Goal: Task Accomplishment & Management: Manage account settings

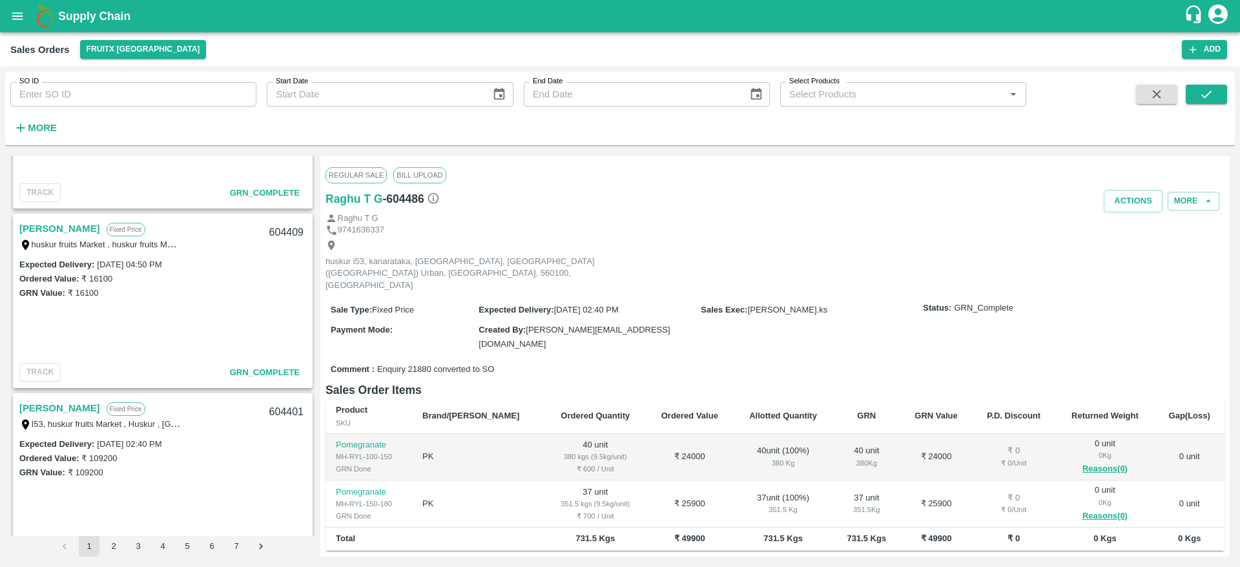
scroll to position [4107, 0]
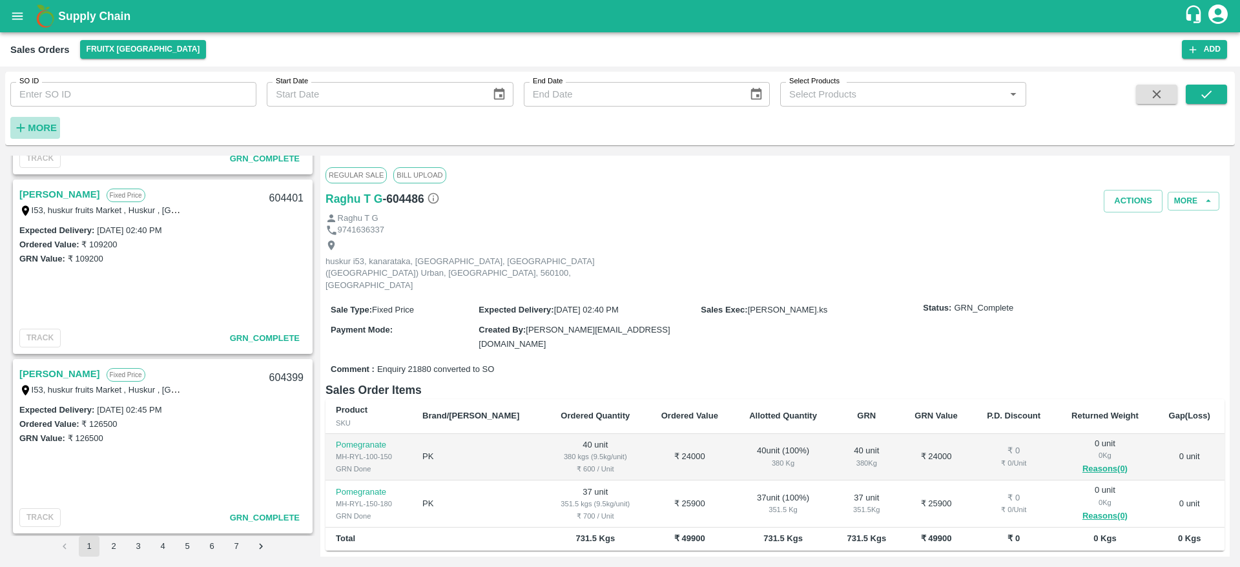
click at [39, 124] on strong "More" at bounding box center [42, 128] width 29 height 10
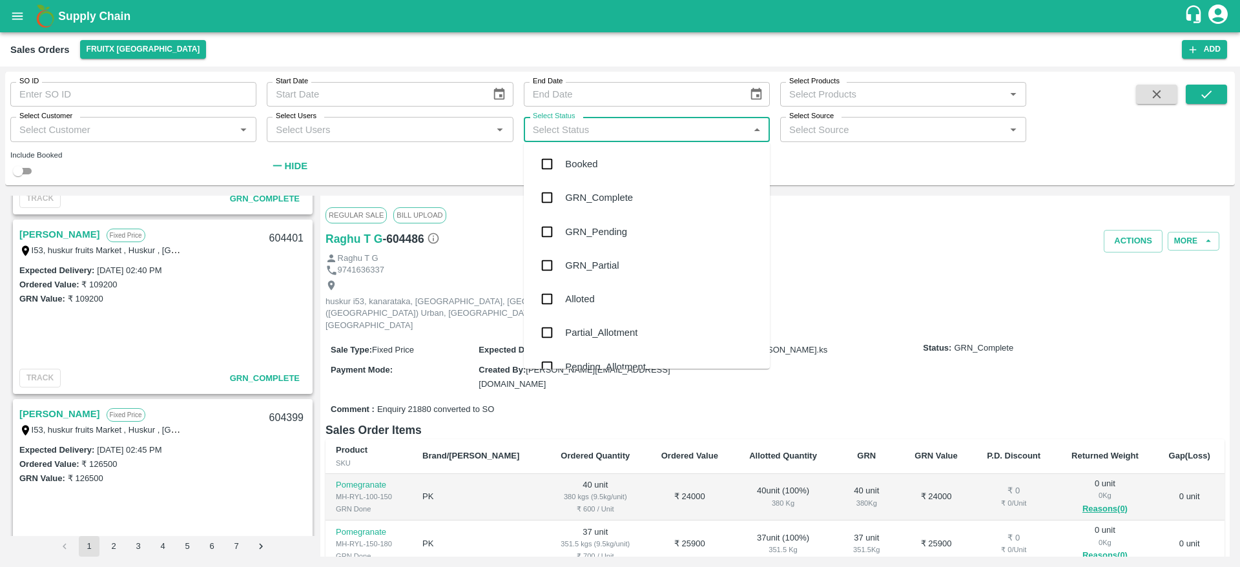
click at [670, 134] on input "Select Status" at bounding box center [636, 129] width 217 height 17
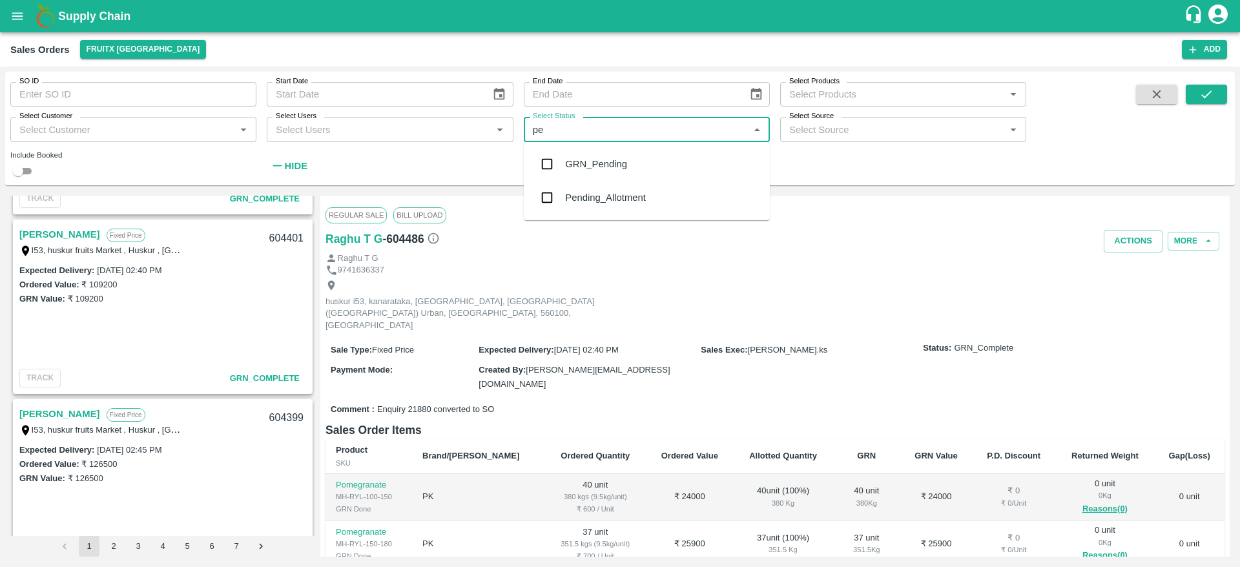
type input "pen"
click at [596, 205] on div "Pending_Allotment" at bounding box center [605, 197] width 81 height 14
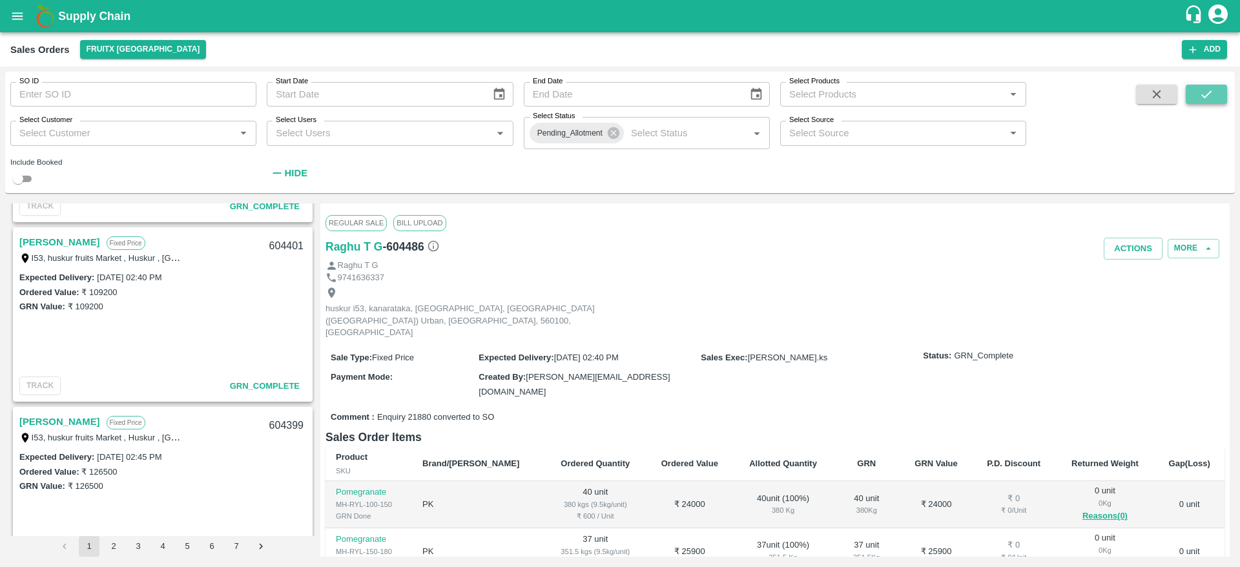
click at [1199, 90] on icon "submit" at bounding box center [1206, 94] width 14 height 14
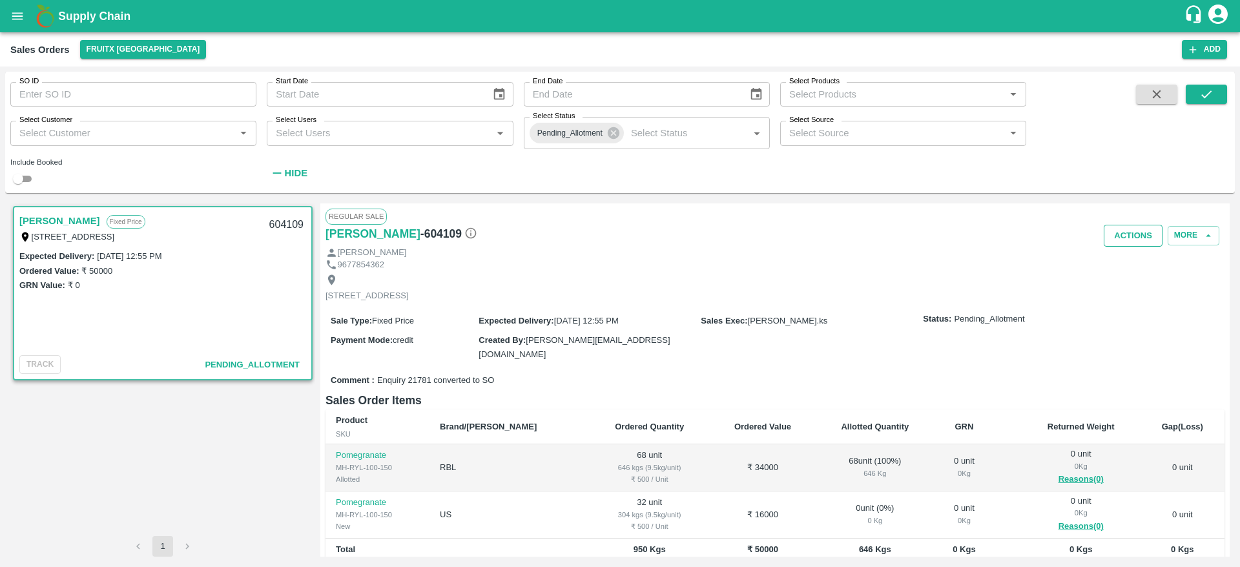
click at [1111, 243] on button "Actions" at bounding box center [1132, 236] width 59 height 23
click at [981, 276] on div at bounding box center [620, 283] width 1240 height 567
click at [1179, 231] on button "More" at bounding box center [1193, 235] width 52 height 19
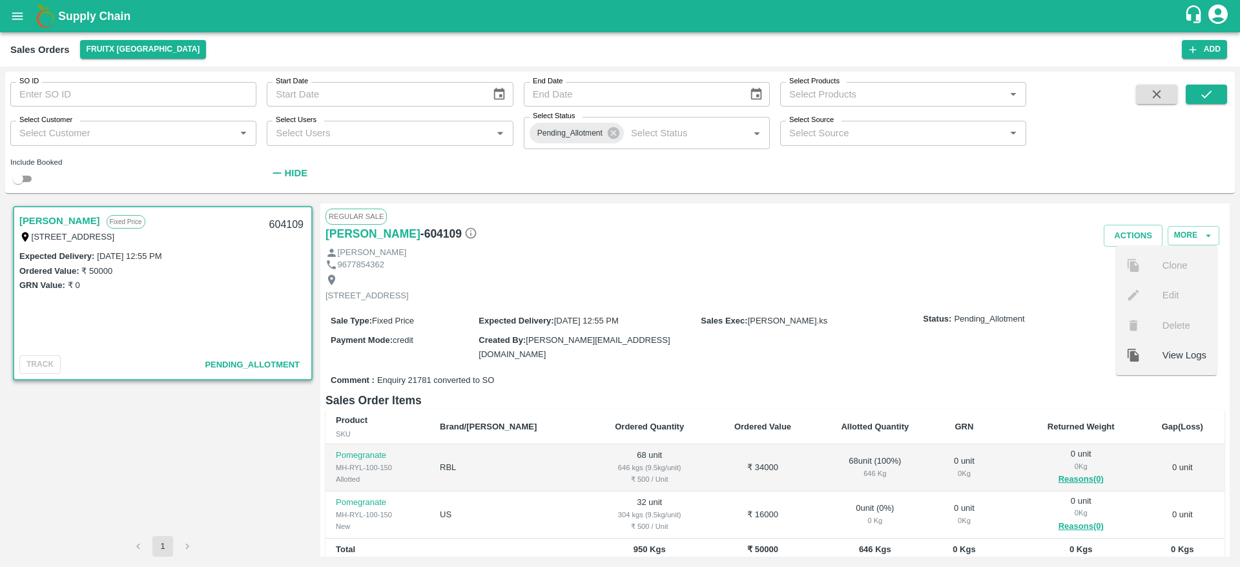
click at [1046, 243] on div "Actions More Clone Edit Delete View Logs" at bounding box center [924, 236] width 599 height 23
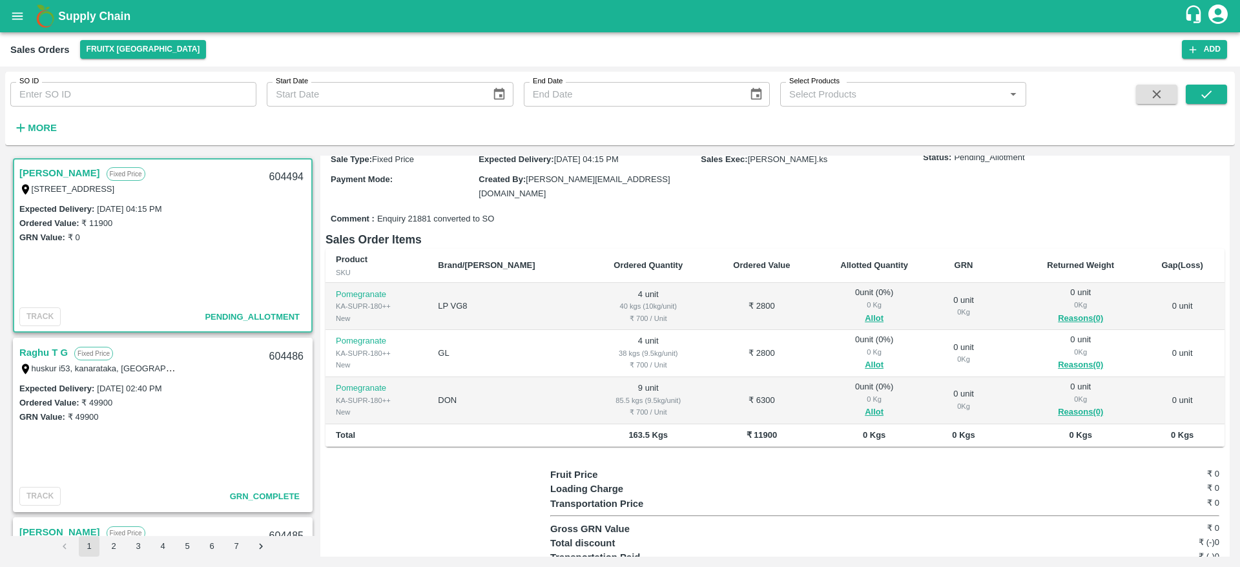
scroll to position [114, 0]
click at [865, 411] on button "Allot" at bounding box center [874, 411] width 19 height 15
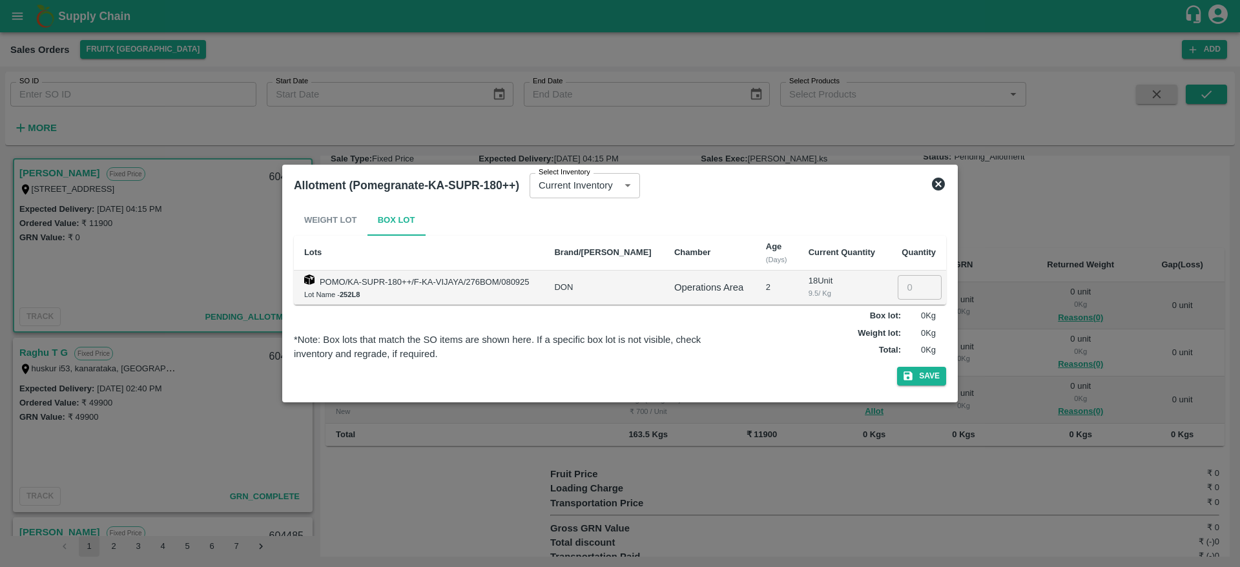
click at [941, 187] on icon at bounding box center [937, 183] width 15 height 15
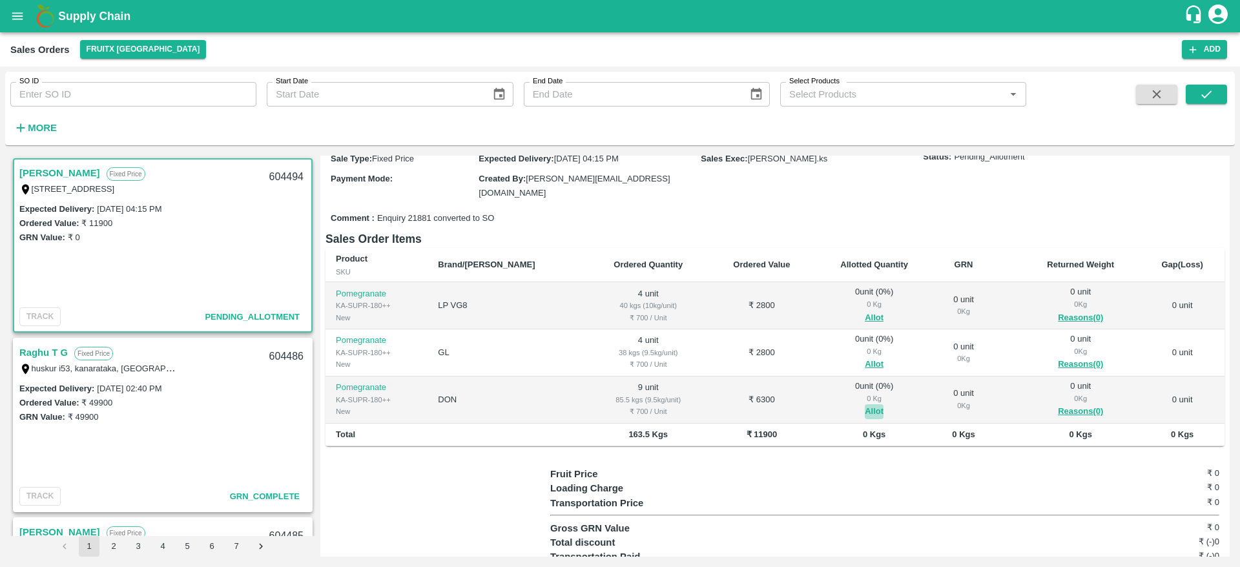
click at [865, 414] on button "Allot" at bounding box center [874, 411] width 19 height 15
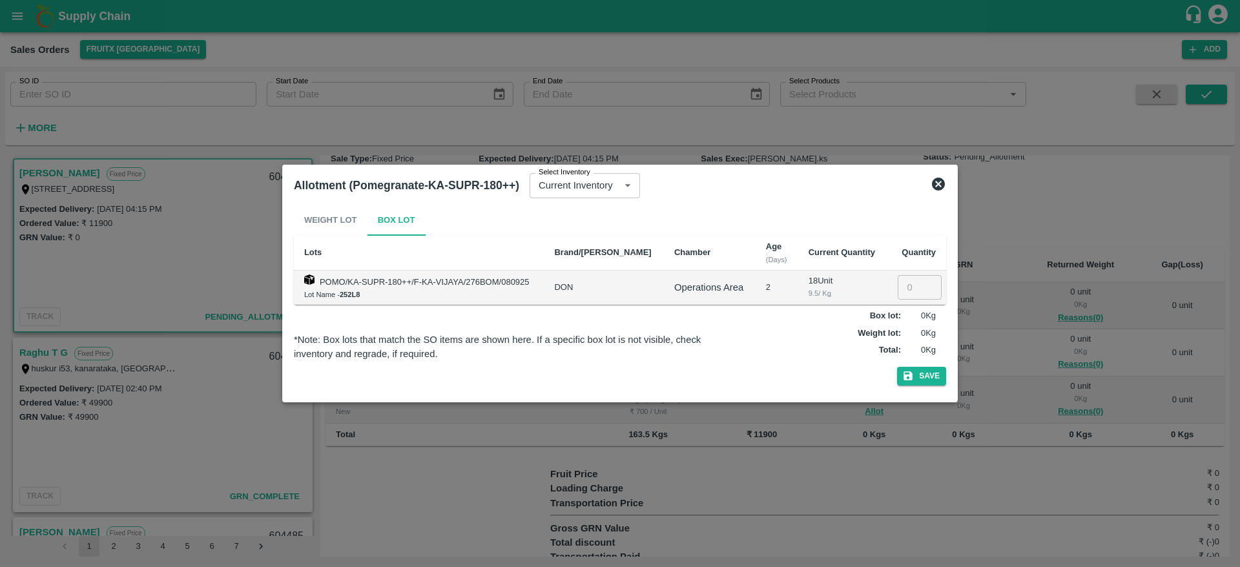
click at [941, 187] on icon at bounding box center [938, 184] width 13 height 13
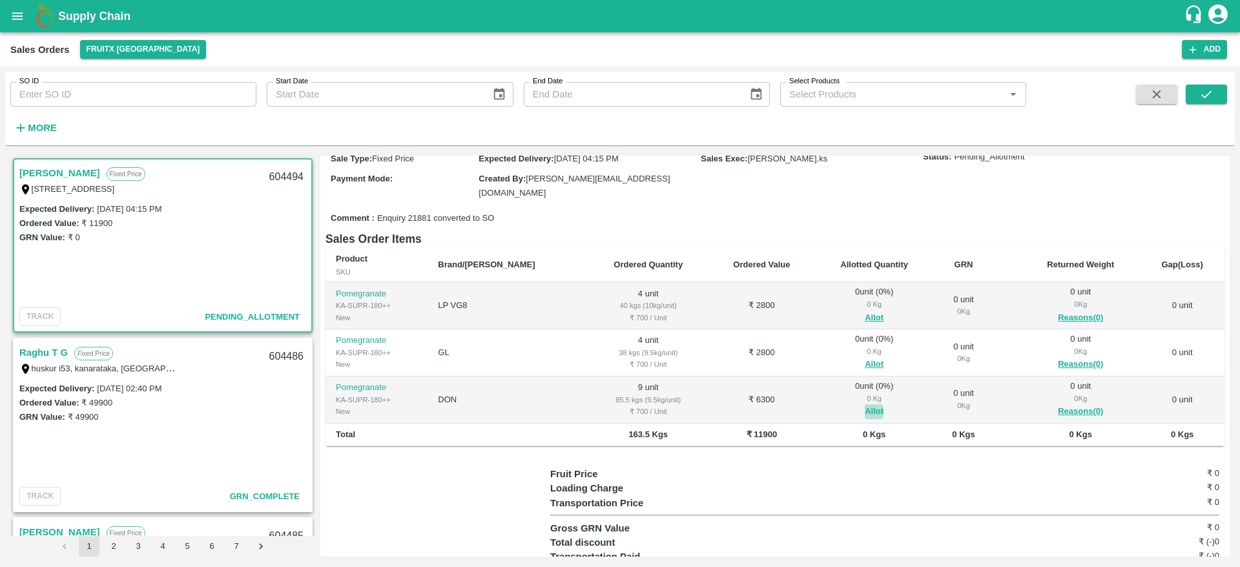
click at [865, 405] on button "Allot" at bounding box center [874, 411] width 19 height 15
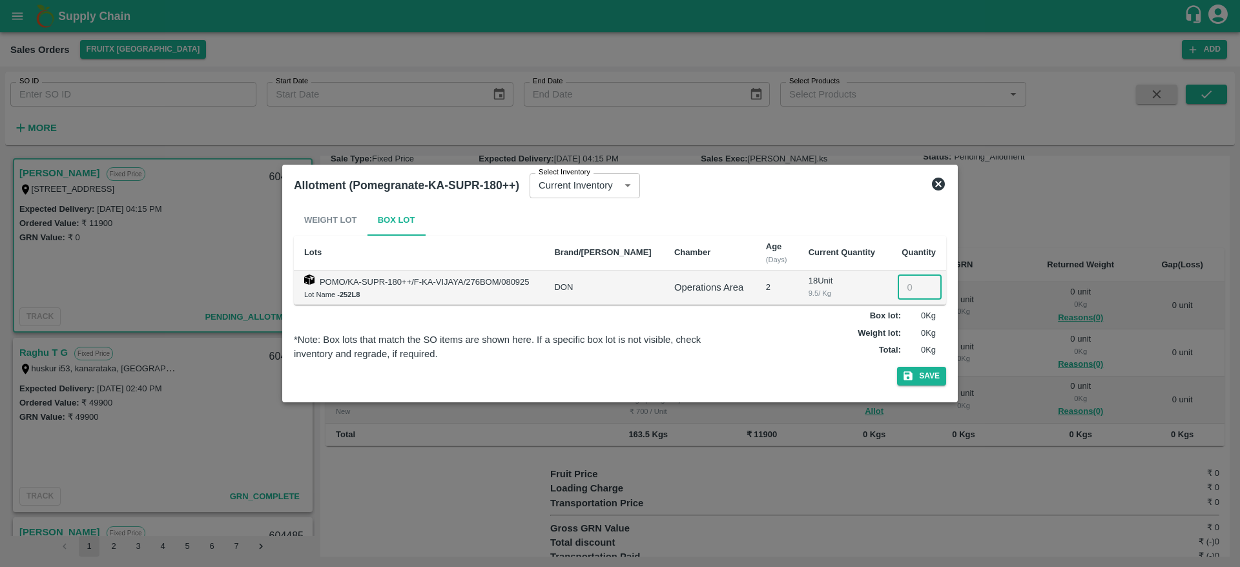
click at [907, 277] on input "number" at bounding box center [919, 287] width 44 height 25
click at [939, 181] on icon at bounding box center [938, 184] width 13 height 13
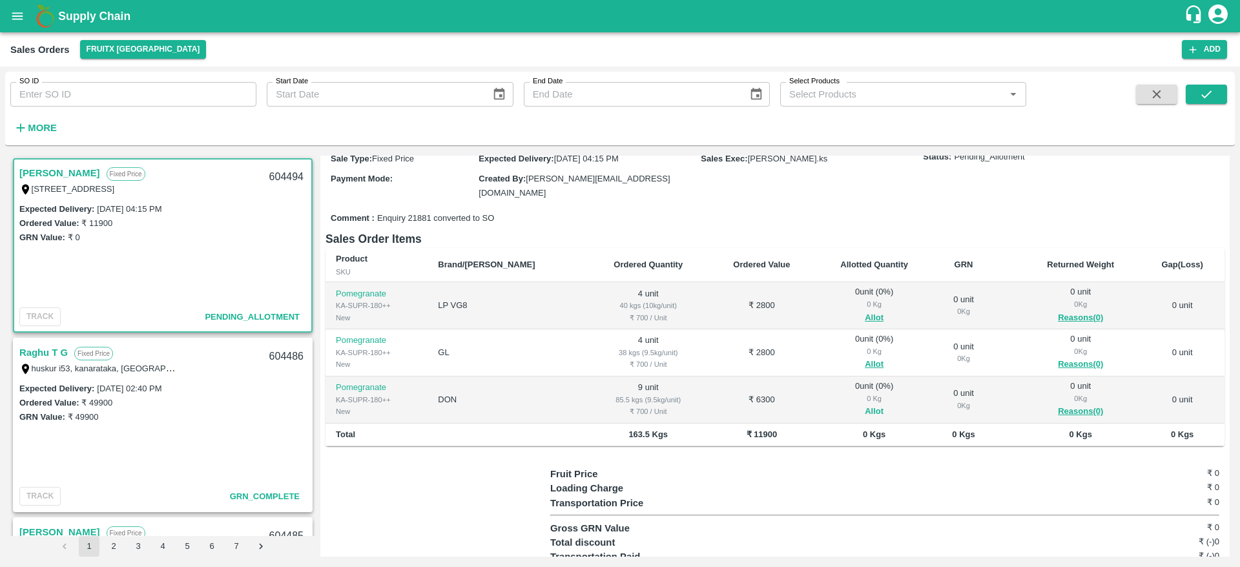
click at [865, 411] on button "Allot" at bounding box center [874, 411] width 19 height 15
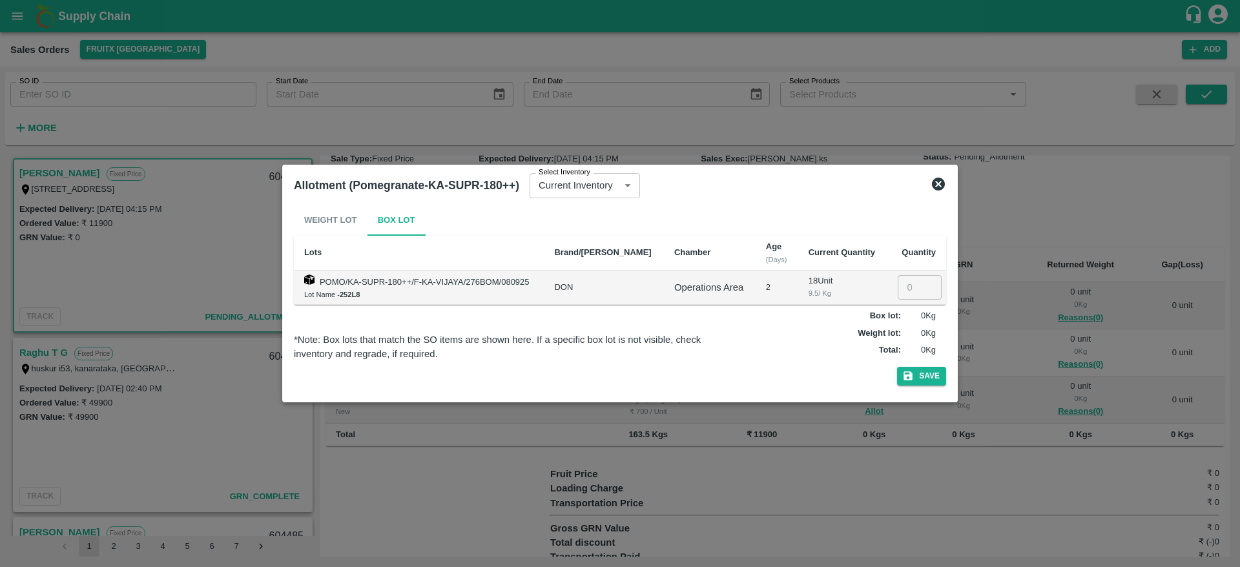
click at [914, 291] on input "number" at bounding box center [919, 287] width 44 height 25
type input "9"
click at [931, 373] on button "Save" at bounding box center [921, 376] width 49 height 19
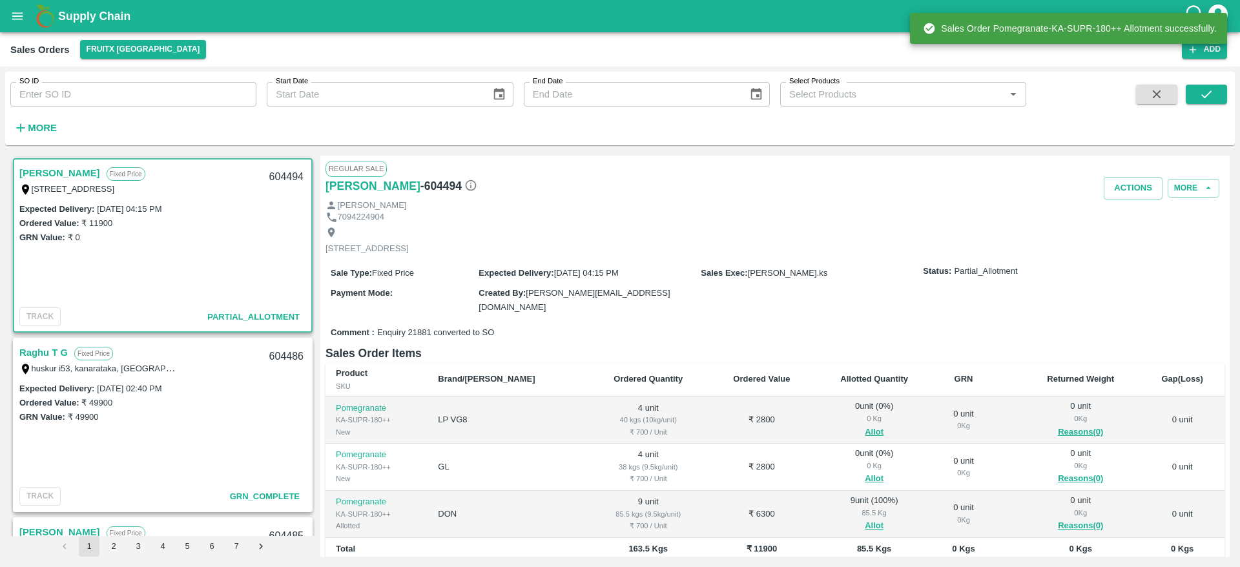
scroll to position [150, 0]
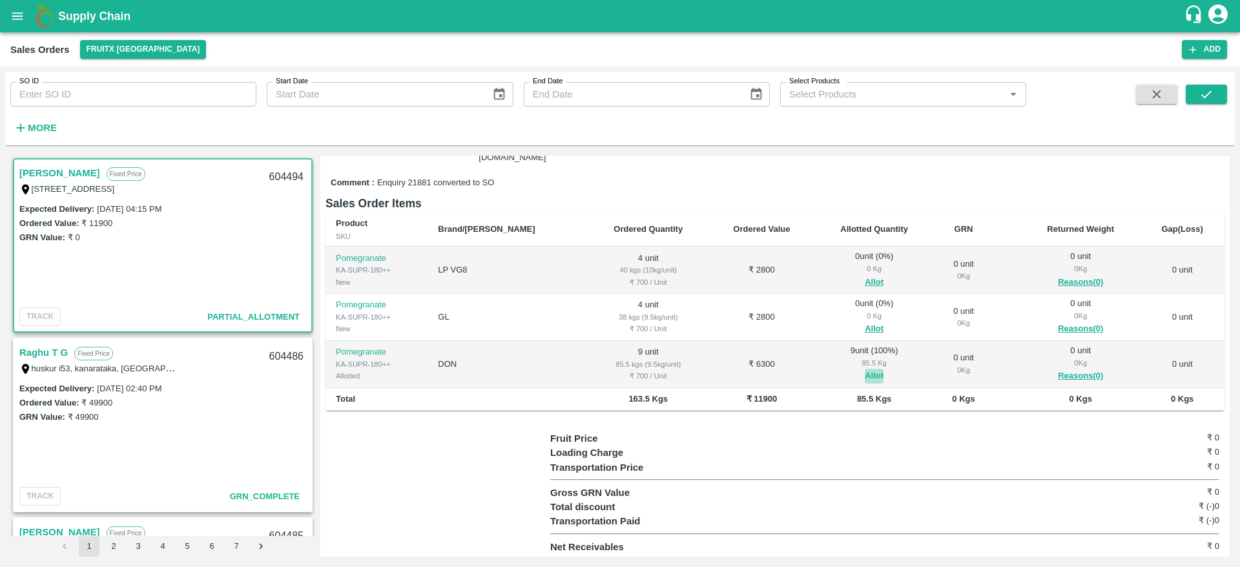
click at [865, 378] on button "Allot" at bounding box center [874, 376] width 19 height 15
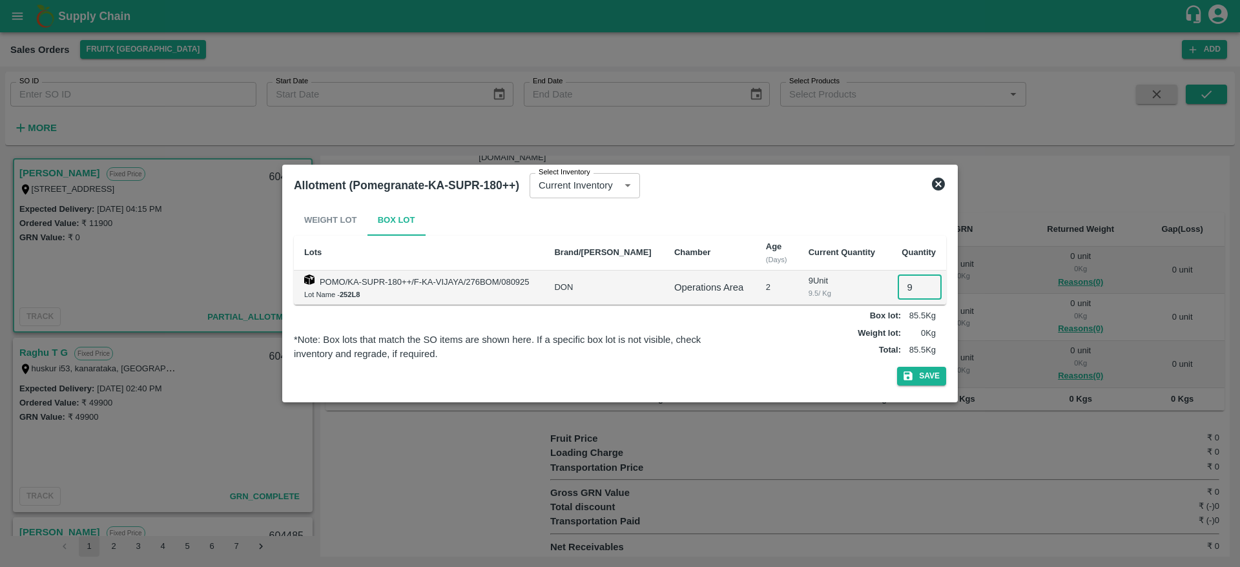
click at [910, 285] on input "9" at bounding box center [919, 287] width 44 height 25
type input "0"
click at [918, 375] on button "Save" at bounding box center [921, 376] width 49 height 19
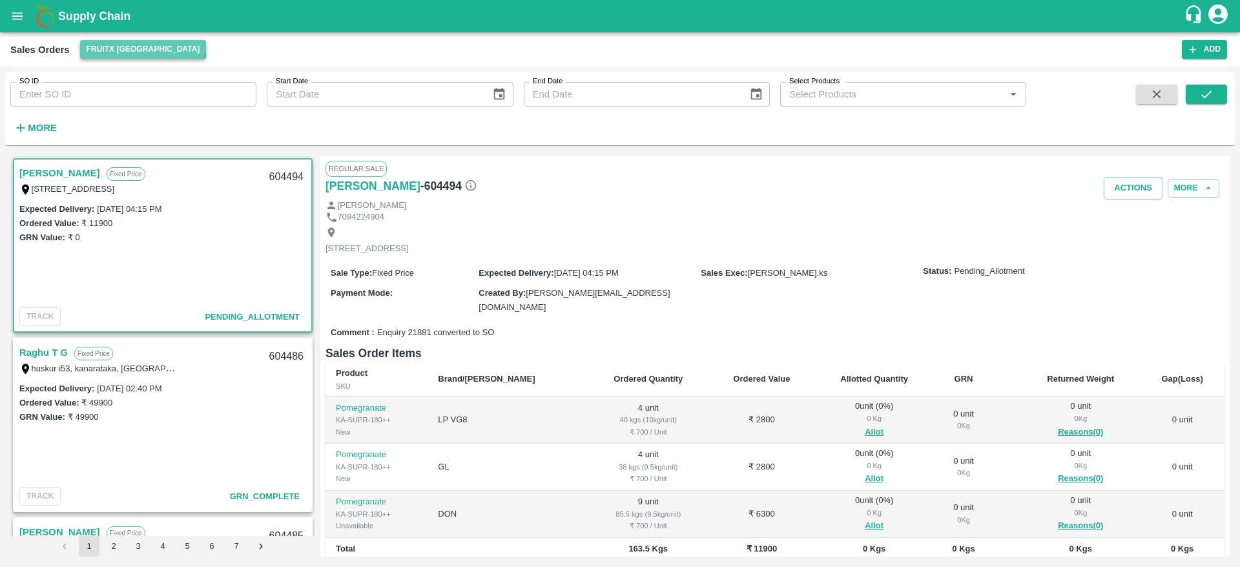
click at [142, 42] on button "FruitX [GEOGRAPHIC_DATA]" at bounding box center [143, 49] width 127 height 19
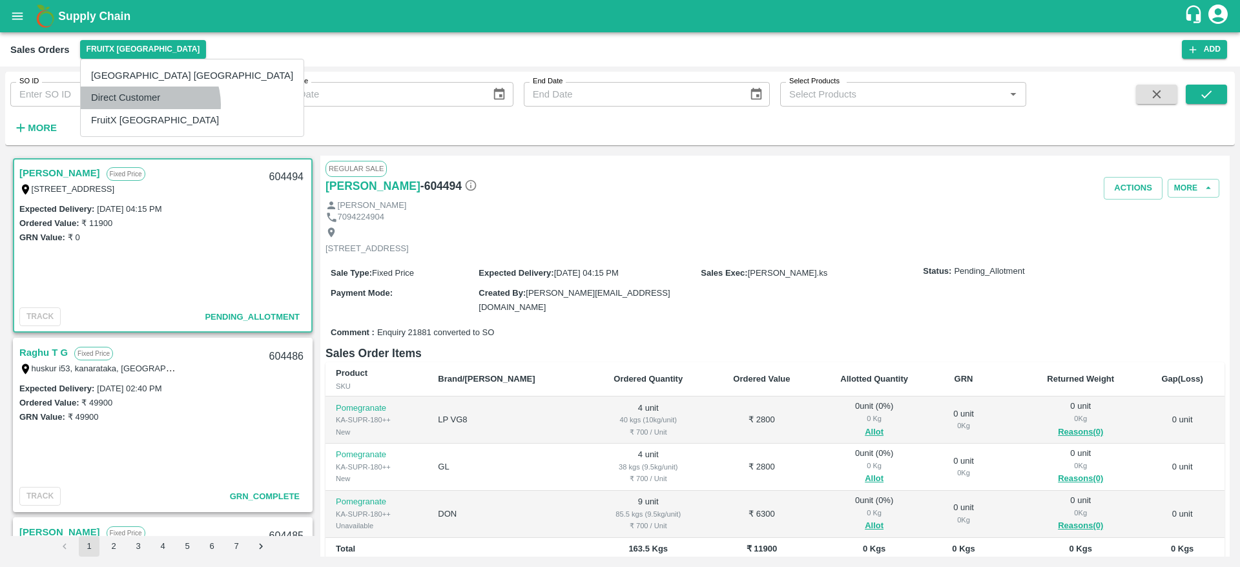
click at [149, 105] on li "Direct Customer" at bounding box center [192, 98] width 223 height 22
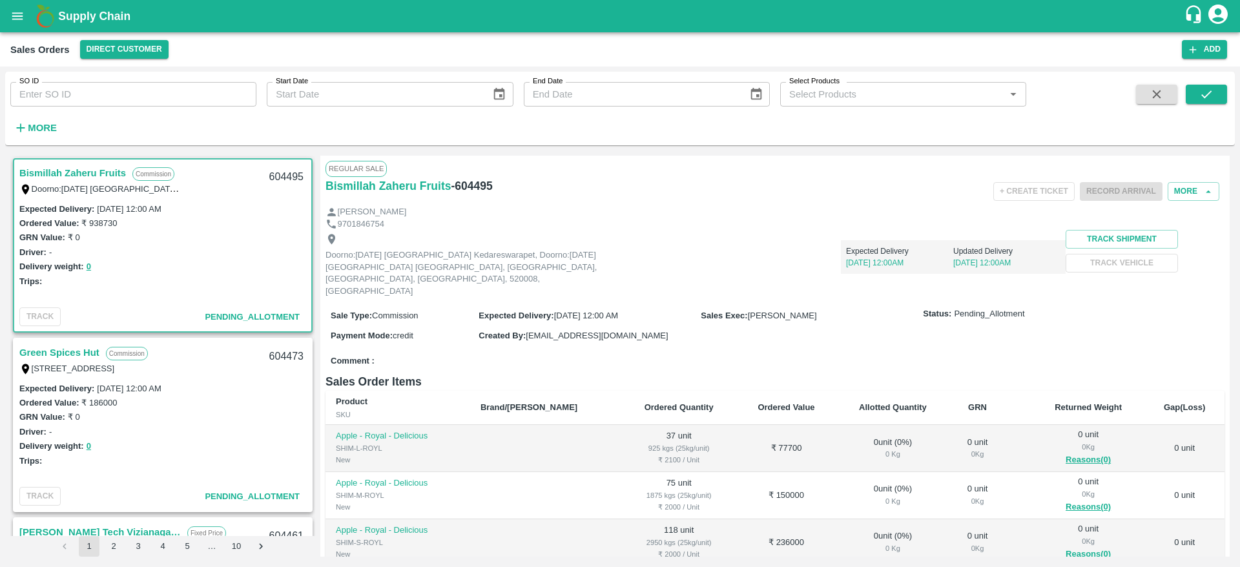
click at [283, 171] on div "604495" at bounding box center [286, 177] width 50 height 30
copy div "604495"
click at [24, 18] on icon "open drawer" at bounding box center [17, 16] width 14 height 14
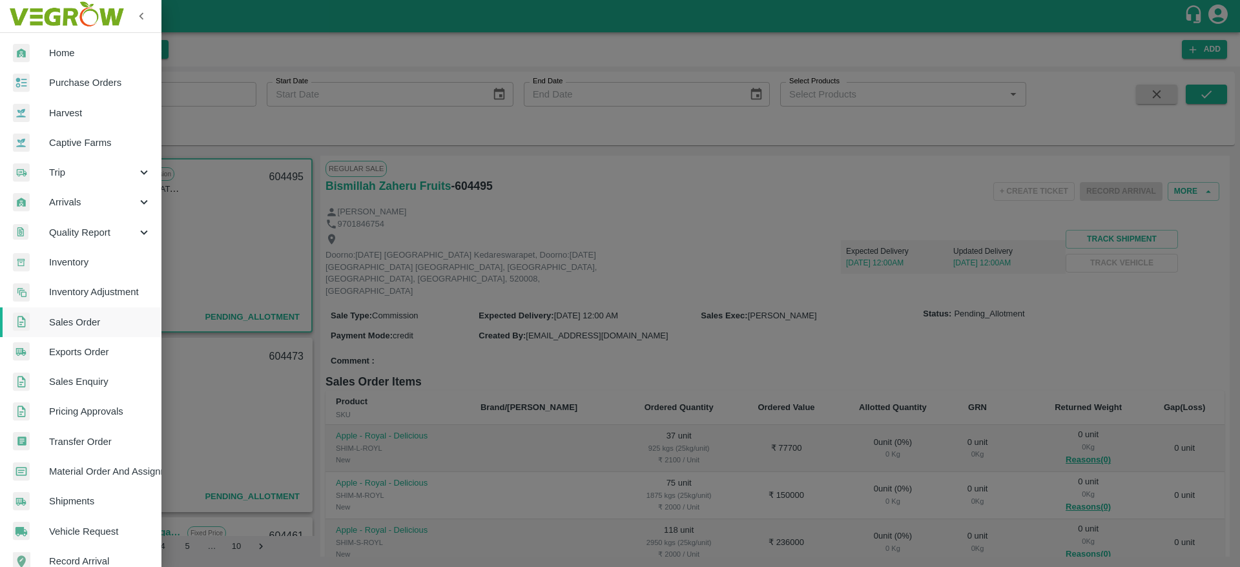
click at [294, 196] on div at bounding box center [620, 283] width 1240 height 567
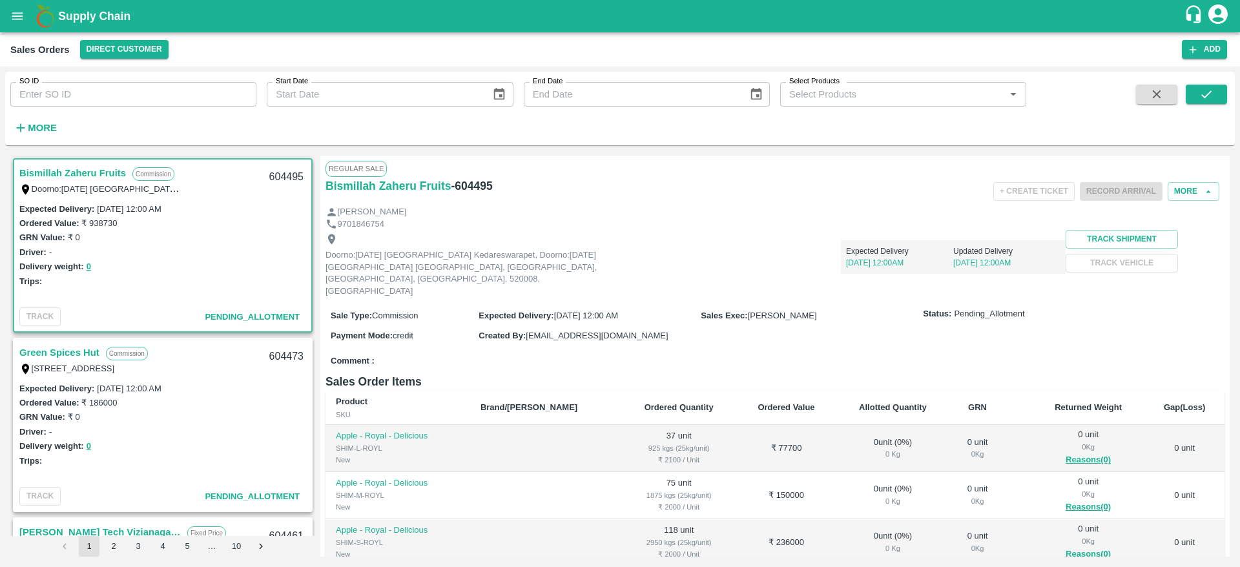
click at [284, 170] on div "604495" at bounding box center [286, 177] width 50 height 30
copy div "604495"
click at [1191, 192] on button "More" at bounding box center [1193, 191] width 52 height 19
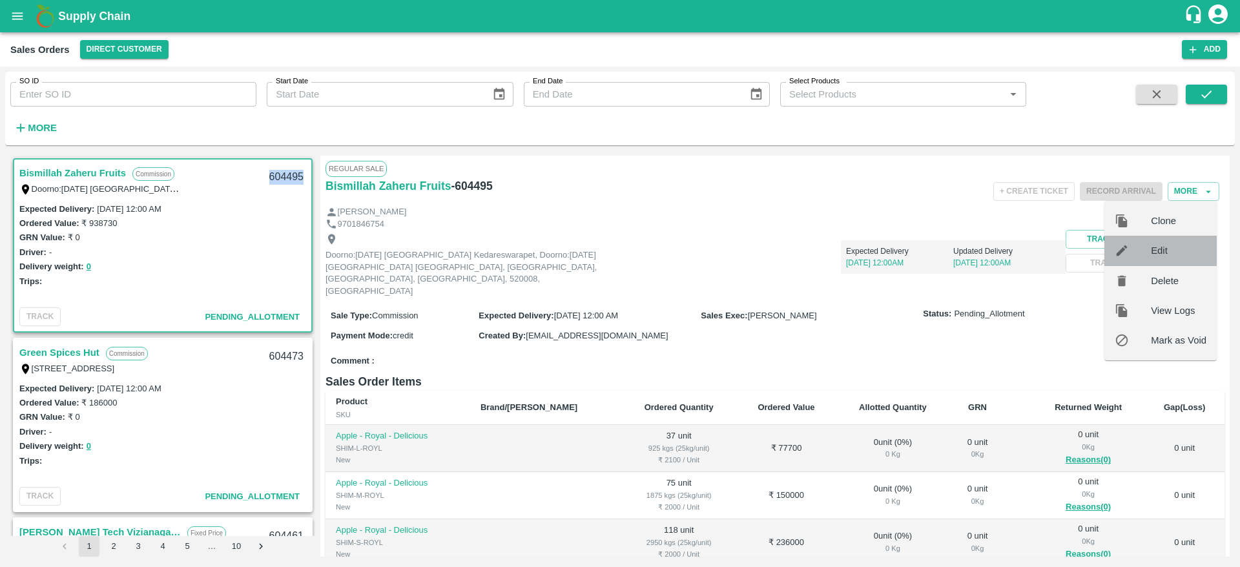
click at [1173, 250] on span "Edit" at bounding box center [1179, 250] width 56 height 14
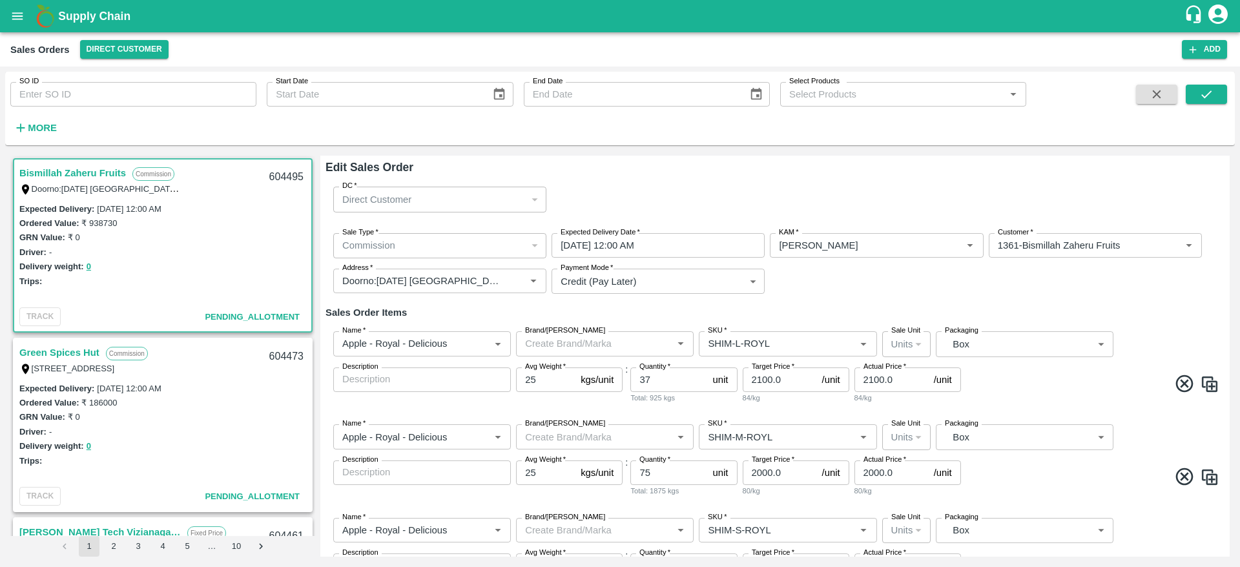
click at [687, 231] on div "Sale Type   * Commission 2 Sale Type Expected Delivery Date   * 11/09/2025 12:0…" at bounding box center [774, 264] width 899 height 82
click at [688, 240] on input "11/09/2025 12:00 AM" at bounding box center [653, 245] width 204 height 25
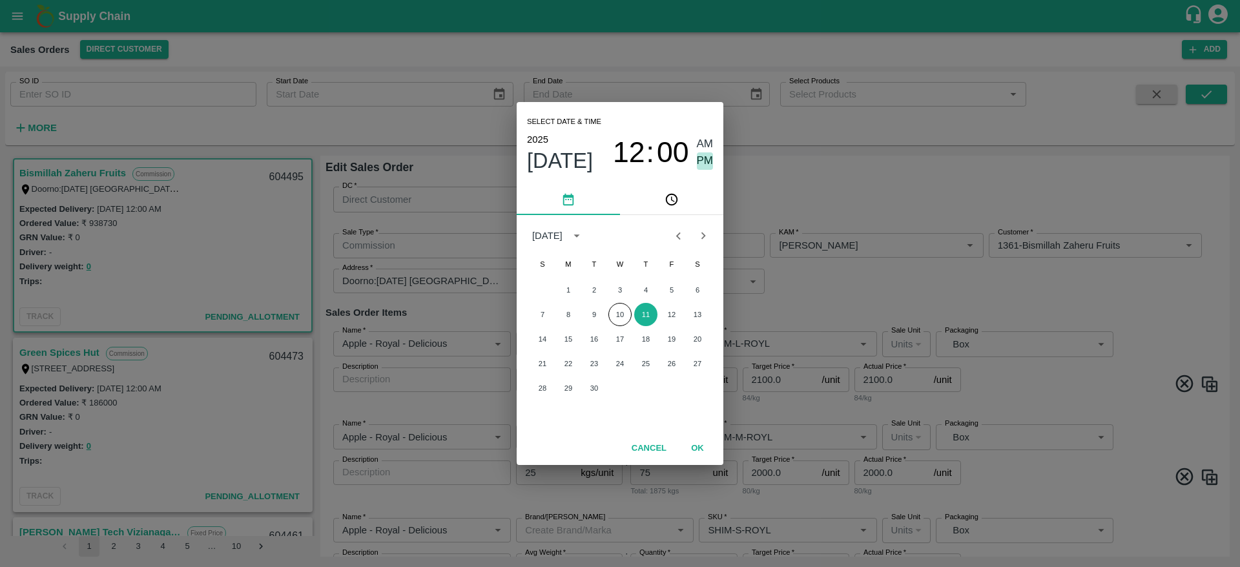
click at [702, 157] on span "PM" at bounding box center [705, 160] width 17 height 17
type input "11/09/2025 12:00 PM"
click at [702, 445] on button "OK" at bounding box center [697, 448] width 41 height 23
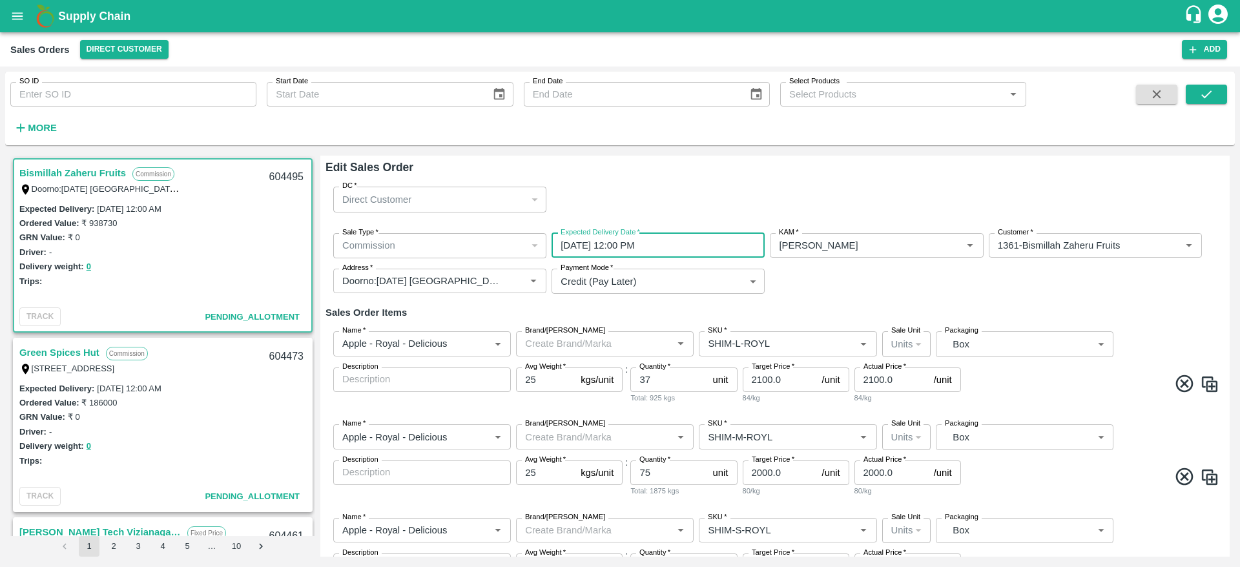
click at [1039, 349] on body "Supply Chain Sales Orders Direct Customer Add SO ID SO ID Start Date Start Date…" at bounding box center [620, 283] width 1240 height 567
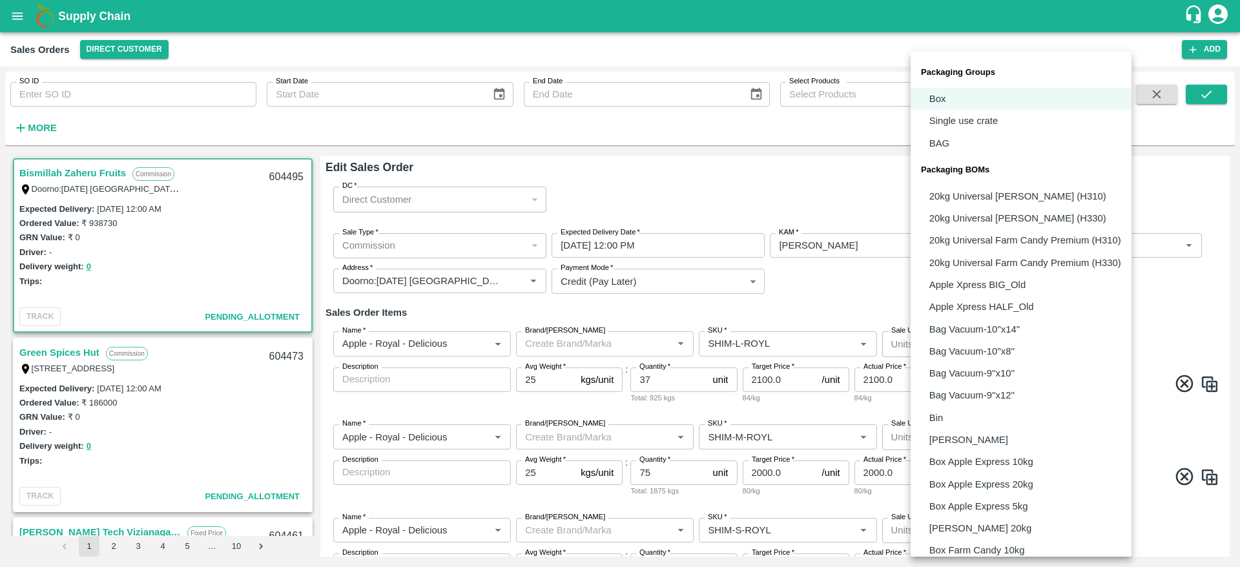
scroll to position [784, 0]
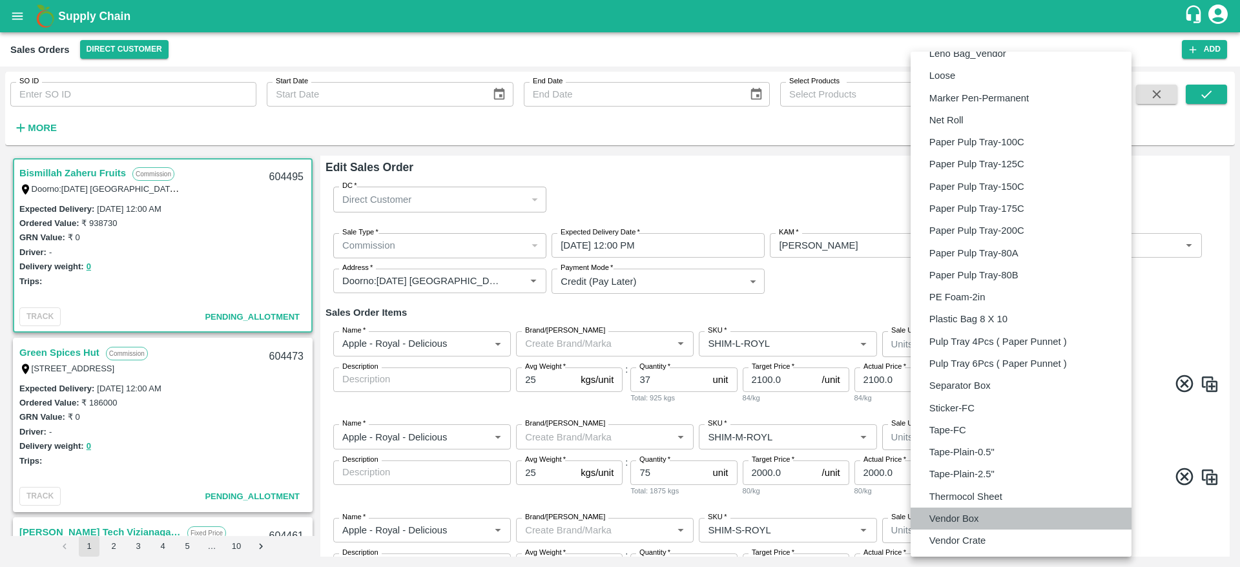
click at [975, 515] on p "Vendor Box" at bounding box center [954, 518] width 50 height 14
type input "BOM/276"
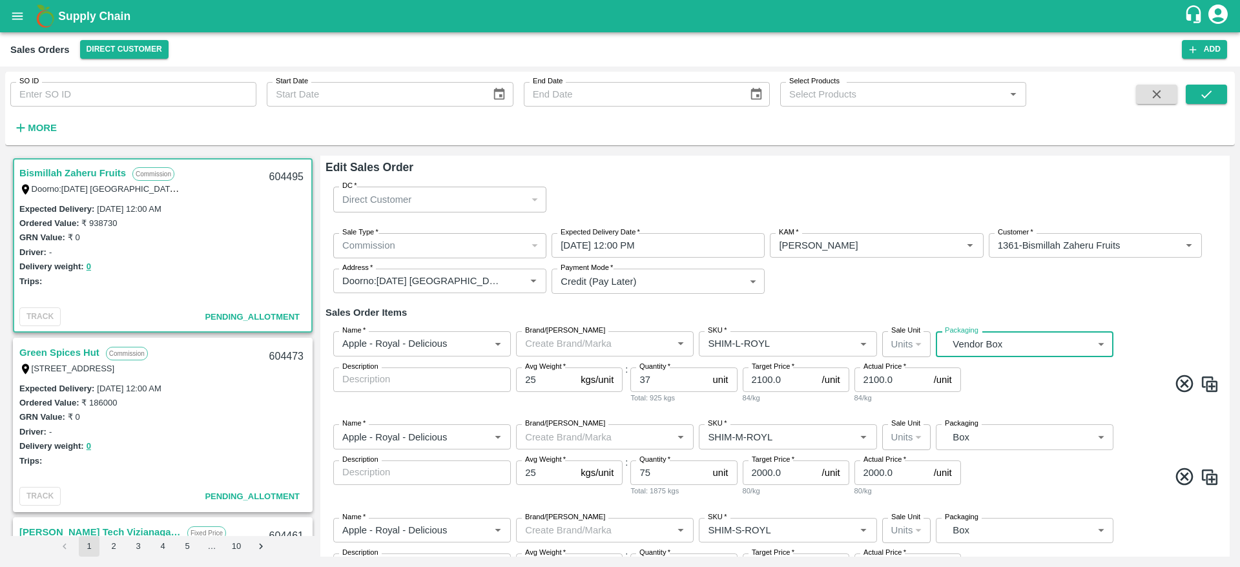
click at [1049, 446] on body "Supply Chain Sales Orders Direct Customer Add SO ID SO ID Start Date Start Date…" at bounding box center [620, 283] width 1240 height 567
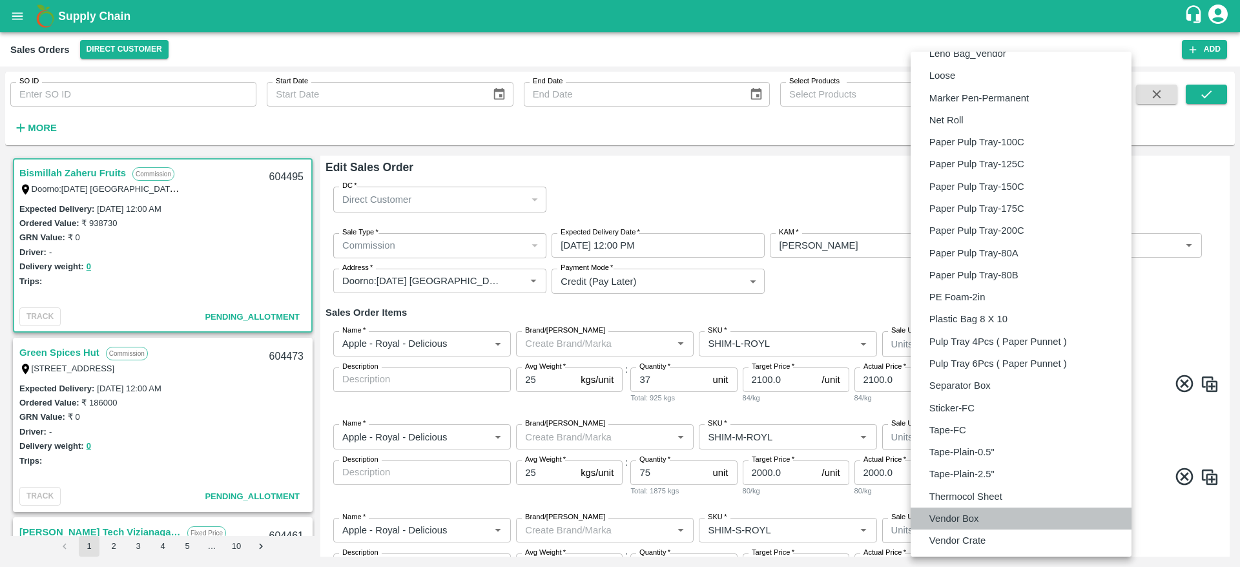
click at [985, 526] on li "Vendor Box" at bounding box center [1020, 518] width 221 height 22
type input "BOM/276"
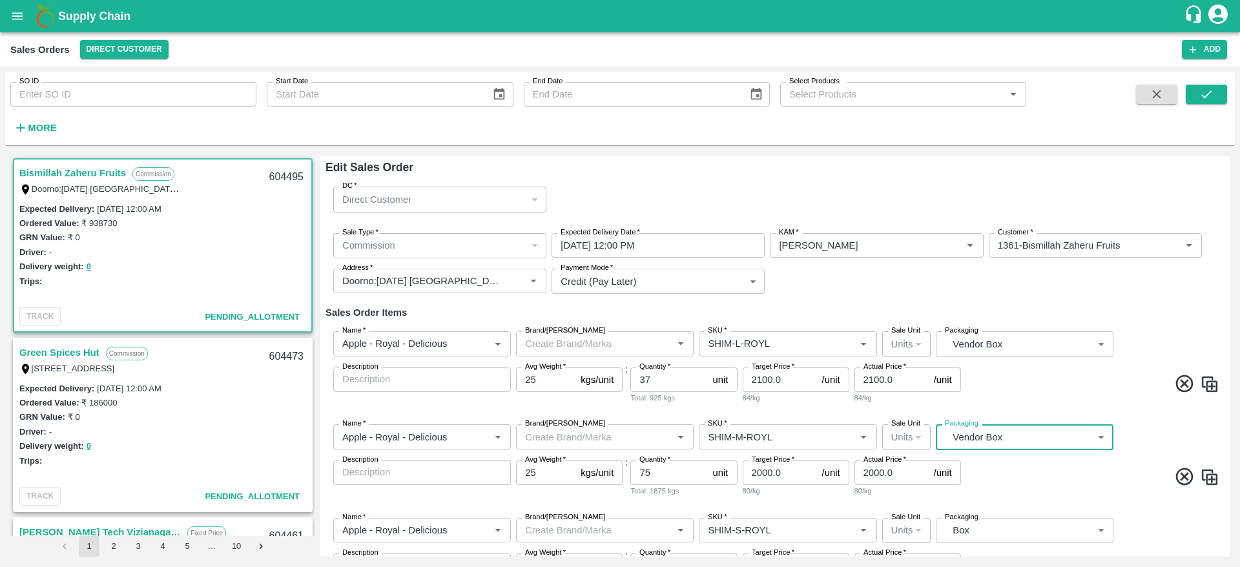
scroll to position [380, 0]
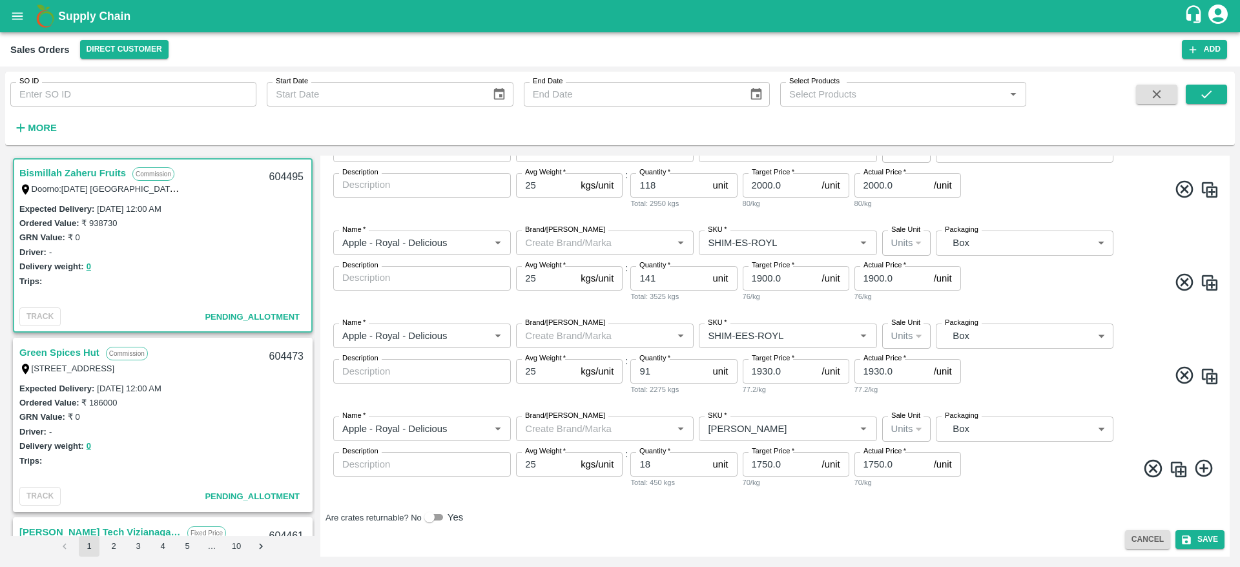
click at [1002, 329] on body "Supply Chain Sales Orders Direct Customer Add SO ID SO ID Start Date Start Date…" at bounding box center [620, 283] width 1240 height 567
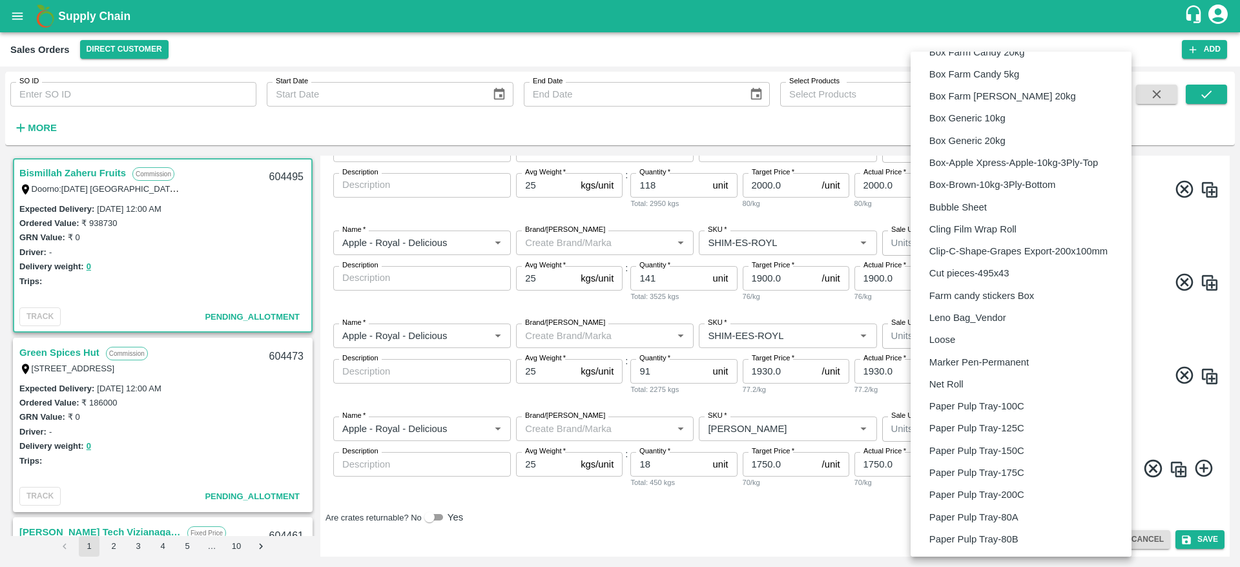
scroll to position [784, 0]
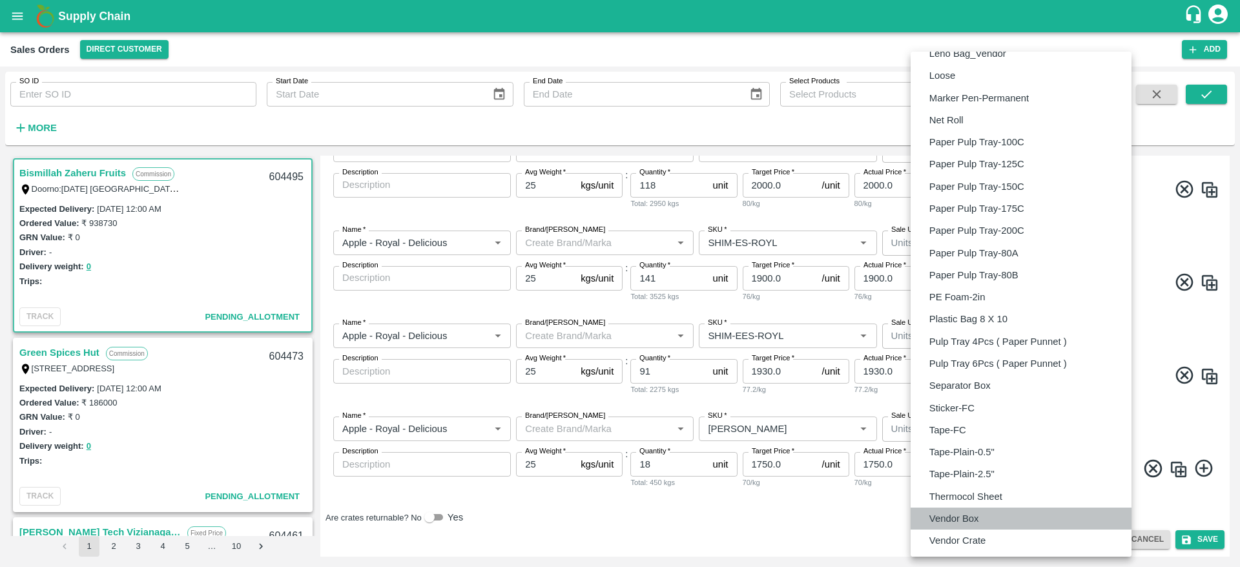
click at [980, 520] on li "Vendor Box" at bounding box center [1020, 518] width 221 height 22
type input "BOM/276"
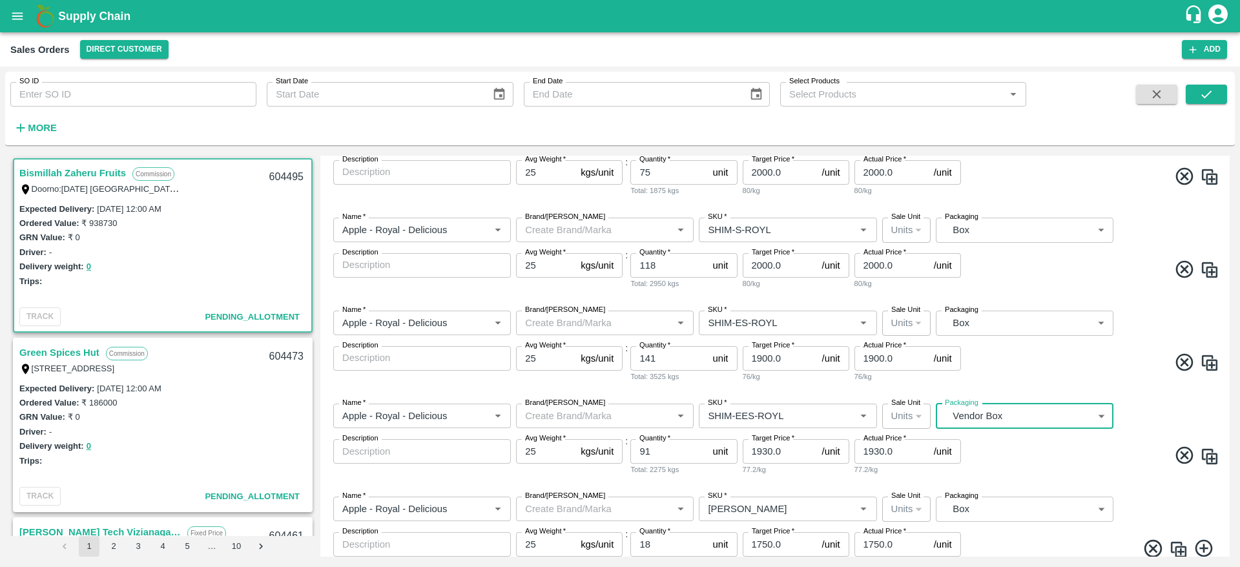
scroll to position [299, 0]
click at [1017, 320] on body "Supply Chain Sales Orders Direct Customer Add SO ID SO ID Start Date Start Date…" at bounding box center [620, 283] width 1240 height 567
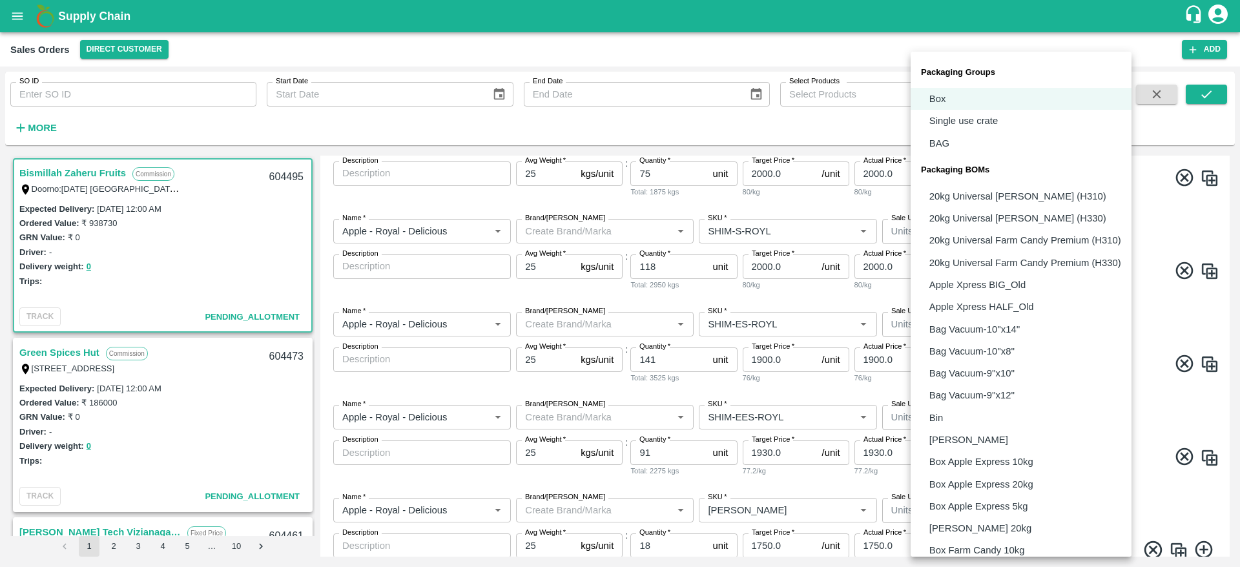
scroll to position [784, 0]
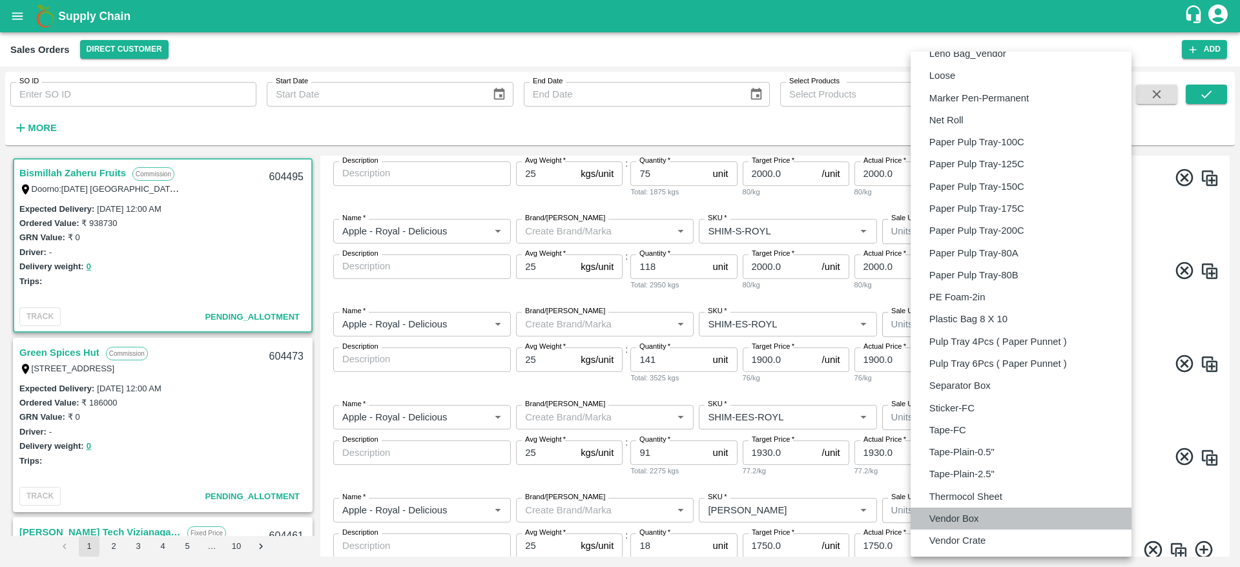
click at [1005, 519] on li "Vendor Box" at bounding box center [1020, 518] width 221 height 22
type input "BOM/276"
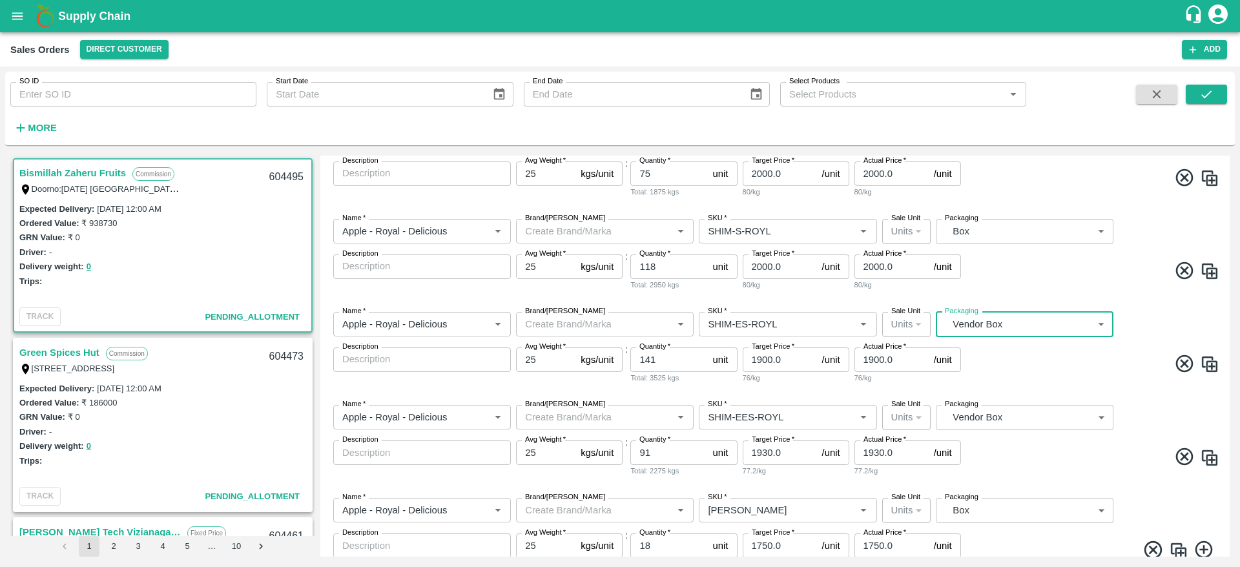
scroll to position [179, 0]
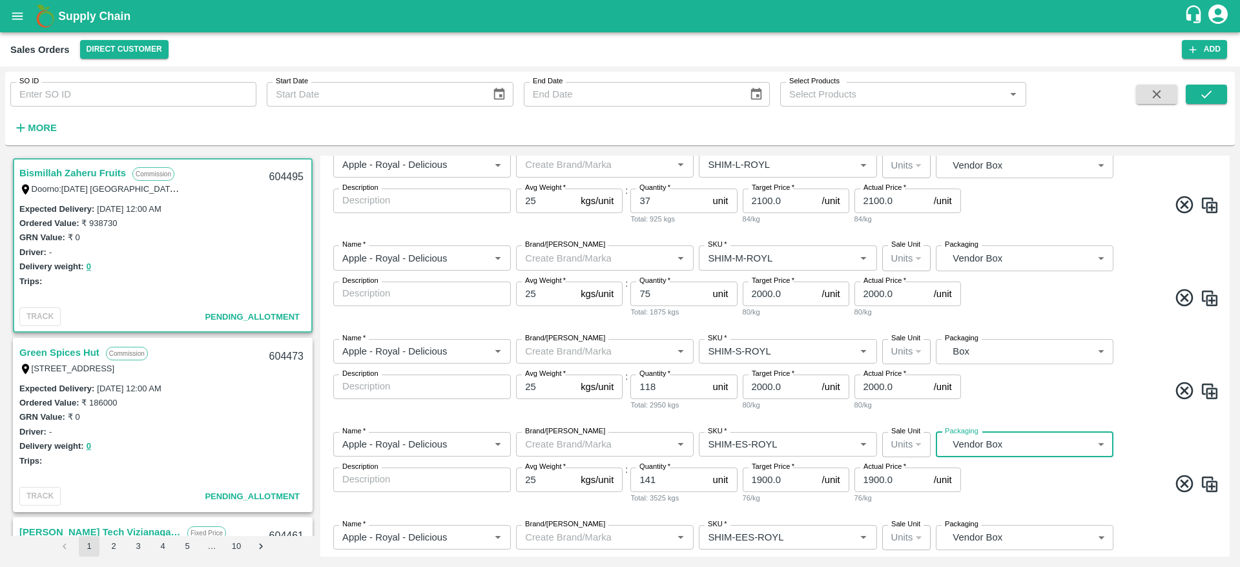
click at [1019, 352] on body "Supply Chain Sales Orders Direct Customer Add SO ID SO ID Start Date Start Date…" at bounding box center [620, 283] width 1240 height 567
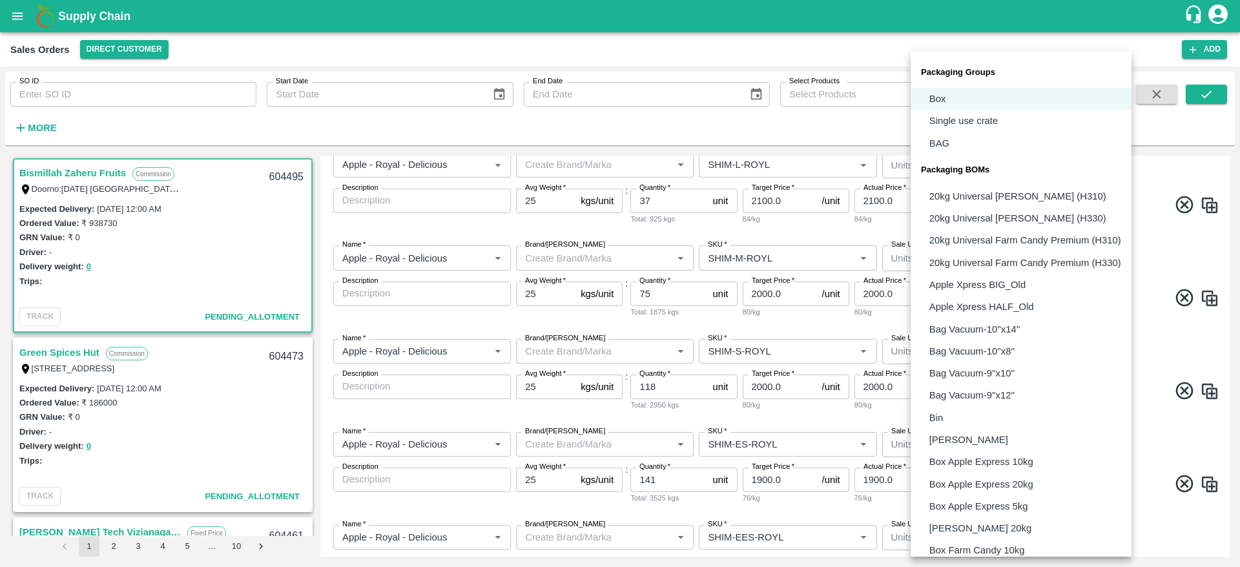
scroll to position [784, 0]
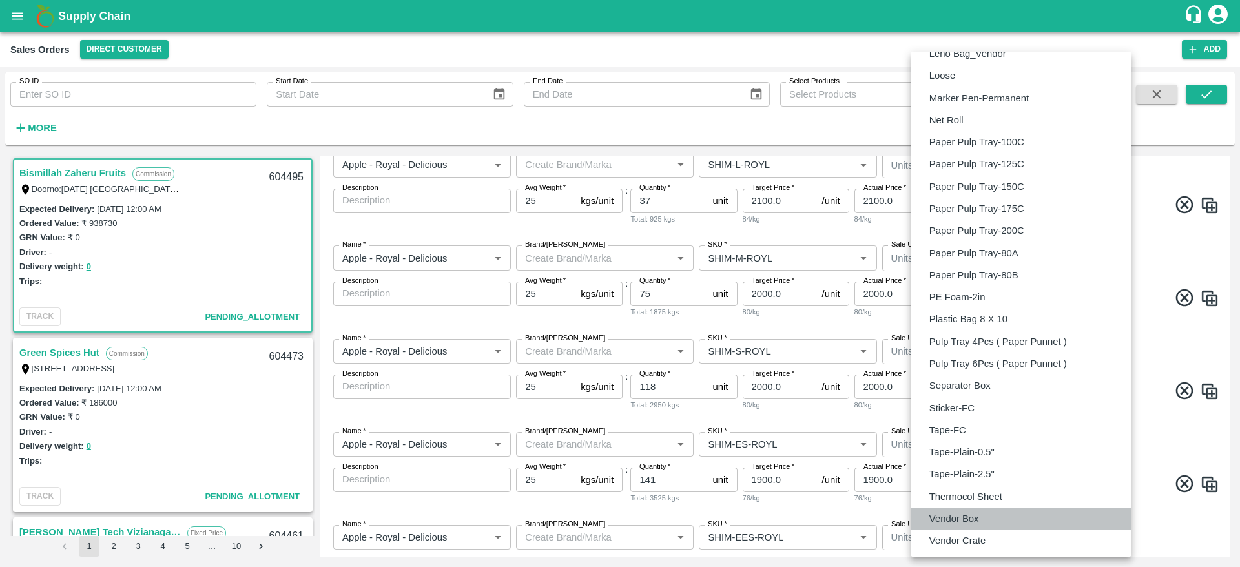
click at [962, 515] on p "Vendor Box" at bounding box center [954, 518] width 50 height 14
type input "BOM/276"
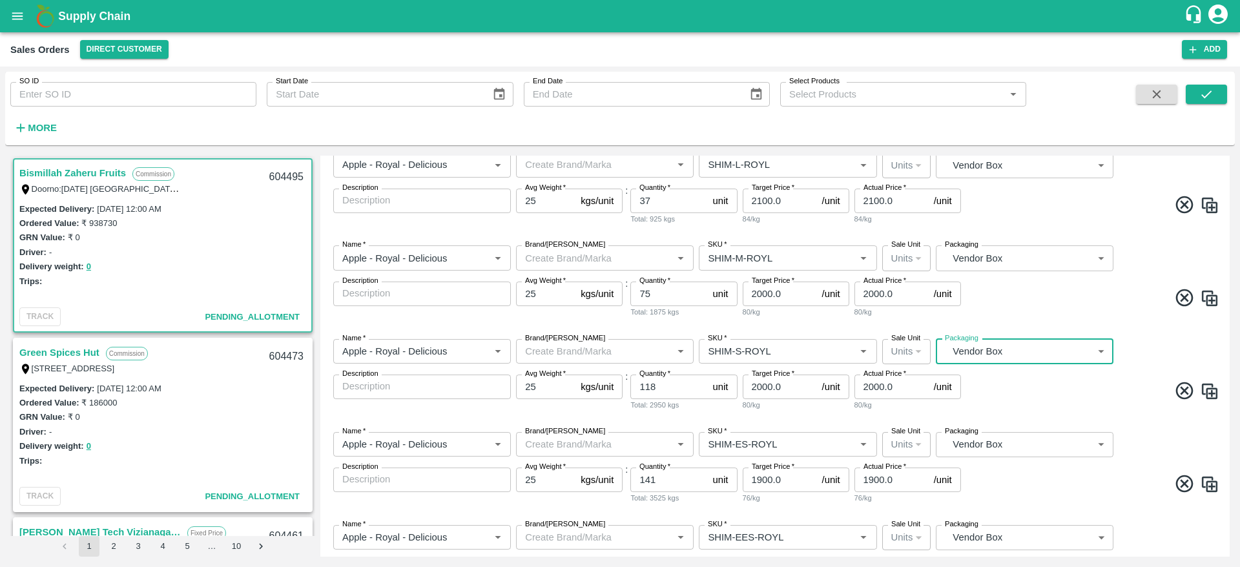
scroll to position [380, 0]
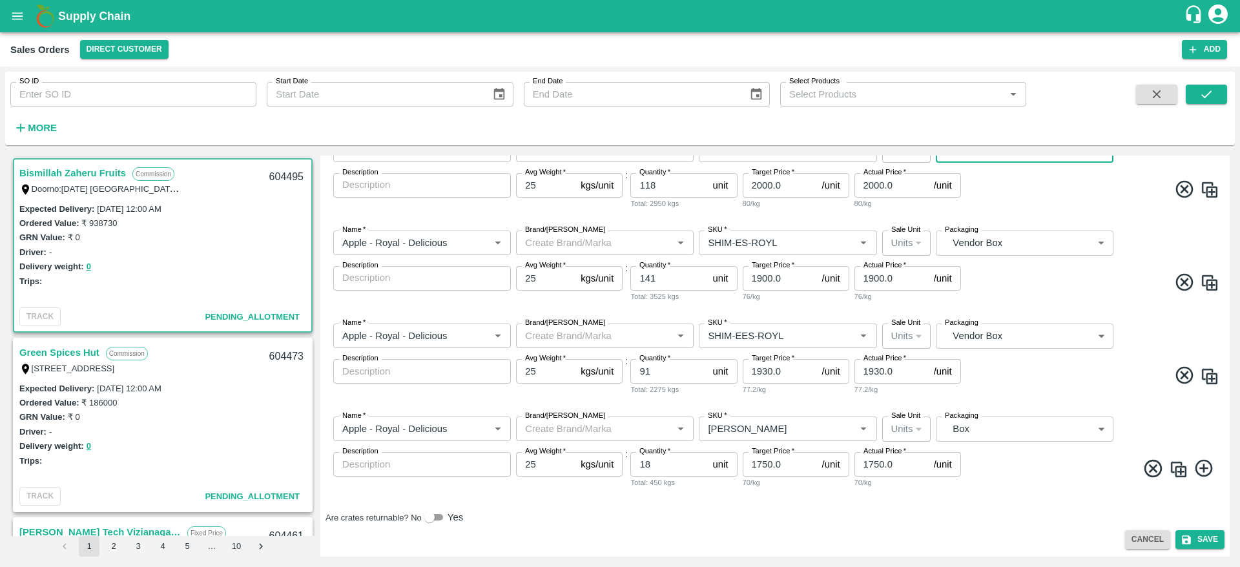
click at [1005, 416] on body "Supply Chain Sales Orders Direct Customer Add SO ID SO ID Start Date Start Date…" at bounding box center [620, 283] width 1240 height 567
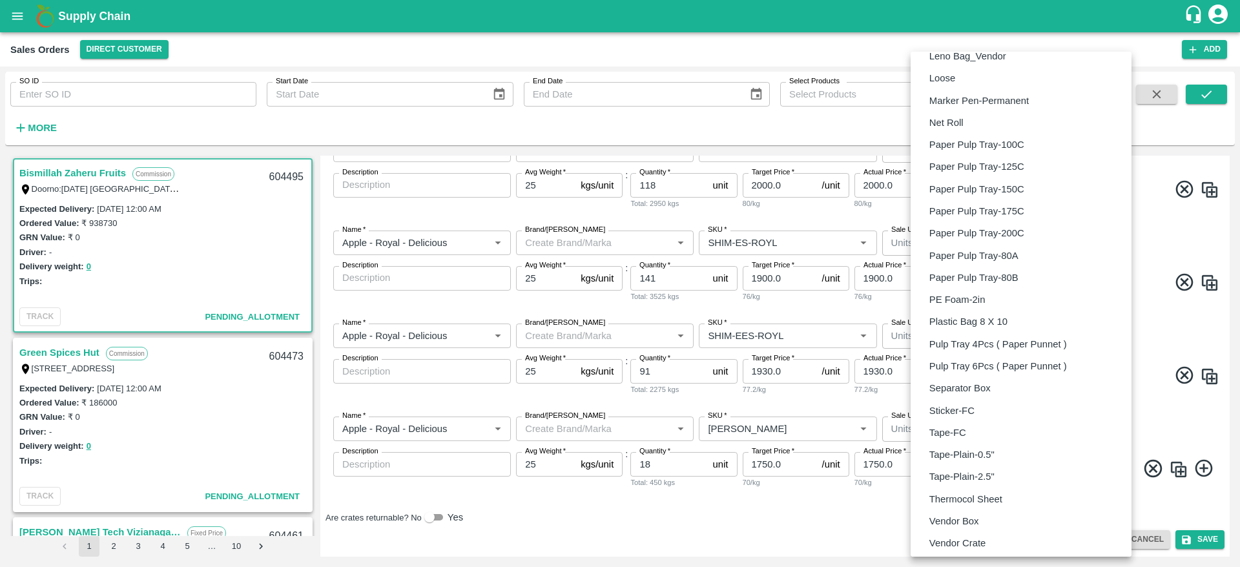
scroll to position [784, 0]
click at [1005, 524] on li "Vendor Box" at bounding box center [1020, 518] width 221 height 22
type input "BOM/276"
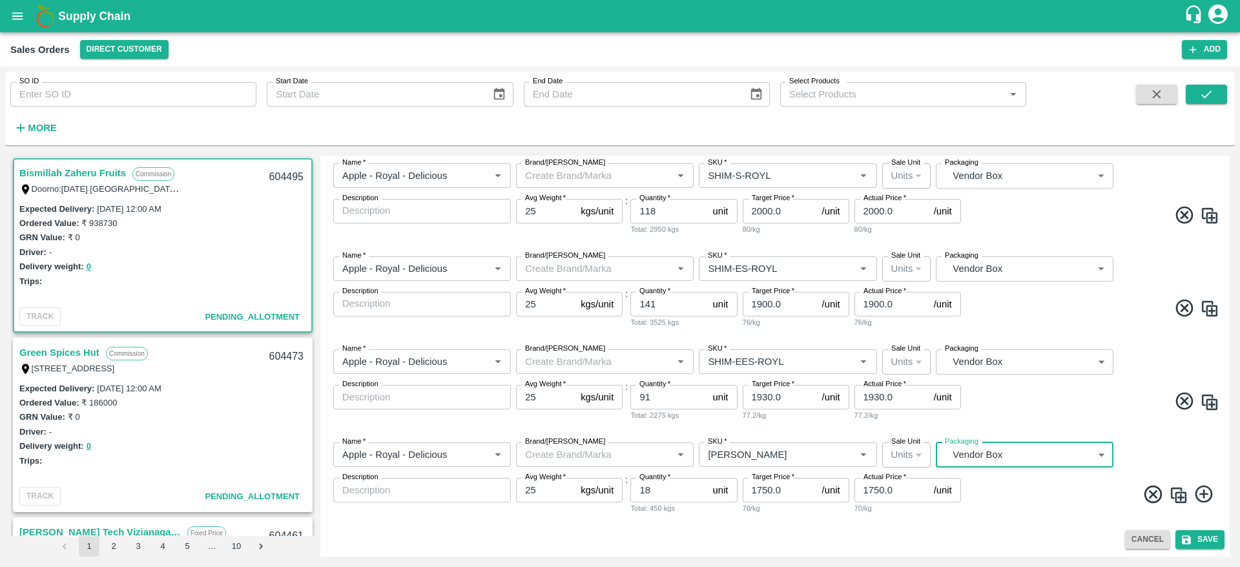
scroll to position [354, 0]
click at [1048, 512] on div "Name   * Name   * Brand/Marka Brand/Marka SKU   * SKU   * Sale Unit Units 2 Sal…" at bounding box center [774, 478] width 899 height 93
click at [1202, 533] on button "Save" at bounding box center [1199, 539] width 49 height 19
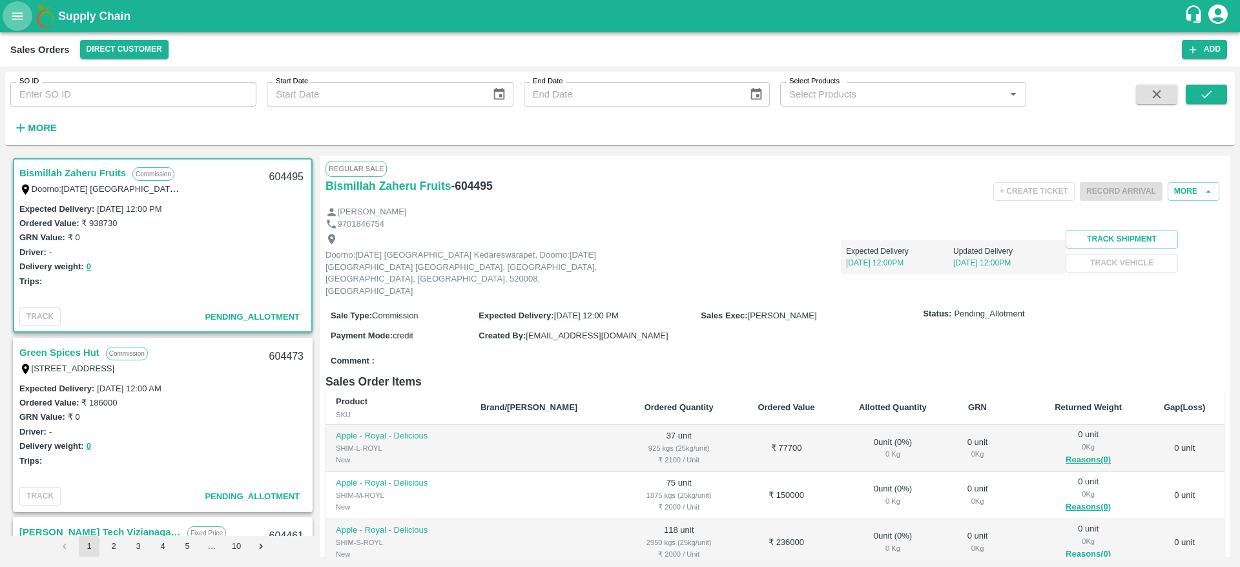
click at [17, 19] on icon "open drawer" at bounding box center [17, 15] width 11 height 7
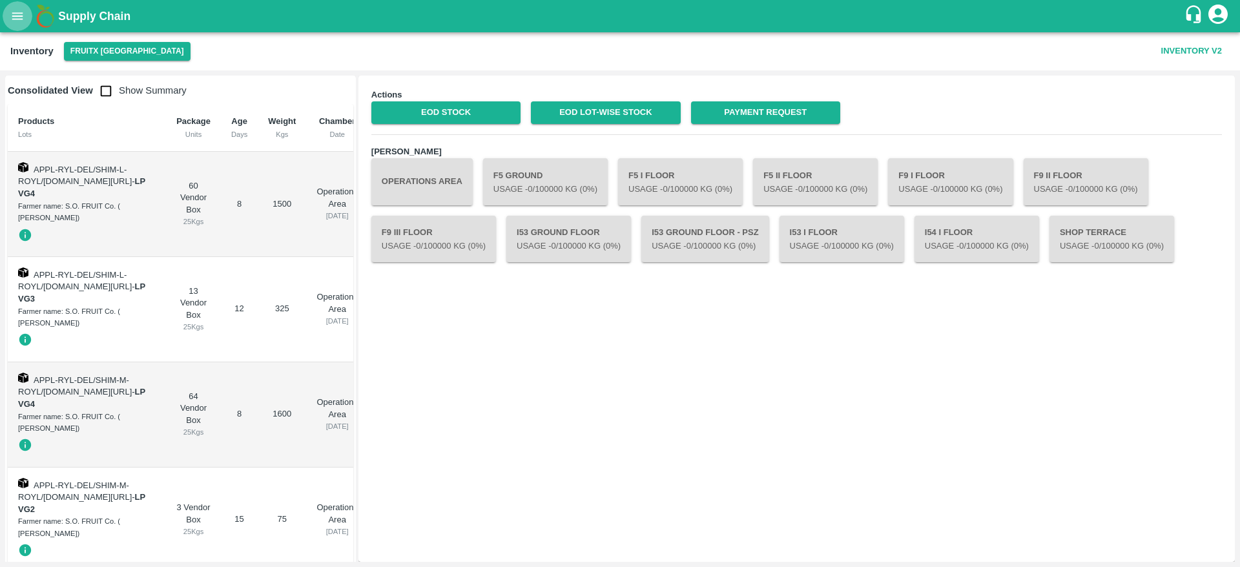
click at [11, 19] on icon "open drawer" at bounding box center [17, 16] width 14 height 14
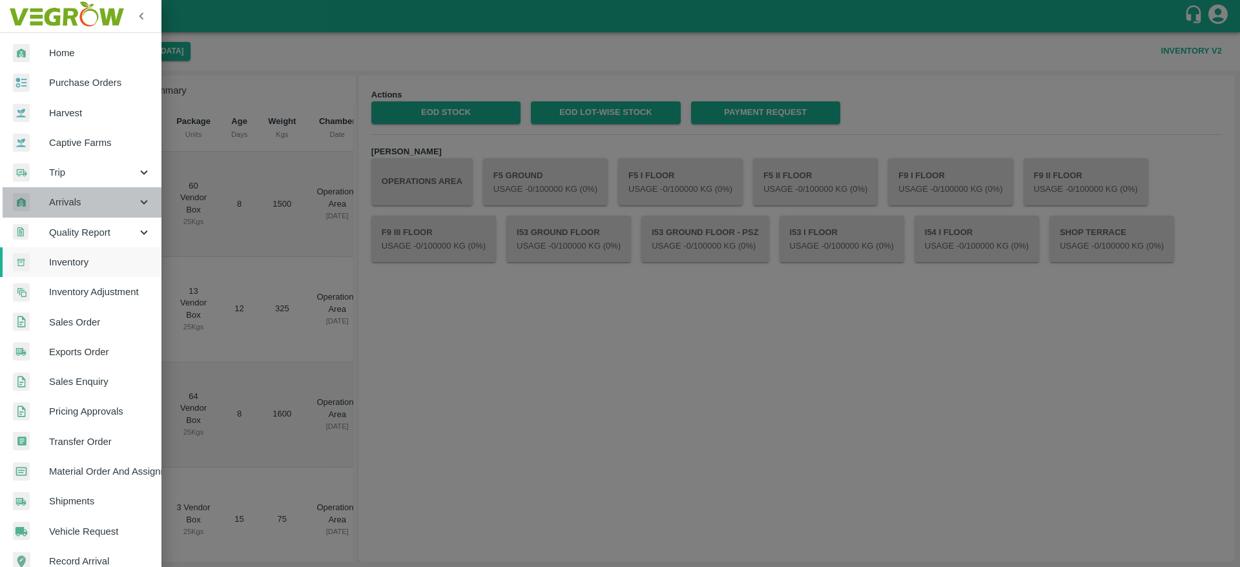
click at [101, 202] on span "Arrivals" at bounding box center [93, 202] width 88 height 14
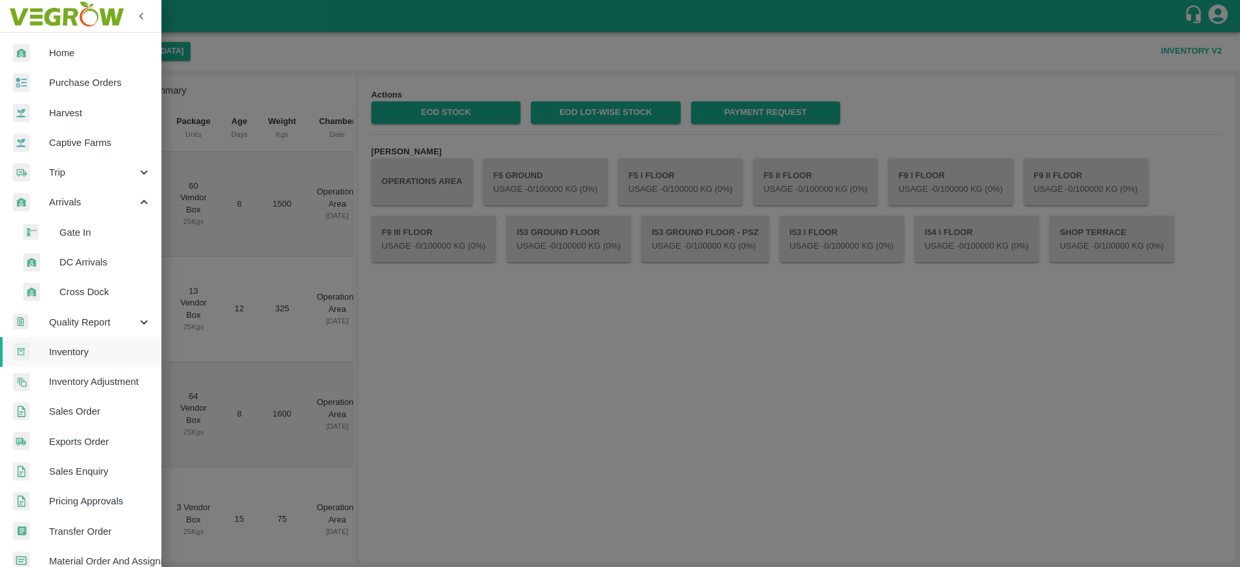
click at [106, 262] on span "DC Arrivals" at bounding box center [105, 262] width 92 height 14
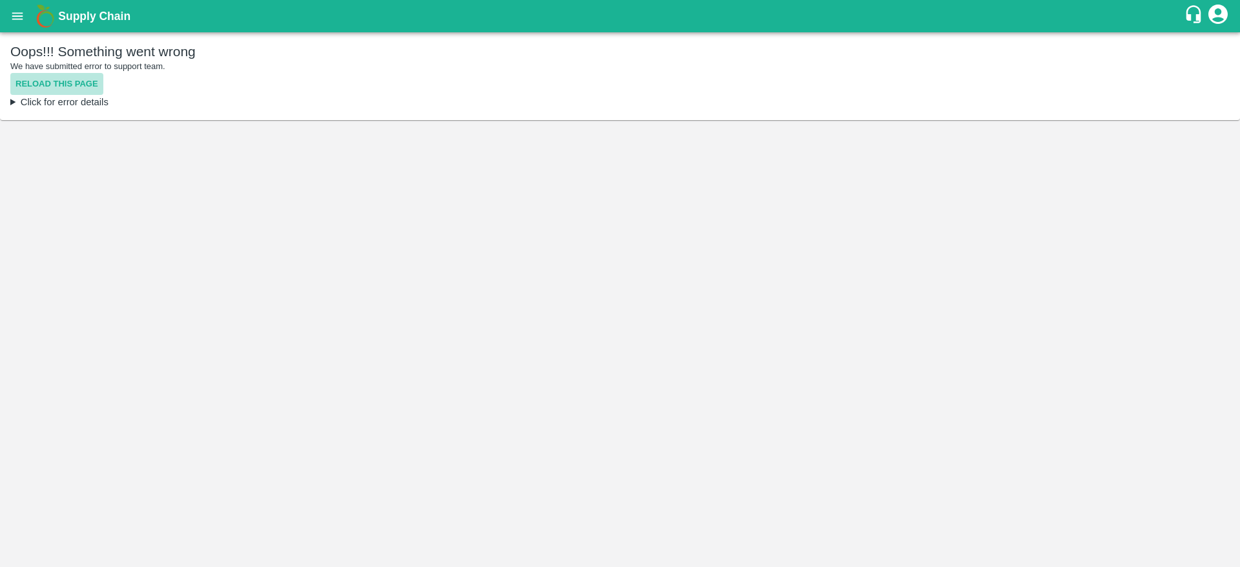
click at [75, 85] on button "Reload this page" at bounding box center [56, 84] width 93 height 23
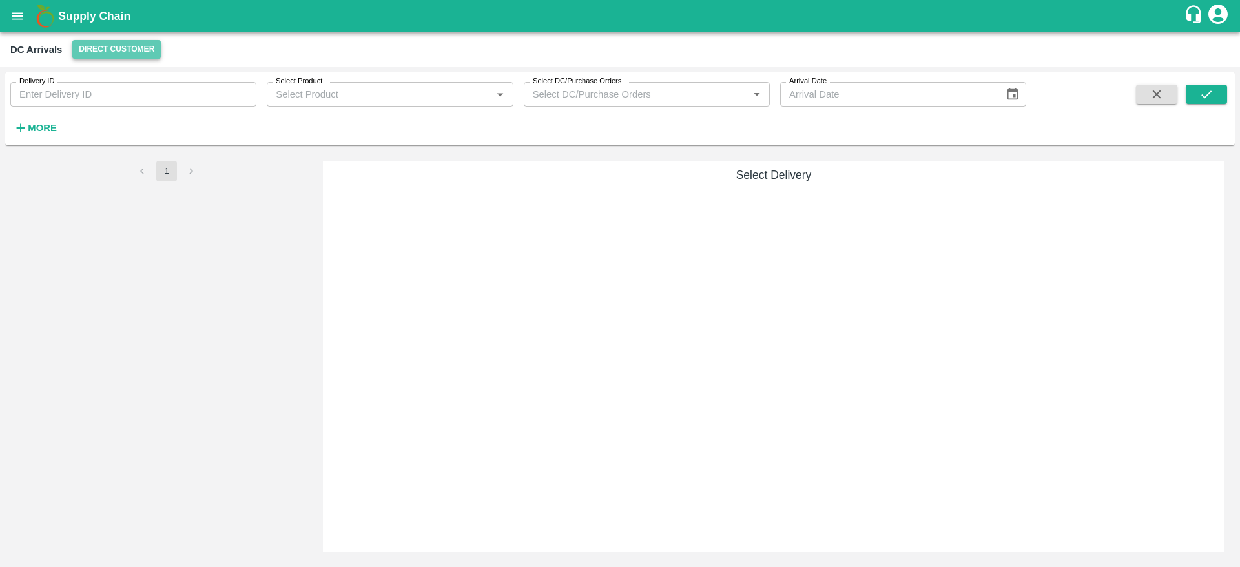
click at [109, 54] on button "Direct Customer" at bounding box center [116, 49] width 88 height 19
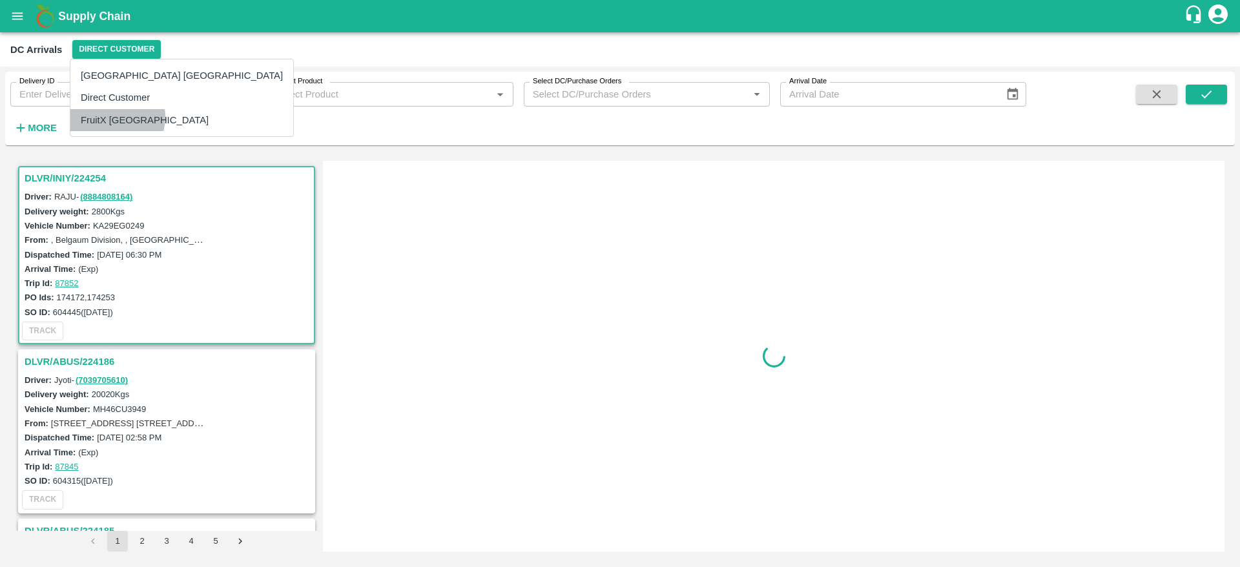
click at [107, 117] on li "FruitX [GEOGRAPHIC_DATA]" at bounding box center [181, 120] width 223 height 22
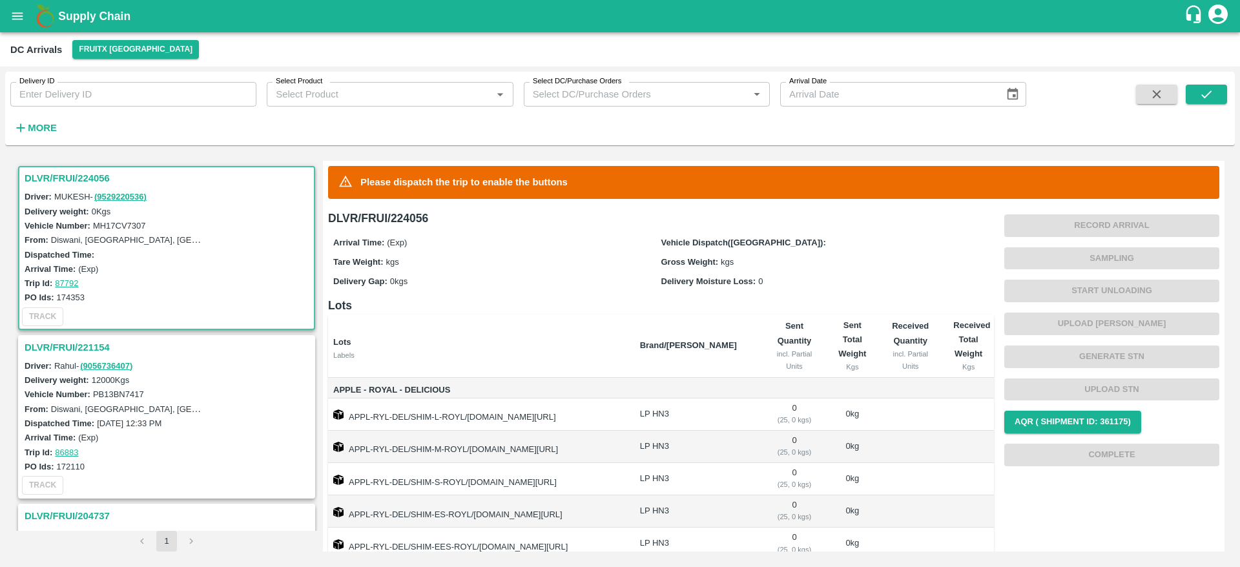
click at [105, 338] on div "DLVR/FRUI/221154" at bounding box center [166, 347] width 294 height 22
click at [101, 339] on h3 "DLVR/FRUI/221154" at bounding box center [169, 347] width 288 height 17
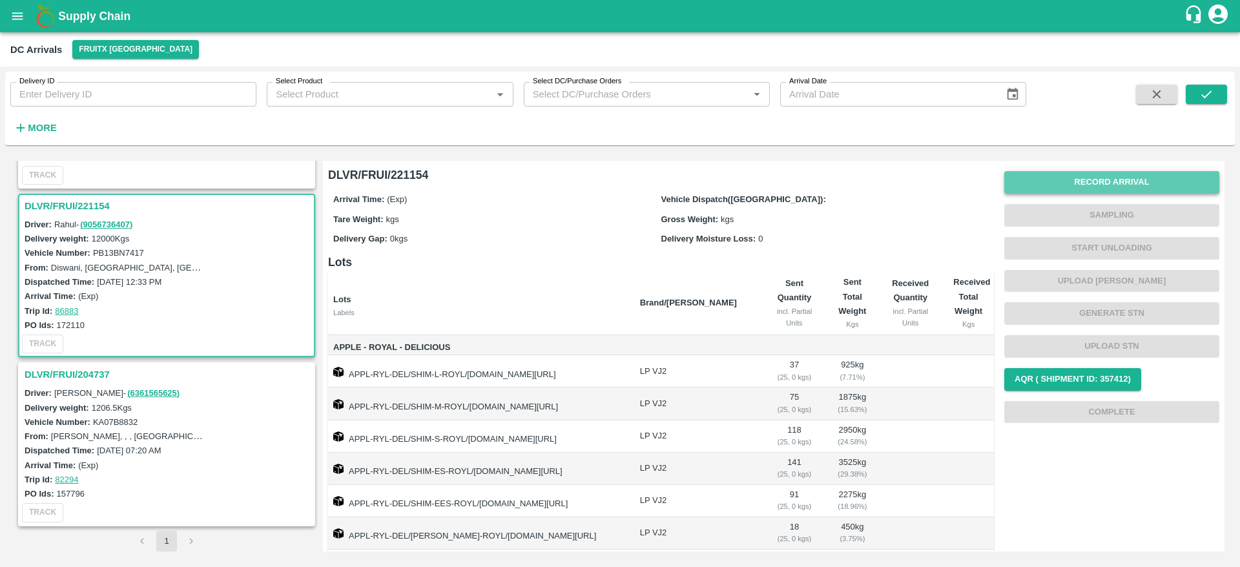
click at [1101, 181] on button "Record Arrival" at bounding box center [1111, 182] width 215 height 23
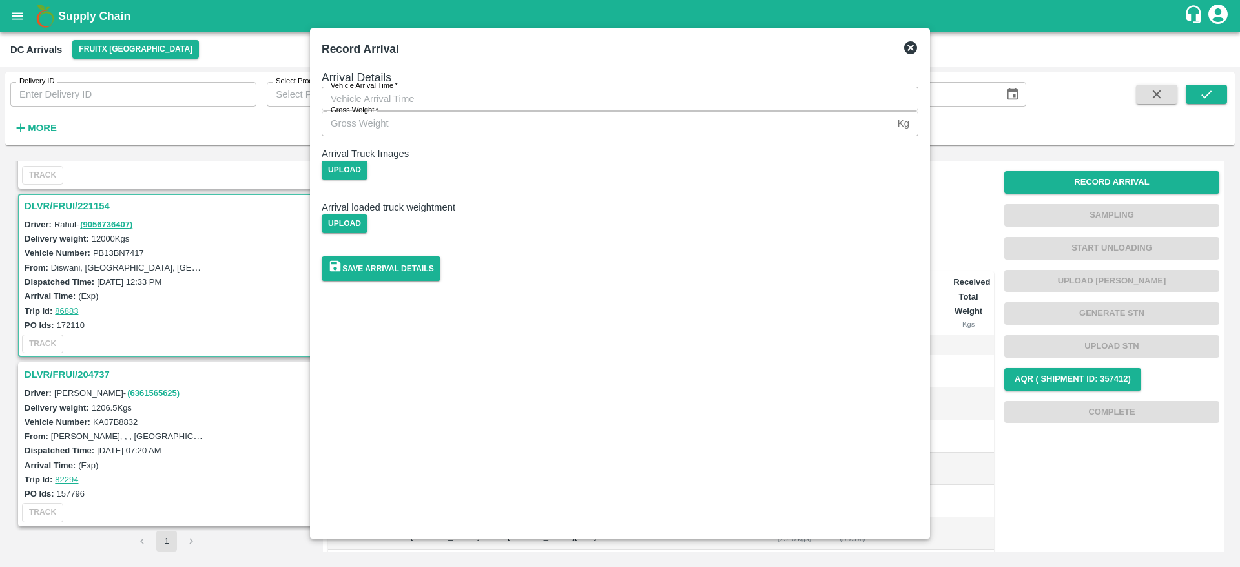
type input "DD/MM/YYYY hh:mm aa"
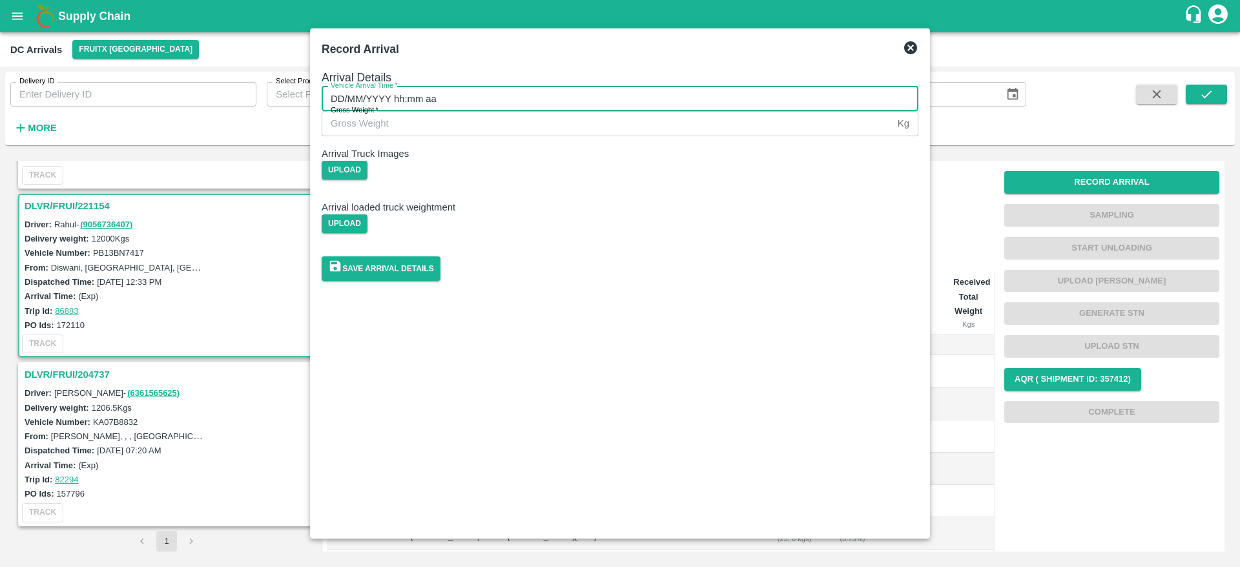
click at [707, 101] on input "DD/MM/YYYY hh:mm aa" at bounding box center [616, 99] width 588 height 25
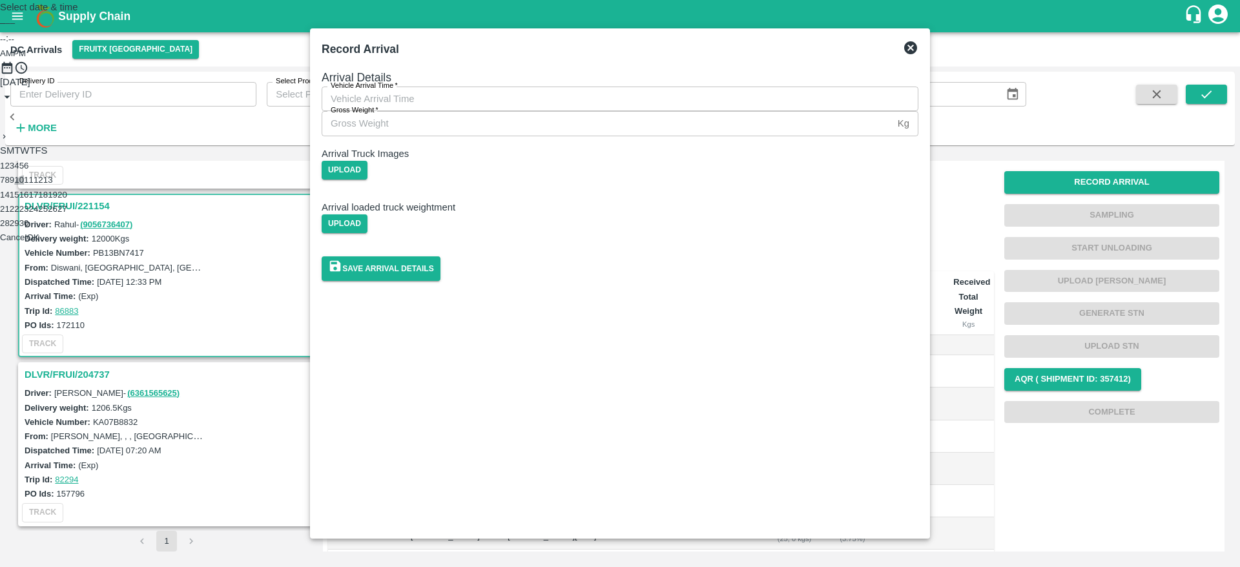
click at [24, 185] on button "10" at bounding box center [19, 180] width 10 height 10
type input "10/09/2025 12:00 AM"
click at [39, 198] on button "OK" at bounding box center [33, 193] width 12 height 10
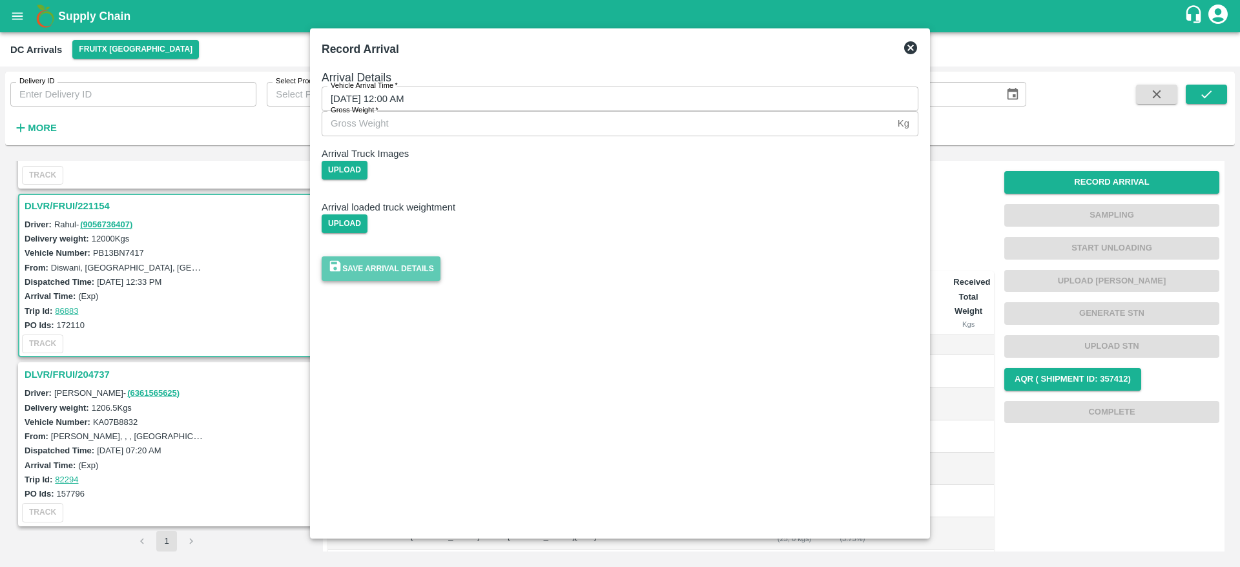
click at [440, 280] on button "Save Arrival Details" at bounding box center [381, 268] width 119 height 24
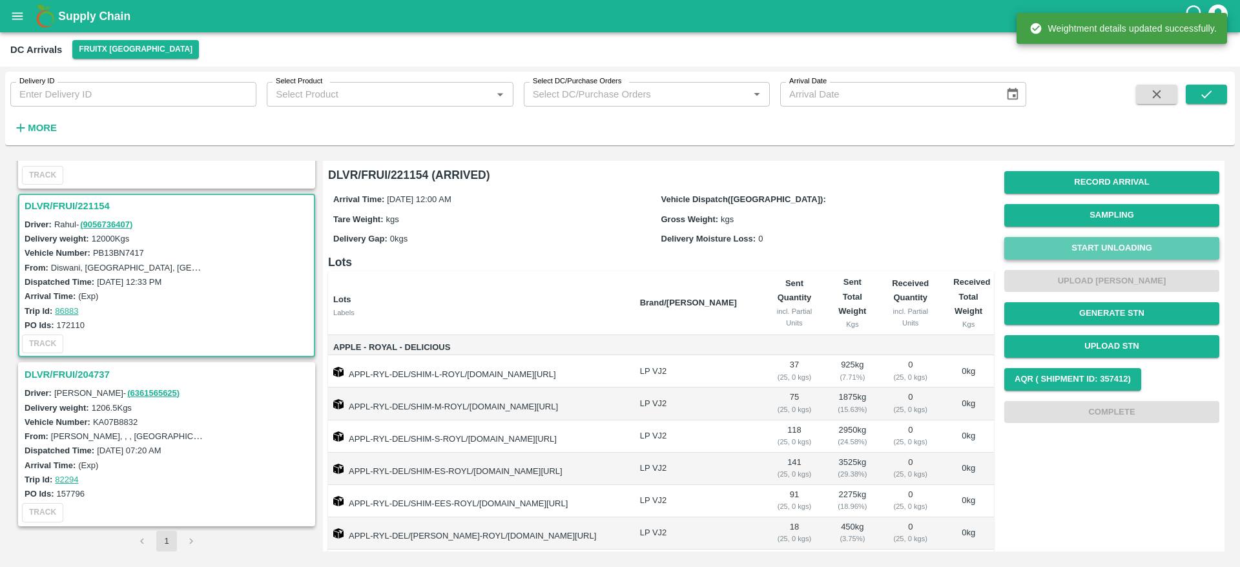
click at [1107, 245] on button "Start Unloading" at bounding box center [1111, 248] width 215 height 23
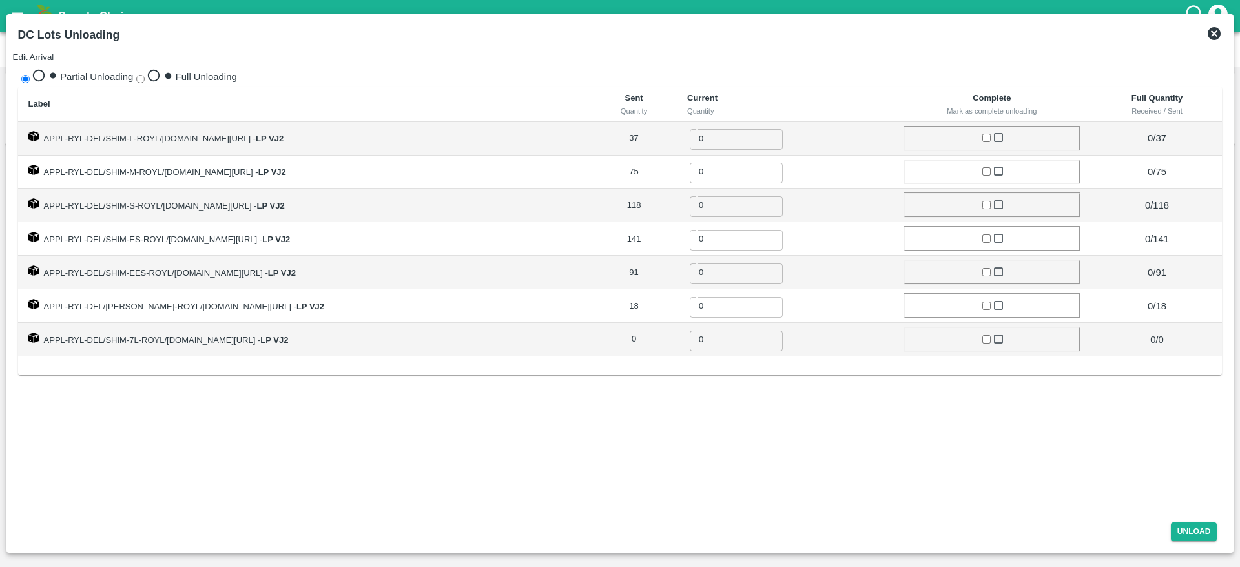
click at [176, 72] on span "Full Unloading" at bounding box center [206, 77] width 61 height 10
click at [145, 75] on input "Full Unloading" at bounding box center [140, 79] width 8 height 8
radio input "true"
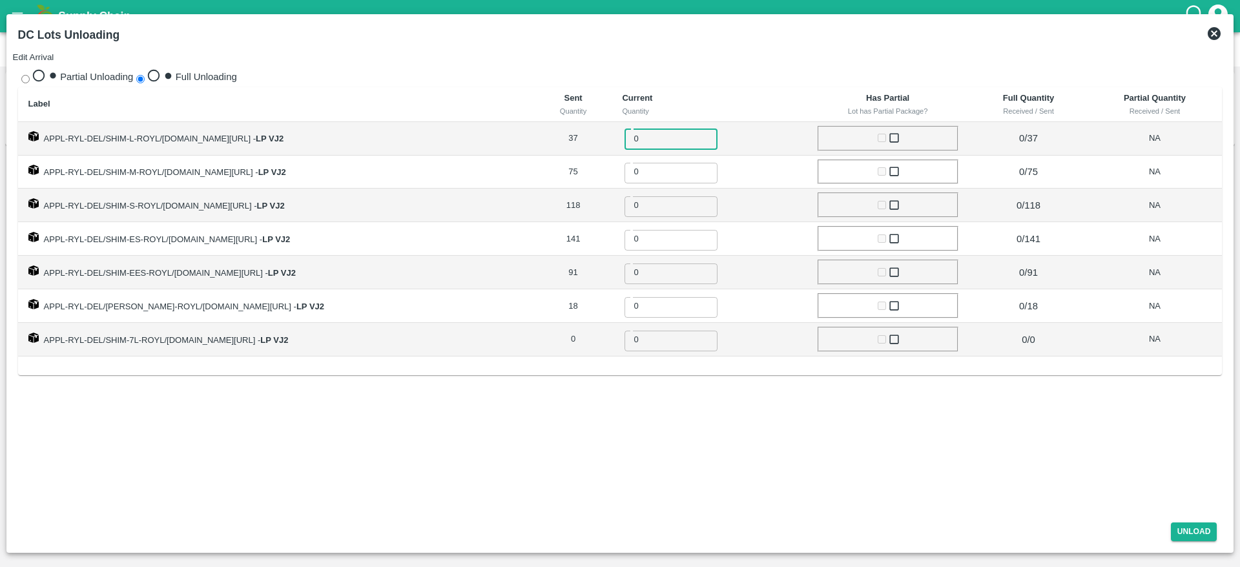
click at [655, 132] on input "0" at bounding box center [679, 138] width 111 height 23
type input "37"
type input "75"
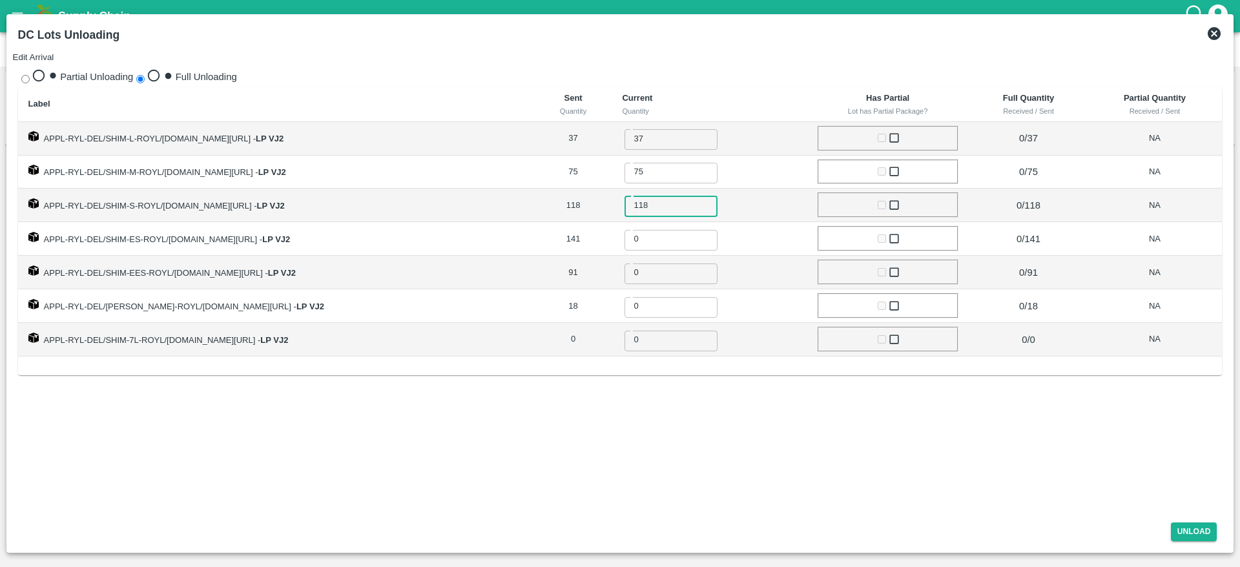
type input "118"
type input "141"
type input "91"
type input "18"
click at [911, 455] on div "Partial Unloading Full Unloading Label Sent Quantity Current Quantity Has Parti…" at bounding box center [620, 287] width 1214 height 449
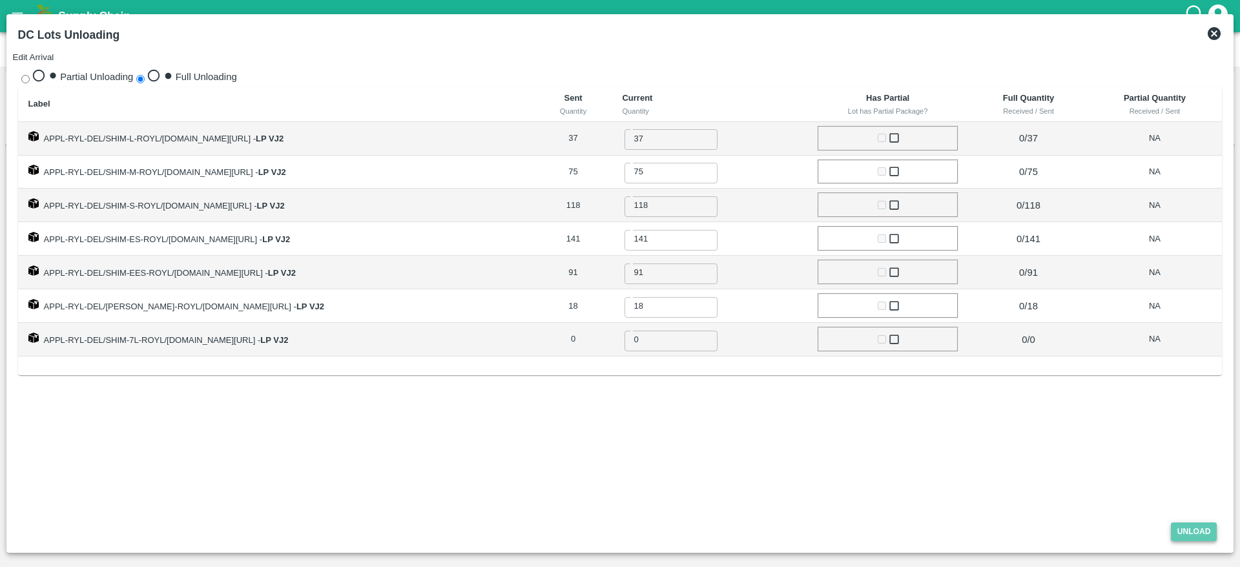
click at [1185, 527] on button "Unload" at bounding box center [1194, 531] width 46 height 19
click at [36, 143] on button "ok" at bounding box center [31, 139] width 9 height 10
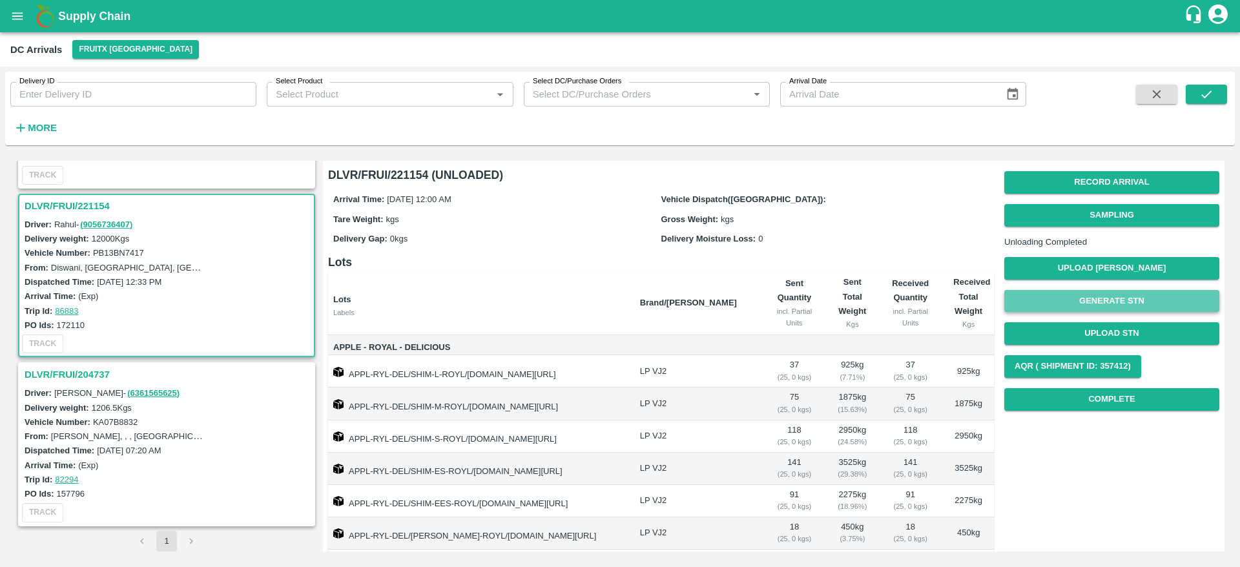
click at [1136, 312] on button "Generate STN" at bounding box center [1111, 301] width 215 height 23
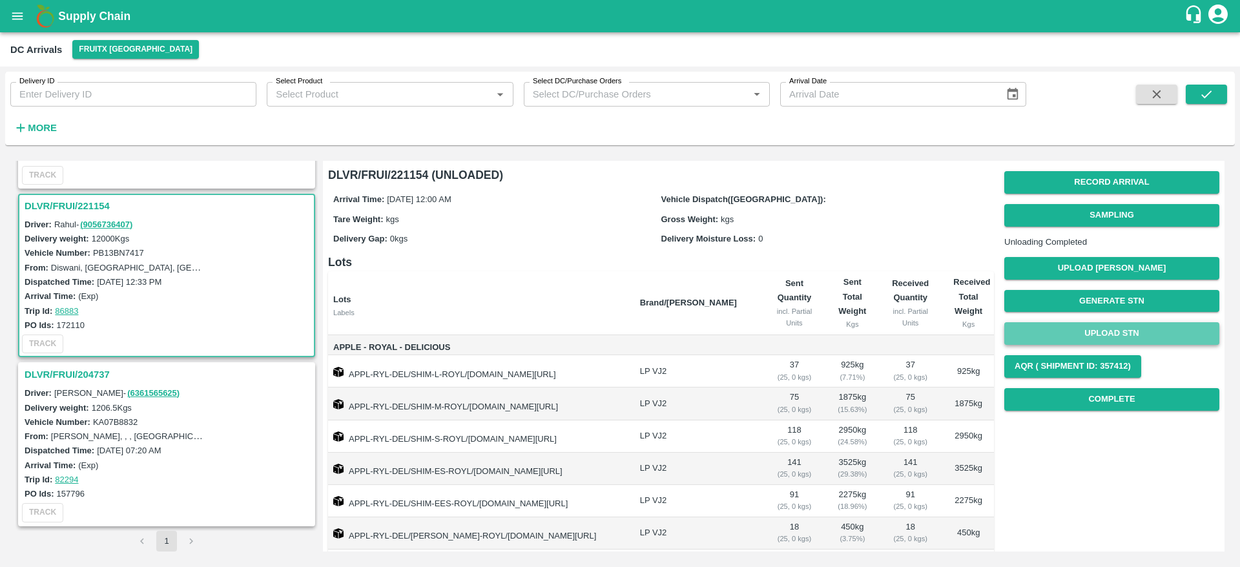
click at [1131, 345] on button "Upload STN" at bounding box center [1111, 333] width 215 height 23
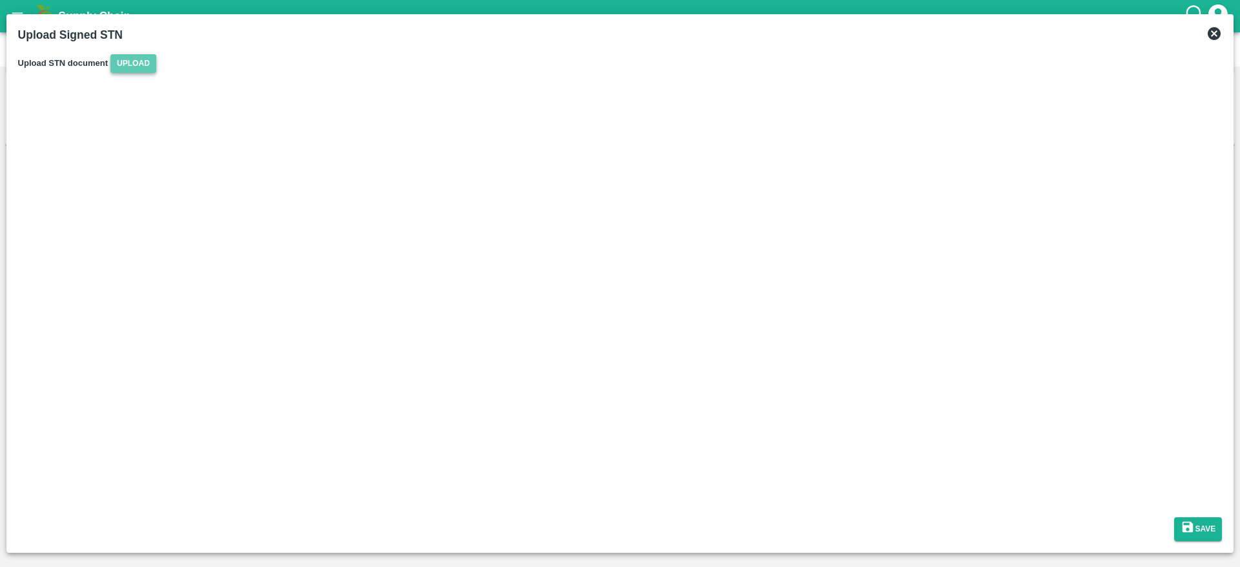
click at [156, 73] on span "Upload" at bounding box center [133, 63] width 46 height 19
click at [0, 0] on input "Upload" at bounding box center [0, 0] width 0 height 0
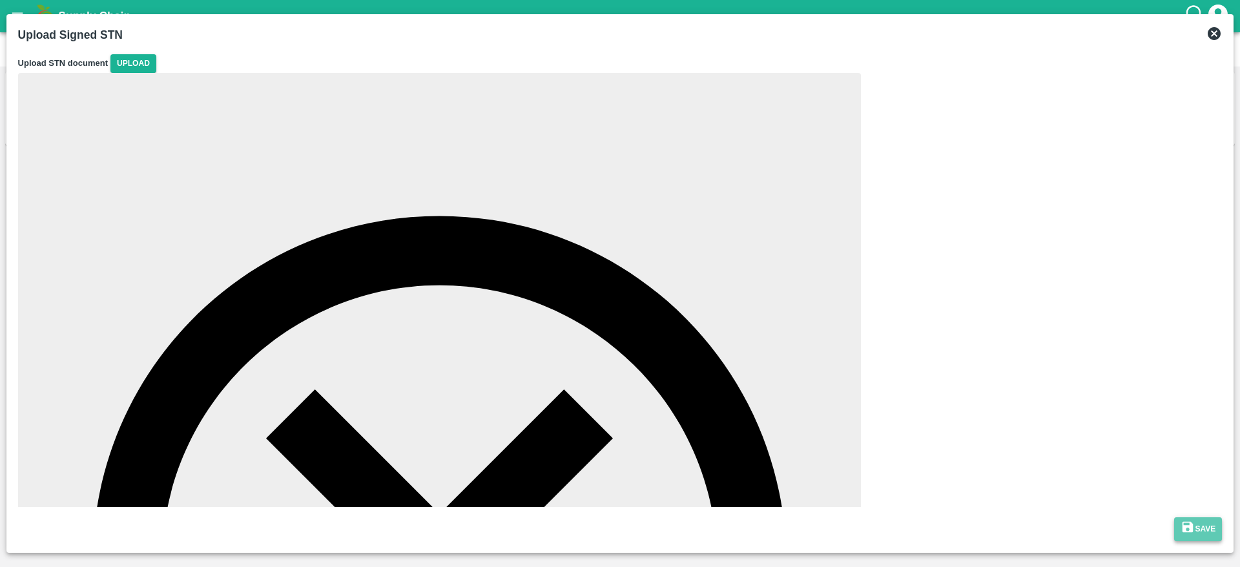
click at [1200, 537] on button "Save" at bounding box center [1198, 529] width 48 height 24
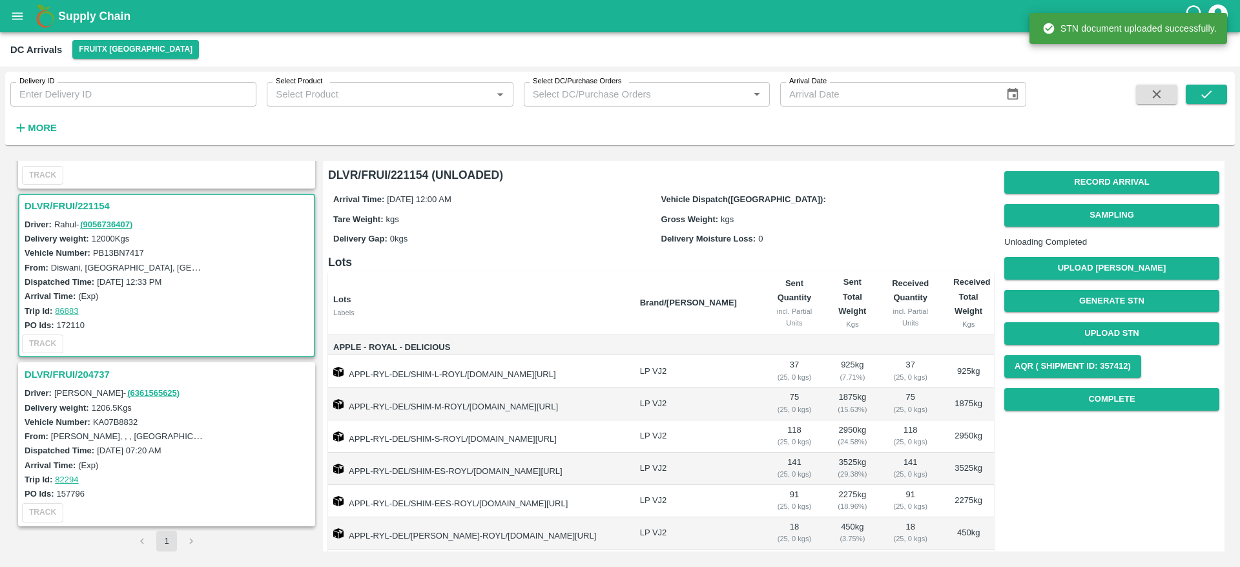
scroll to position [187, 0]
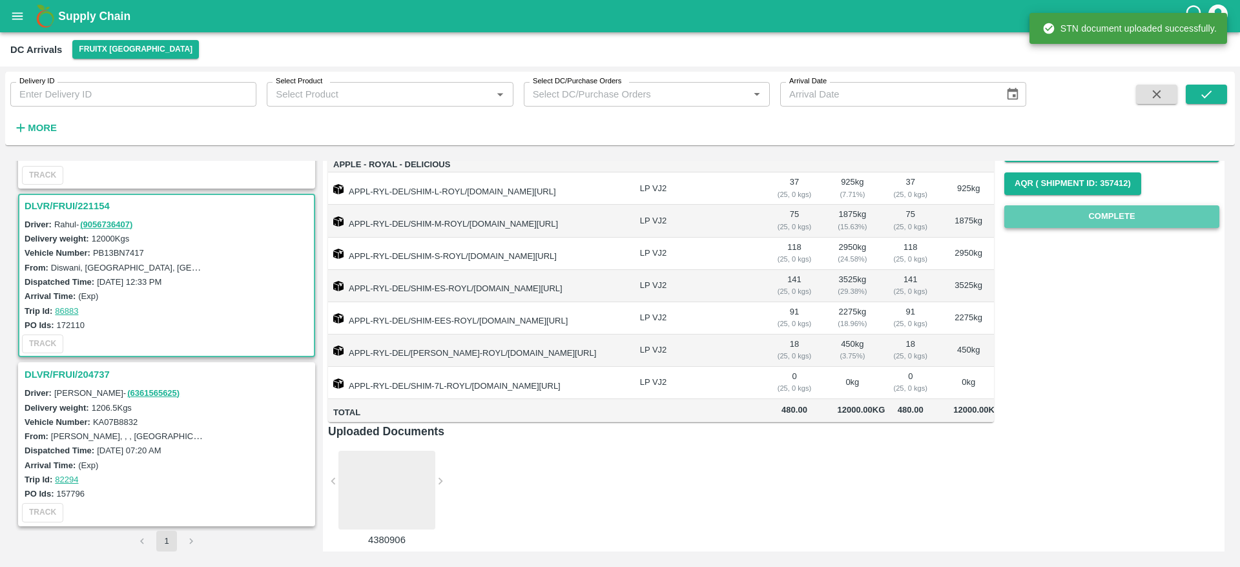
click at [1136, 228] on button "Complete" at bounding box center [1111, 216] width 215 height 23
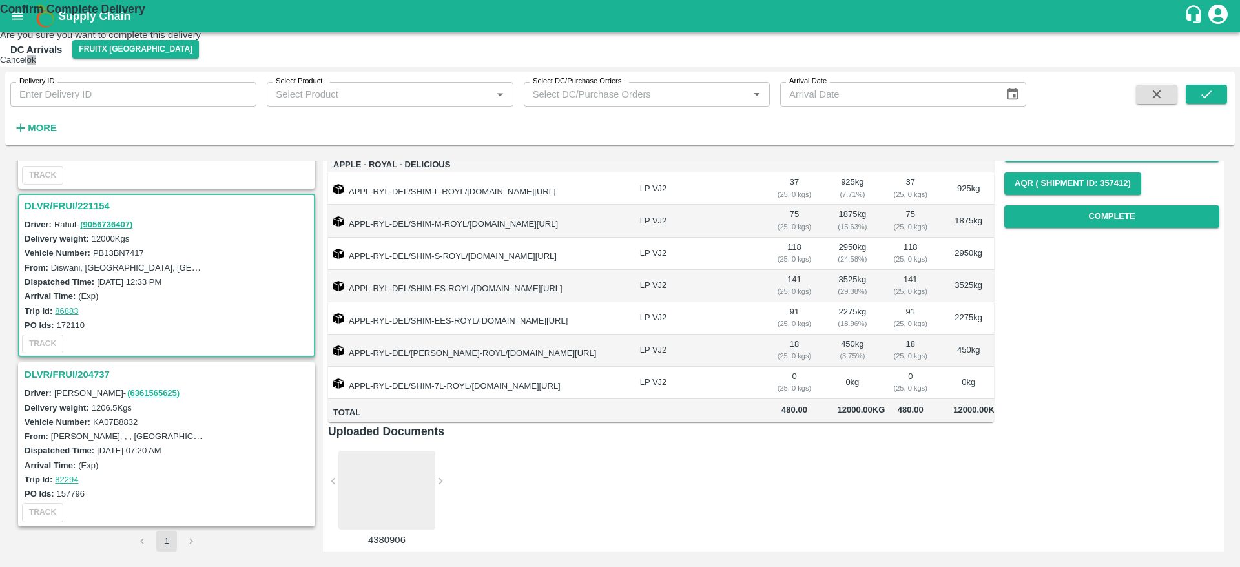
click at [36, 65] on button "ok" at bounding box center [31, 60] width 9 height 10
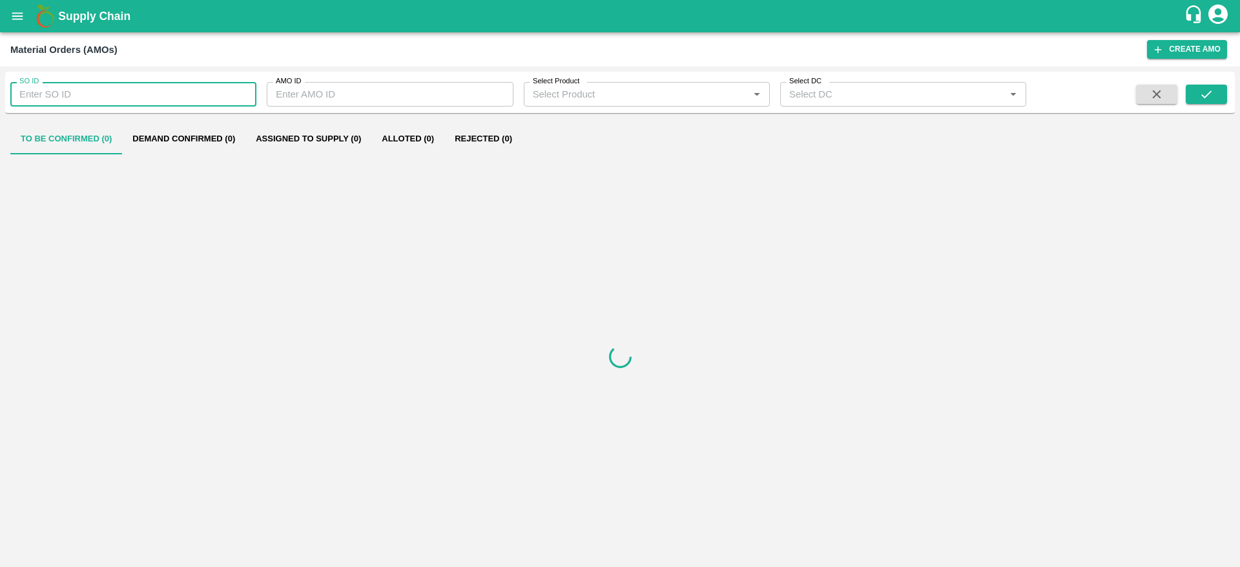
click at [201, 92] on input "SO ID" at bounding box center [133, 94] width 246 height 25
paste input "604495"
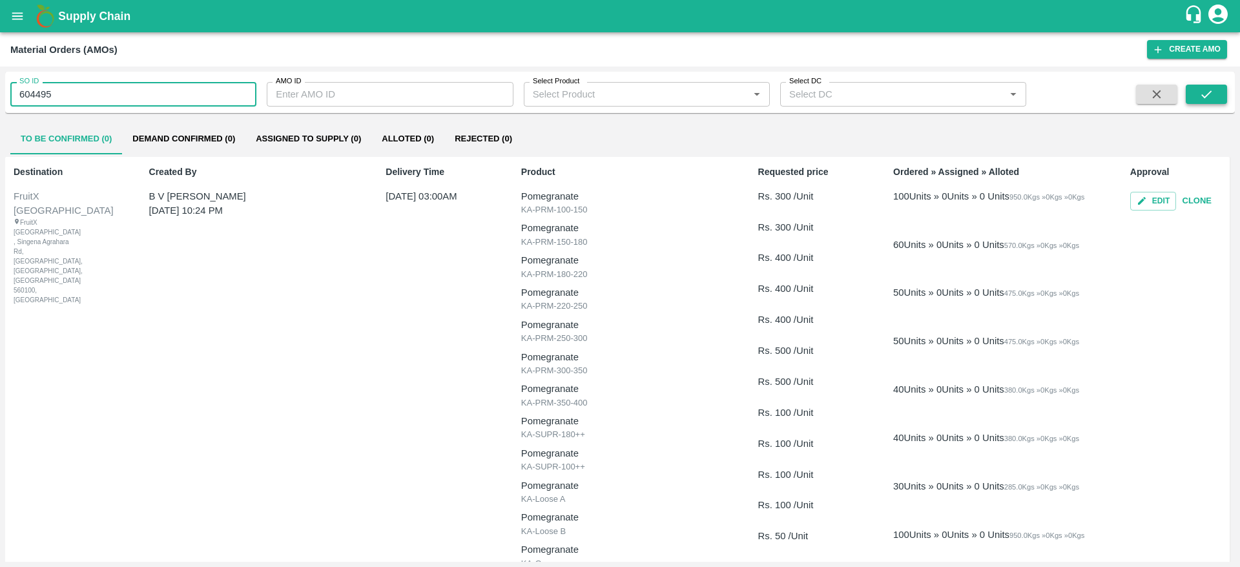
type input "604495"
click at [1207, 97] on icon "submit" at bounding box center [1206, 94] width 14 height 14
click at [1205, 93] on icon "submit" at bounding box center [1206, 94] width 14 height 14
click icon "submit"
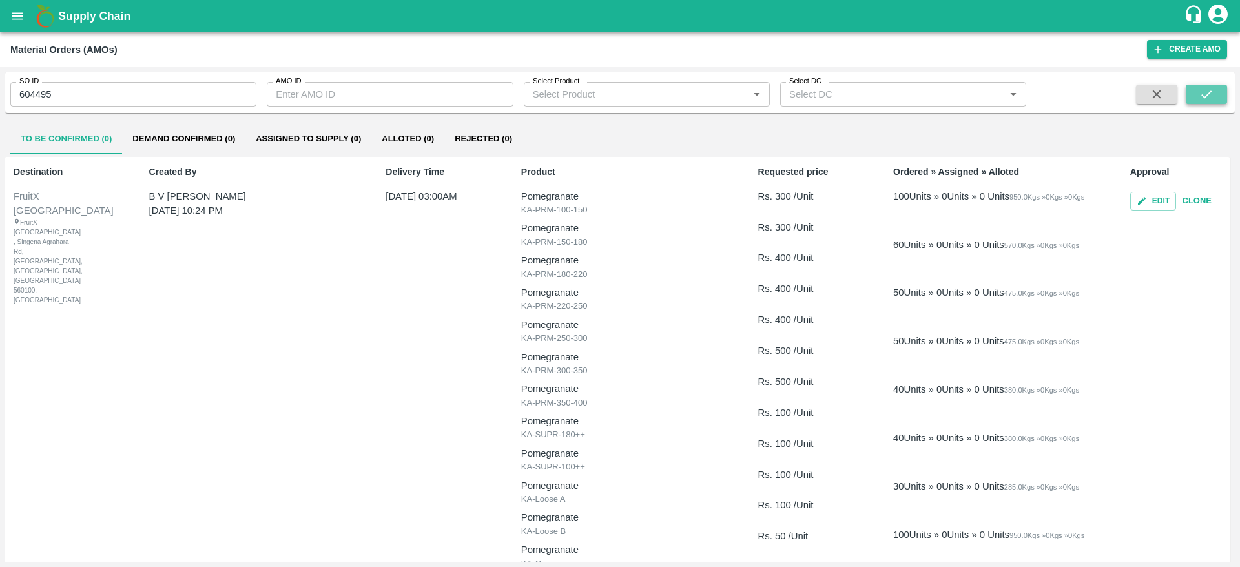
click icon "submit"
click input "604495"
click icon "submit"
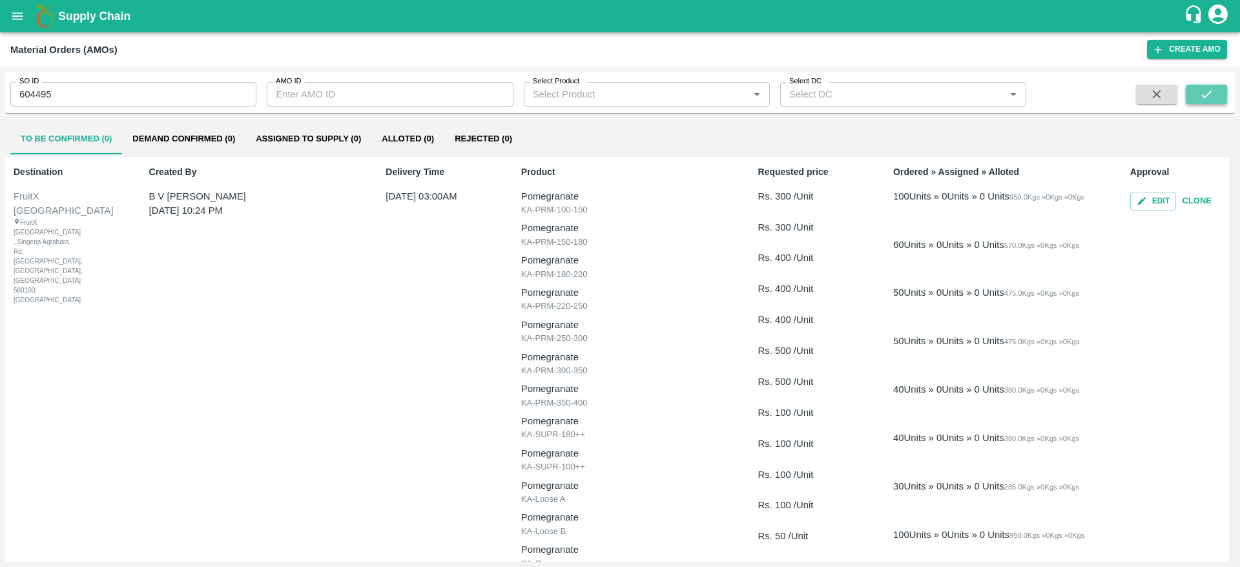
click icon "submit"
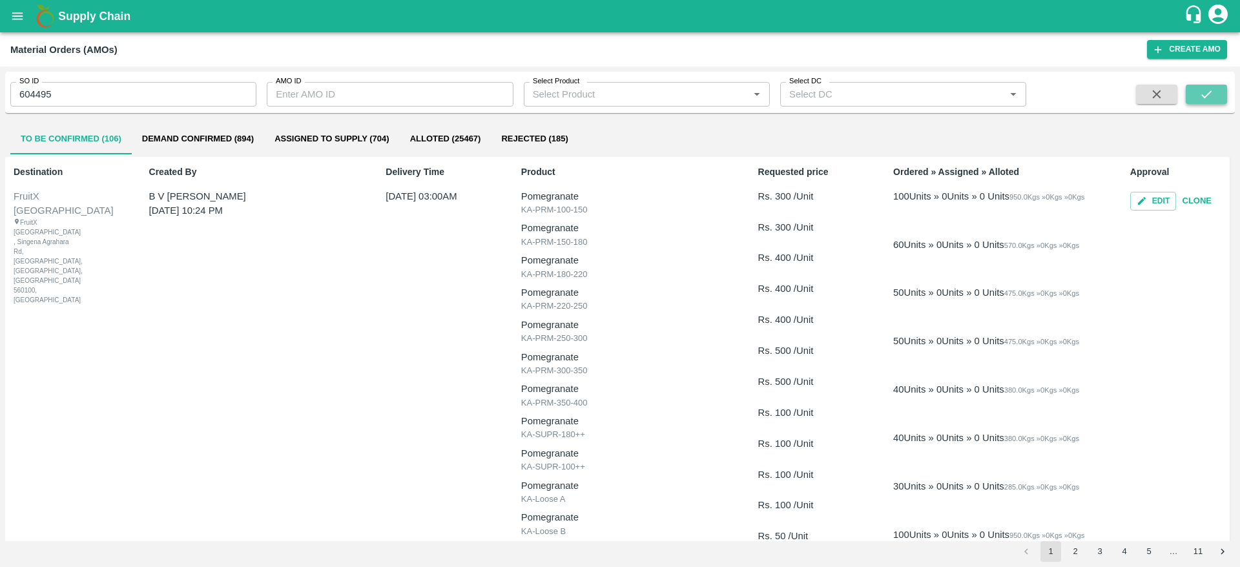
click button "submit"
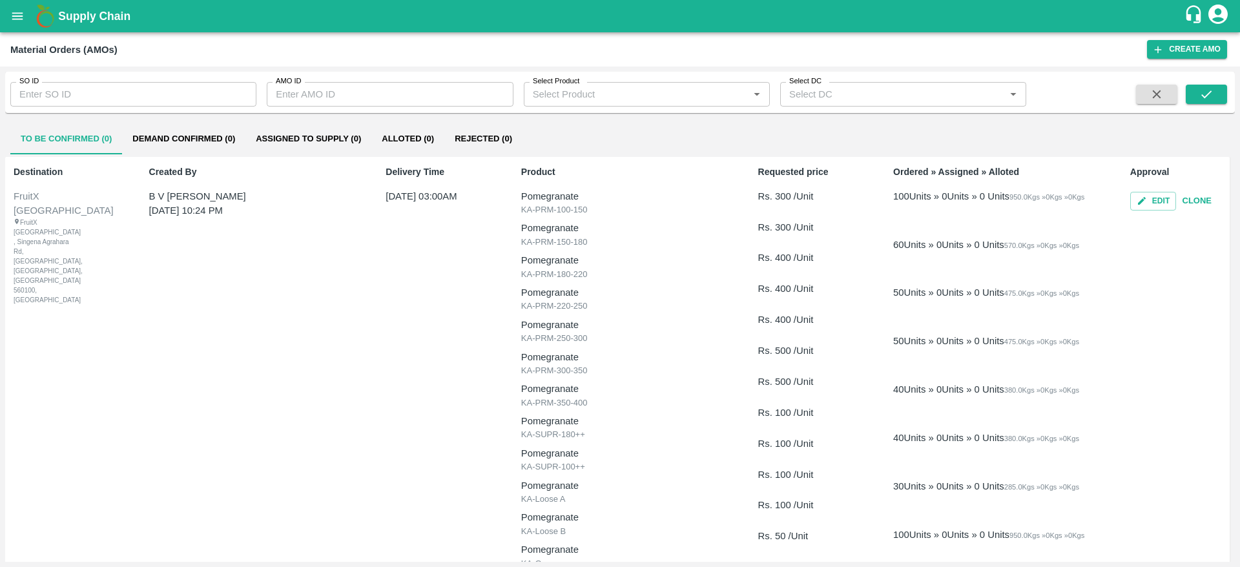
click at [149, 99] on input "SO ID" at bounding box center [133, 94] width 246 height 25
paste input "604495"
type input "604495"
click at [1197, 103] on button "submit" at bounding box center [1205, 94] width 41 height 19
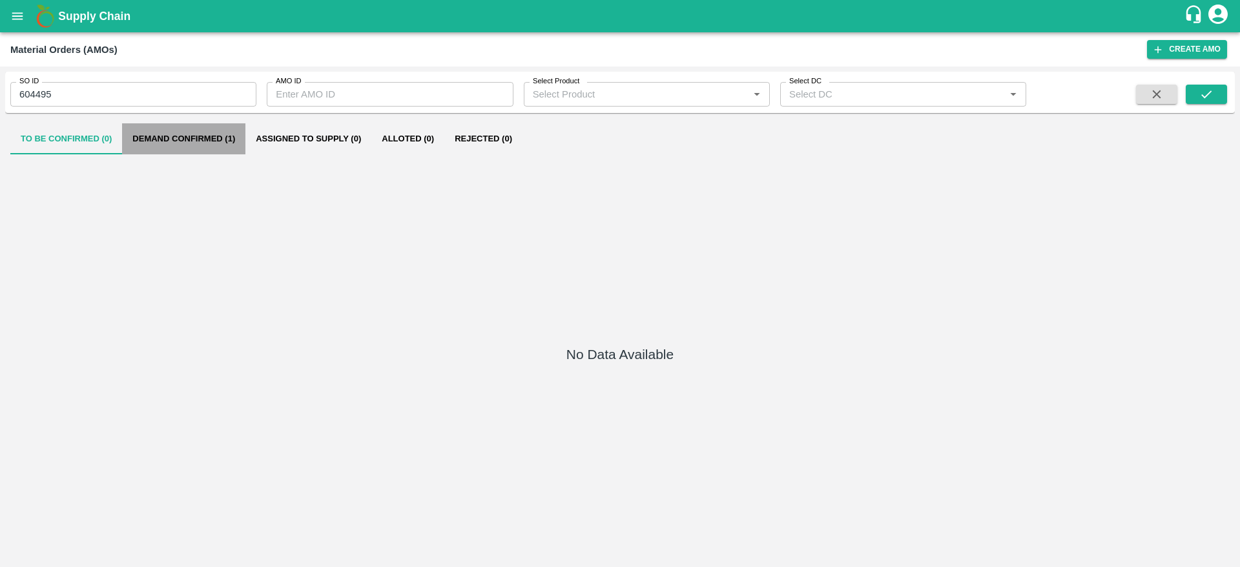
click at [218, 138] on button "Demand Confirmed (1)" at bounding box center [183, 138] width 123 height 31
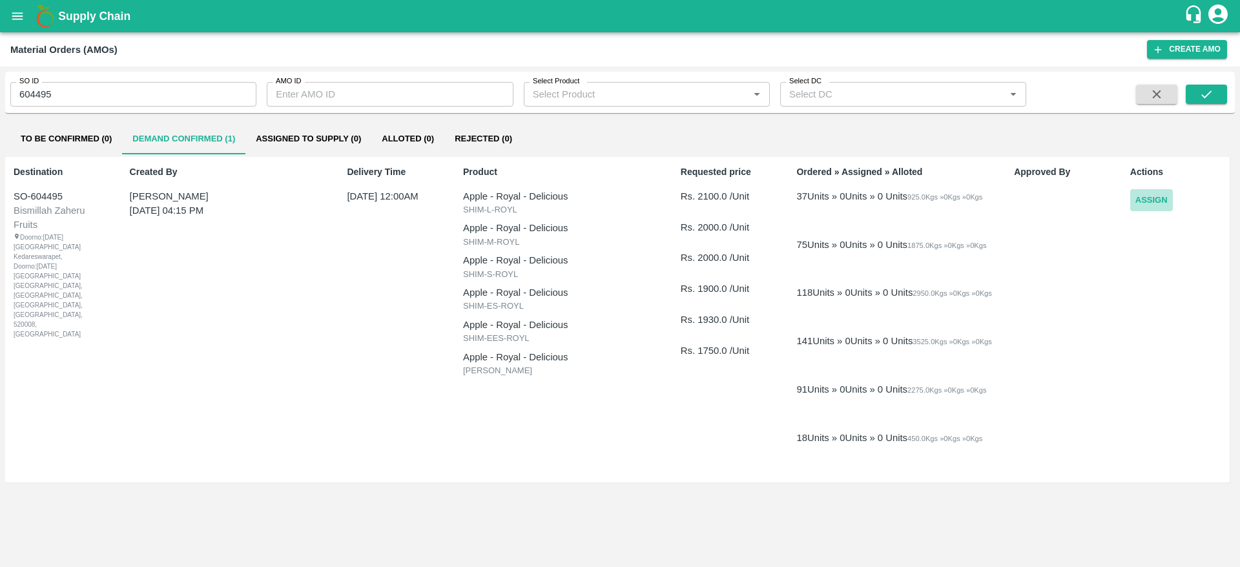
click at [1147, 192] on button "Assign" at bounding box center [1151, 200] width 43 height 23
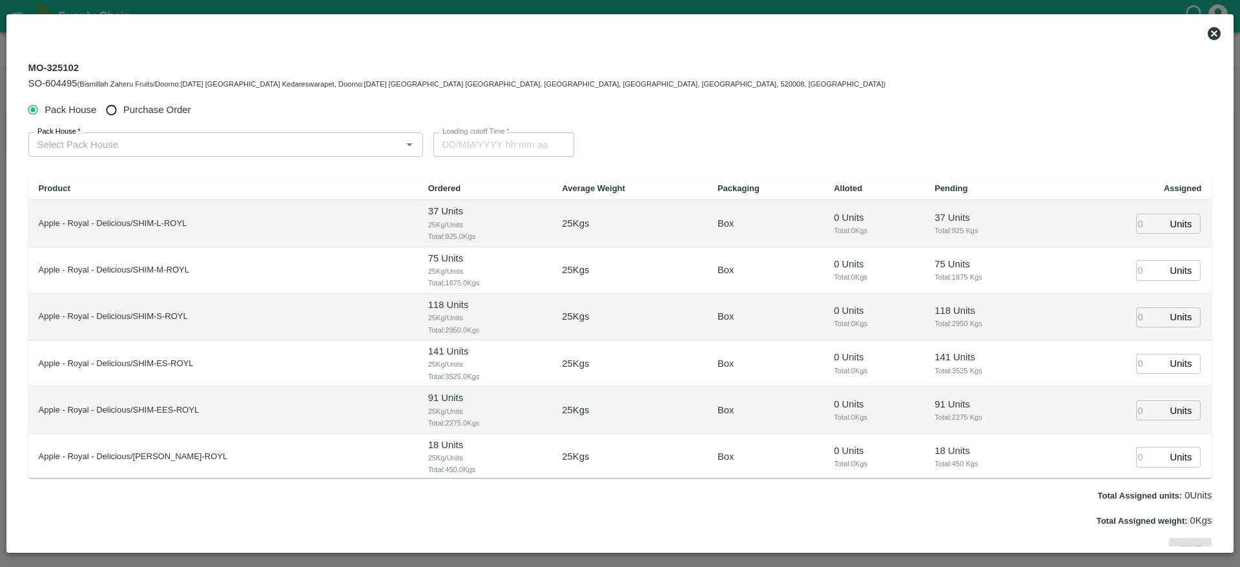
type input "[DATE] 12:00 AM"
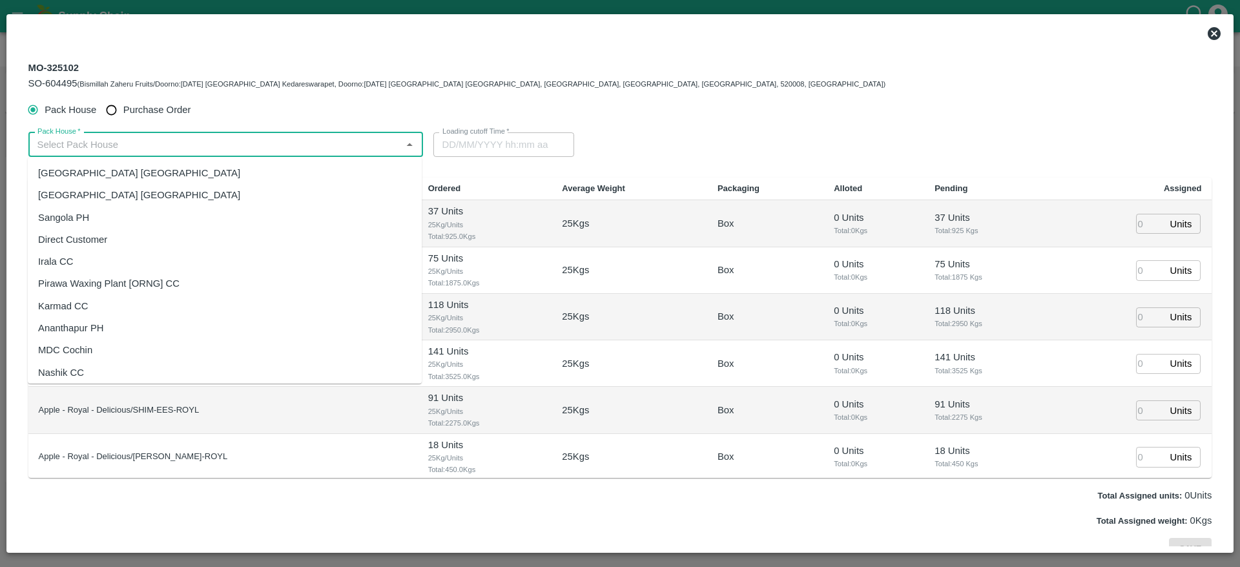
click at [294, 152] on input "Pack House   *" at bounding box center [214, 144] width 365 height 17
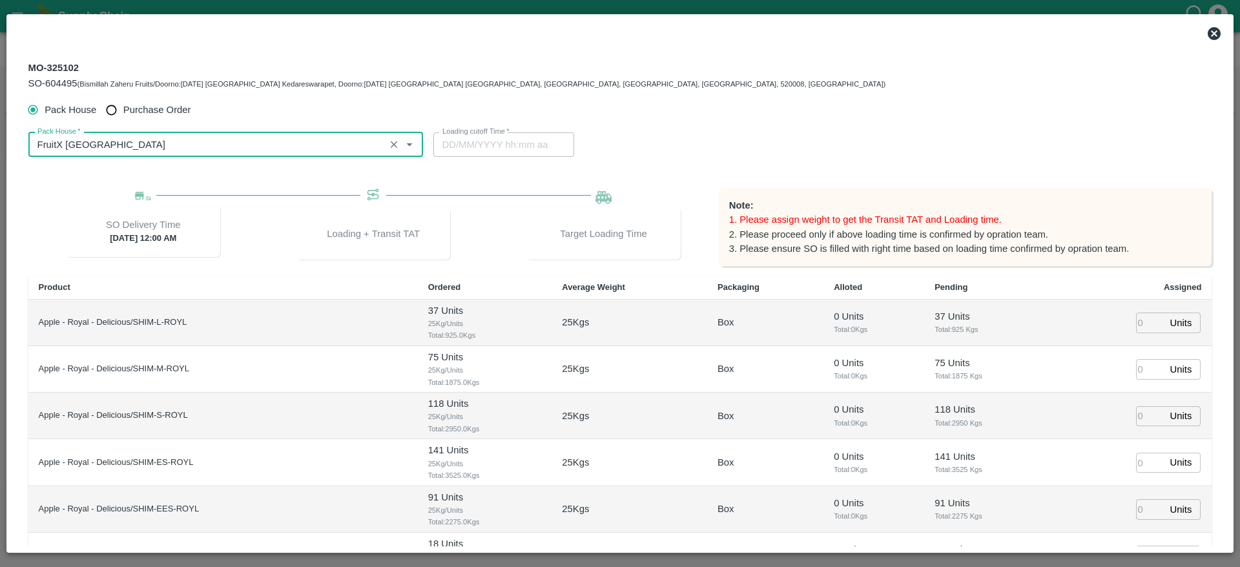
type input "FruitX [GEOGRAPHIC_DATA]"
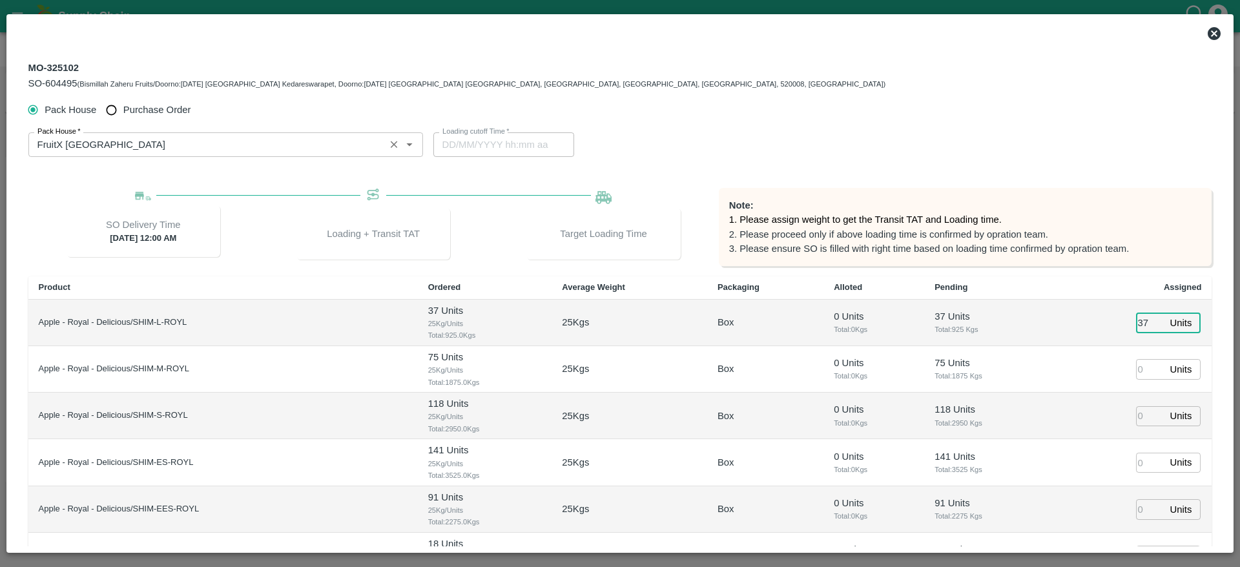
type input "37"
type input "75"
type input "118"
type input "141"
type input "91"
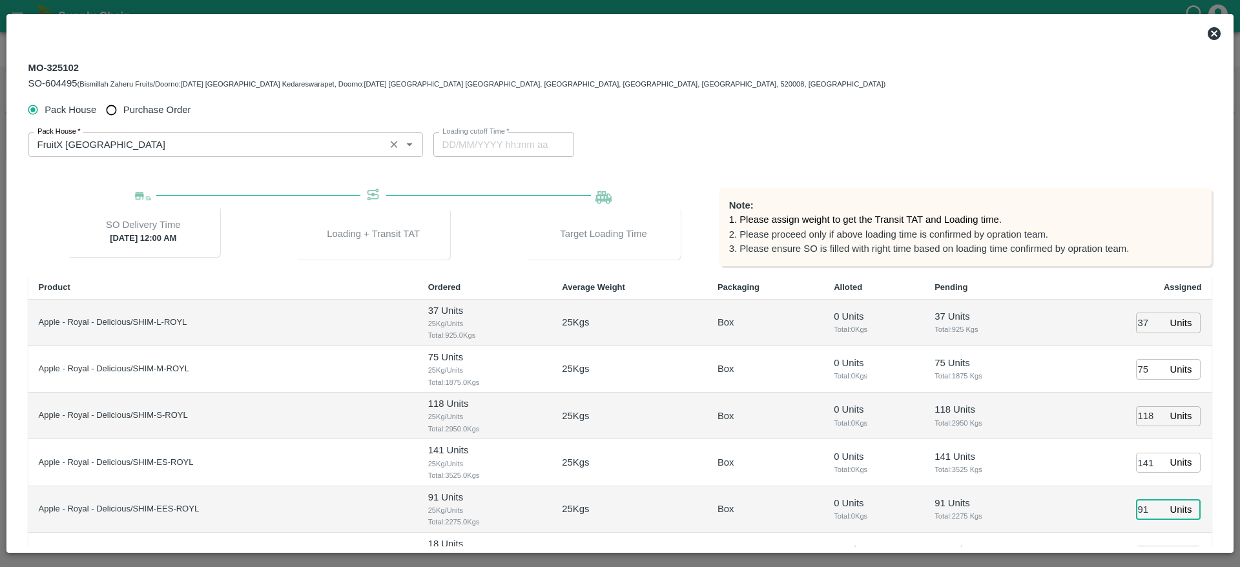
scroll to position [20, 0]
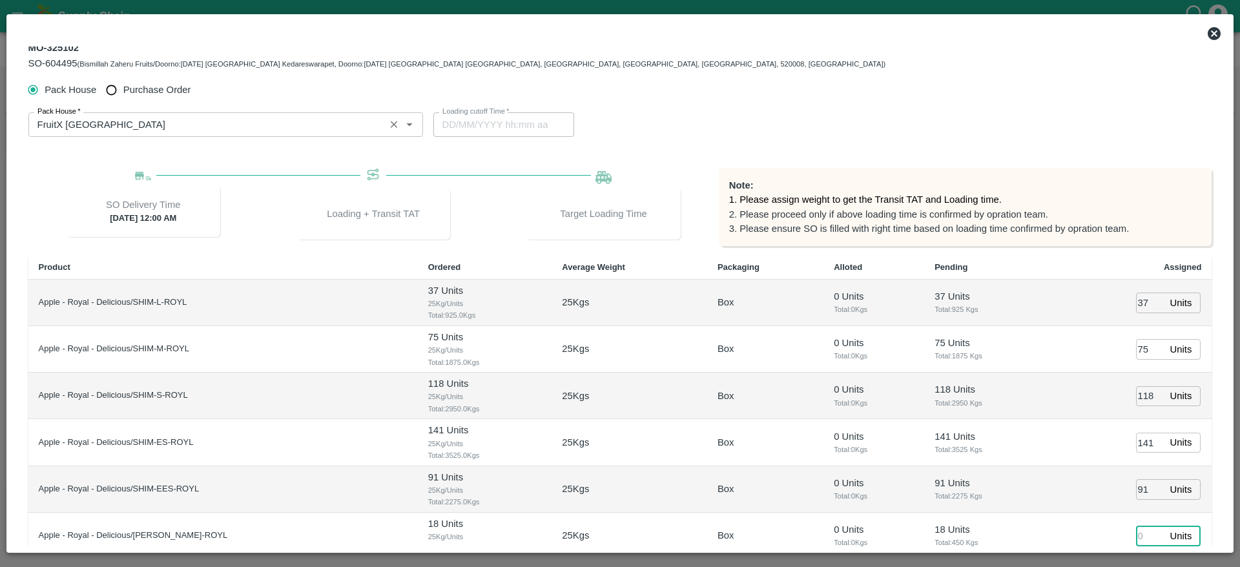
type input "1"
type input "09/09/2025 10:38 PM"
type input "18"
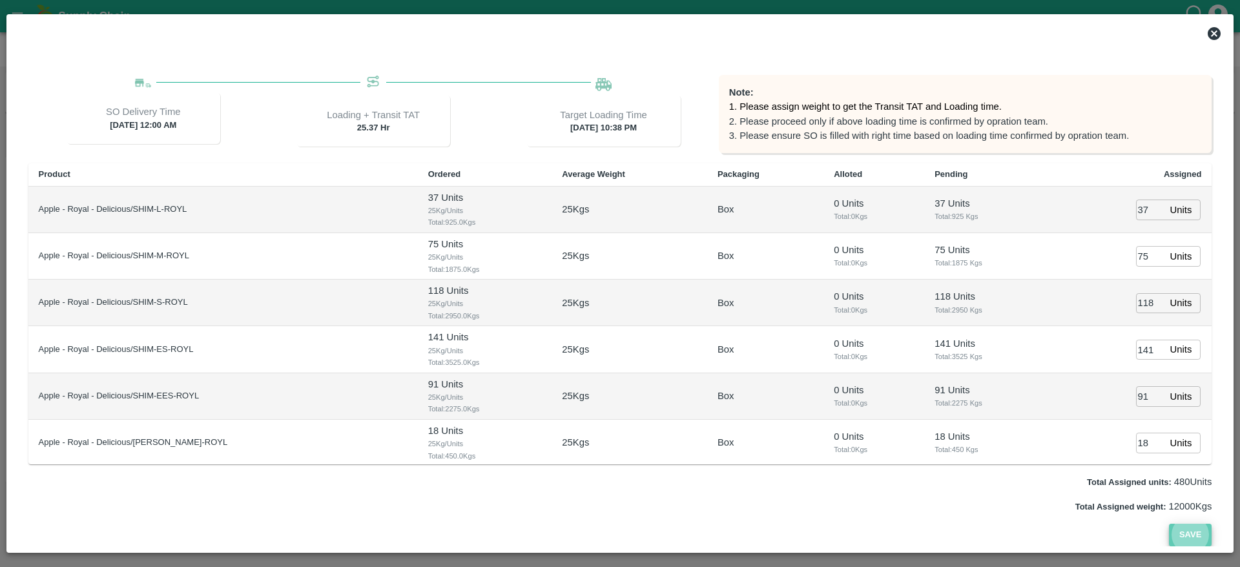
click at [1190, 544] on button "Save" at bounding box center [1190, 535] width 43 height 23
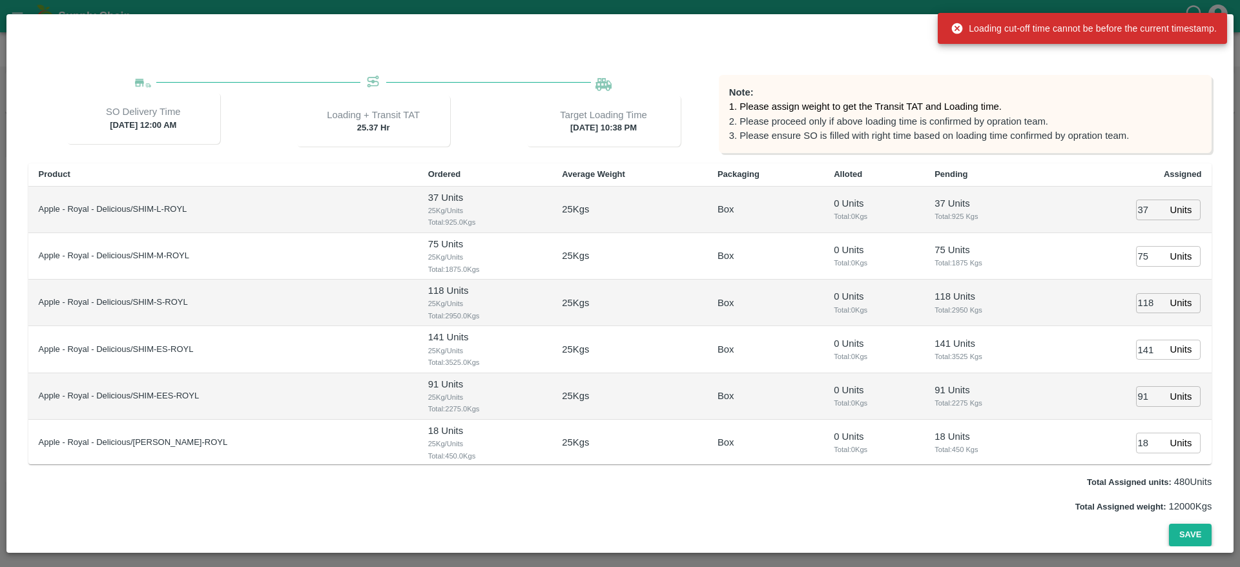
click at [1189, 532] on button "Save" at bounding box center [1190, 535] width 43 height 23
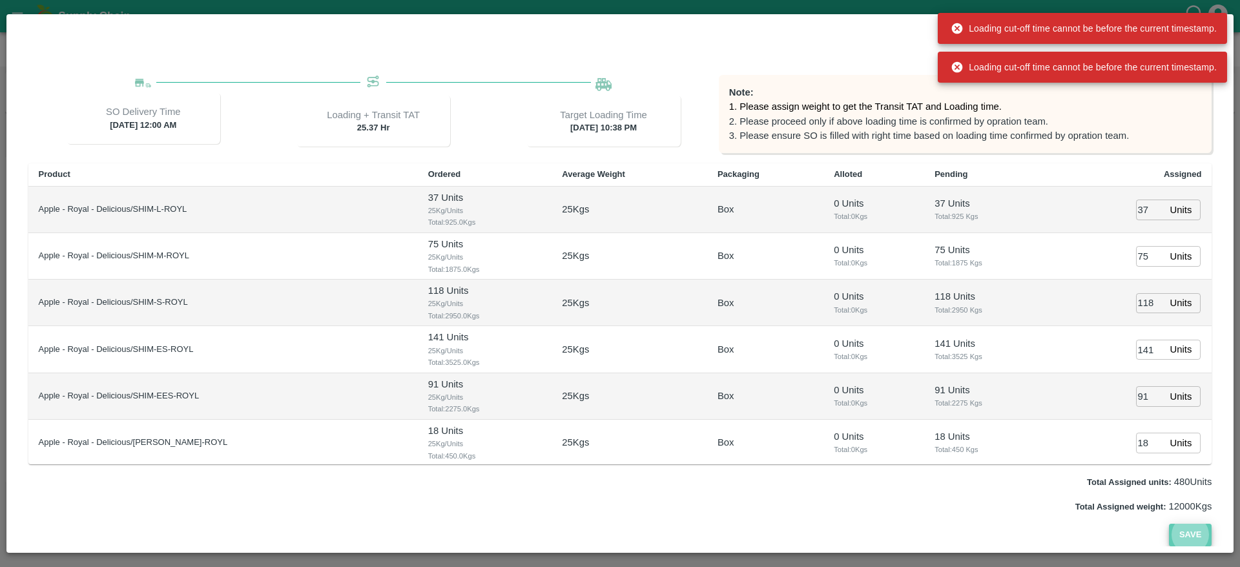
click at [1189, 532] on button "Save" at bounding box center [1190, 535] width 43 height 23
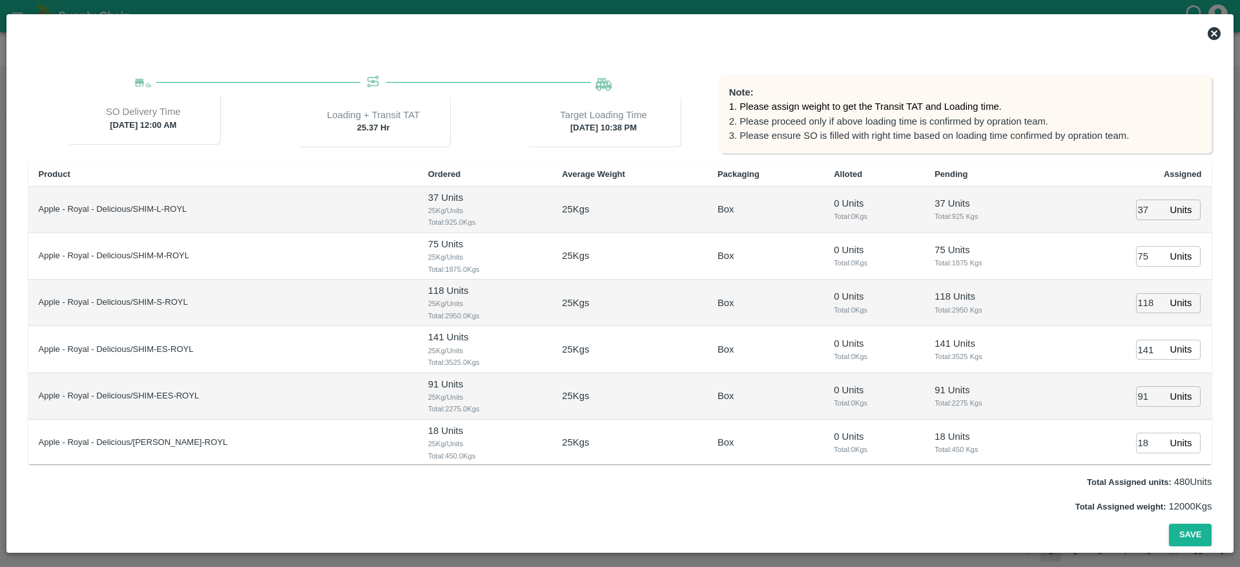
click at [1207, 32] on icon at bounding box center [1213, 33] width 15 height 15
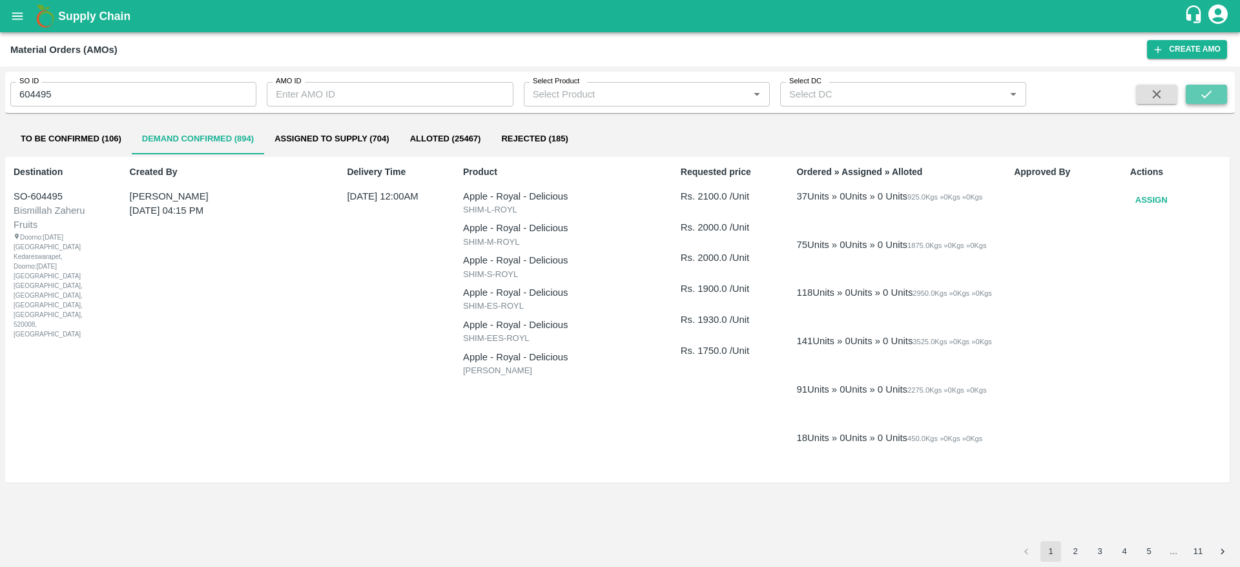
click at [1211, 85] on button "submit" at bounding box center [1205, 94] width 41 height 19
click at [1146, 200] on button "Assign" at bounding box center [1151, 200] width 43 height 23
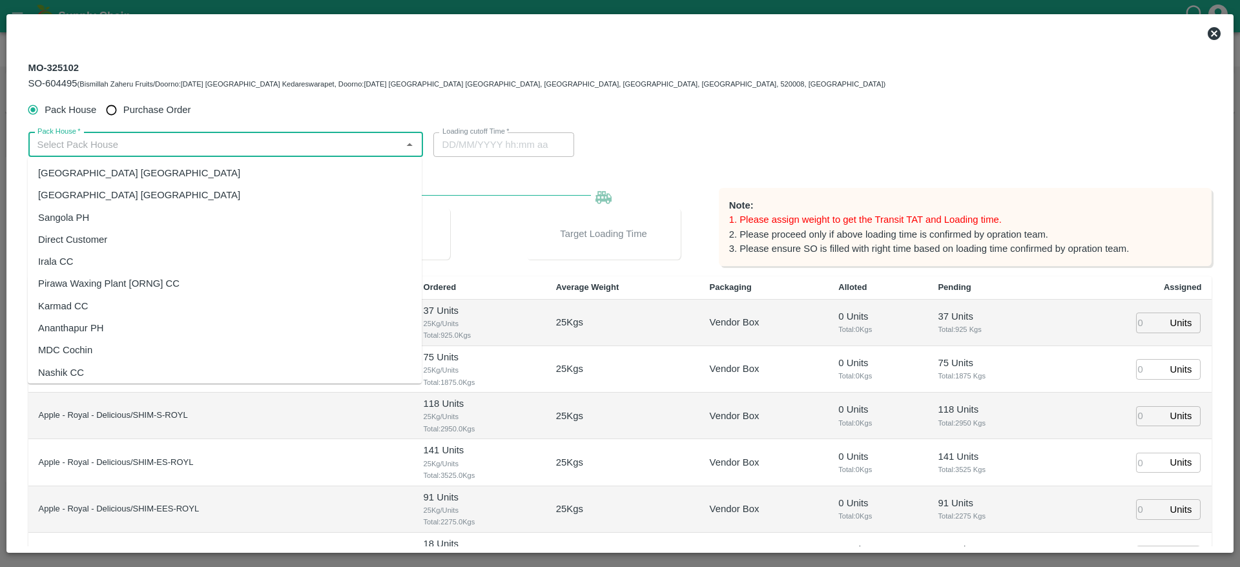
click at [297, 152] on input "Pack House   *" at bounding box center [214, 144] width 365 height 17
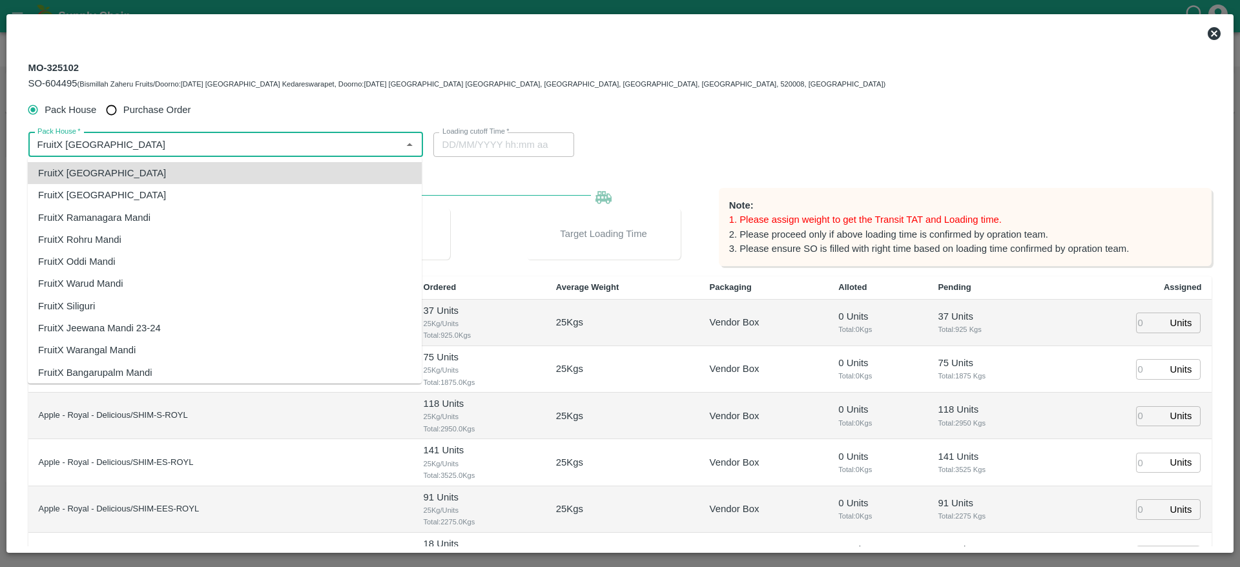
type input "FruitX [GEOGRAPHIC_DATA]"
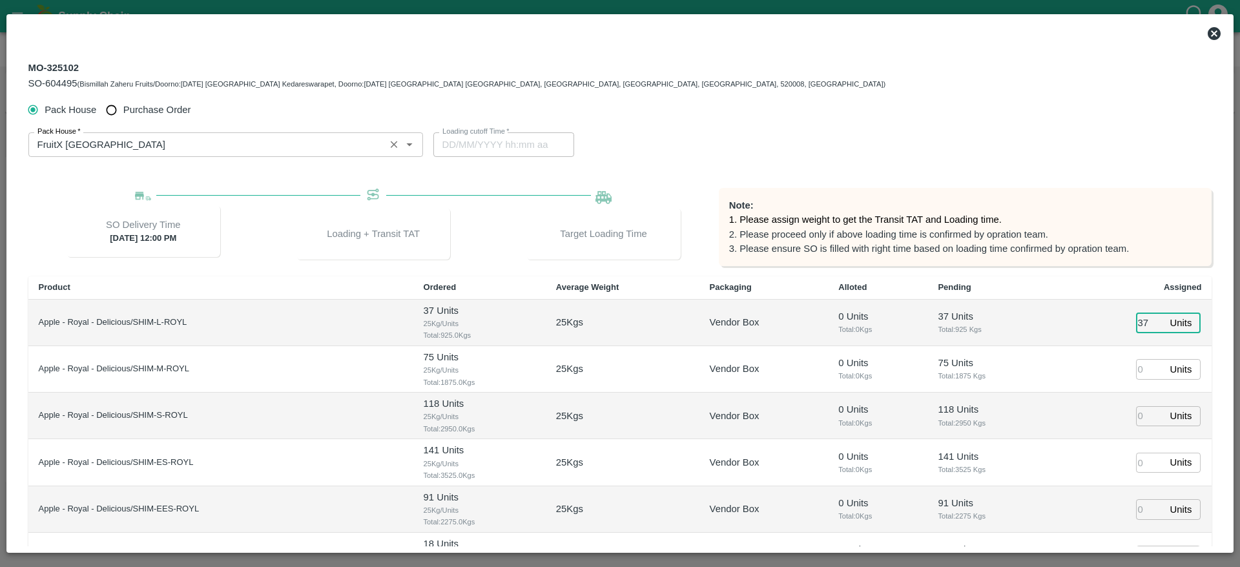
type input "37"
type input "7"
type input "11/09/2025 11:00 AM"
type input "75"
type input "118"
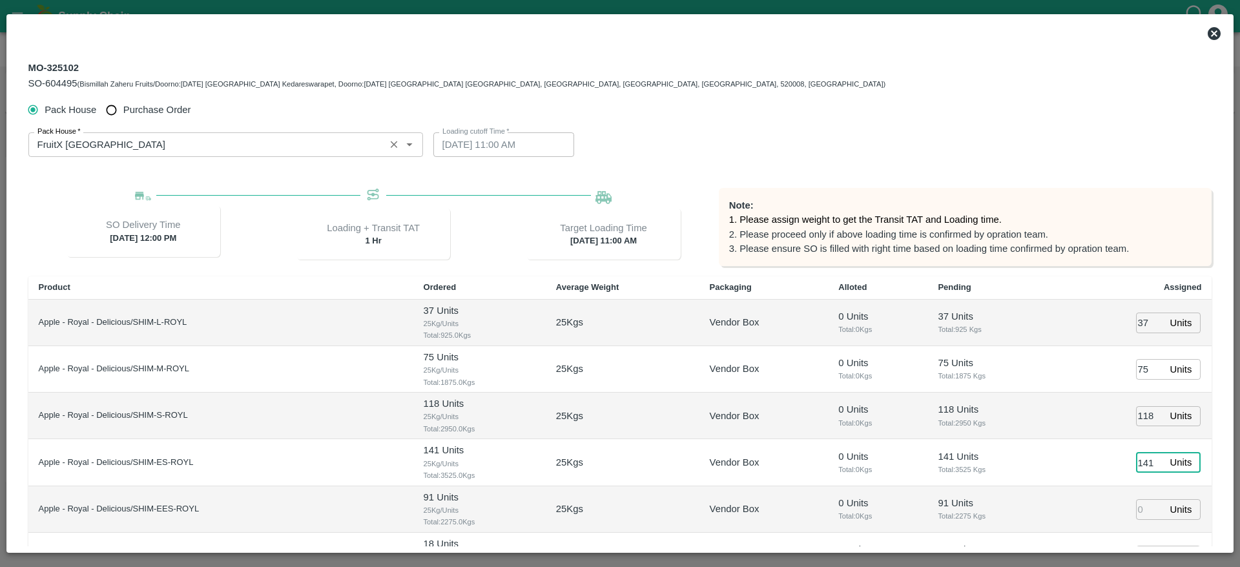
type input "141"
type input "91"
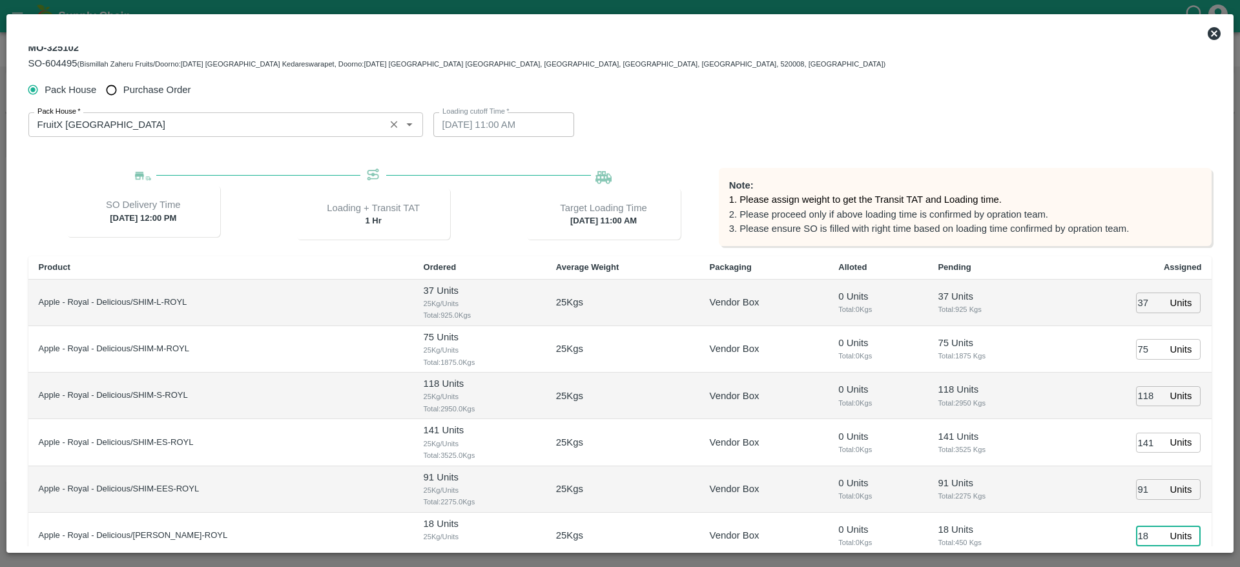
type input "18"
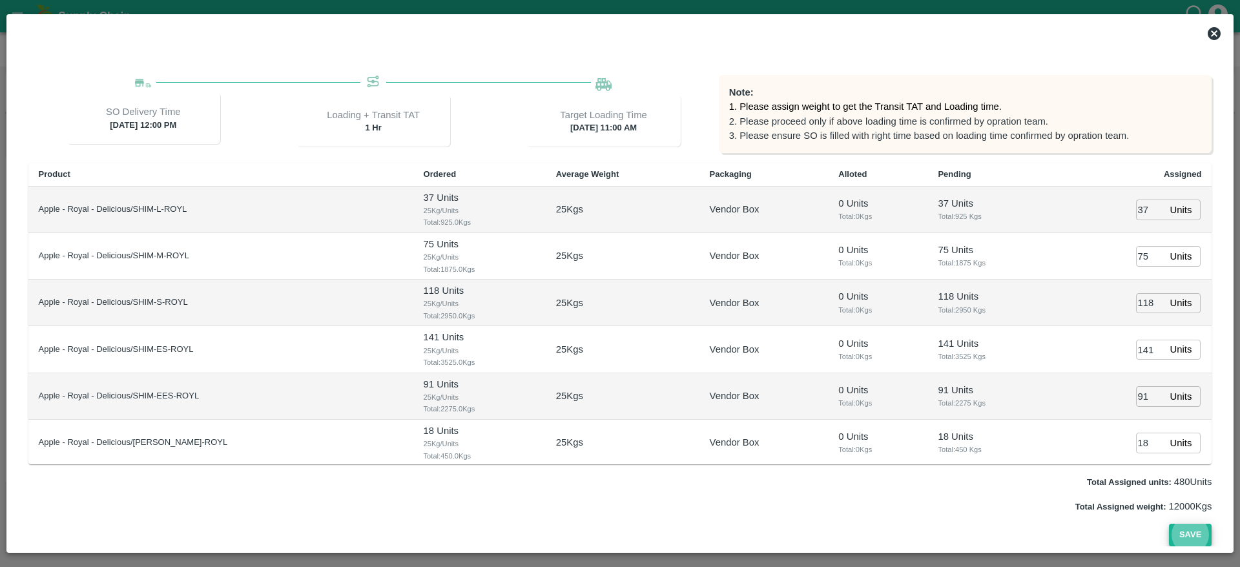
type input "11/09/2025 09:00 AM"
click at [1189, 531] on button "Save" at bounding box center [1190, 535] width 43 height 23
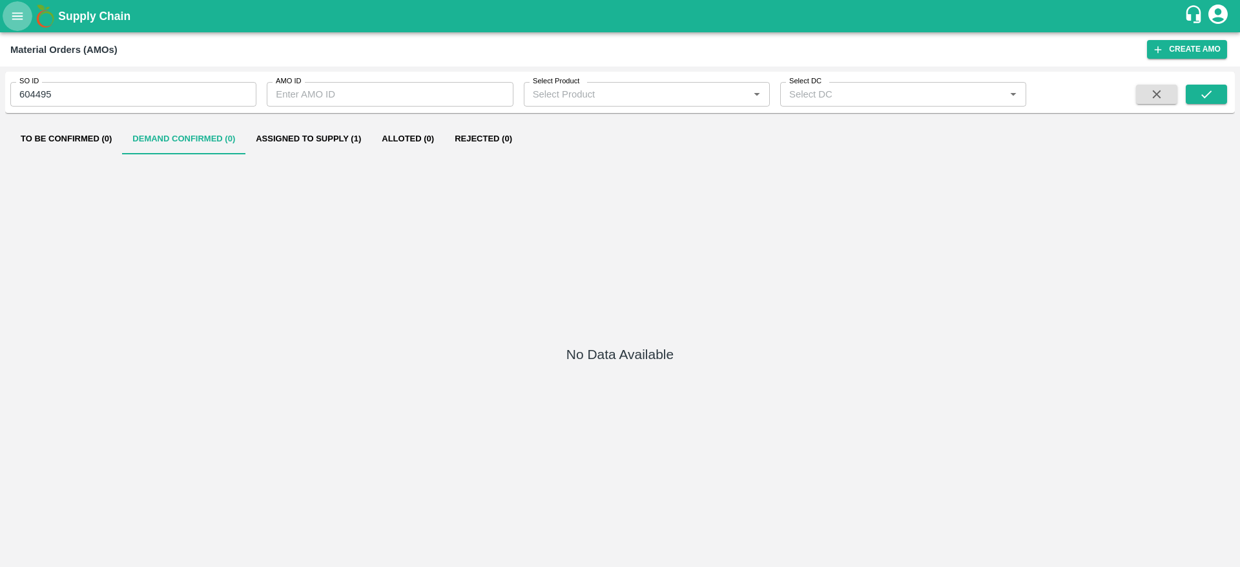
click at [23, 22] on icon "open drawer" at bounding box center [17, 16] width 14 height 14
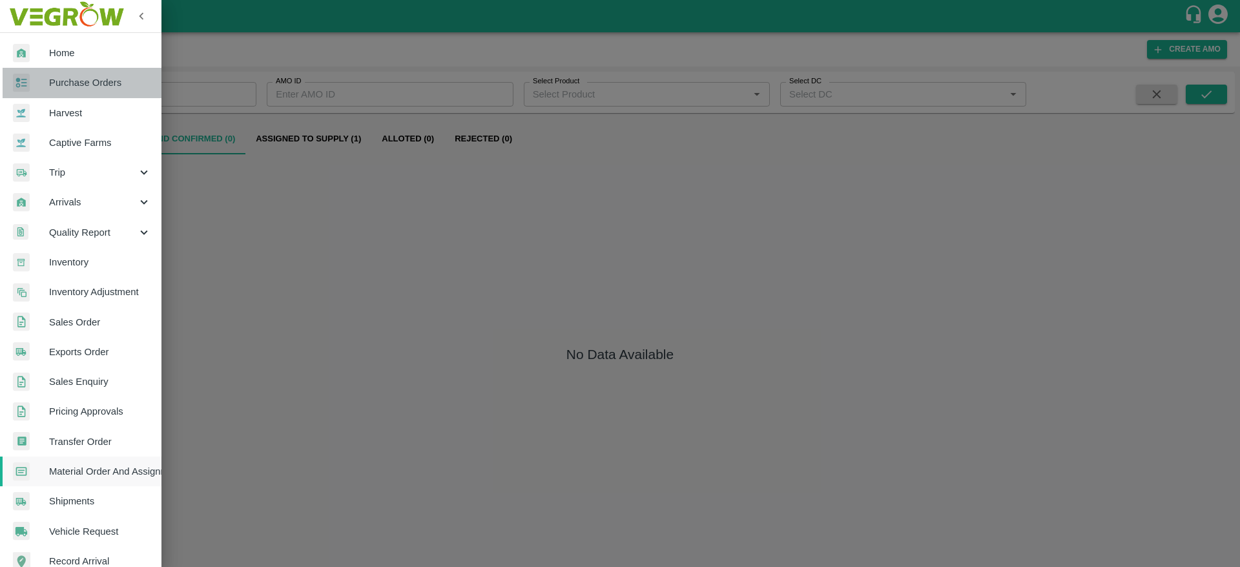
click at [98, 93] on link "Purchase Orders" at bounding box center [80, 83] width 161 height 30
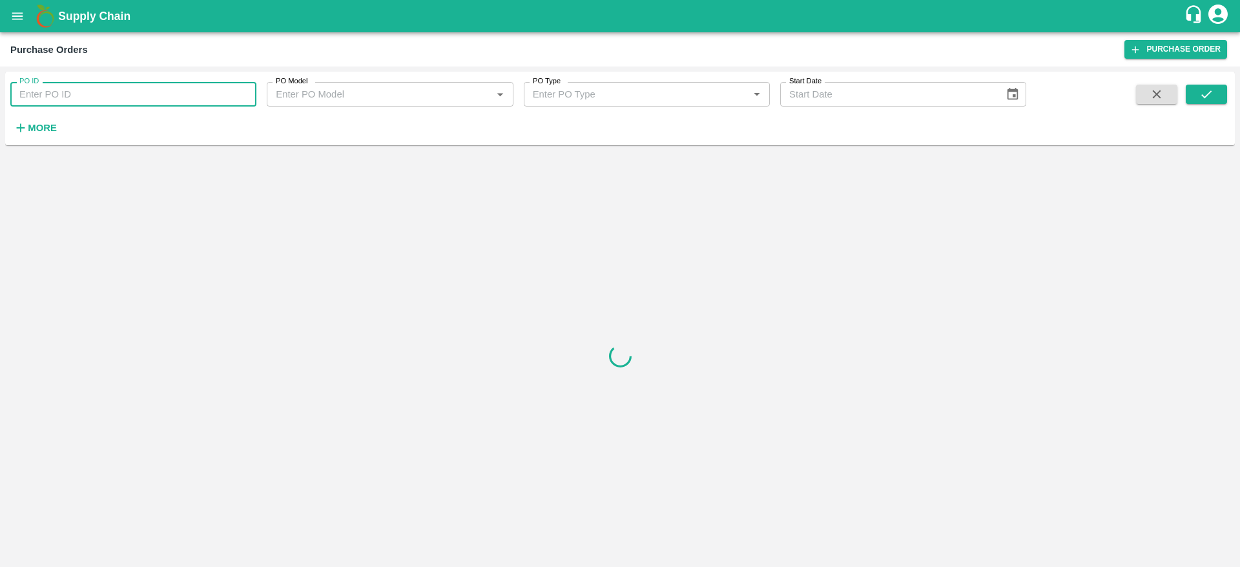
click at [68, 99] on input "PO ID" at bounding box center [133, 94] width 246 height 25
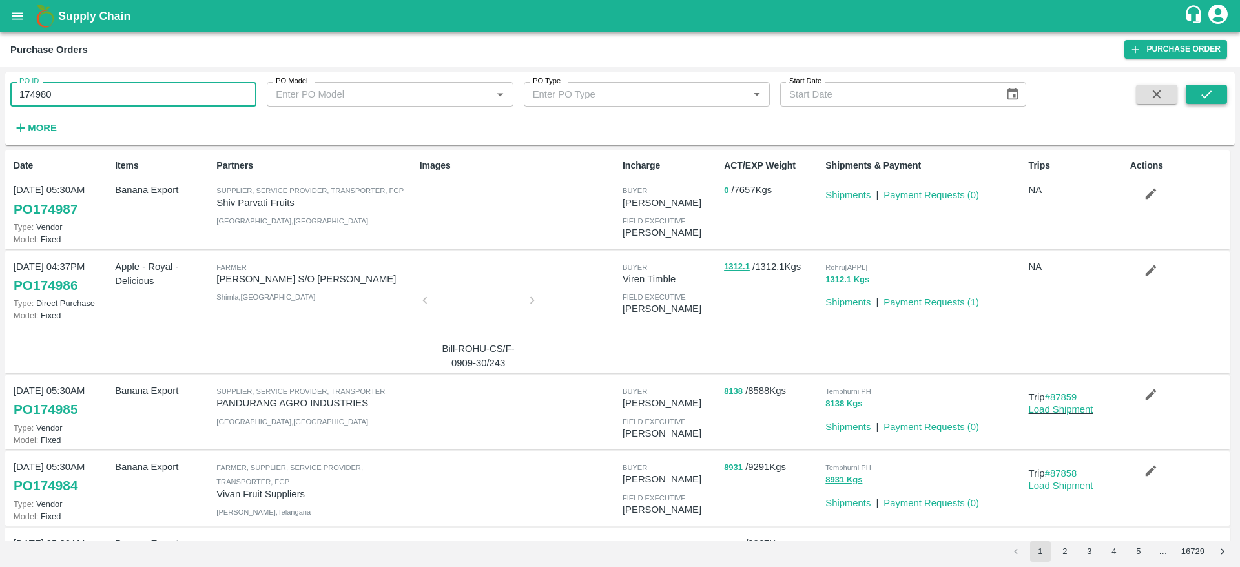
type input "174980"
click at [1211, 87] on icon "submit" at bounding box center [1206, 94] width 14 height 14
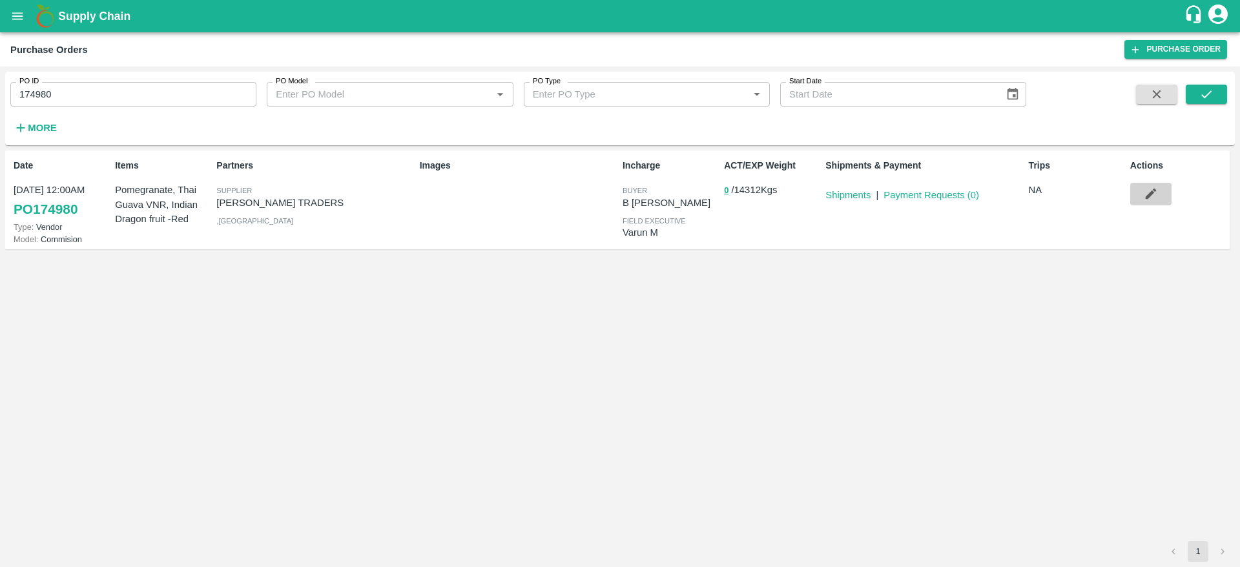
click at [1156, 194] on icon "button" at bounding box center [1150, 194] width 14 height 14
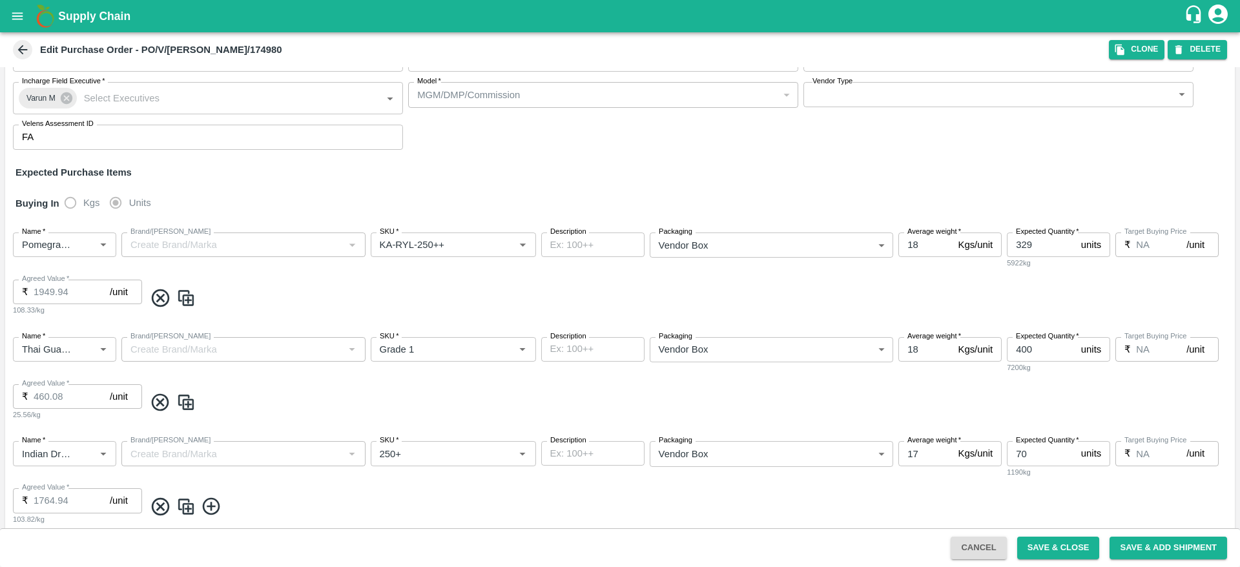
scroll to position [143, 0]
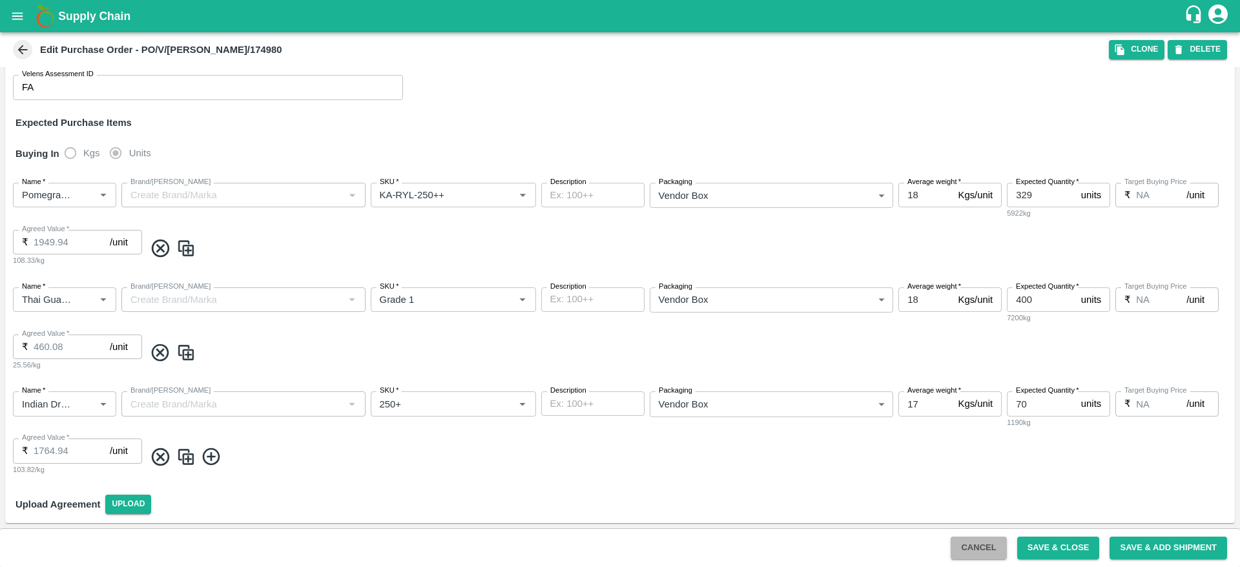
click at [975, 545] on button "Cancel" at bounding box center [978, 548] width 56 height 23
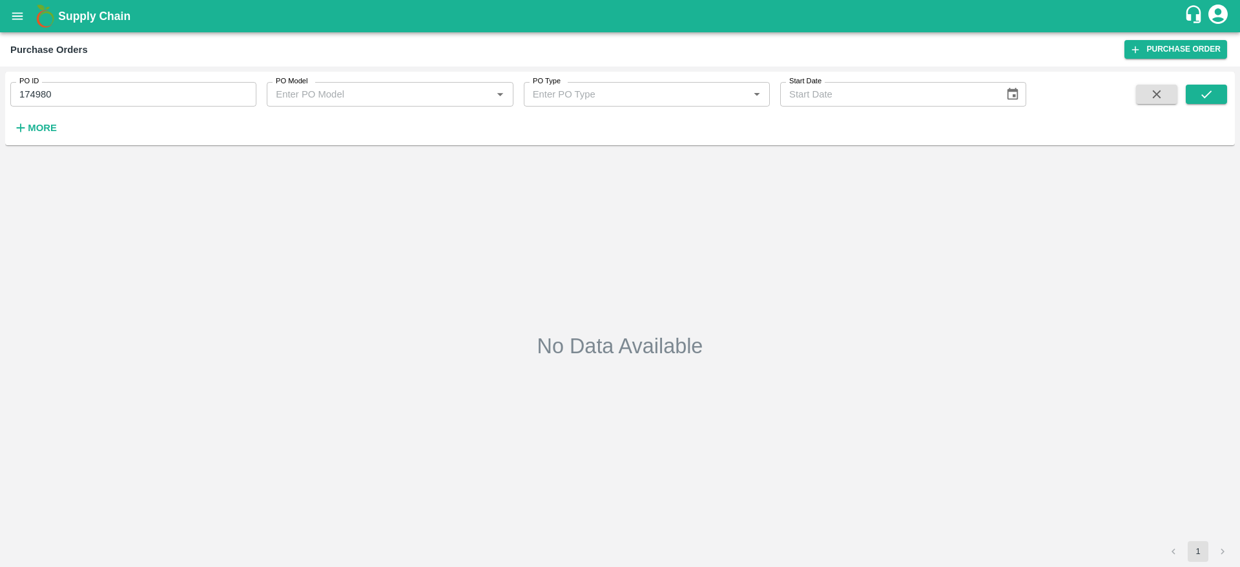
type input "174980"
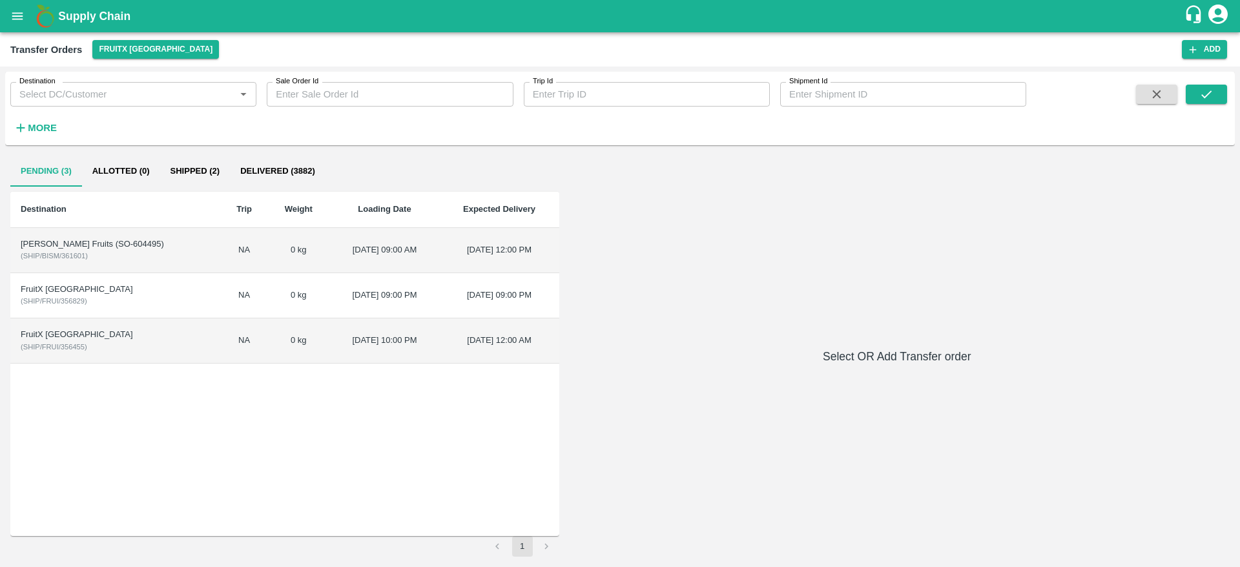
click at [159, 263] on td "[PERSON_NAME] Fruits (SO-604495) ( SHIP/BISM/361601 )" at bounding box center [115, 250] width 210 height 45
click at [159, 263] on td "Bismillah Zaheru Fruits (SO-604495) ( SHIP/BISM/361601 )" at bounding box center [115, 250] width 210 height 45
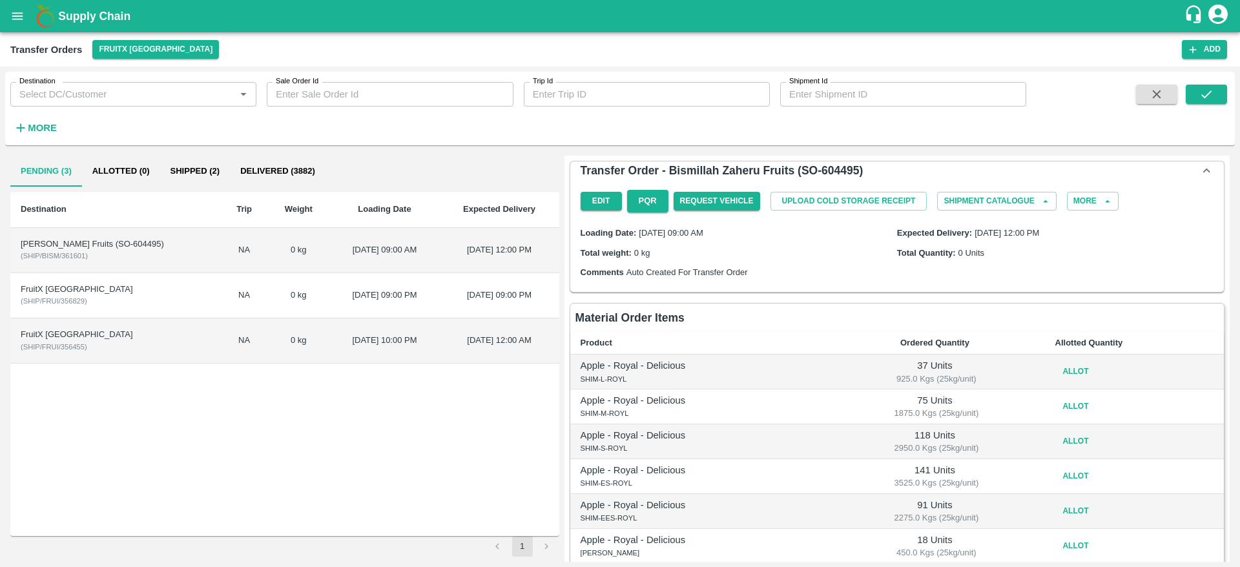
click at [168, 291] on div "FruitX [GEOGRAPHIC_DATA]" at bounding box center [116, 289] width 190 height 12
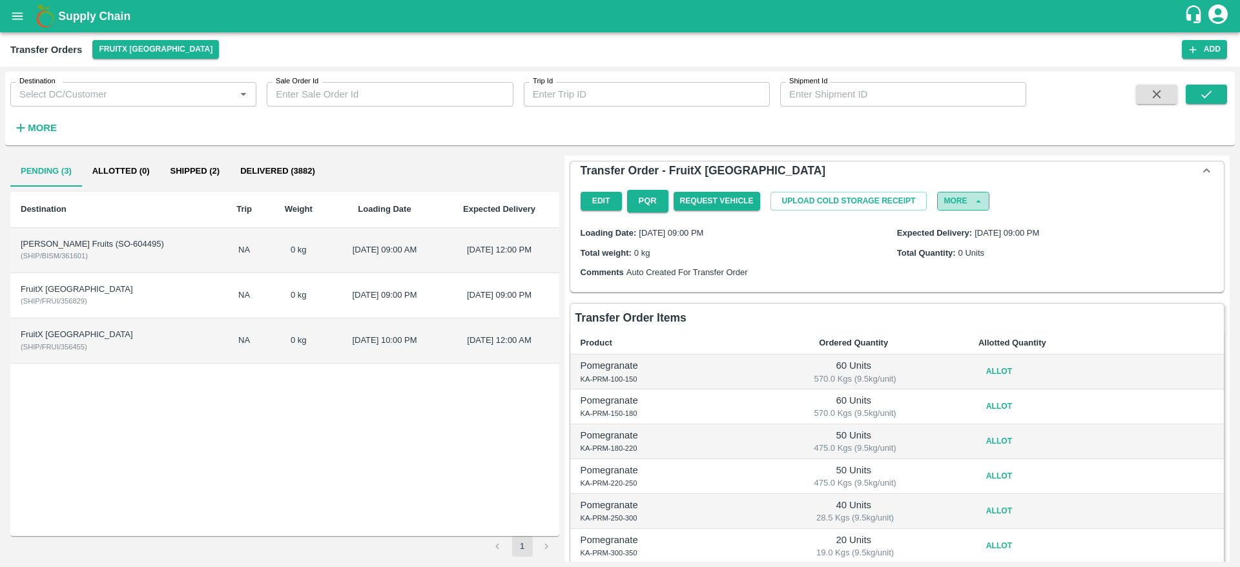
click at [960, 209] on button "More" at bounding box center [963, 201] width 52 height 19
click at [993, 373] on button "Allot" at bounding box center [998, 371] width 41 height 19
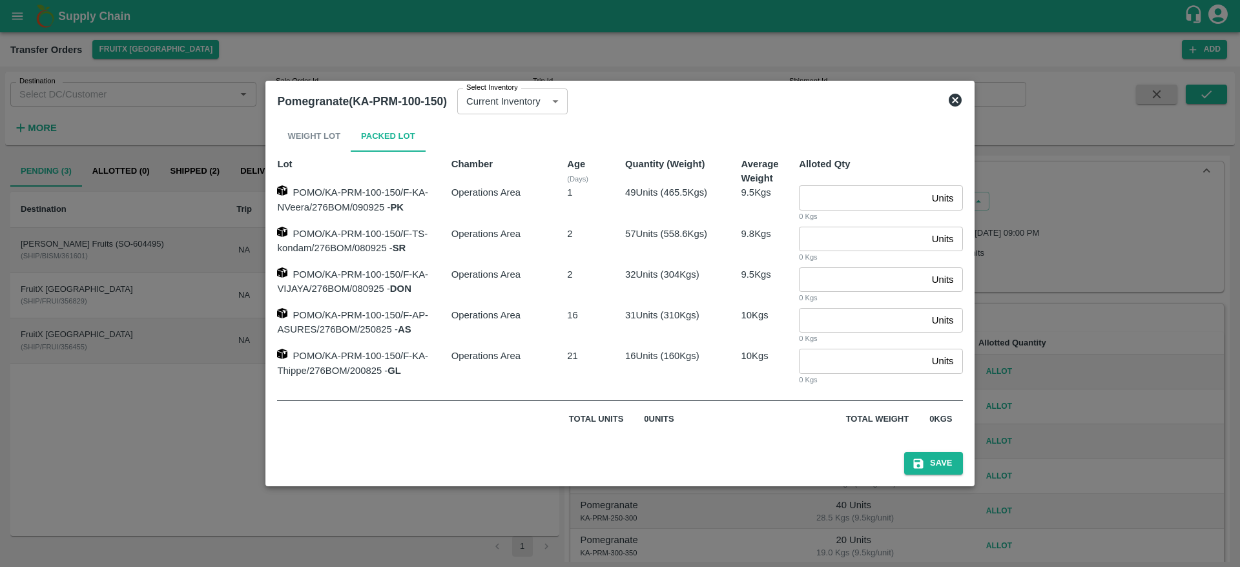
click at [952, 97] on icon at bounding box center [954, 100] width 13 height 13
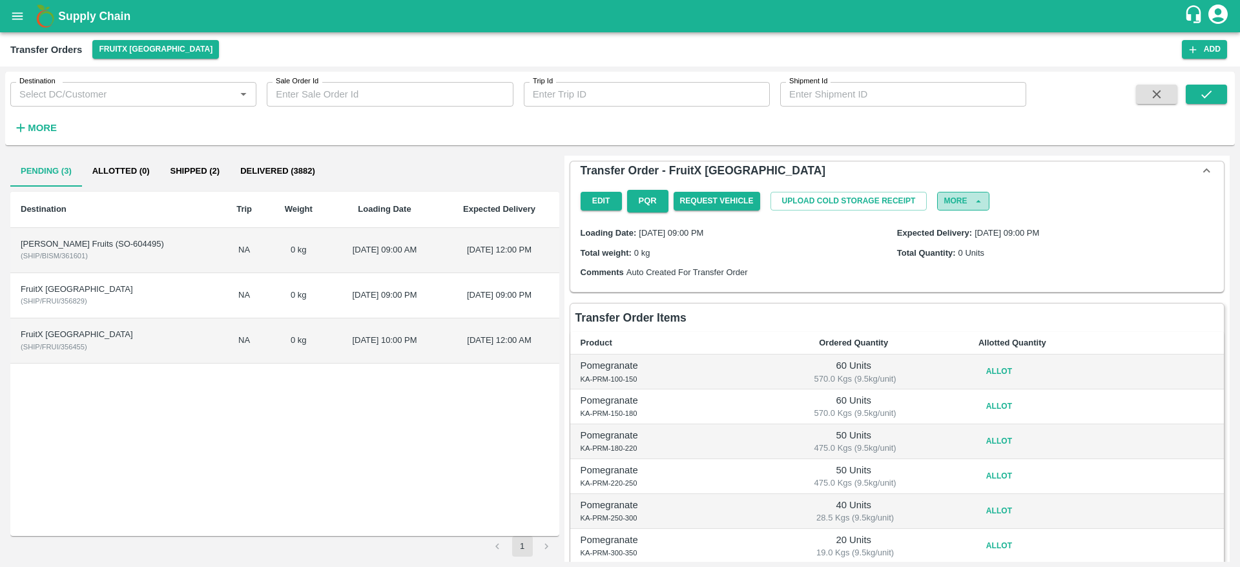
click at [941, 201] on button "More" at bounding box center [963, 201] width 52 height 19
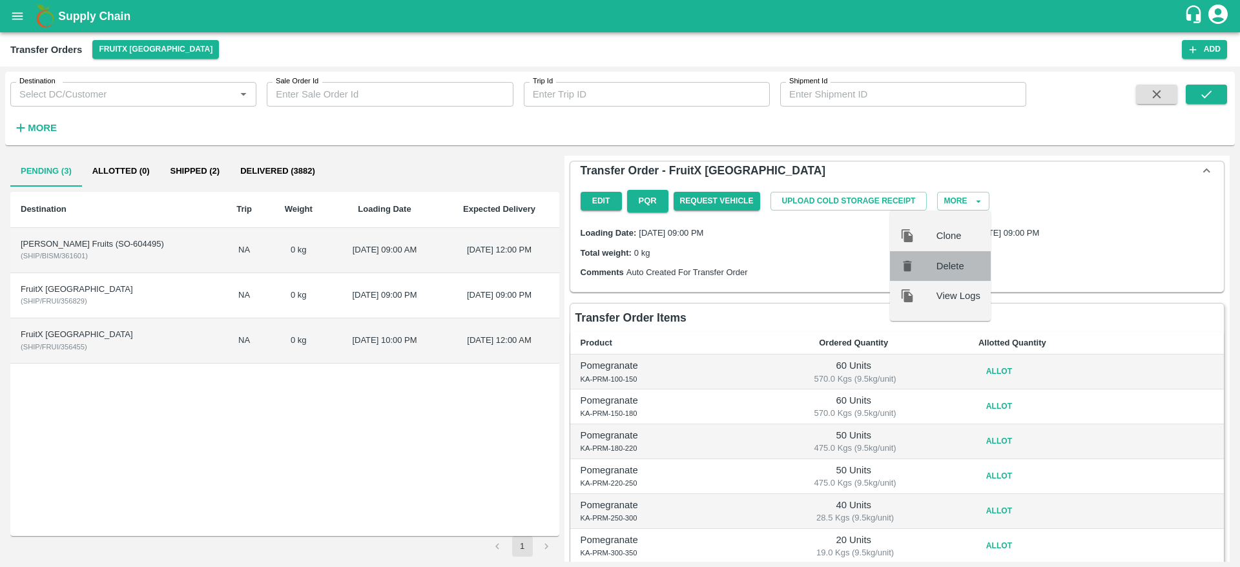
click at [943, 264] on span "Delete" at bounding box center [958, 266] width 44 height 14
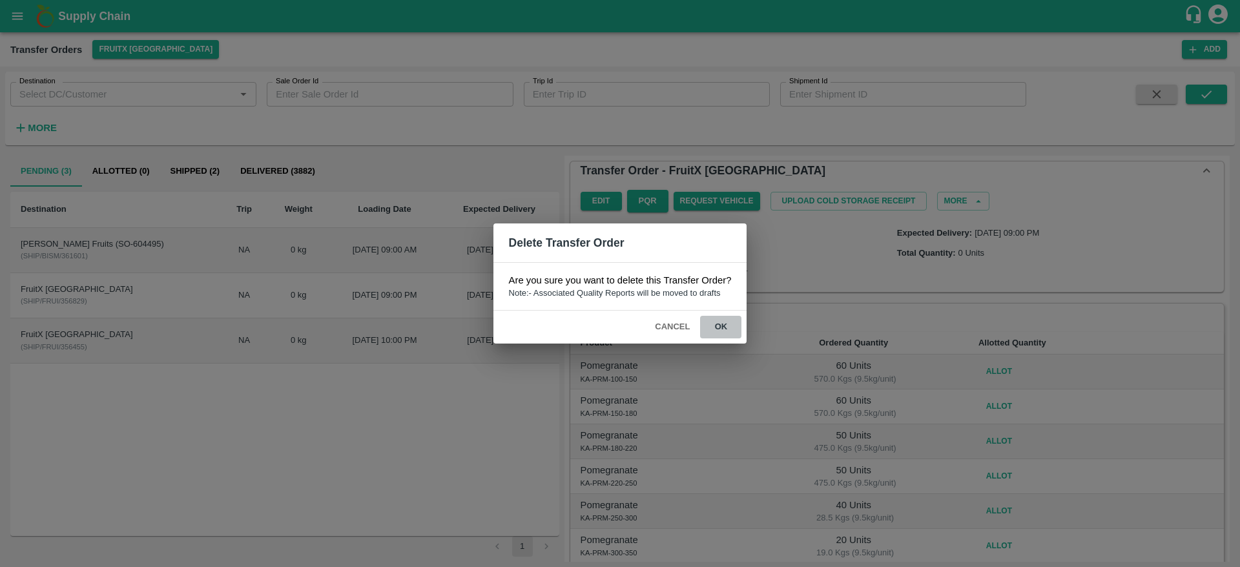
click at [724, 319] on button "ok" at bounding box center [720, 327] width 41 height 23
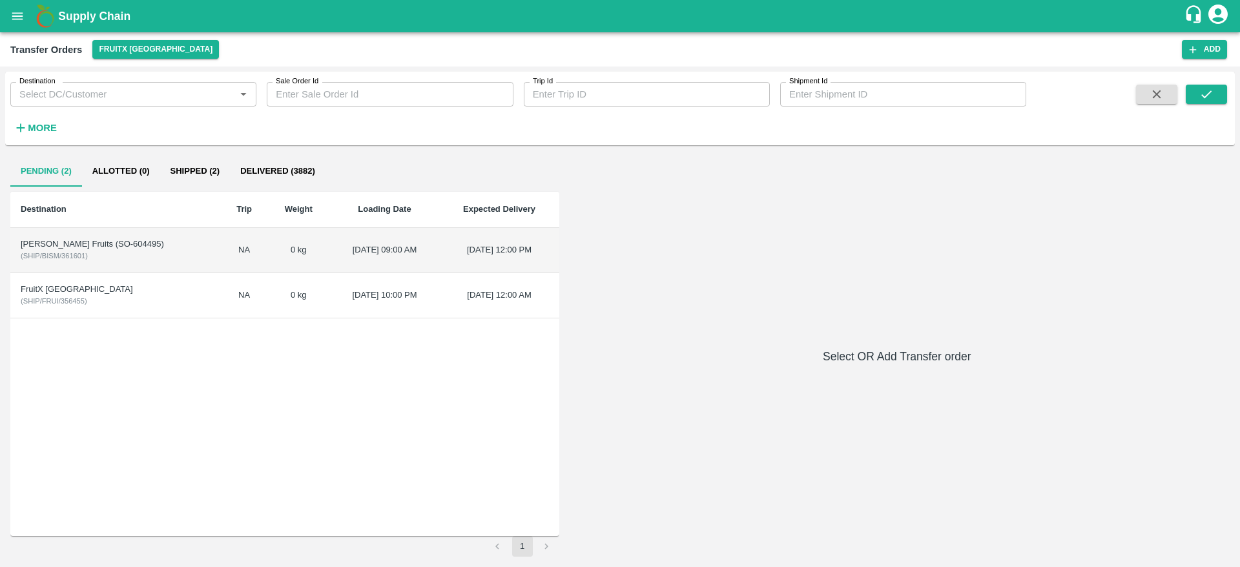
click at [164, 284] on div "FruitX [GEOGRAPHIC_DATA]" at bounding box center [116, 289] width 190 height 12
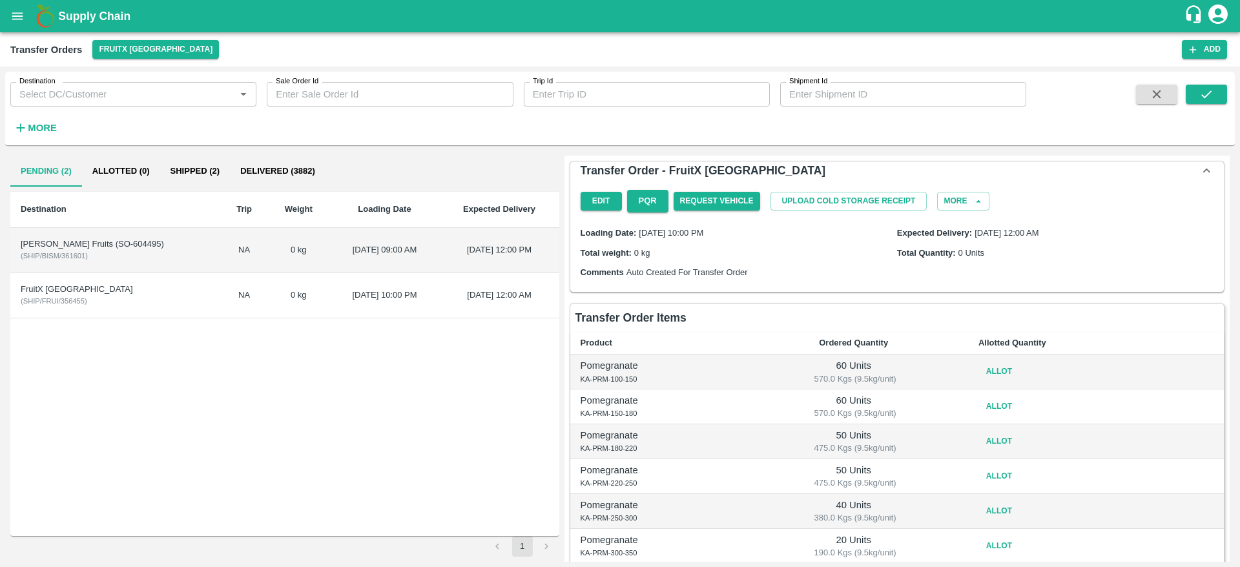
click at [956, 212] on div "Edit PQR Request Vehicle Upload Cold Storage Receipt More" at bounding box center [896, 201] width 643 height 33
click at [956, 209] on button "More" at bounding box center [963, 201] width 52 height 19
click at [940, 271] on span "Delete" at bounding box center [958, 266] width 44 height 14
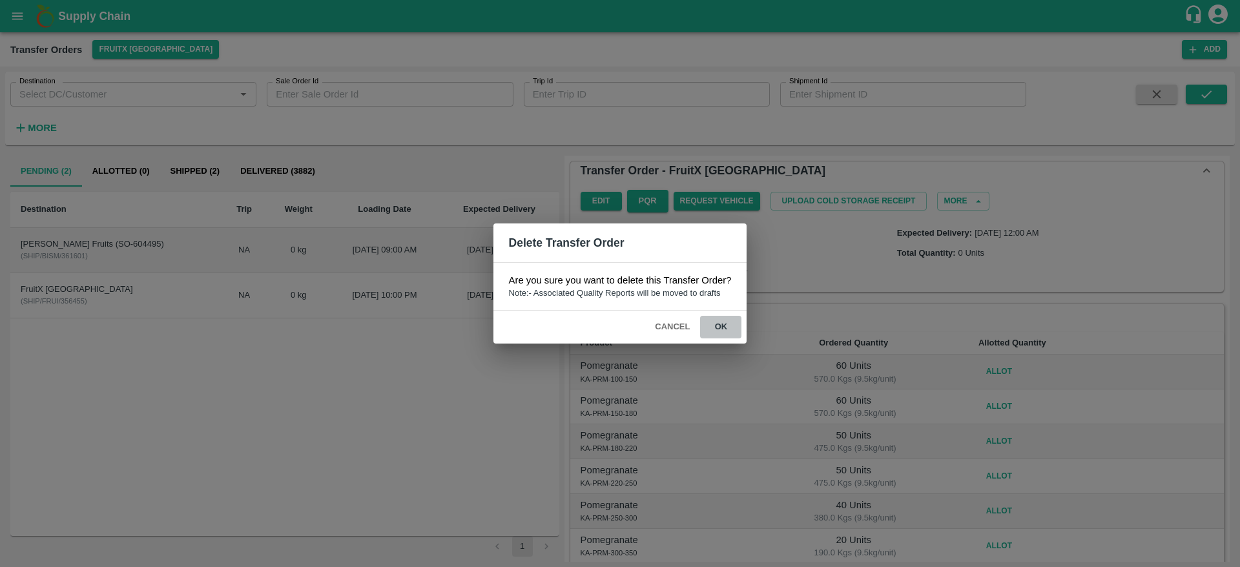
click at [718, 317] on button "ok" at bounding box center [720, 327] width 41 height 23
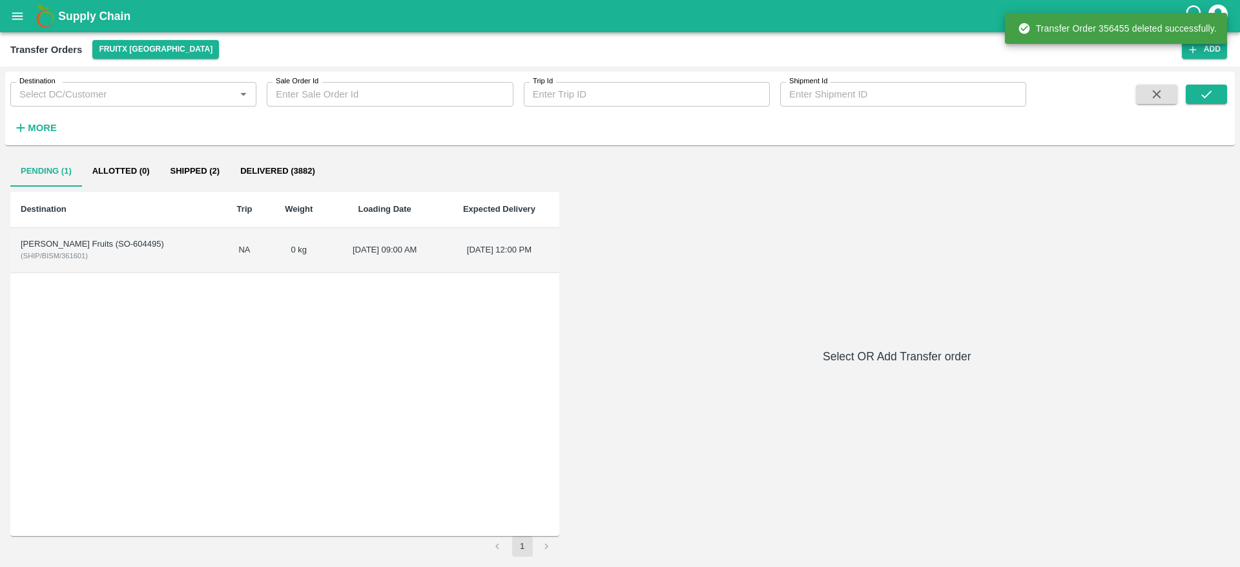
click at [178, 265] on td "Bismillah Zaheru Fruits (SO-604495) ( SHIP/BISM/361601 )" at bounding box center [115, 250] width 211 height 45
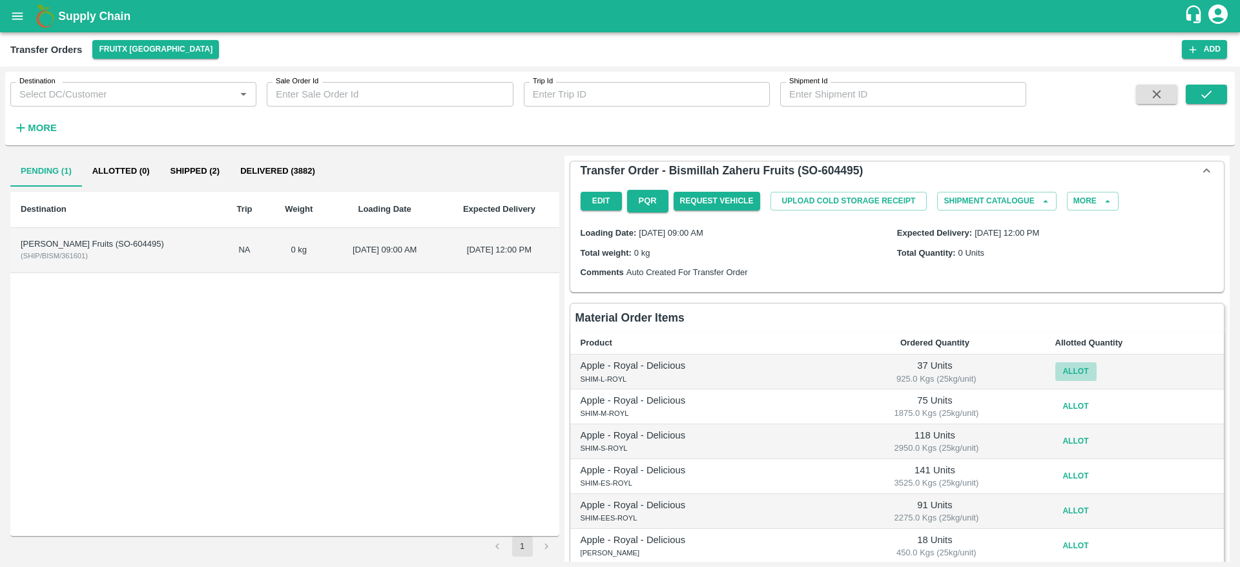
click at [1084, 371] on button "Allot" at bounding box center [1075, 371] width 41 height 19
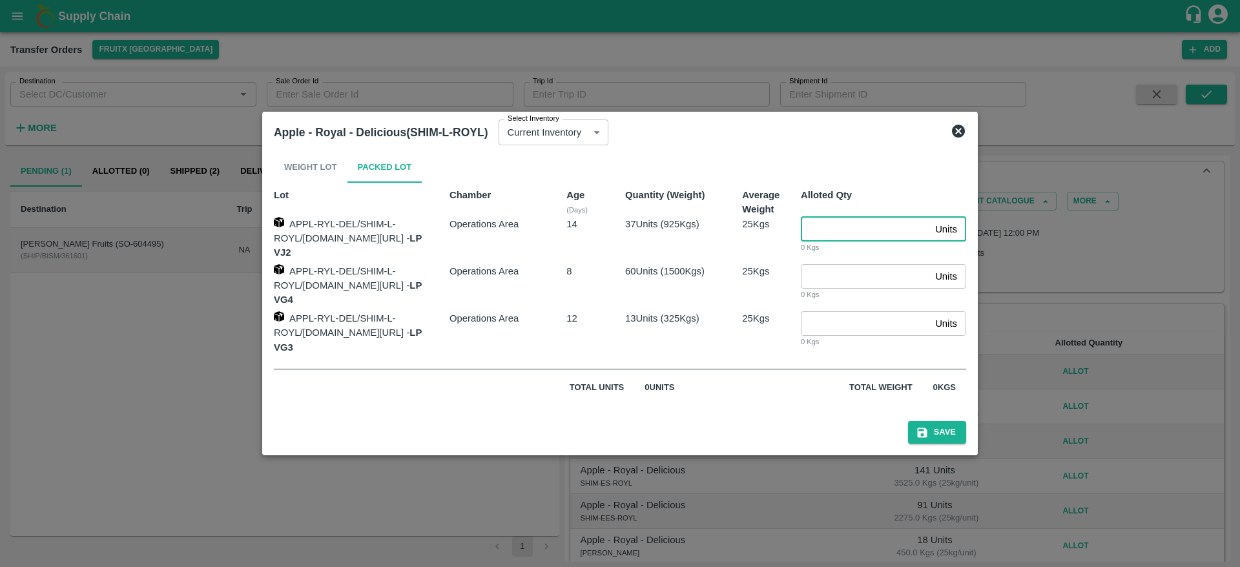
click at [836, 241] on input "number" at bounding box center [865, 229] width 129 height 25
type input "37"
click at [908, 421] on button "Save" at bounding box center [937, 432] width 58 height 23
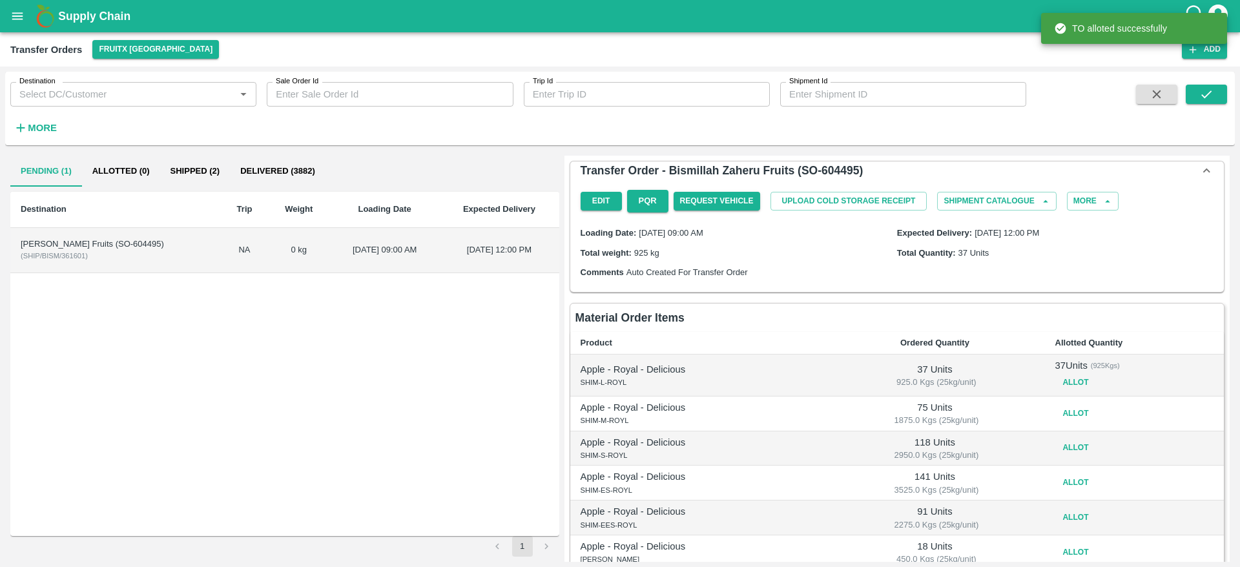
scroll to position [103, 0]
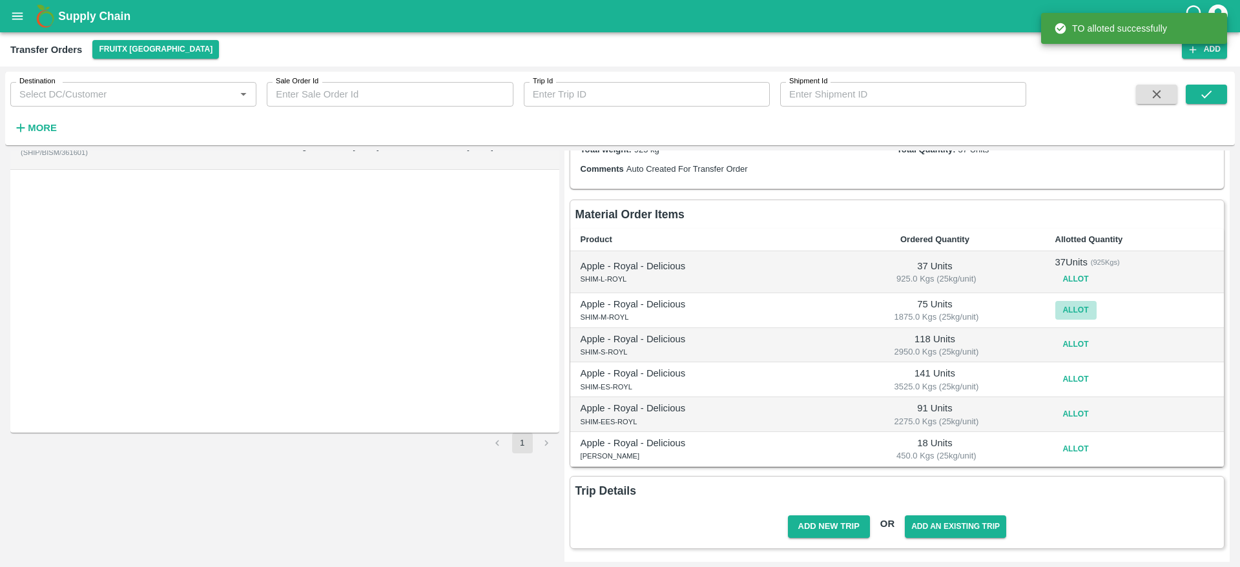
click at [1065, 305] on button "Allot" at bounding box center [1075, 310] width 41 height 19
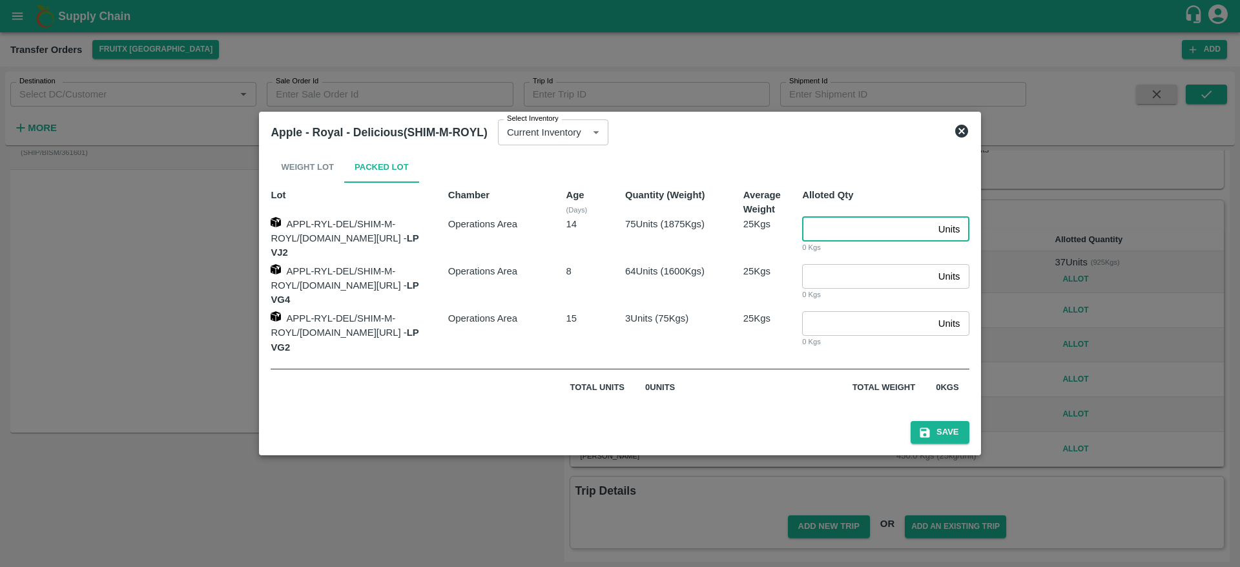
click at [866, 241] on input "number" at bounding box center [867, 229] width 130 height 25
type input "75"
click at [910, 421] on button "Save" at bounding box center [939, 432] width 58 height 23
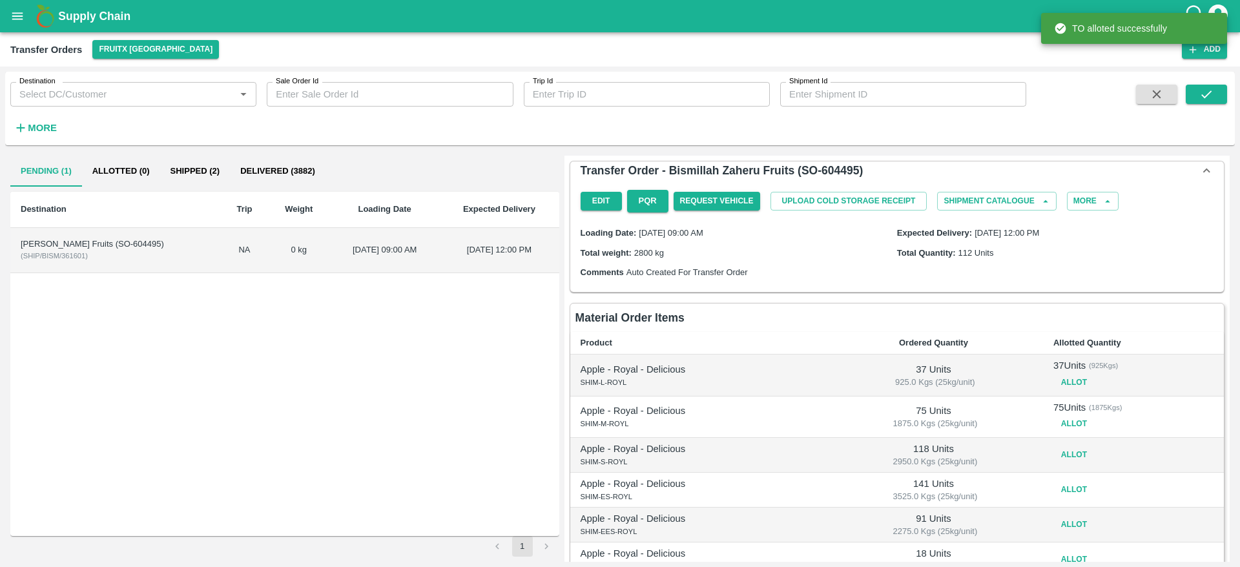
scroll to position [110, 0]
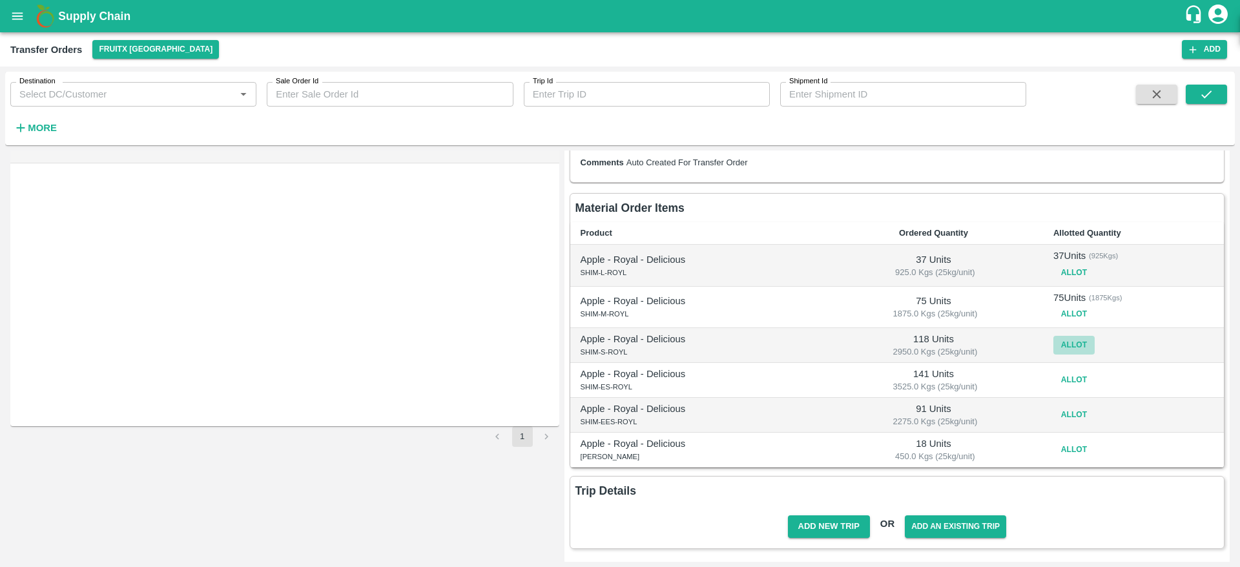
click at [1058, 339] on button "Allot" at bounding box center [1073, 345] width 41 height 19
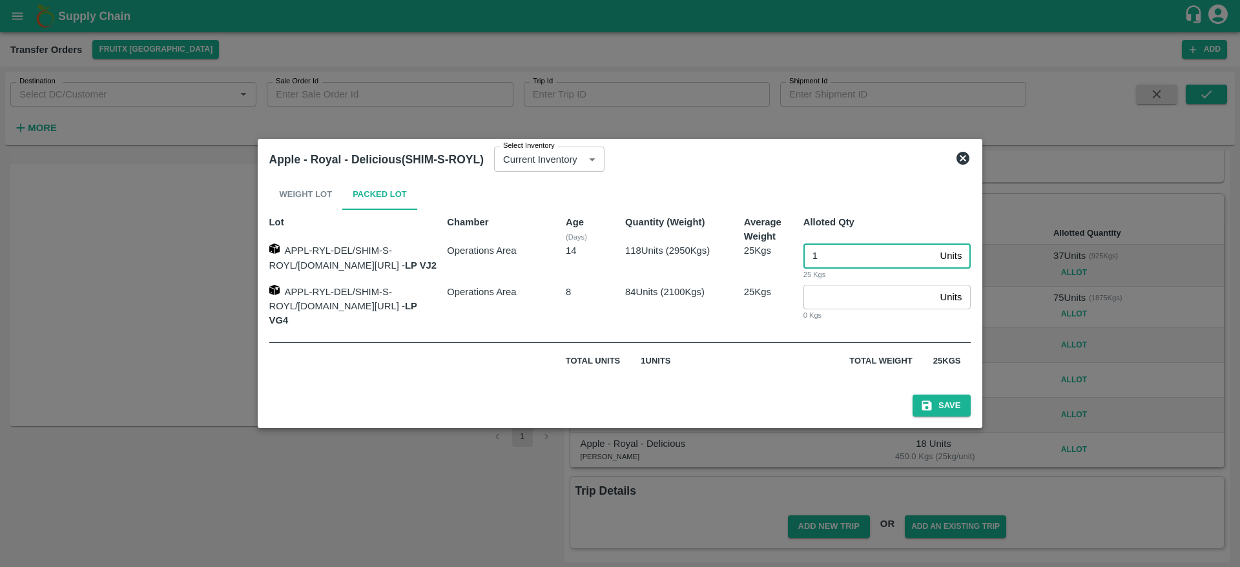
click at [868, 247] on input "1" at bounding box center [869, 255] width 132 height 25
type input "118"
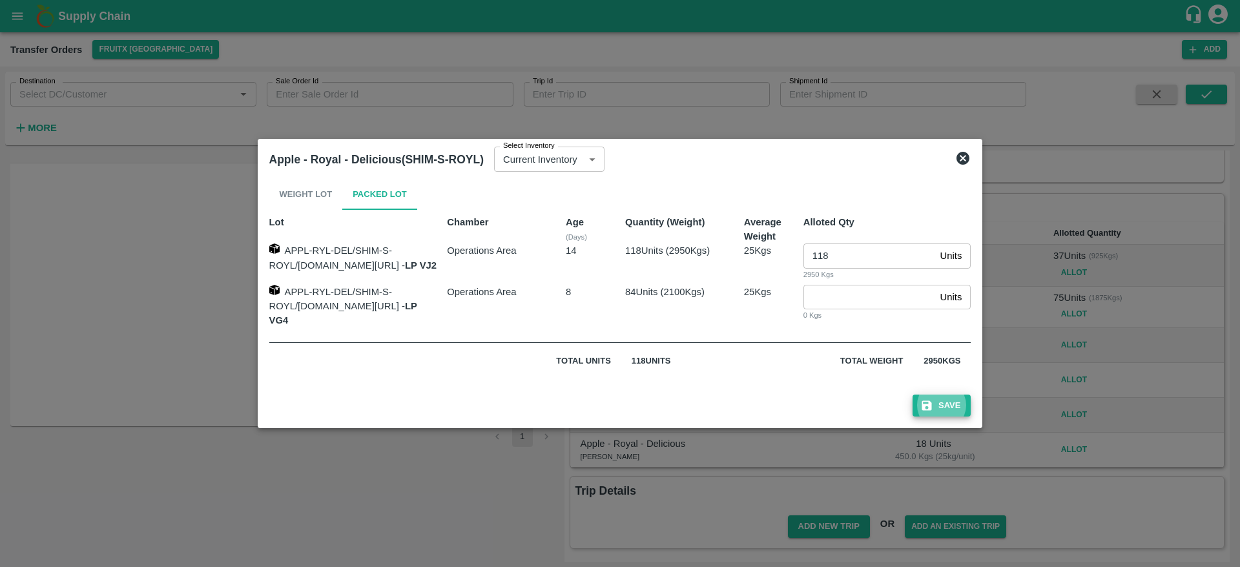
click at [912, 394] on button "Save" at bounding box center [941, 405] width 58 height 23
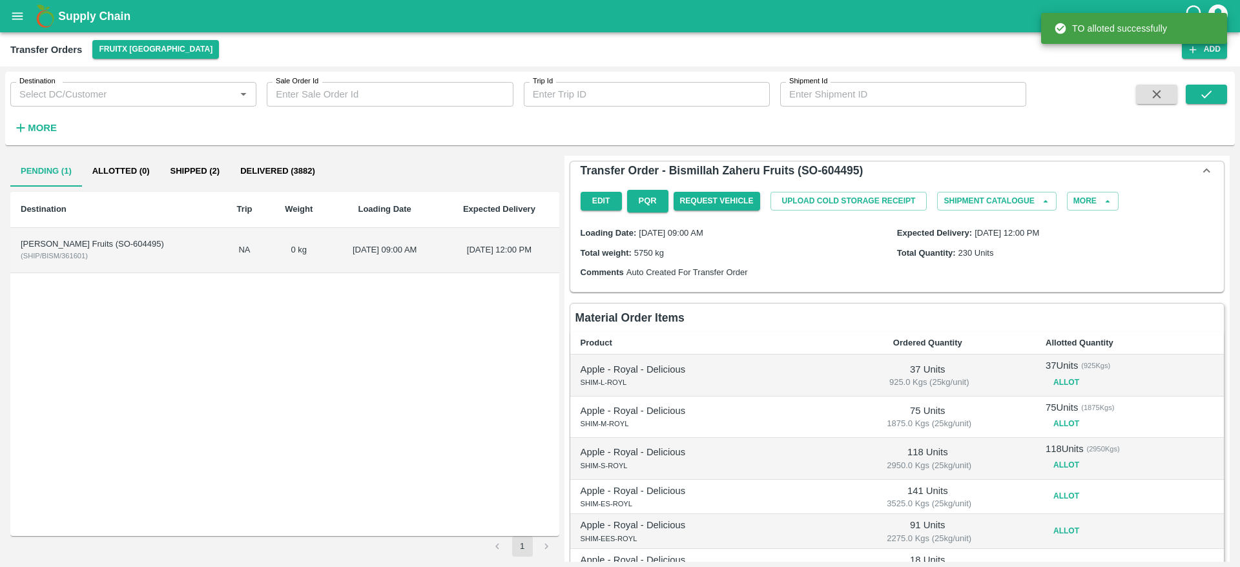
scroll to position [117, 0]
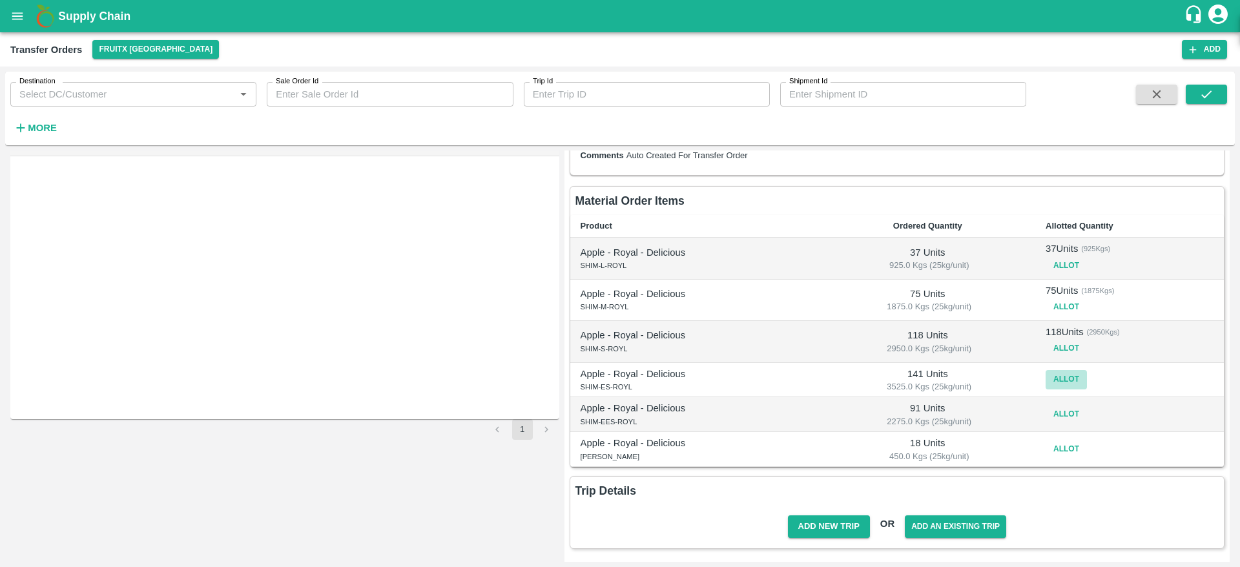
click at [1063, 380] on button "Allot" at bounding box center [1065, 379] width 41 height 19
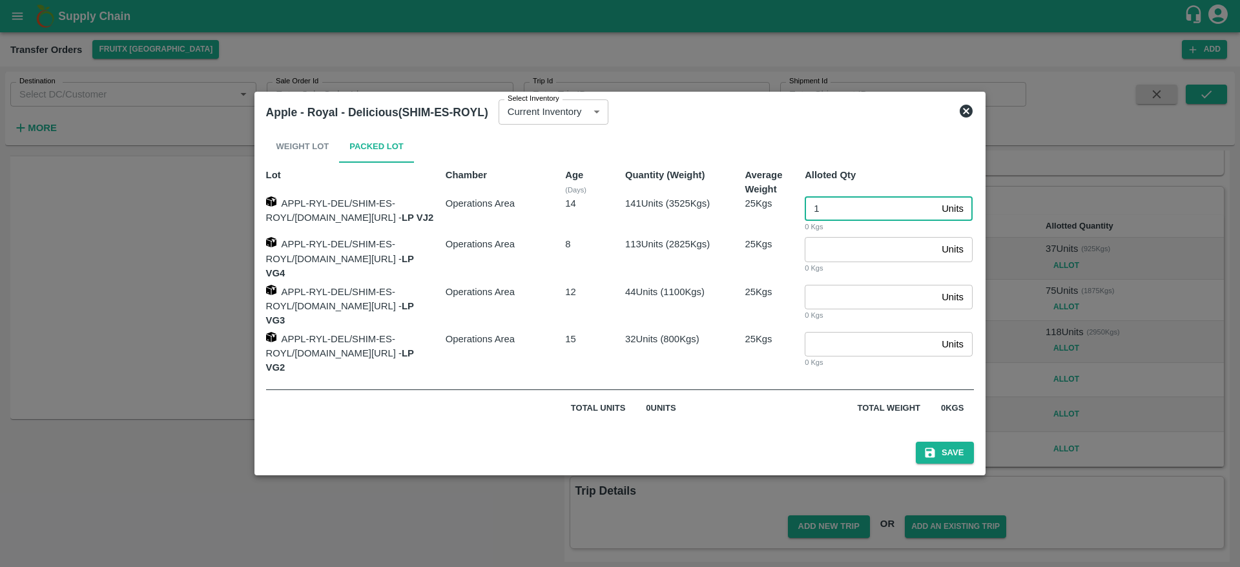
click at [859, 221] on input "1" at bounding box center [870, 208] width 132 height 25
type input "141"
click at [916, 442] on button "Save" at bounding box center [945, 453] width 58 height 23
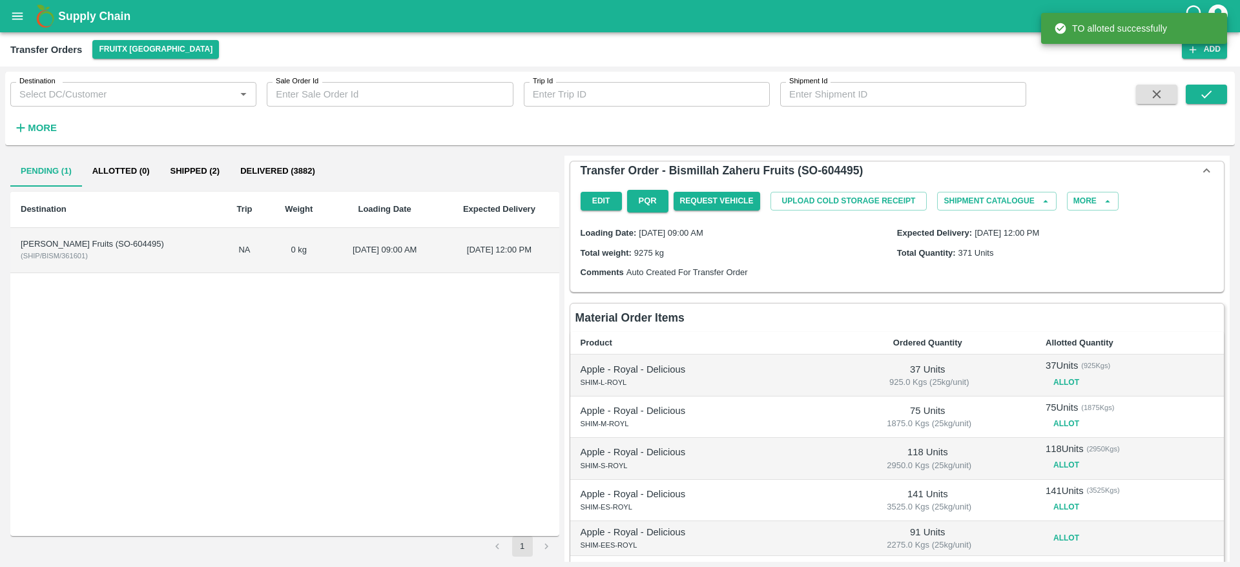
scroll to position [124, 0]
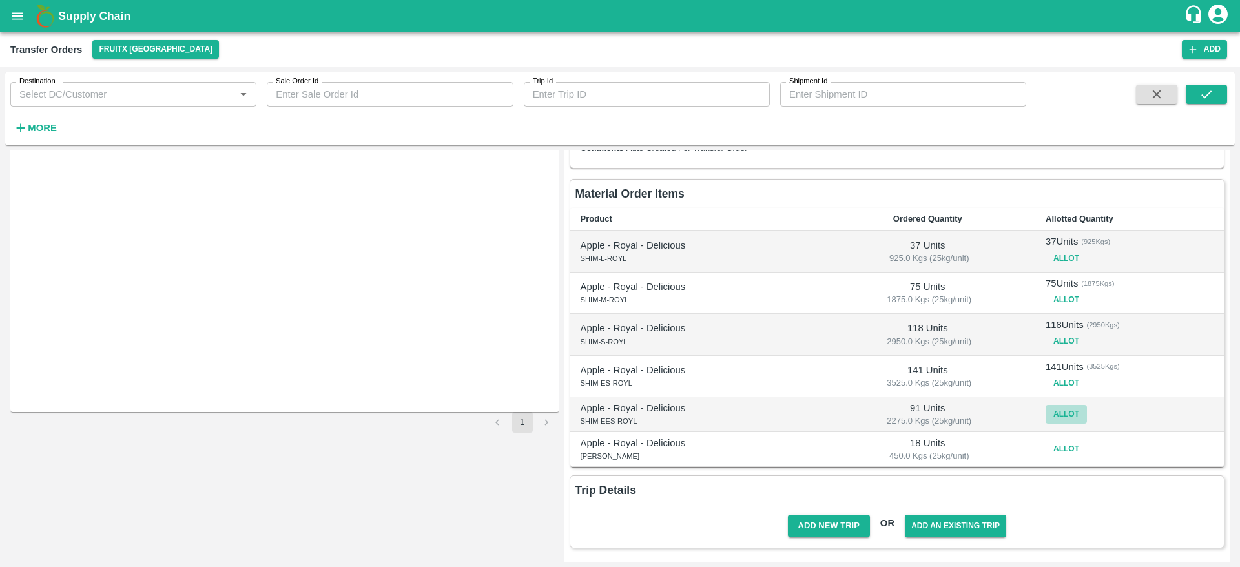
click at [1058, 417] on button "Allot" at bounding box center [1065, 414] width 41 height 19
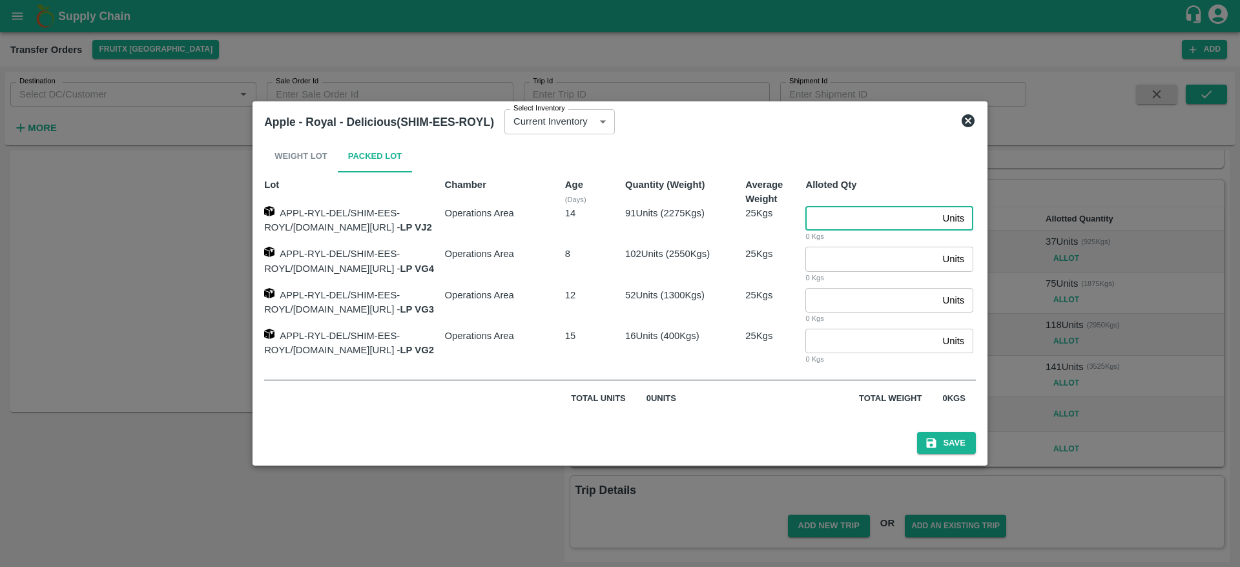
click at [866, 220] on input "number" at bounding box center [871, 218] width 132 height 25
type input "91"
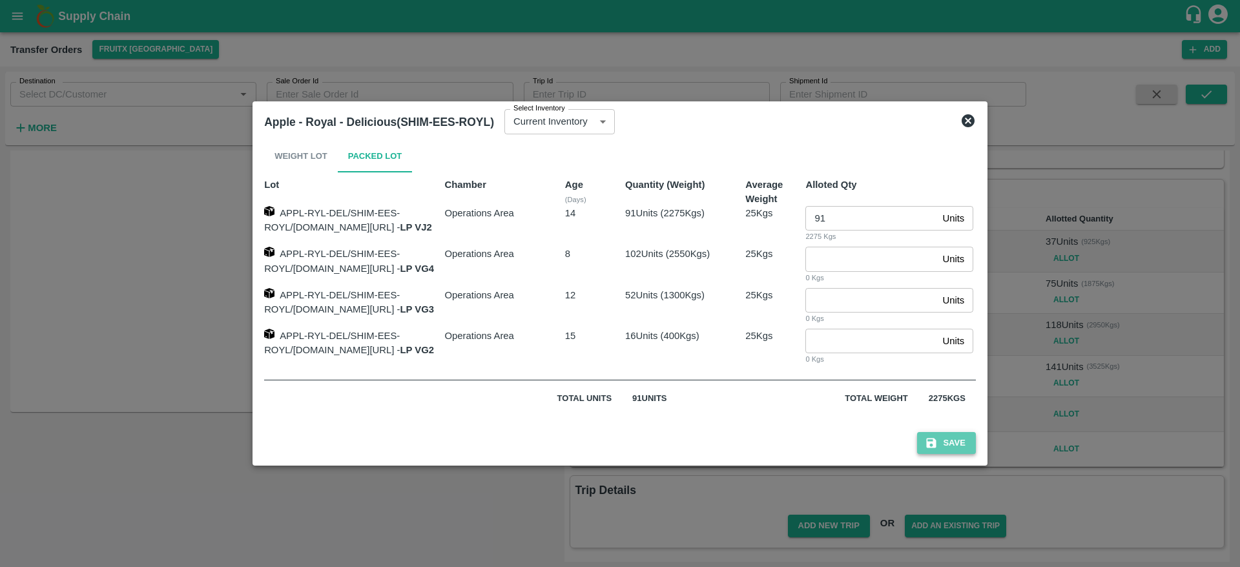
click at [975, 447] on button "Save" at bounding box center [946, 443] width 58 height 23
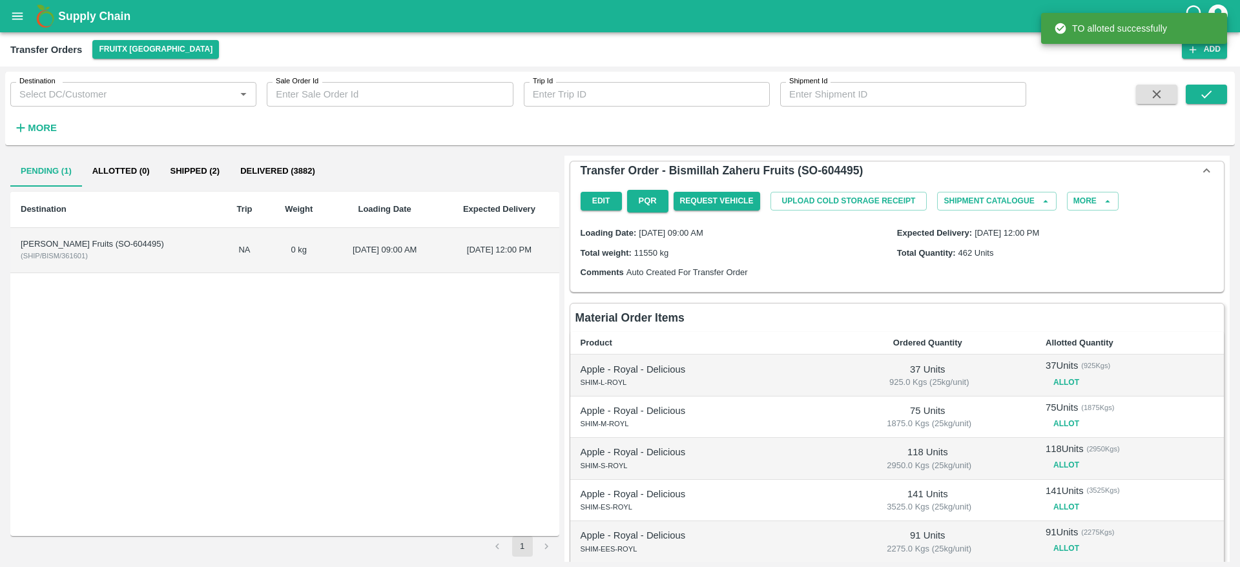
scroll to position [130, 0]
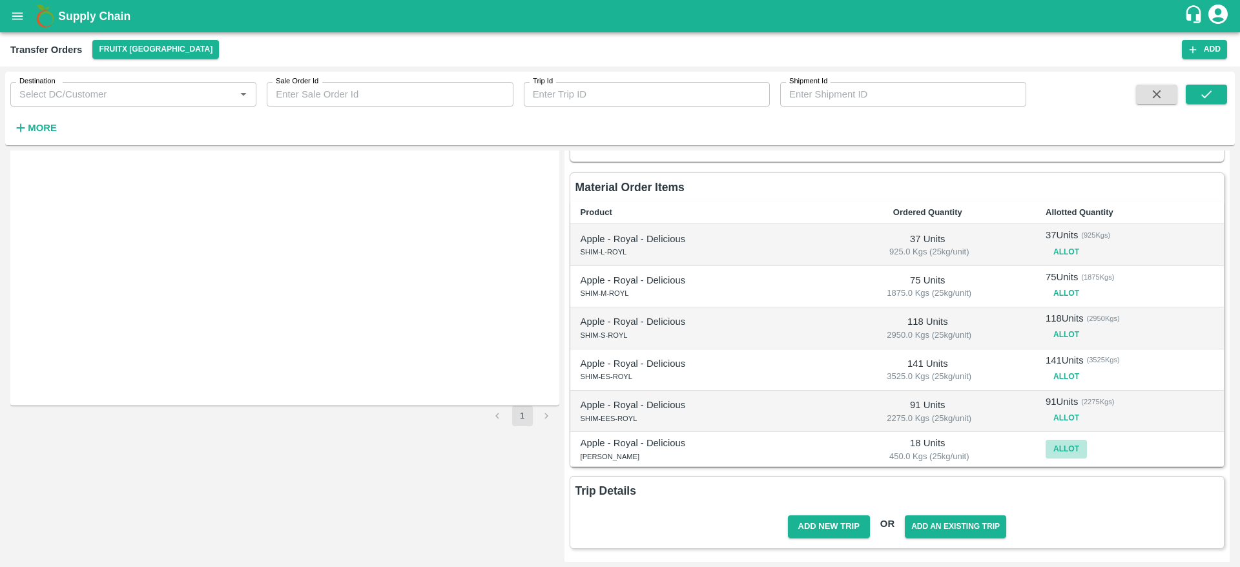
click at [1063, 448] on button "Allot" at bounding box center [1065, 449] width 41 height 19
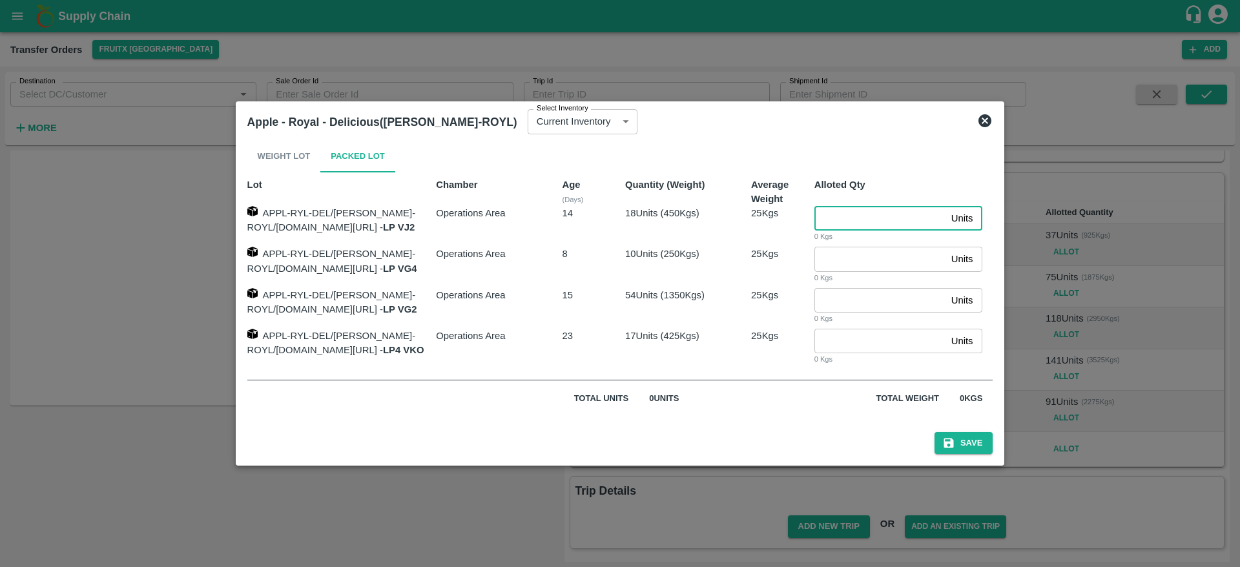
click at [859, 216] on input "number" at bounding box center [880, 218] width 132 height 25
type input "18"
click at [987, 453] on button "Save" at bounding box center [963, 443] width 58 height 23
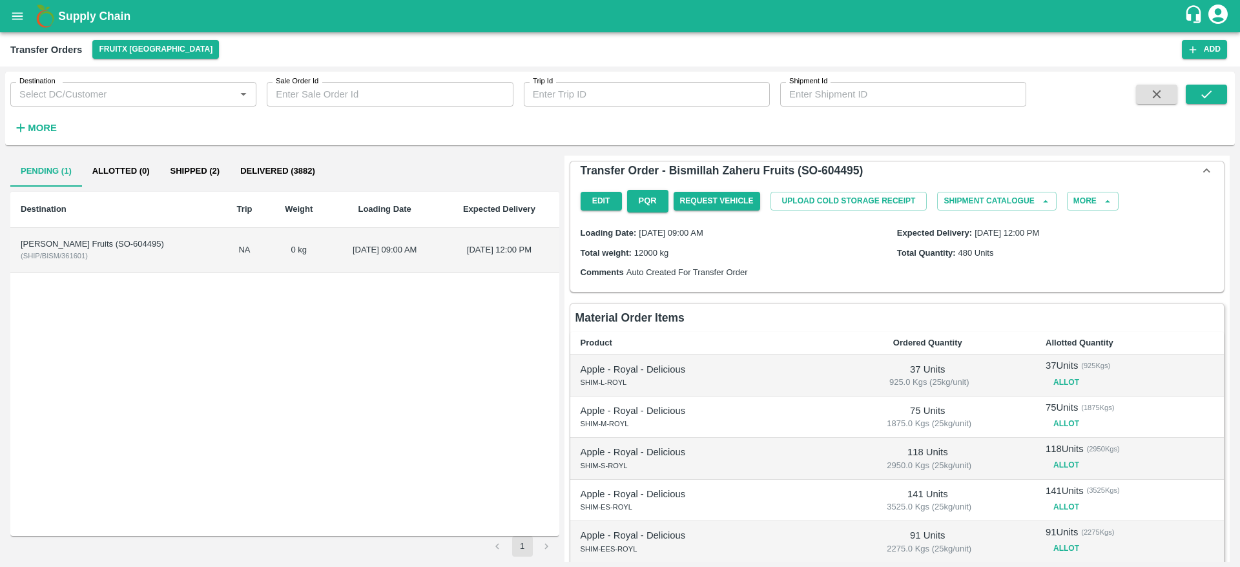
scroll to position [138, 0]
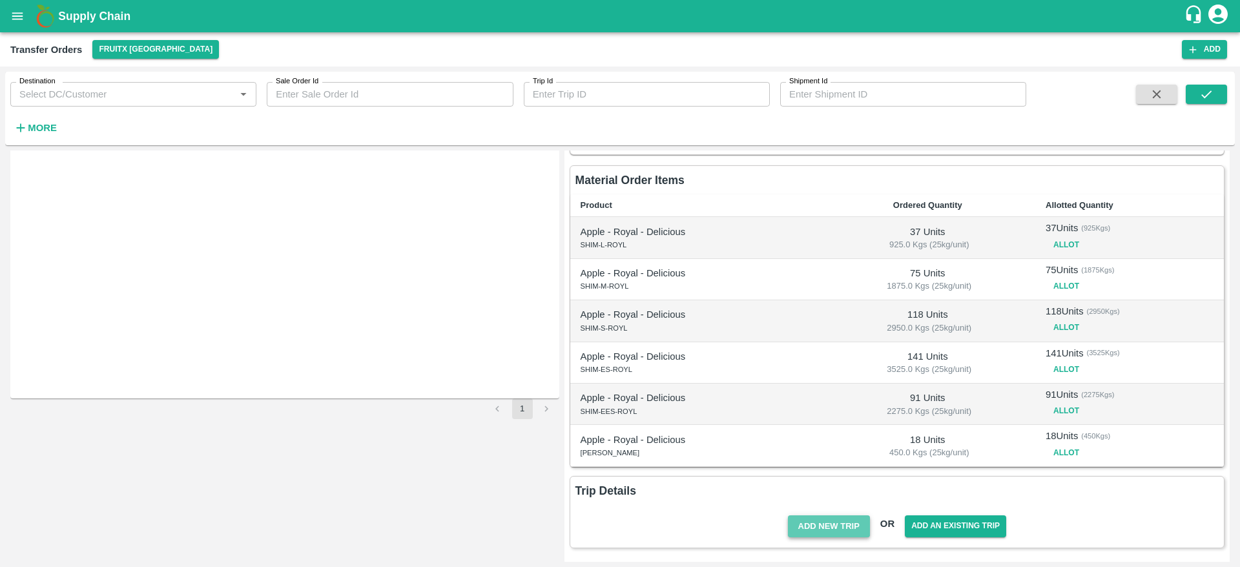
click at [827, 535] on button "Add New Trip" at bounding box center [829, 526] width 82 height 23
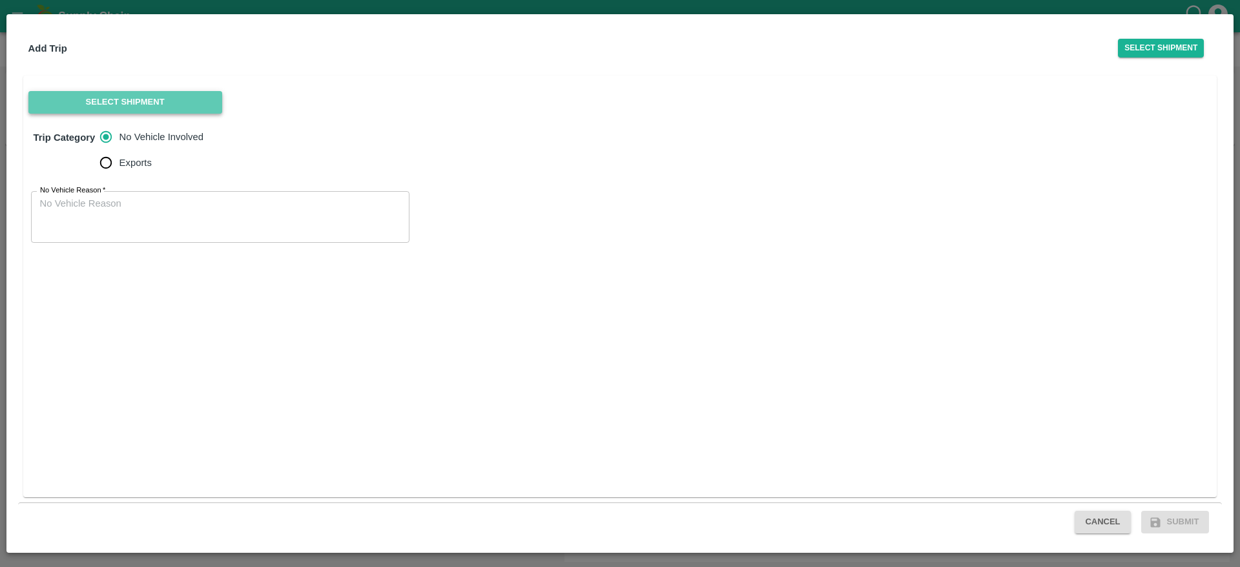
click at [159, 93] on button "Select Shipment" at bounding box center [125, 102] width 194 height 23
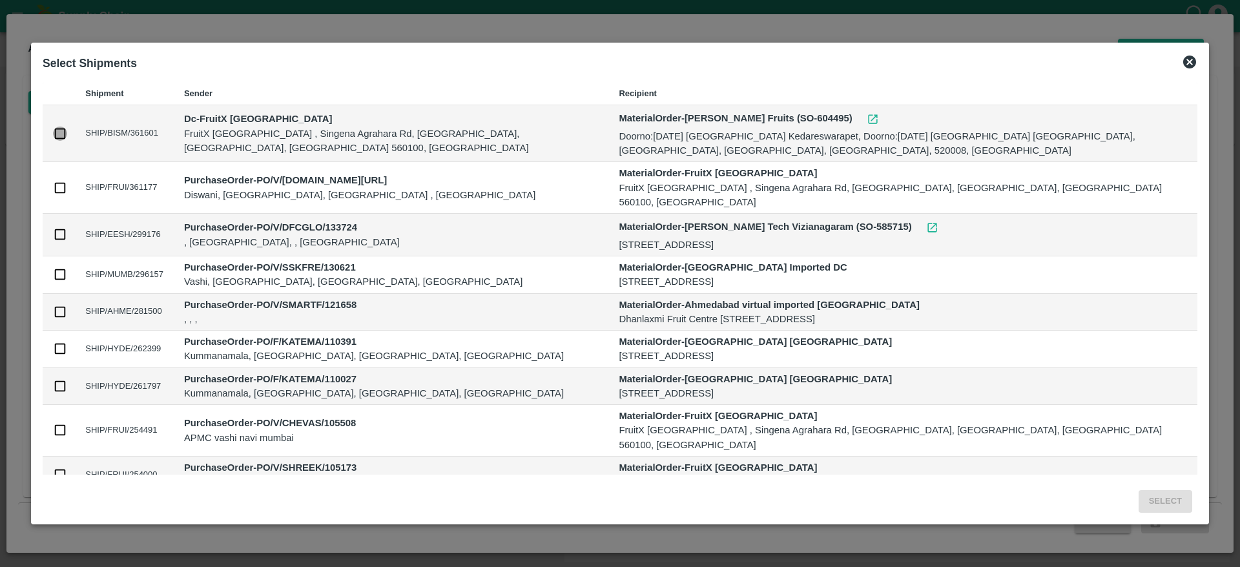
click at [61, 133] on input "checkbox" at bounding box center [60, 134] width 14 height 14
checkbox input "true"
click at [1168, 504] on button "Select" at bounding box center [1165, 501] width 54 height 23
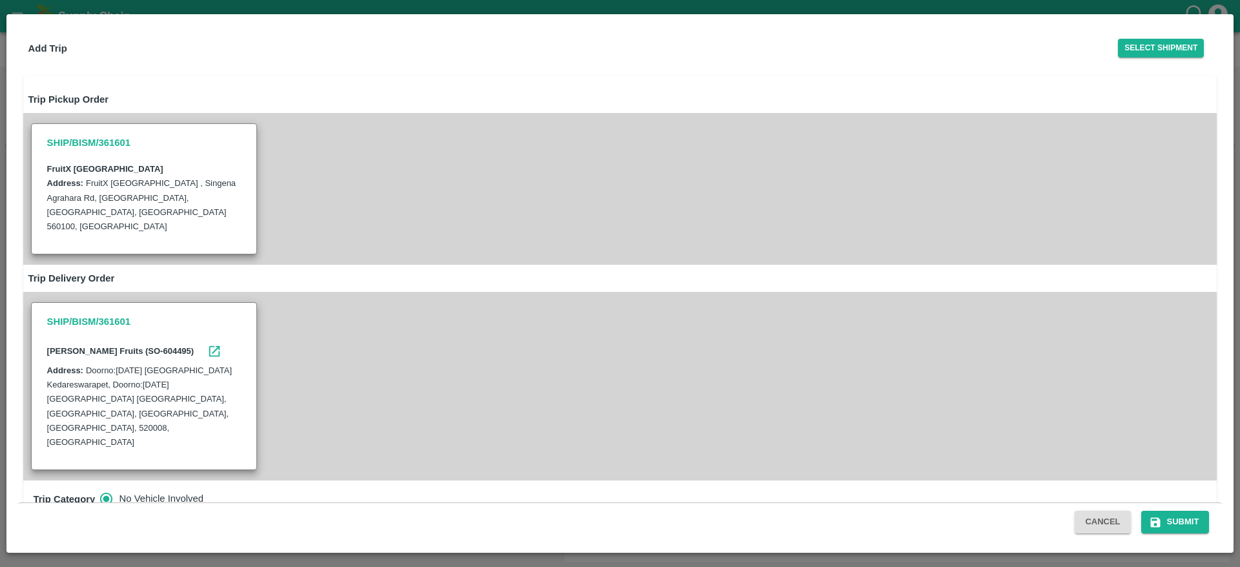
scroll to position [61, 0]
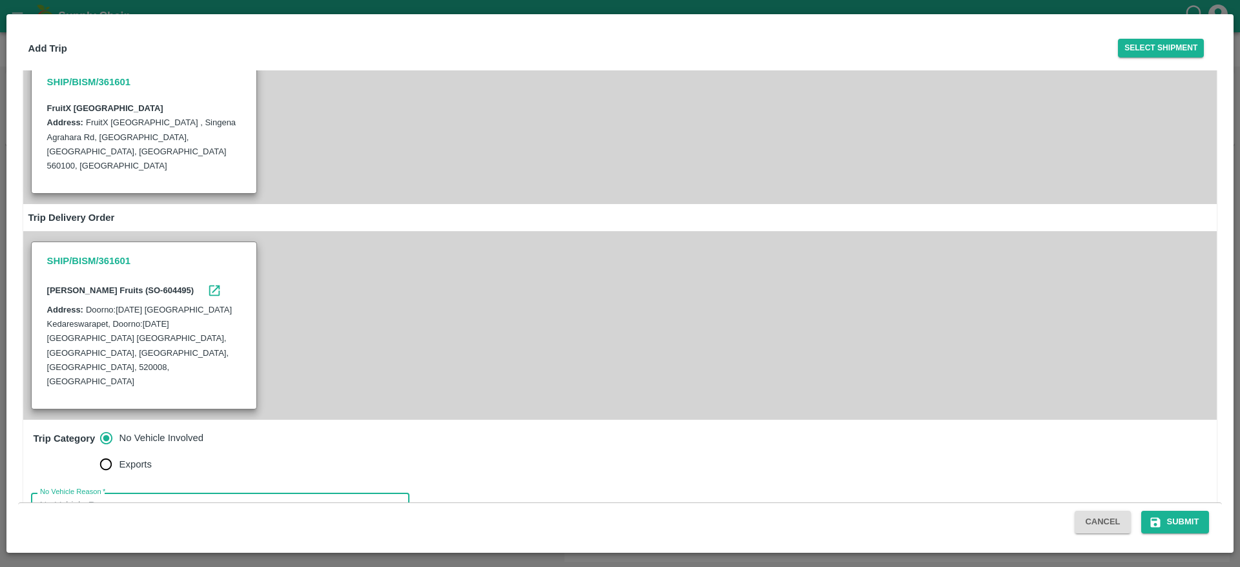
click at [216, 498] on textarea "No Vehicle Reason   *" at bounding box center [220, 518] width 360 height 41
type textarea "No Vehicle"
click at [1179, 520] on button "Submit" at bounding box center [1175, 522] width 68 height 23
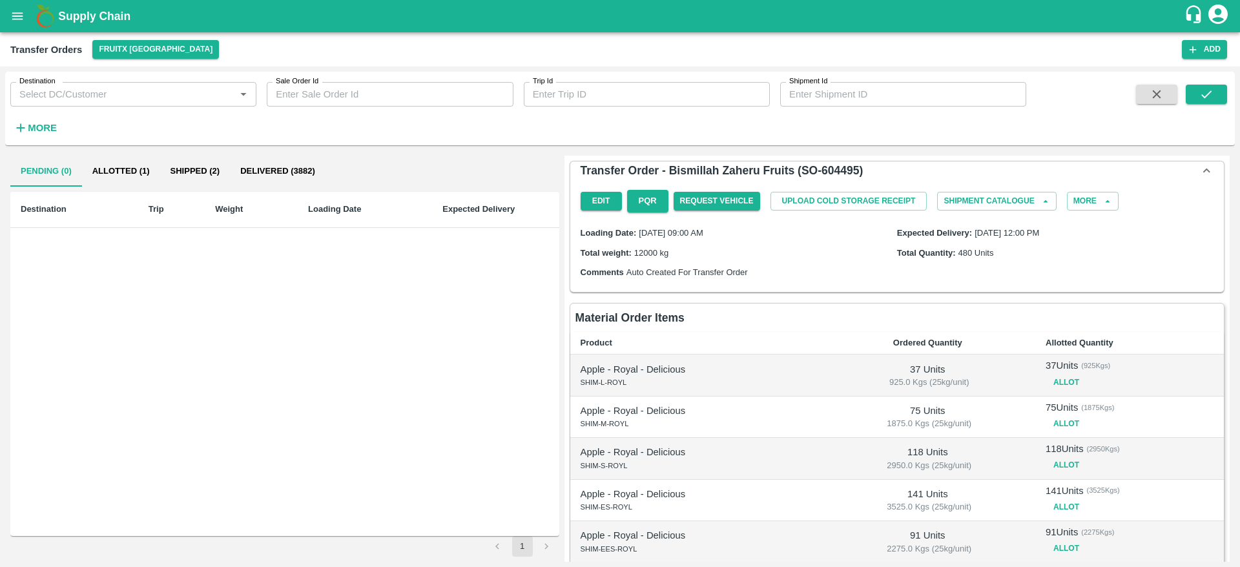
scroll to position [234, 0]
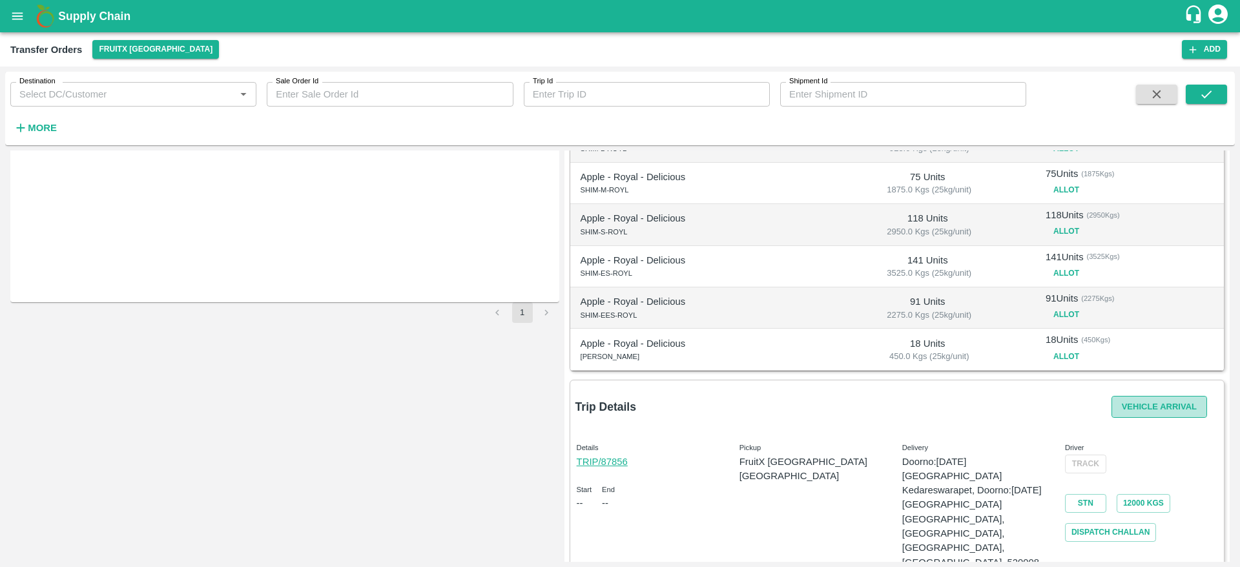
click at [1114, 399] on button "Vehicle Arrival" at bounding box center [1159, 407] width 96 height 23
click at [1088, 495] on link "STN" at bounding box center [1085, 503] width 41 height 19
click at [1131, 396] on button "Vehicle Arrival" at bounding box center [1159, 407] width 96 height 23
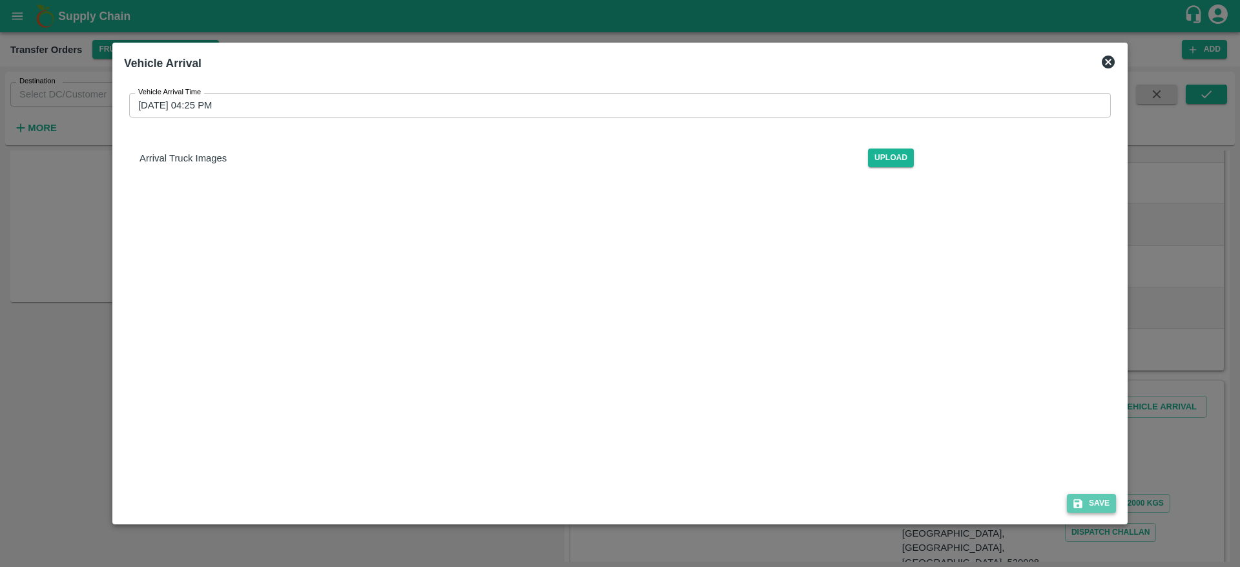
click at [1092, 504] on button "Save" at bounding box center [1091, 503] width 49 height 19
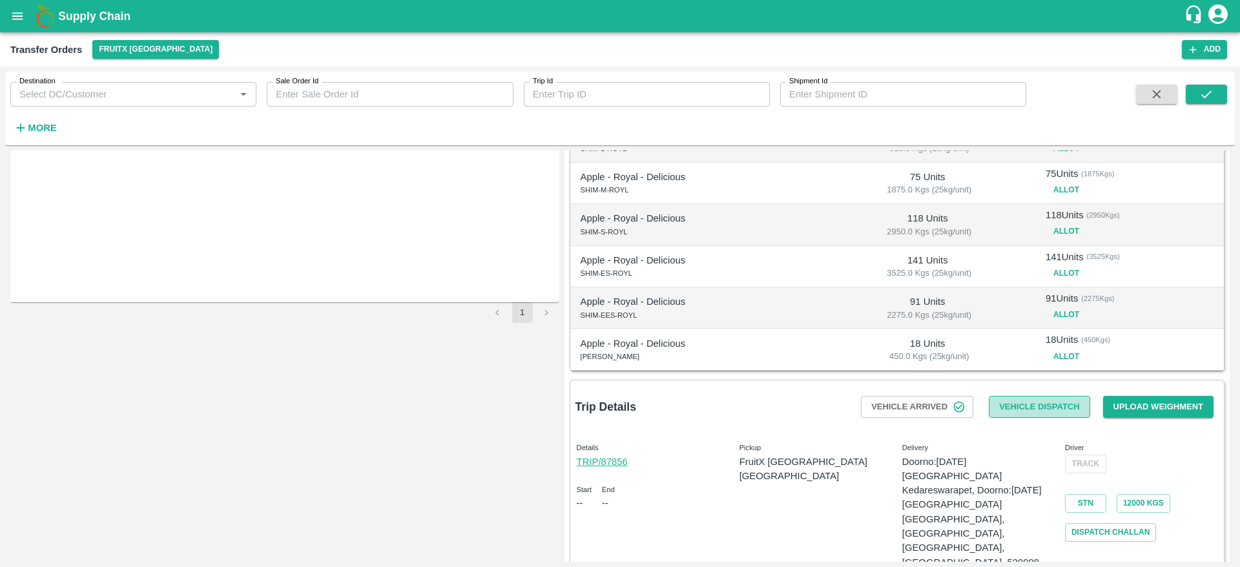
click at [1069, 409] on button "Vehicle Dispatch" at bounding box center [1039, 407] width 101 height 23
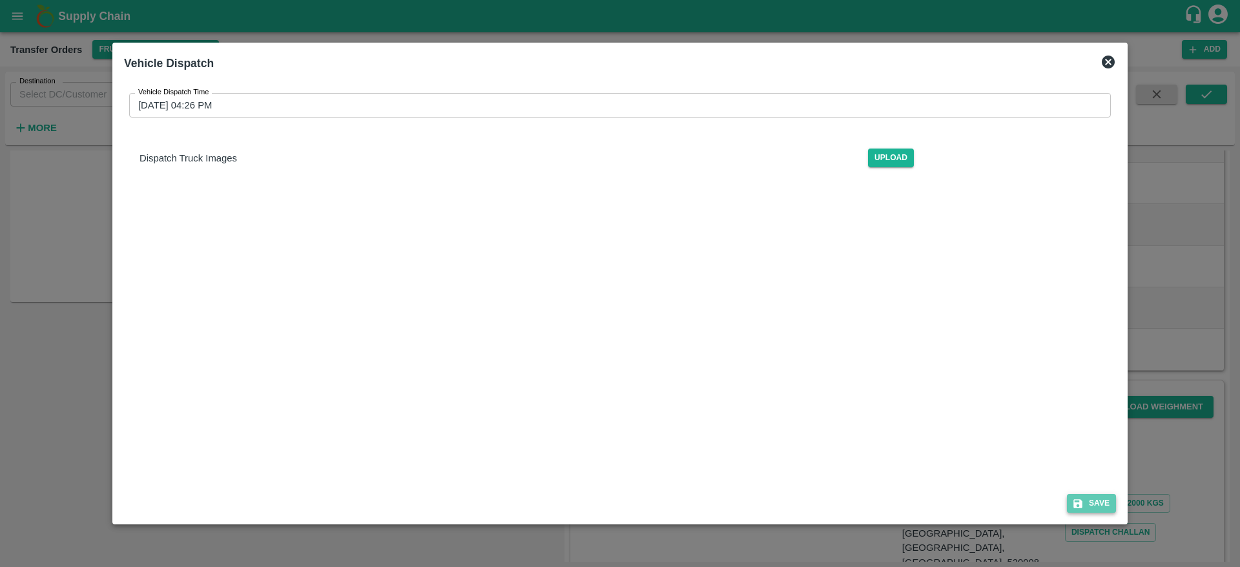
click at [1107, 510] on button "Save" at bounding box center [1091, 503] width 49 height 19
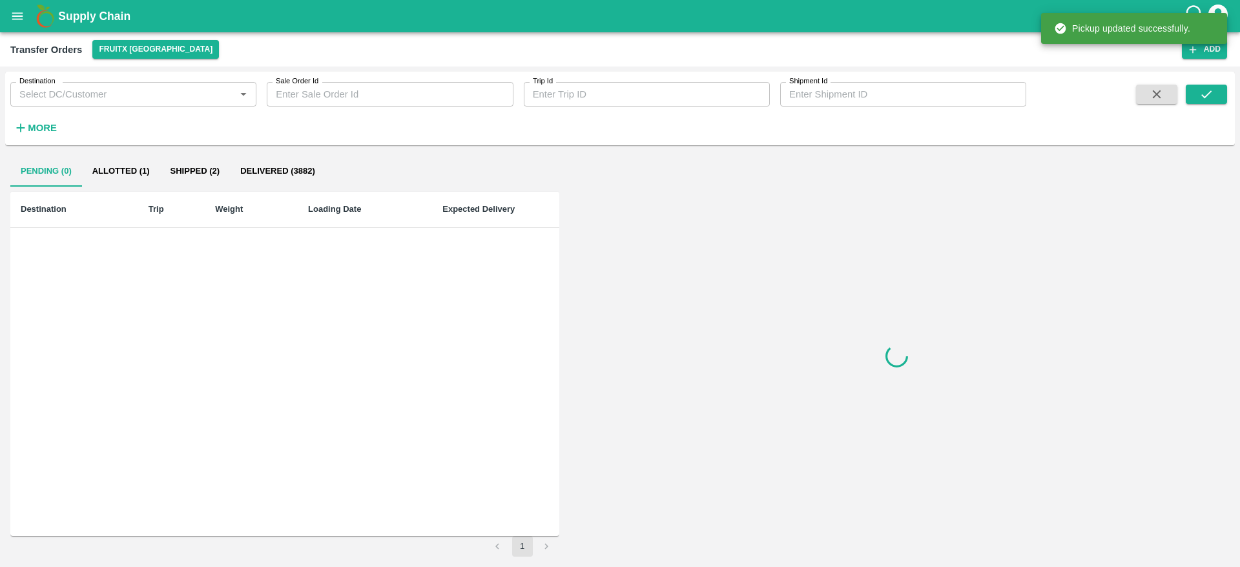
scroll to position [0, 0]
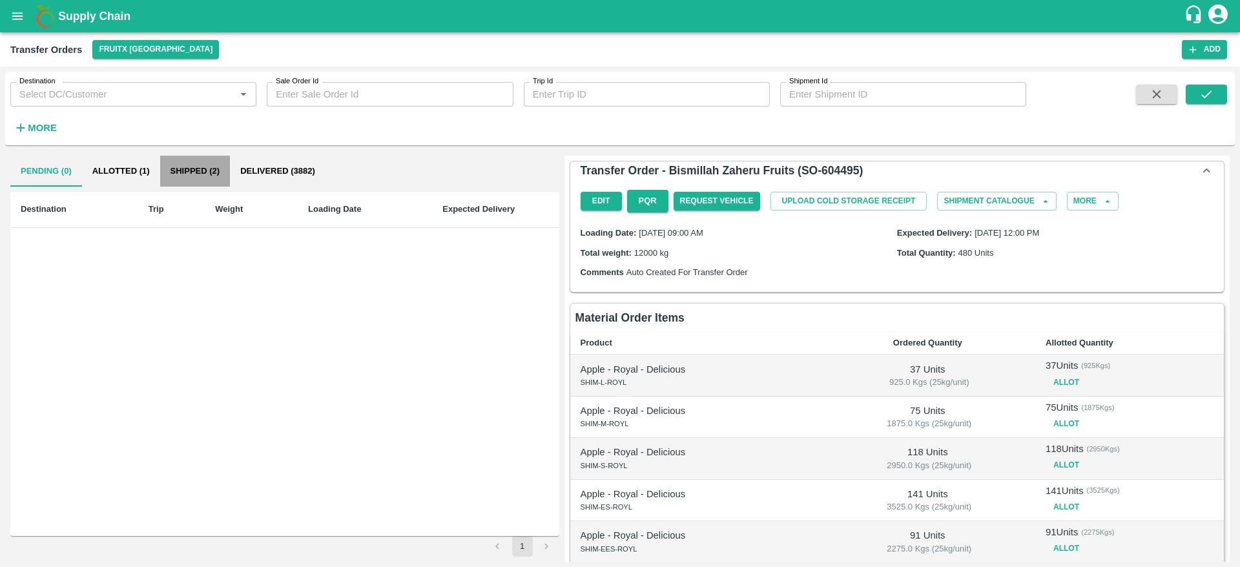
click at [184, 161] on button "Shipped (2)" at bounding box center [195, 171] width 70 height 31
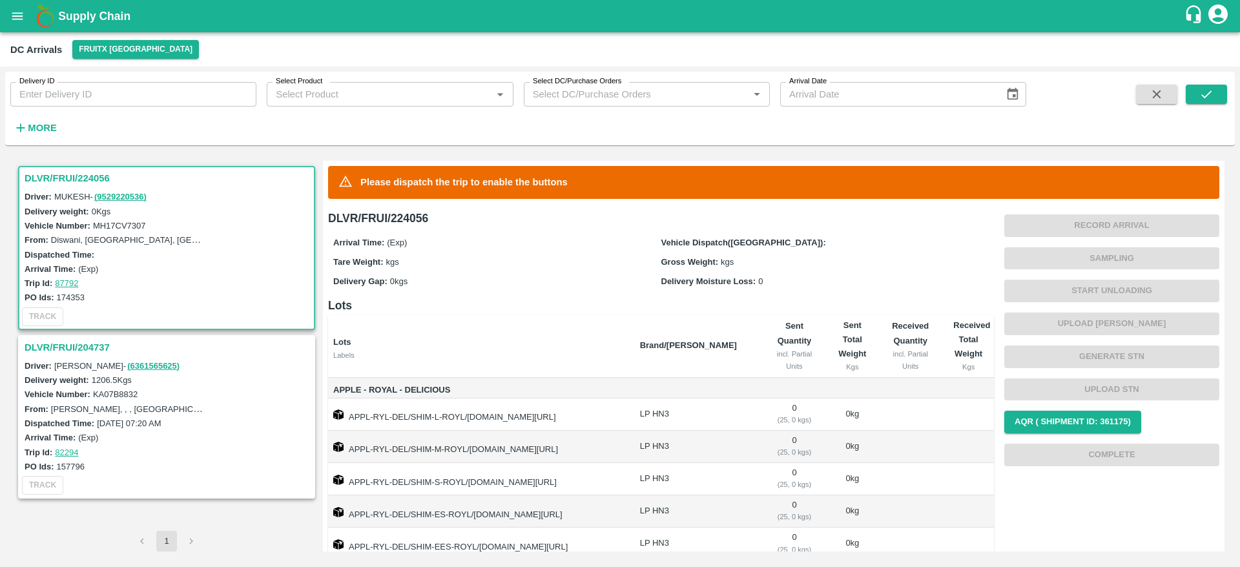
click at [23, 15] on icon "open drawer" at bounding box center [17, 16] width 14 height 14
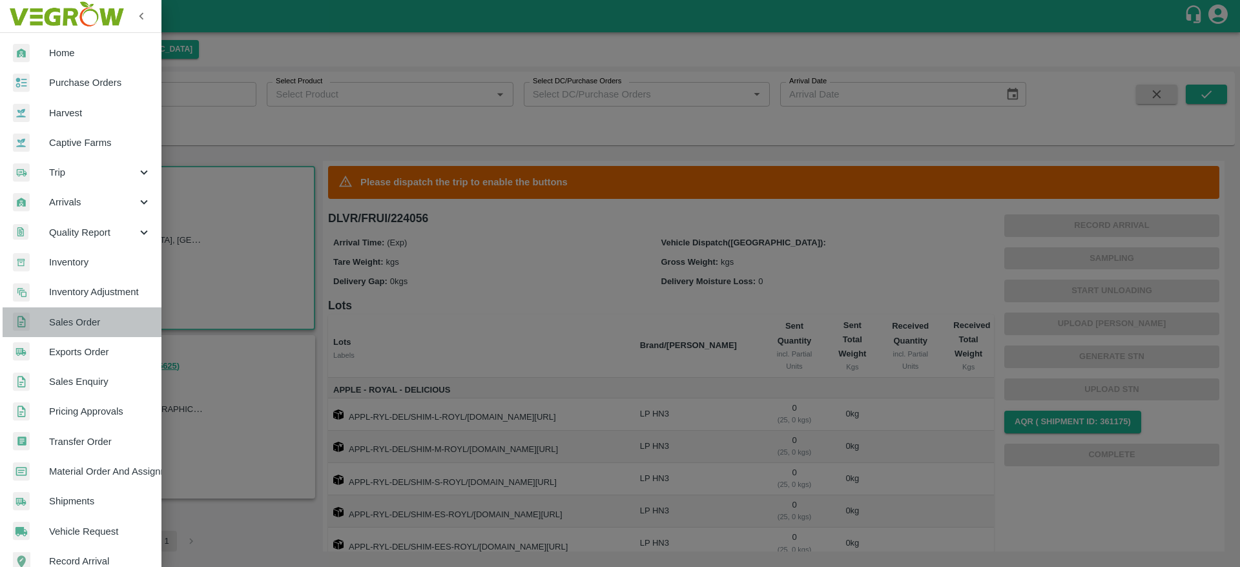
click at [121, 329] on span "Sales Order" at bounding box center [100, 322] width 102 height 14
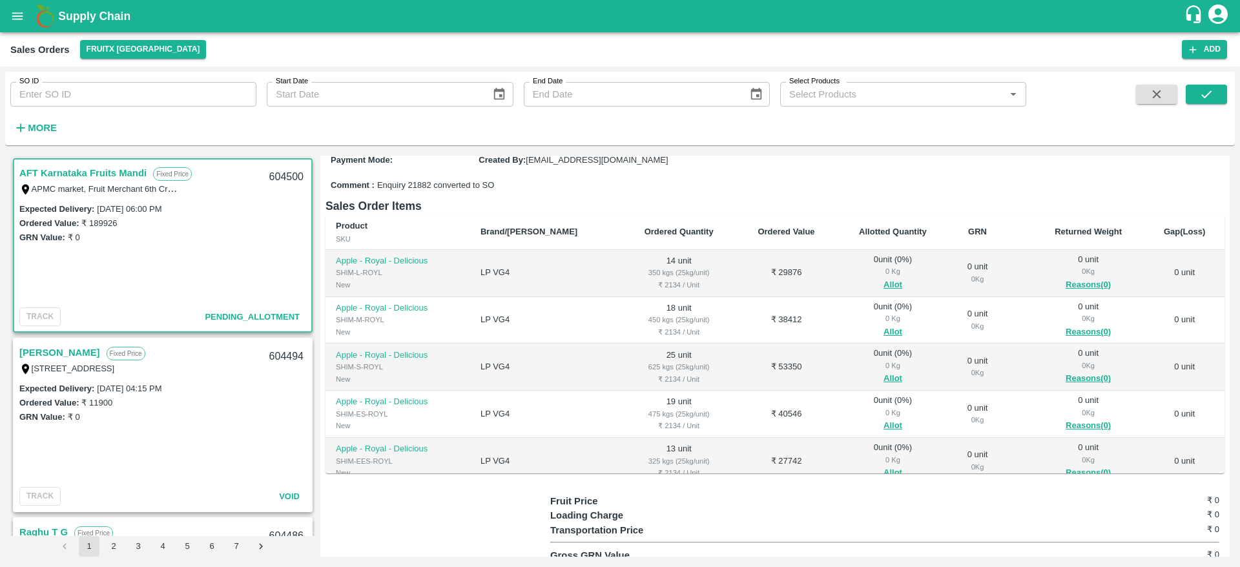
scroll to position [145, 0]
click at [883, 289] on button "Allot" at bounding box center [892, 284] width 19 height 15
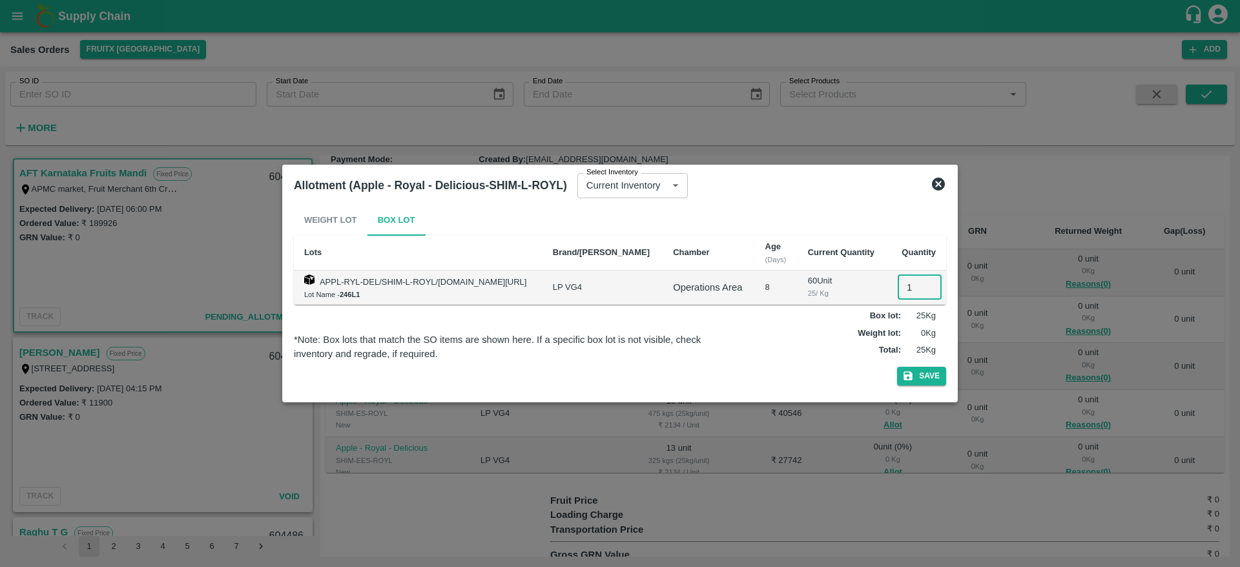
click at [908, 280] on input "1" at bounding box center [919, 287] width 44 height 25
type input "14"
click at [897, 367] on button "Save" at bounding box center [921, 376] width 49 height 19
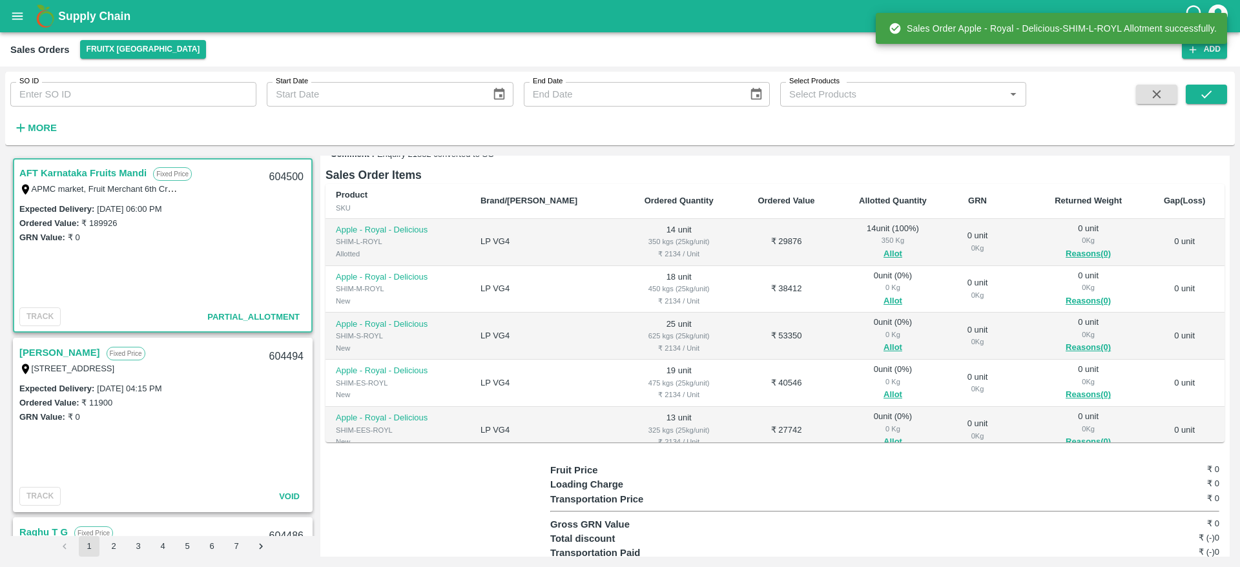
scroll to position [176, 0]
click at [883, 296] on button "Allot" at bounding box center [892, 300] width 19 height 15
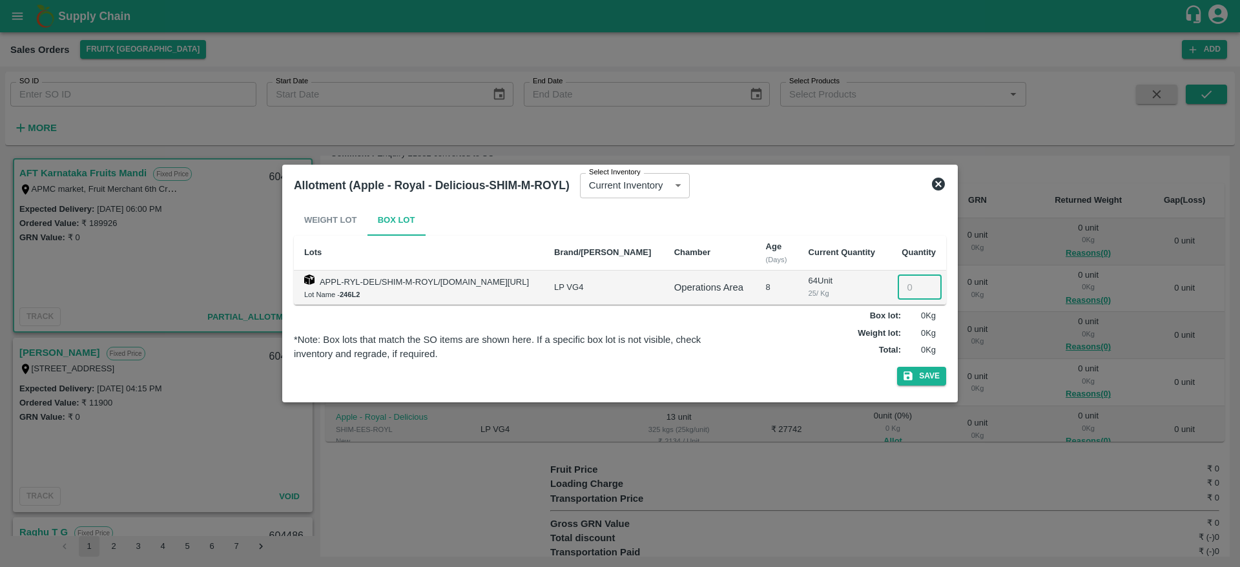
click at [898, 298] on input "number" at bounding box center [919, 287] width 44 height 25
type input "18"
click at [897, 367] on button "Save" at bounding box center [921, 376] width 49 height 19
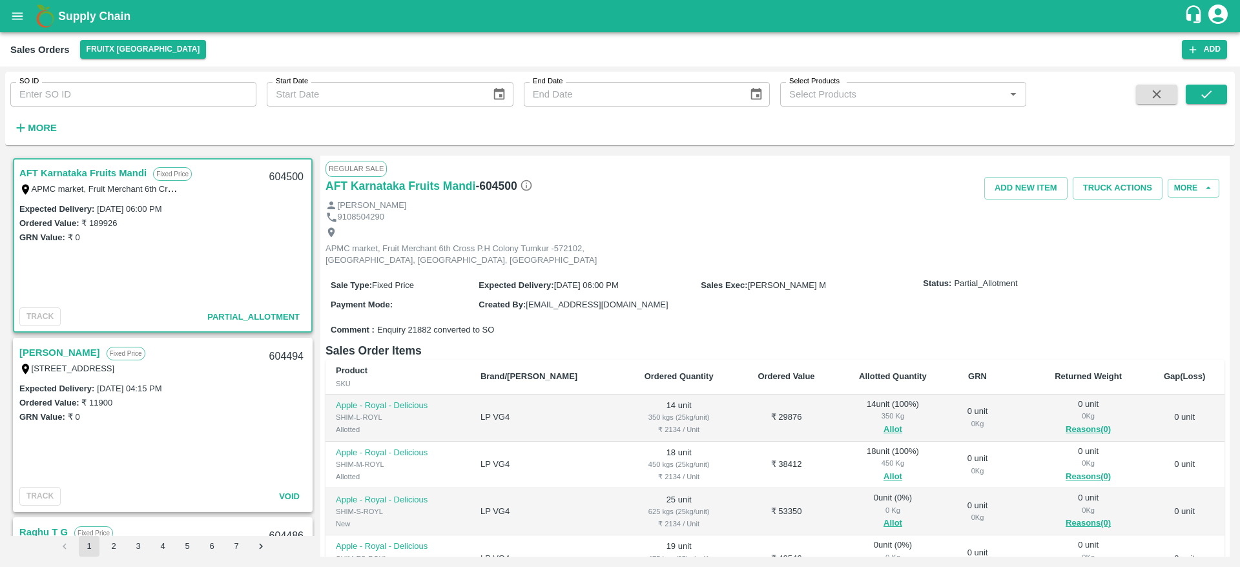
scroll to position [34, 0]
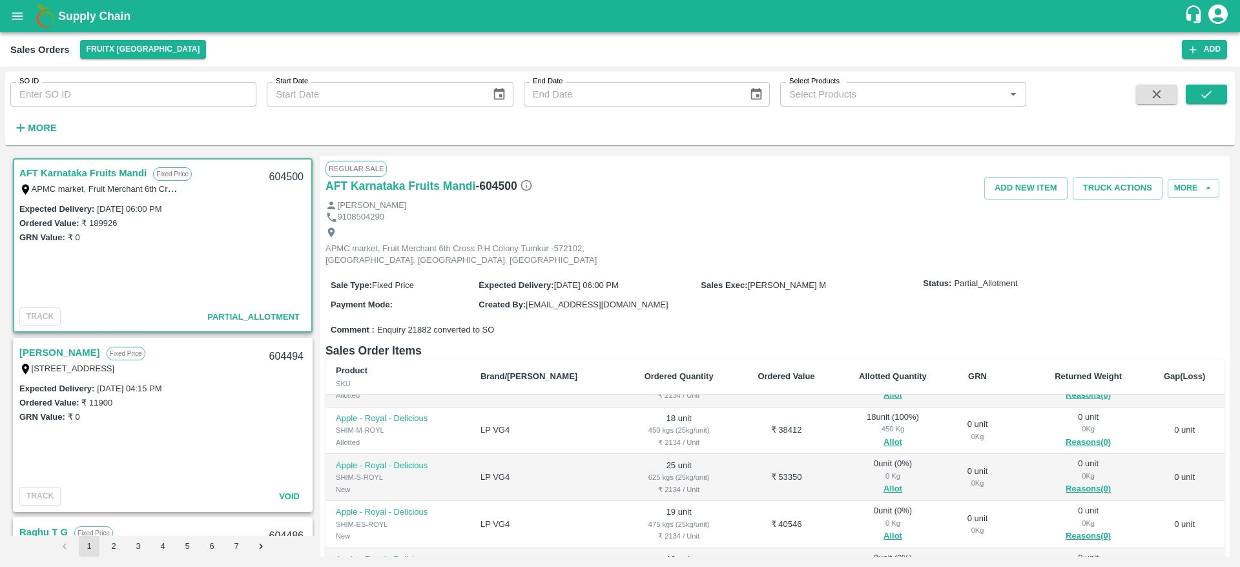
click at [876, 485] on span "Allot" at bounding box center [892, 489] width 93 height 15
click at [883, 486] on button "Allot" at bounding box center [892, 489] width 19 height 15
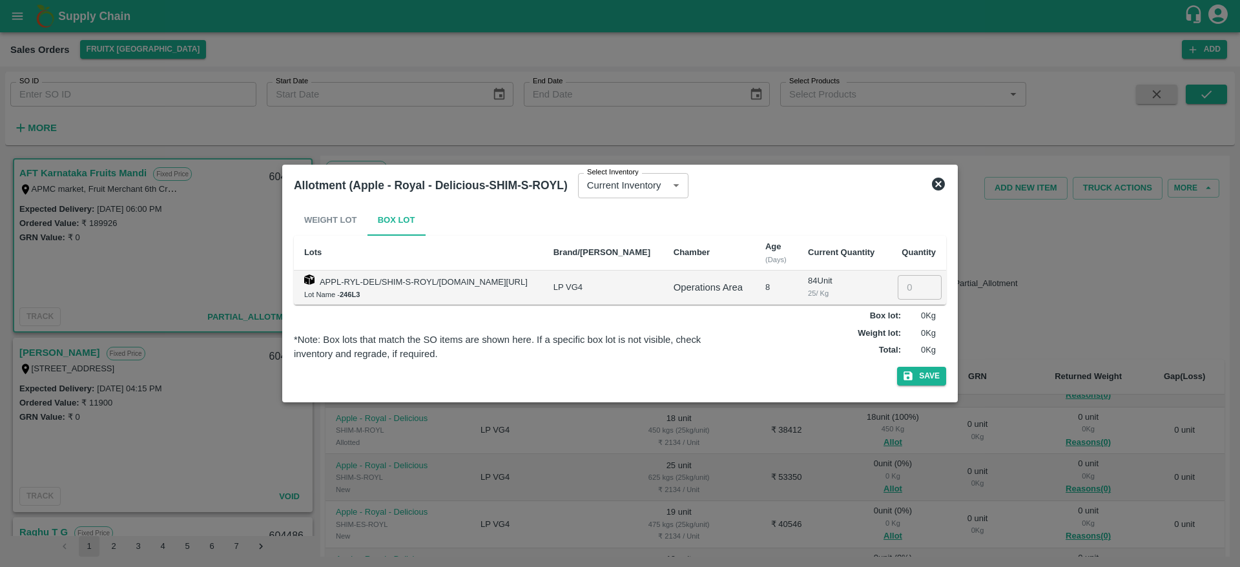
drag, startPoint x: 903, startPoint y: 273, endPoint x: 905, endPoint y: 282, distance: 9.2
click at [905, 282] on td "​" at bounding box center [915, 288] width 59 height 34
click at [905, 282] on input "2" at bounding box center [919, 287] width 44 height 25
type input "25"
click at [897, 367] on button "Save" at bounding box center [921, 376] width 49 height 19
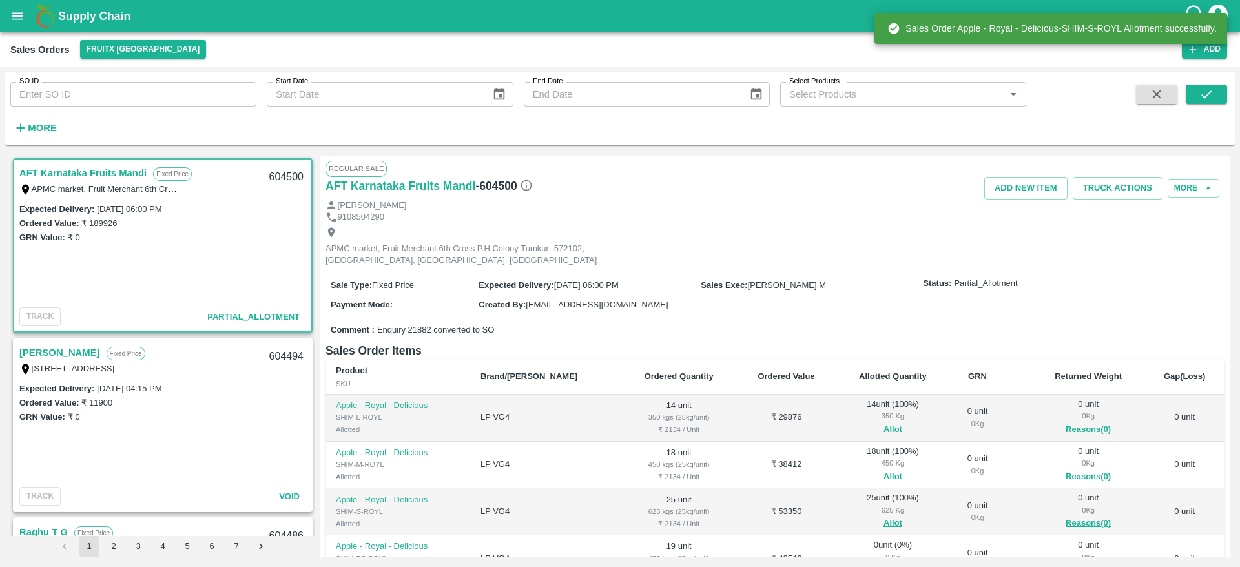
scroll to position [209, 0]
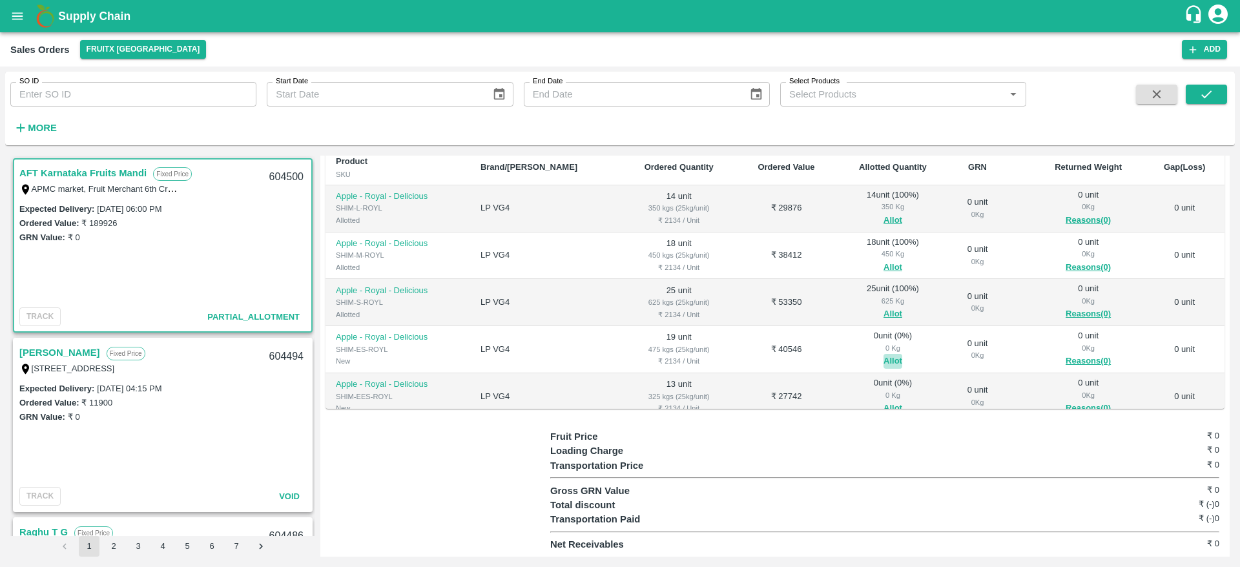
click at [883, 357] on button "Allot" at bounding box center [892, 361] width 19 height 15
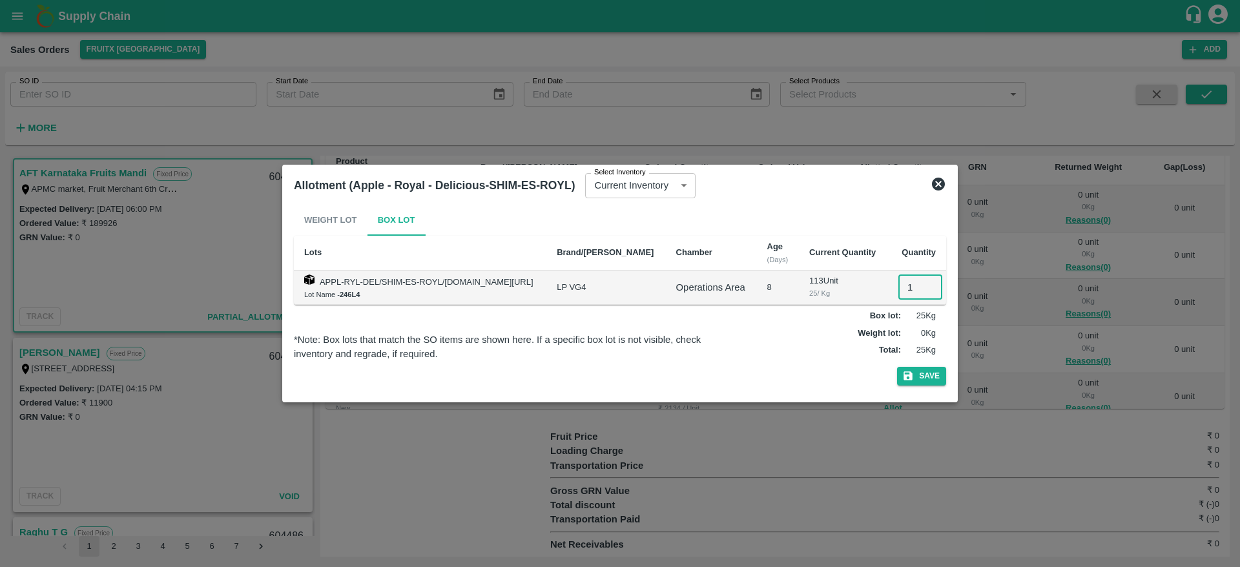
click at [900, 291] on input "1" at bounding box center [920, 287] width 44 height 25
type input "19"
click at [897, 367] on button "Save" at bounding box center [921, 376] width 49 height 19
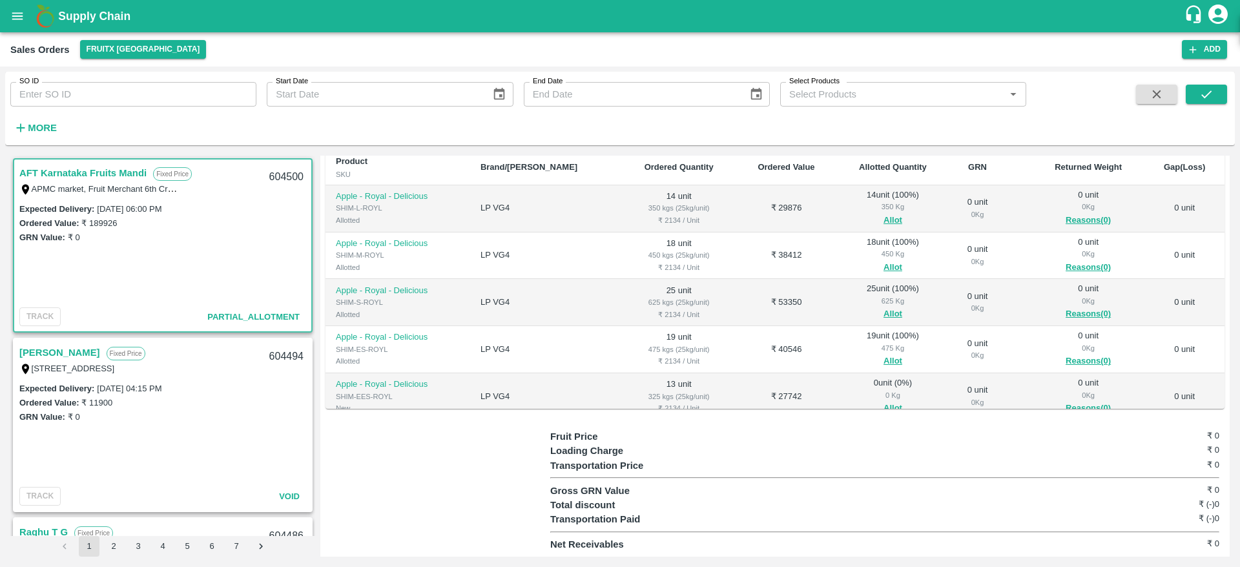
scroll to position [34, 0]
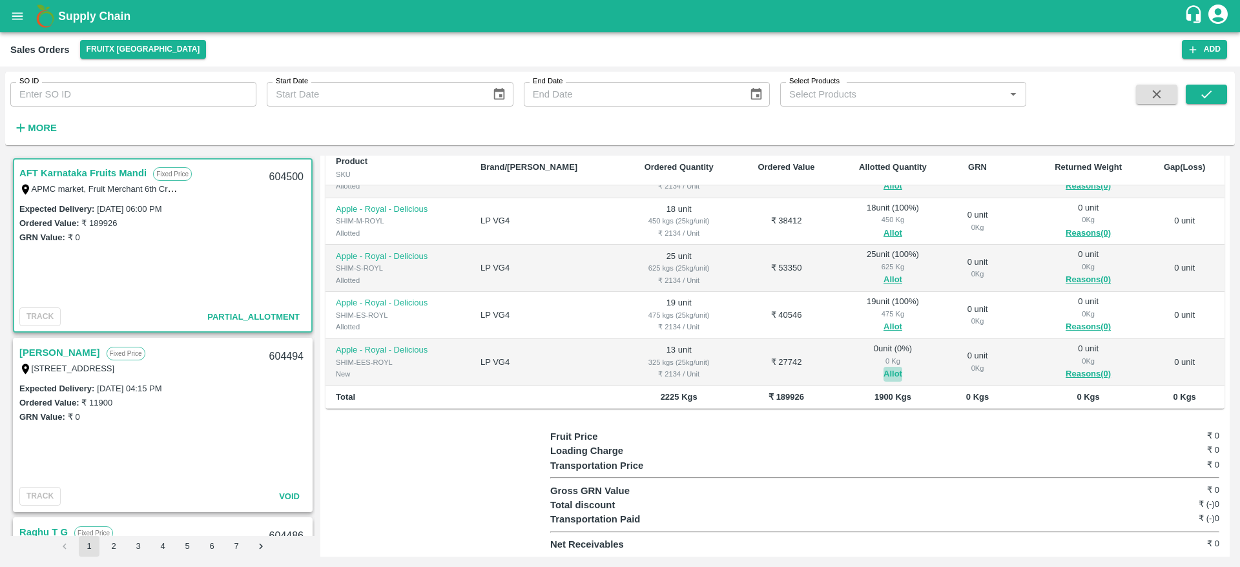
click at [883, 369] on button "Allot" at bounding box center [892, 374] width 19 height 15
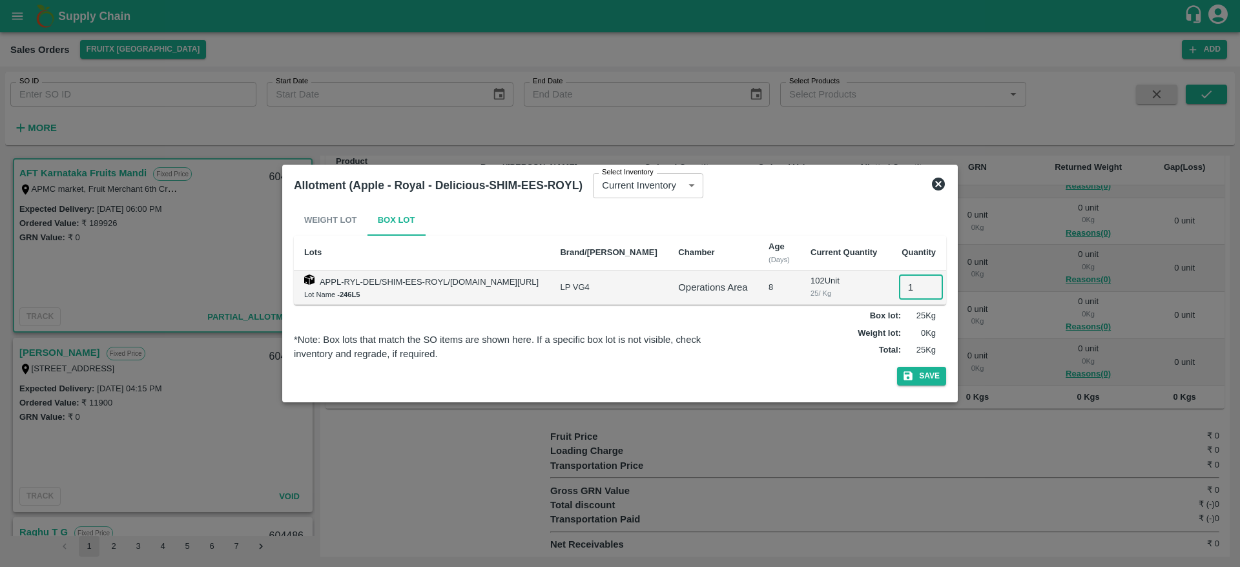
click at [907, 284] on input "1" at bounding box center [921, 287] width 44 height 25
type input "13"
click at [897, 367] on button "Save" at bounding box center [921, 376] width 49 height 19
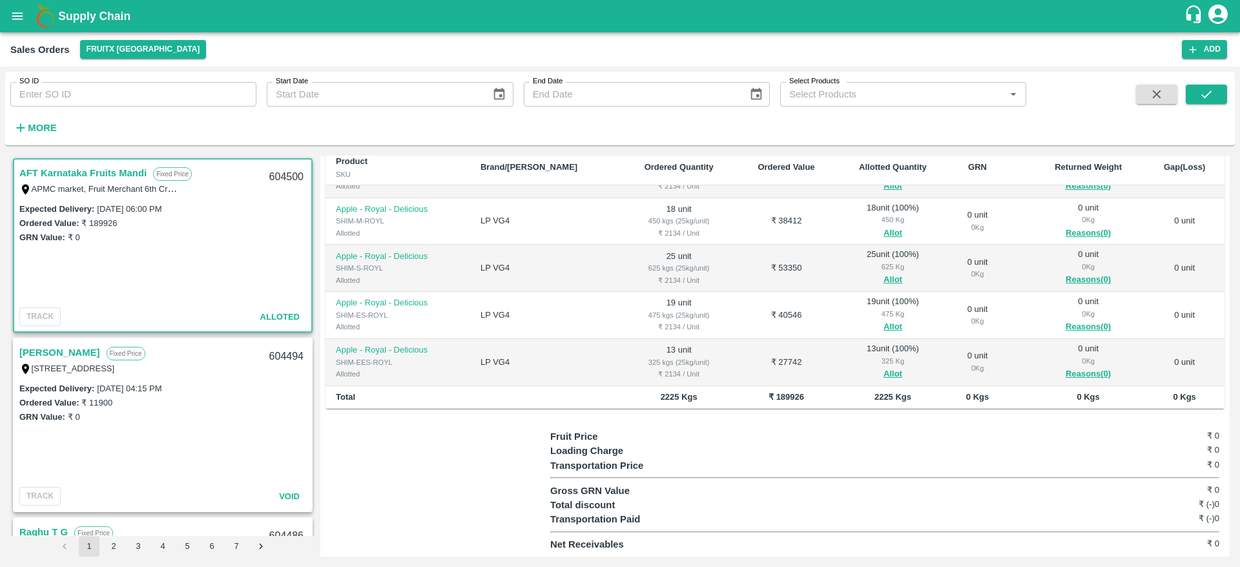
click at [283, 179] on div "604500" at bounding box center [286, 177] width 50 height 30
copy div "604500"
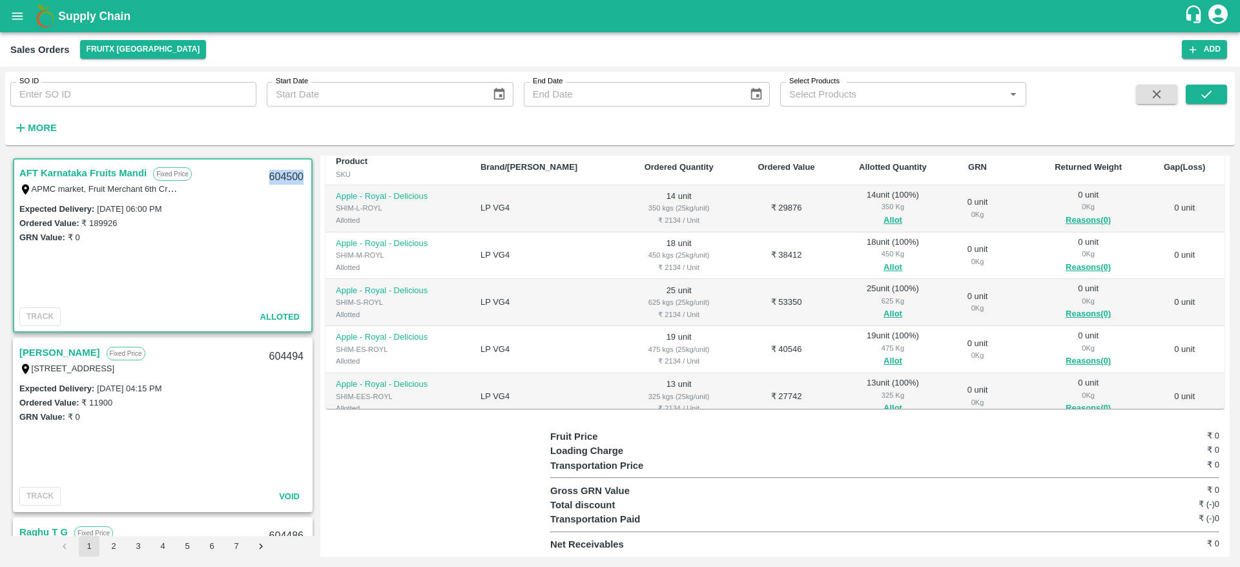
scroll to position [0, 0]
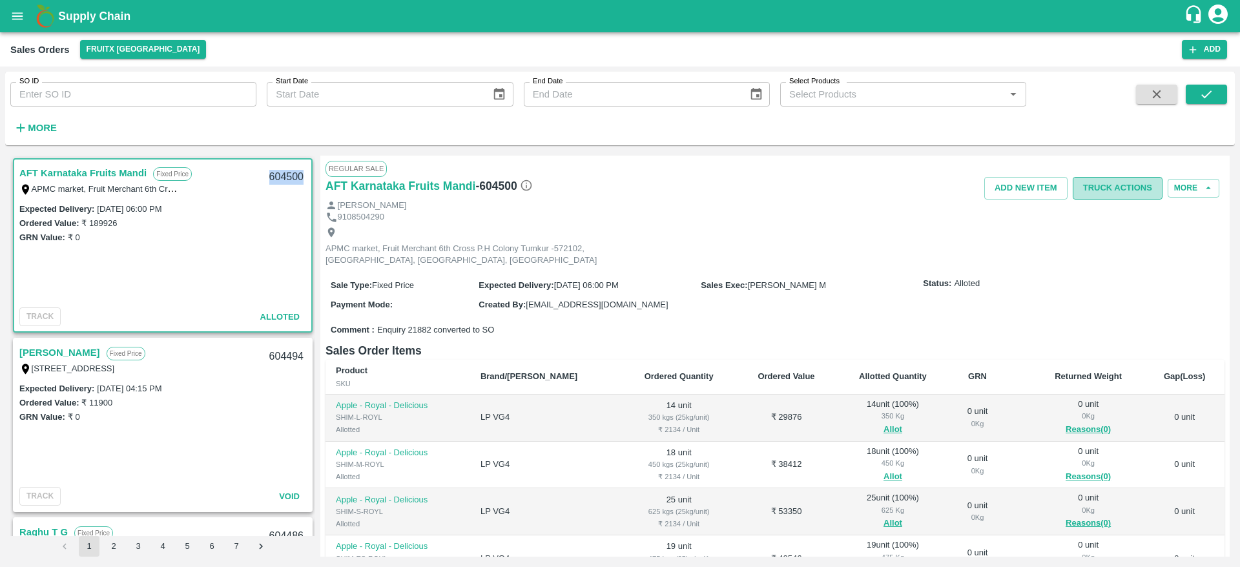
click at [1107, 193] on button "Truck Actions" at bounding box center [1117, 188] width 90 height 23
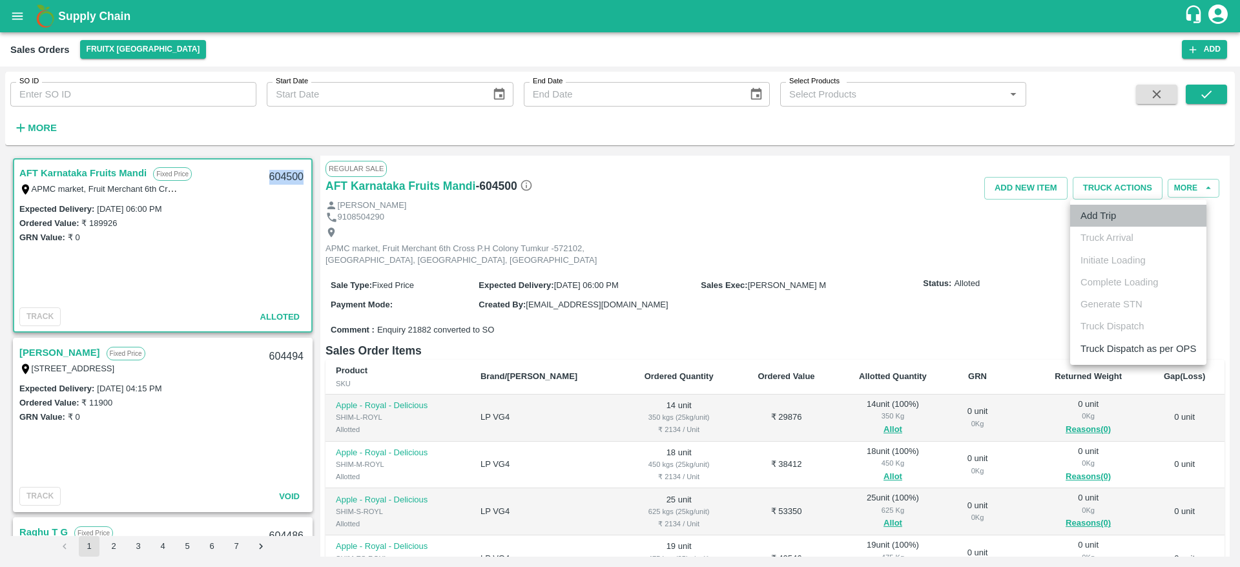
click at [1093, 220] on li "Add Trip" at bounding box center [1138, 216] width 136 height 22
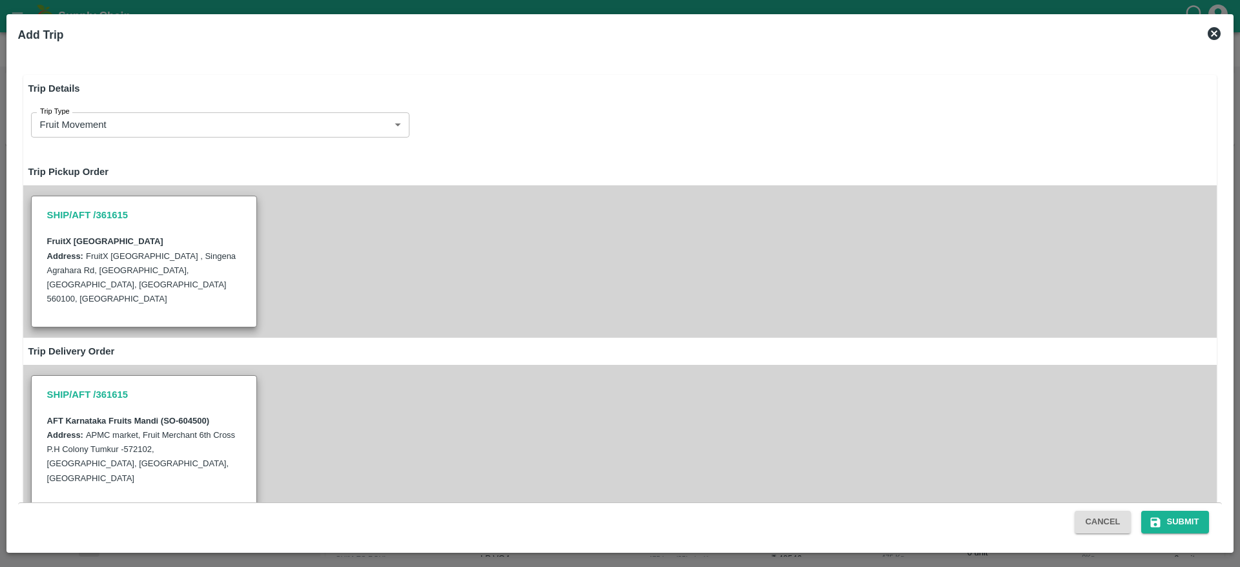
radio input "true"
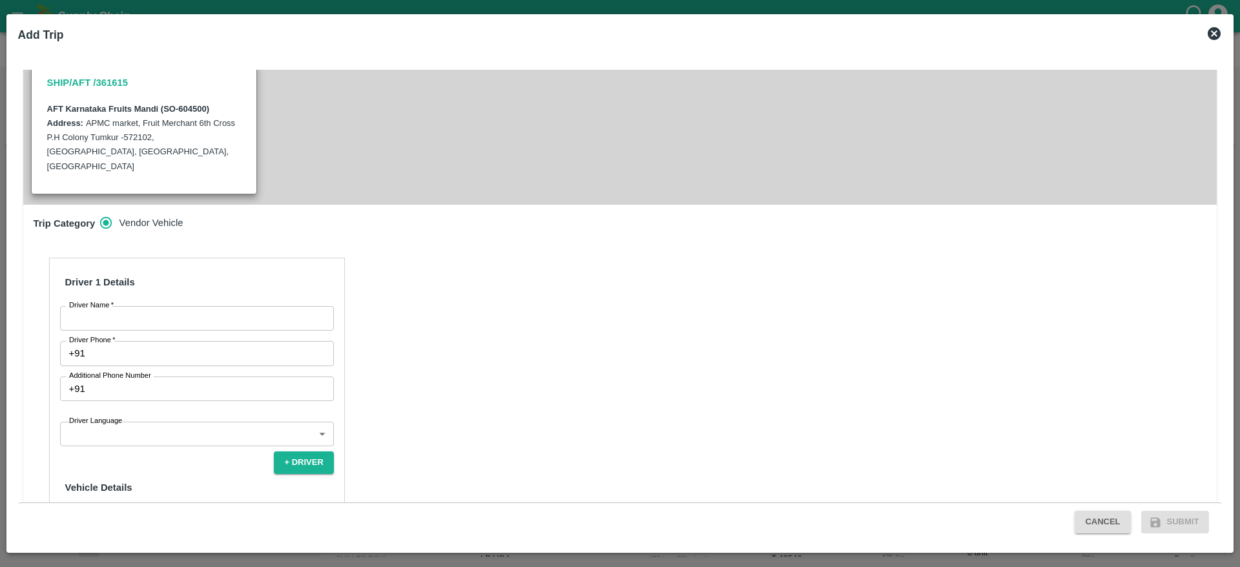
scroll to position [384, 0]
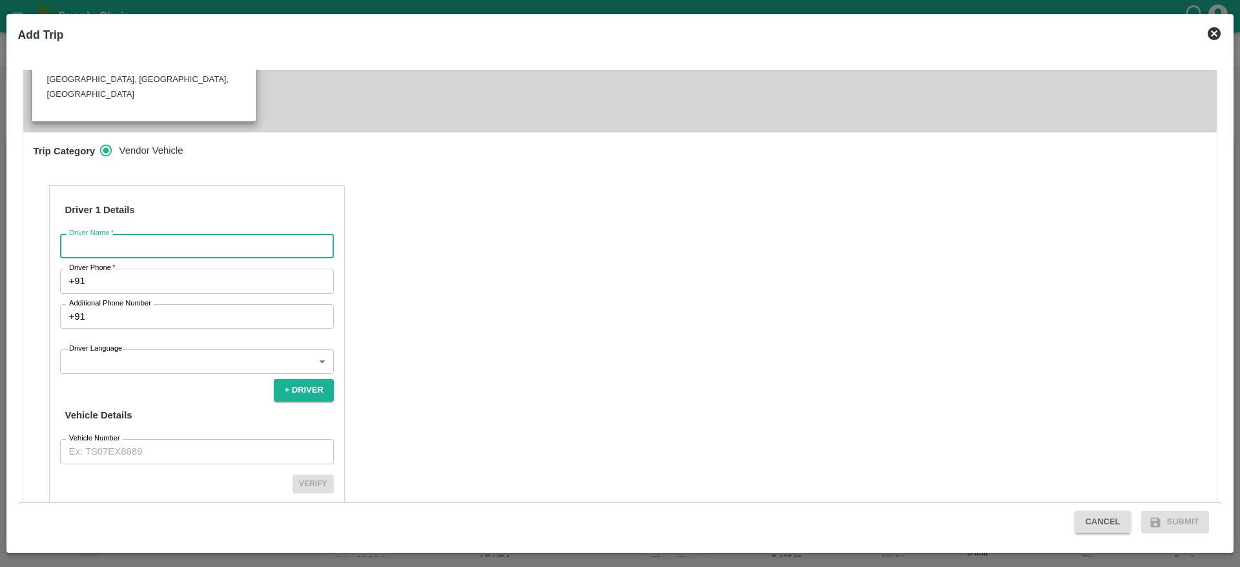
click at [175, 234] on input "Driver Name   *" at bounding box center [197, 246] width 274 height 25
type input "AFT"
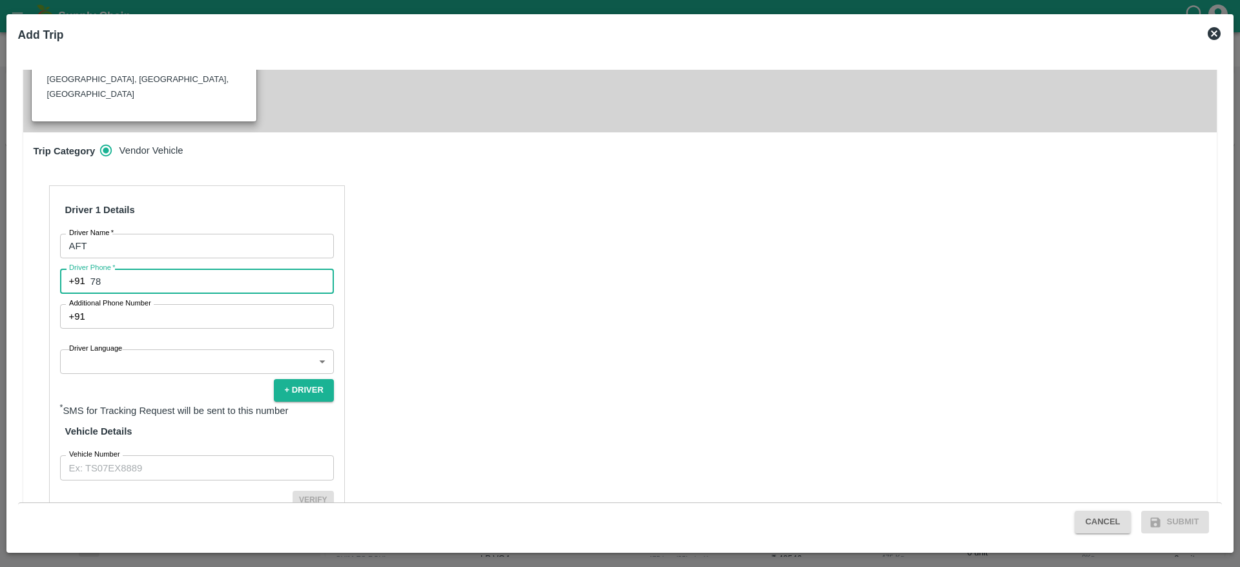
type input "7826860807"
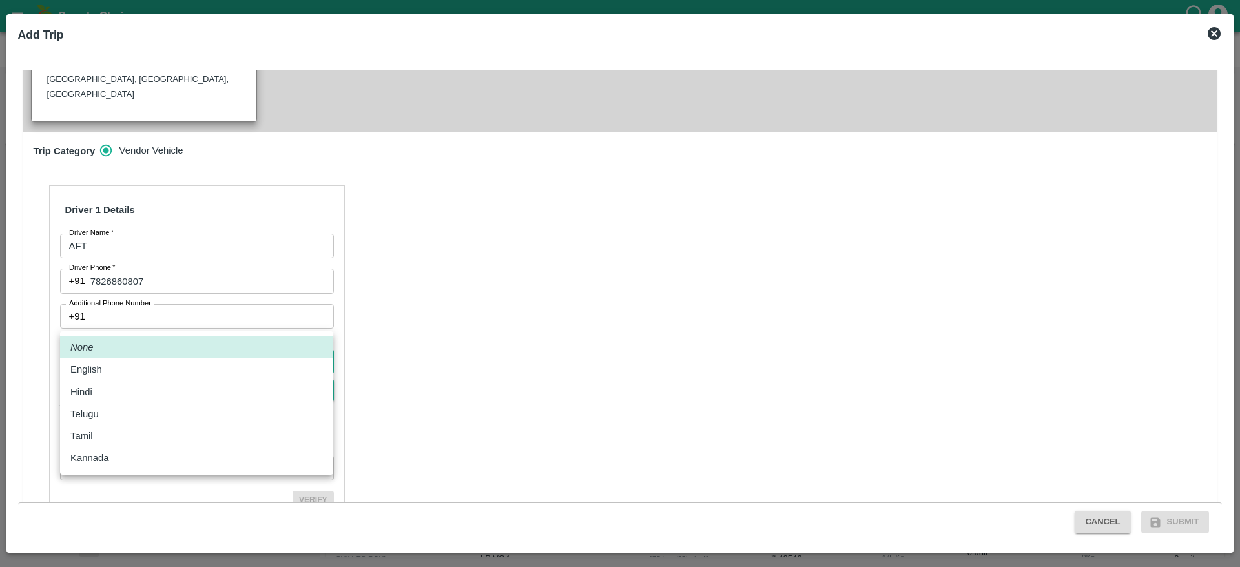
click at [158, 319] on body "Supply Chain Sales Orders FruitX [GEOGRAPHIC_DATA] Add SO ID SO ID Start Date S…" at bounding box center [620, 283] width 1240 height 567
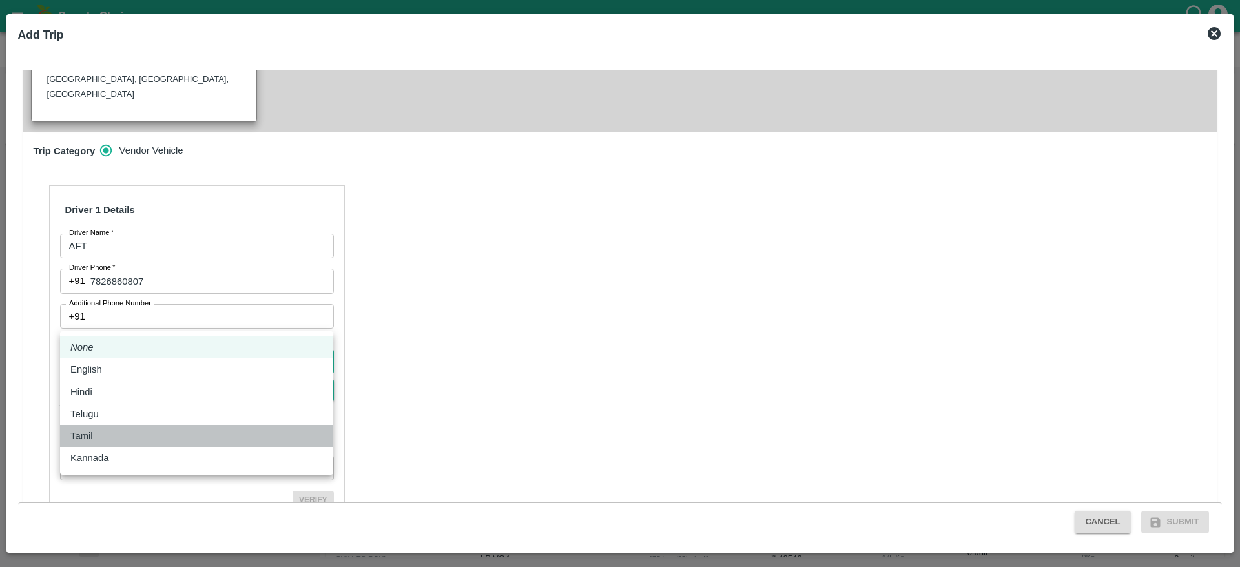
click at [98, 430] on div "Tamil" at bounding box center [84, 436] width 29 height 14
type input "ta"
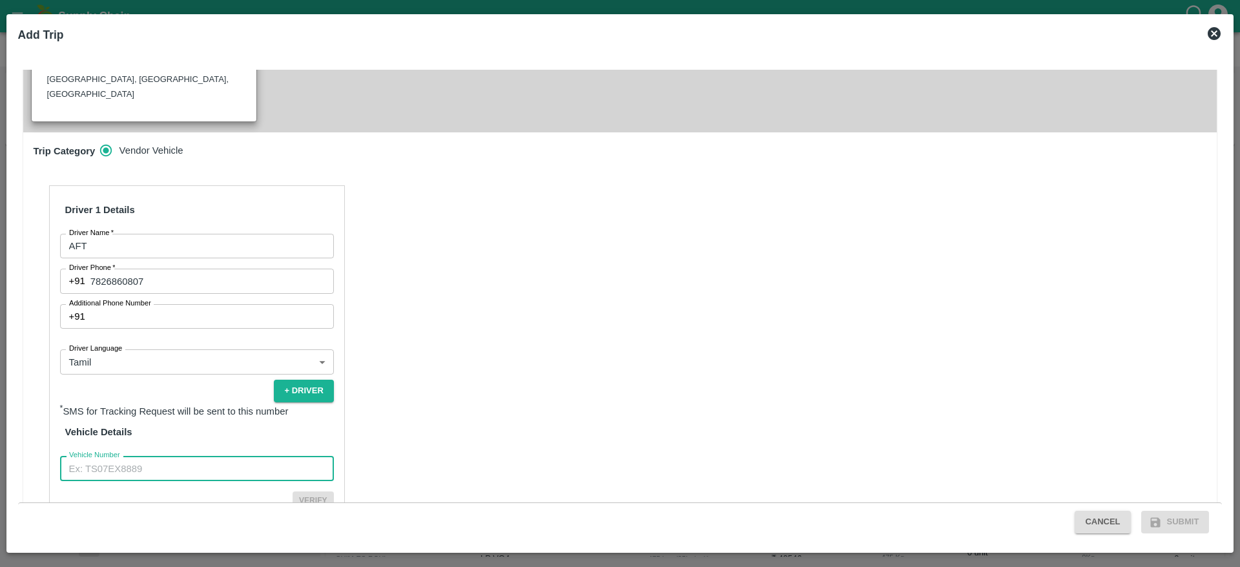
click at [265, 456] on input "Vehicle Number" at bounding box center [197, 468] width 274 height 25
type input "TN31CA3674"
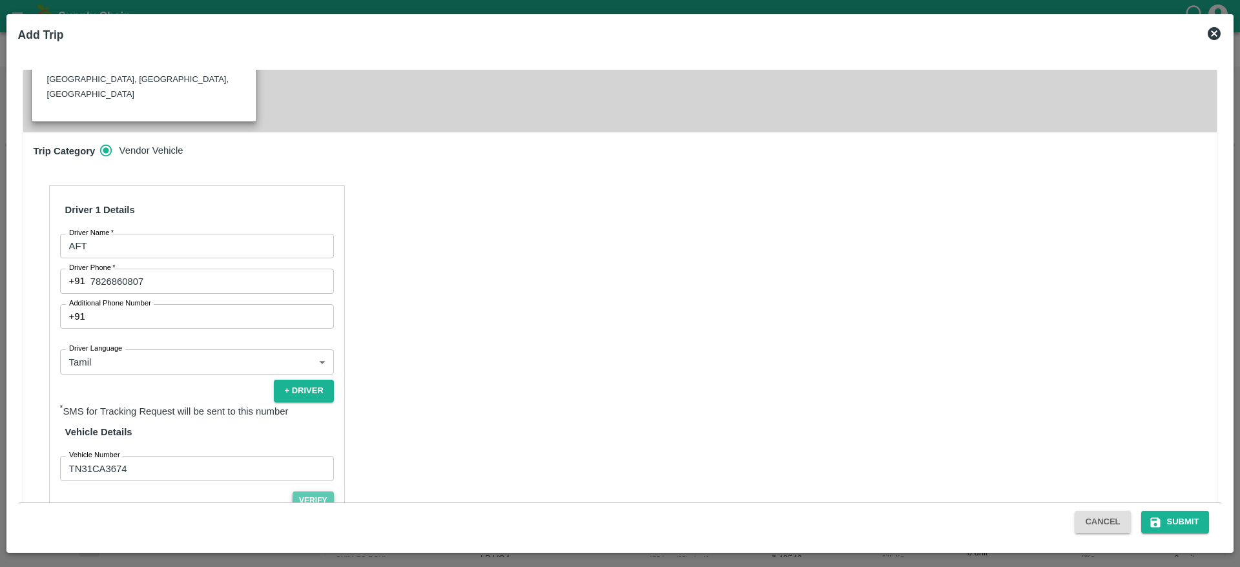
click at [302, 491] on button "Verify" at bounding box center [312, 500] width 41 height 19
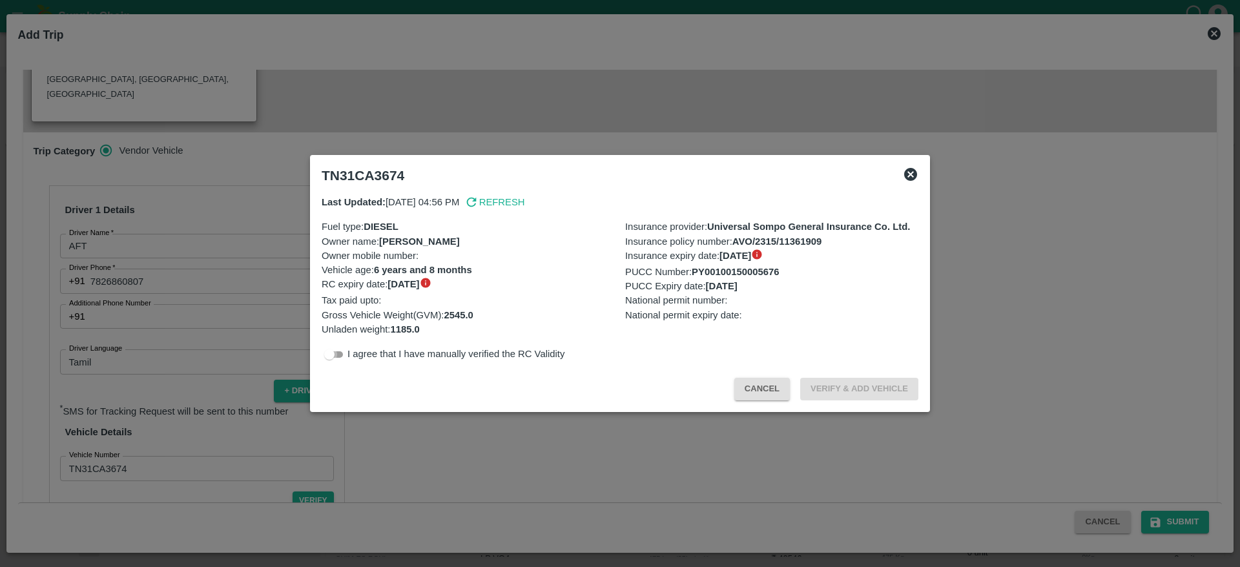
click at [327, 357] on input "checkbox" at bounding box center [329, 354] width 46 height 15
checkbox input "true"
click at [850, 381] on button "Verify & Add Vehicle" at bounding box center [859, 389] width 118 height 23
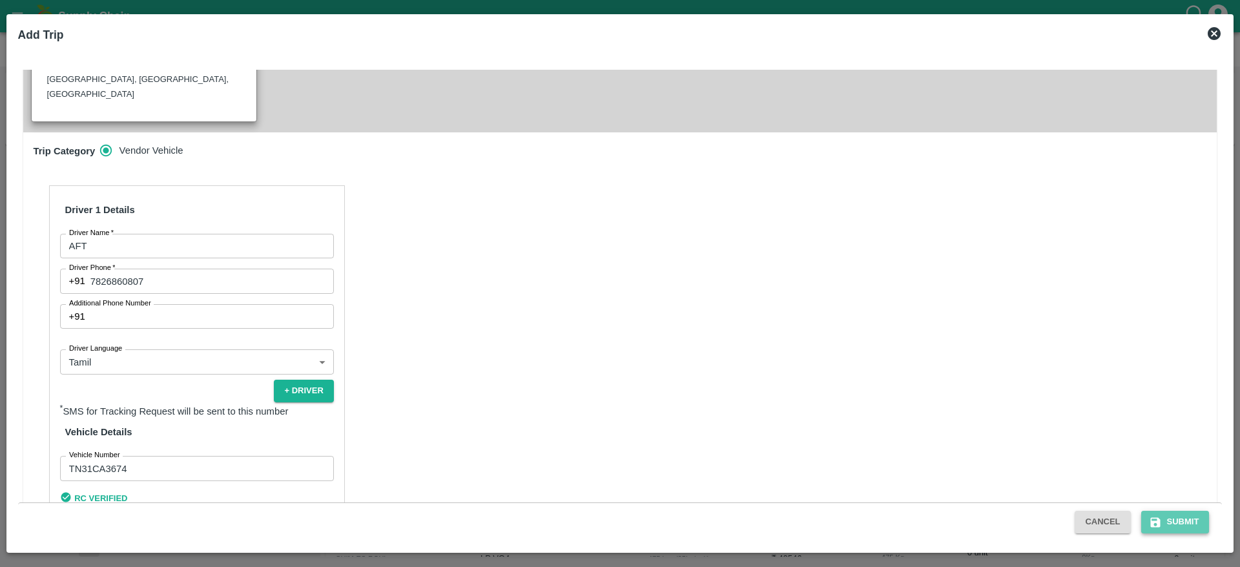
click at [1172, 528] on button "Submit" at bounding box center [1175, 522] width 68 height 23
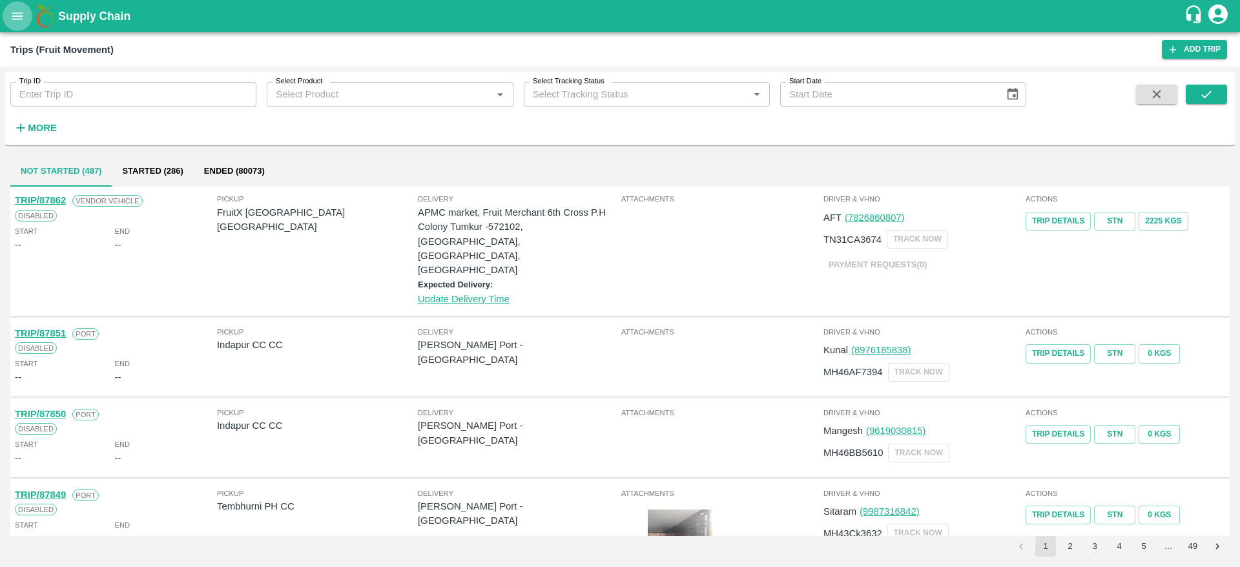
click at [16, 17] on icon "open drawer" at bounding box center [17, 16] width 14 height 14
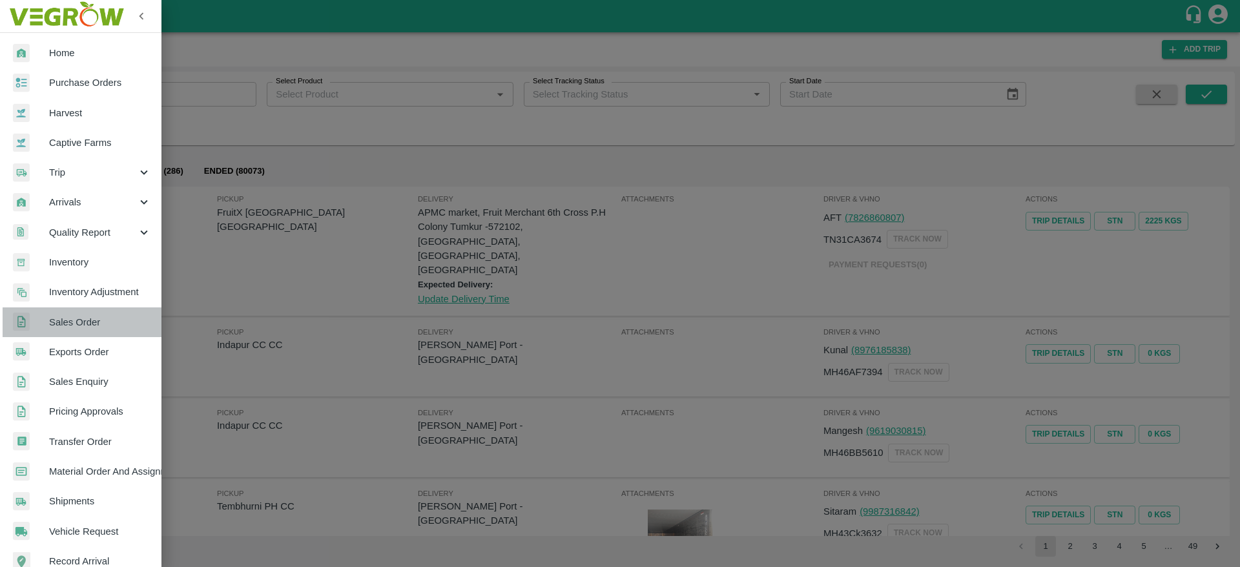
click at [112, 331] on link "Sales Order" at bounding box center [80, 322] width 161 height 30
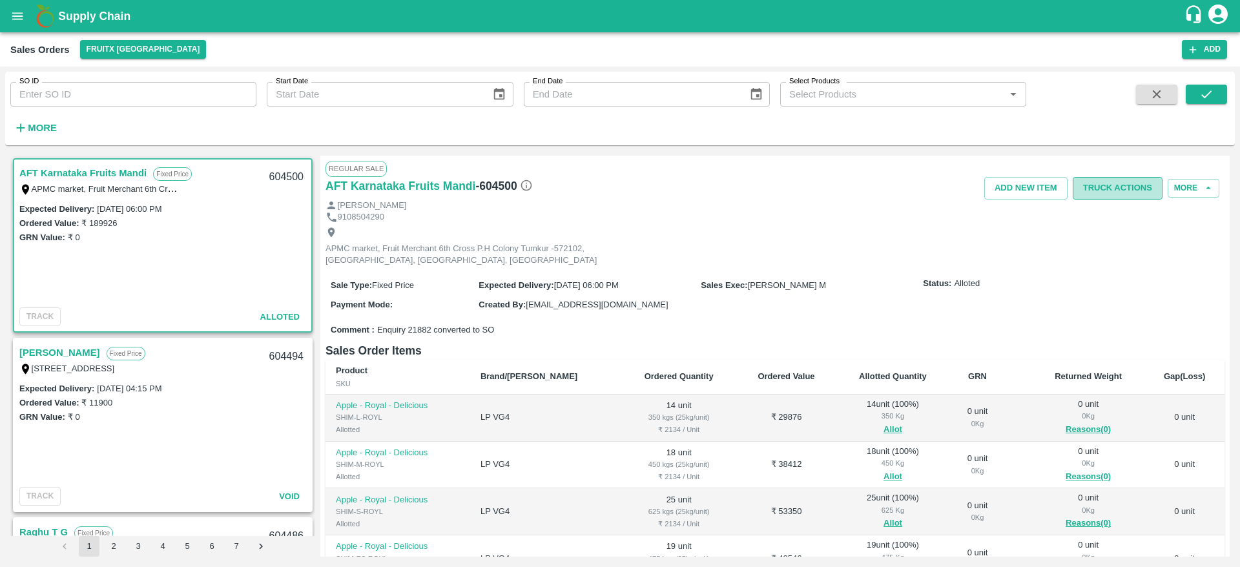
click at [1118, 190] on button "Truck Actions" at bounding box center [1117, 188] width 90 height 23
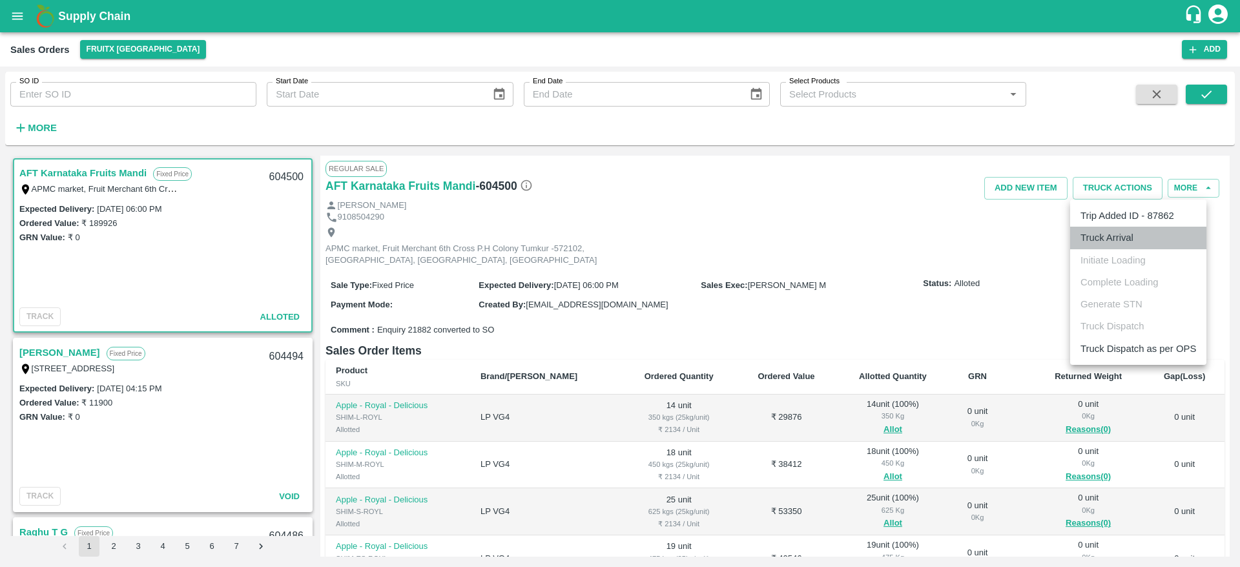
click at [1140, 237] on li "Truck Arrival" at bounding box center [1138, 238] width 136 height 22
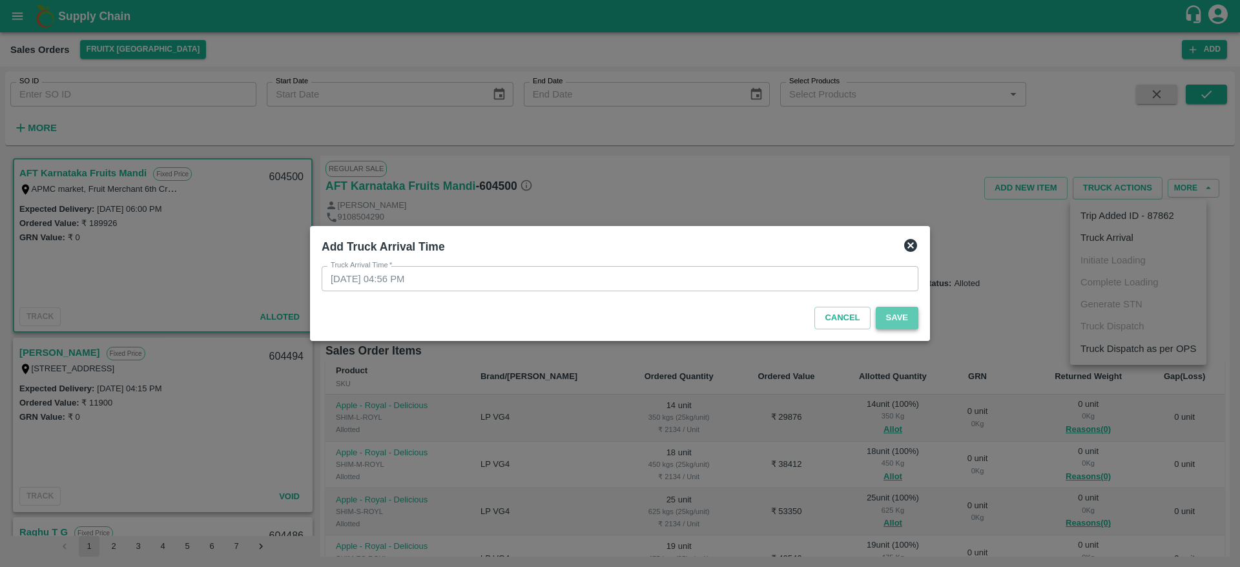
click at [901, 316] on button "Save" at bounding box center [897, 318] width 43 height 23
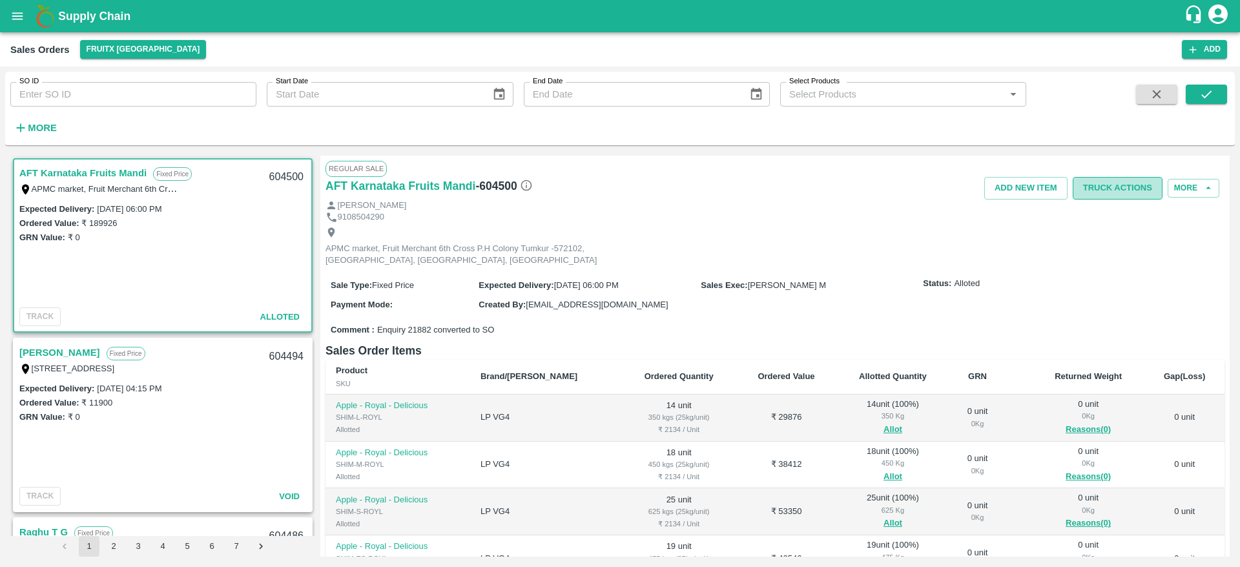
click at [1116, 190] on button "Truck Actions" at bounding box center [1117, 188] width 90 height 23
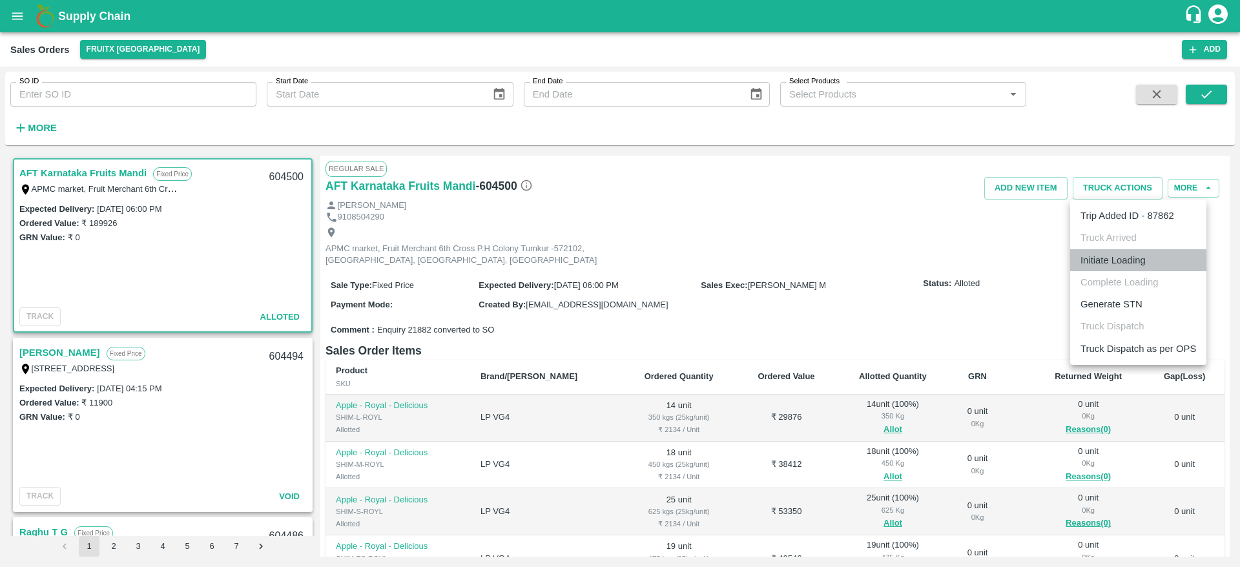
click at [1109, 261] on li "Initiate Loading" at bounding box center [1138, 260] width 136 height 22
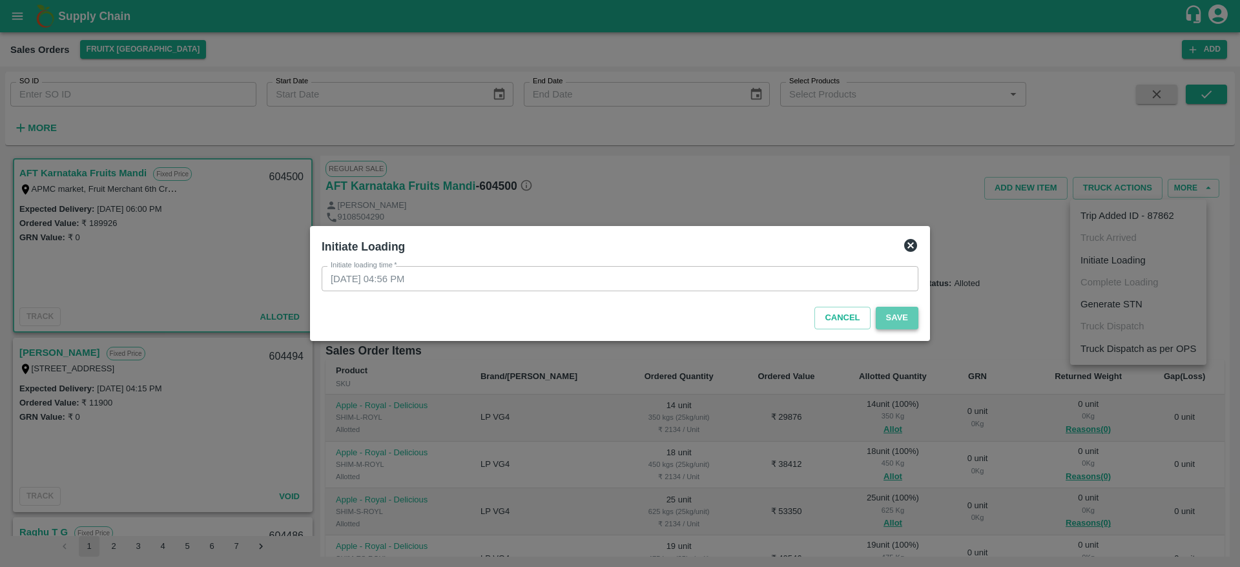
click at [898, 320] on button "Save" at bounding box center [897, 318] width 43 height 23
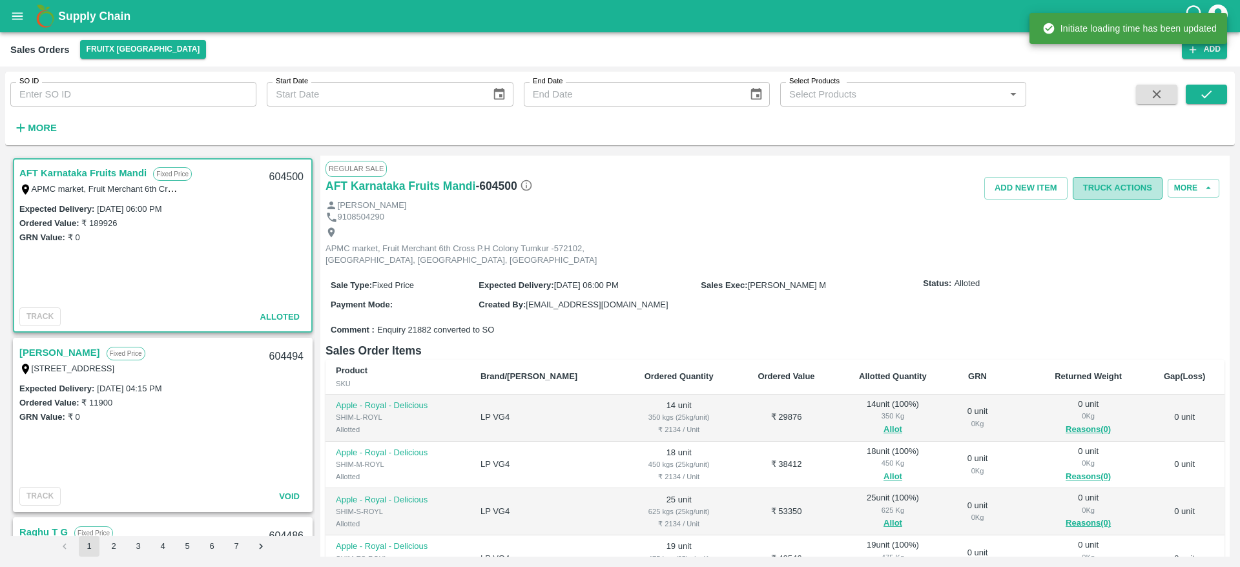
click at [1118, 192] on button "Truck Actions" at bounding box center [1117, 188] width 90 height 23
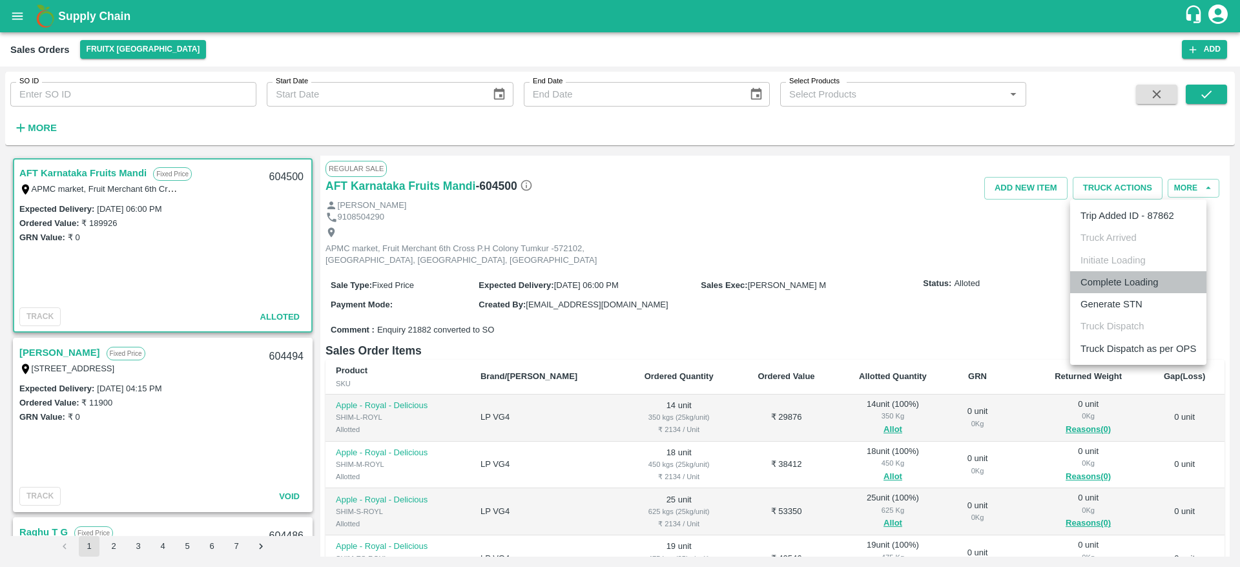
click at [1158, 276] on li "Complete Loading" at bounding box center [1138, 282] width 136 height 22
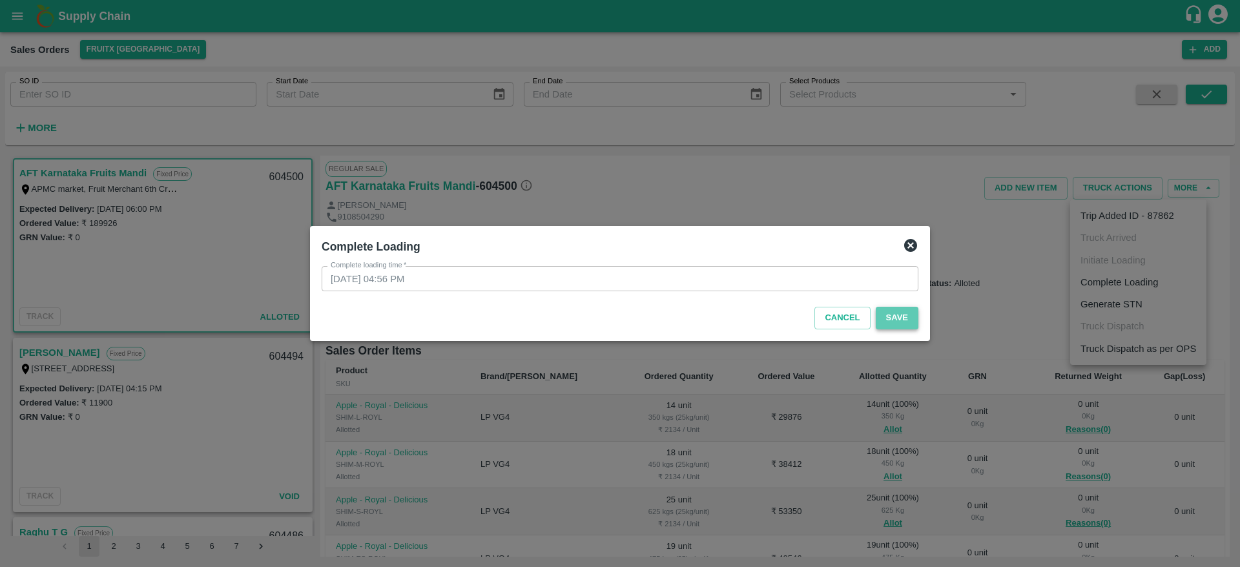
click at [906, 309] on button "Save" at bounding box center [897, 318] width 43 height 23
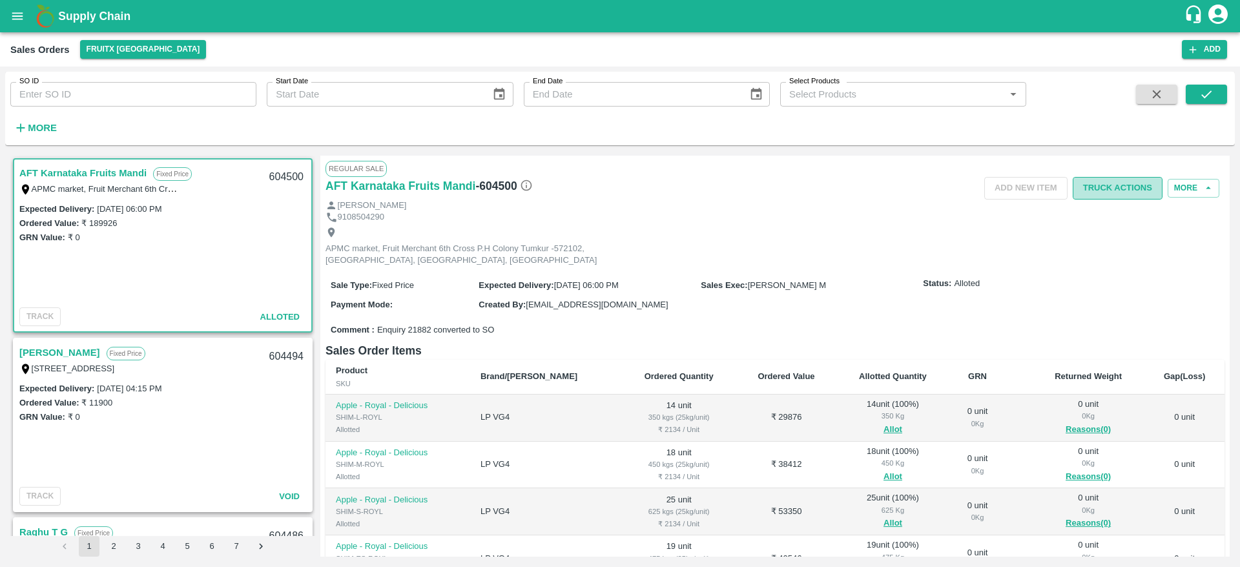
click at [1112, 179] on button "Truck Actions" at bounding box center [1117, 188] width 90 height 23
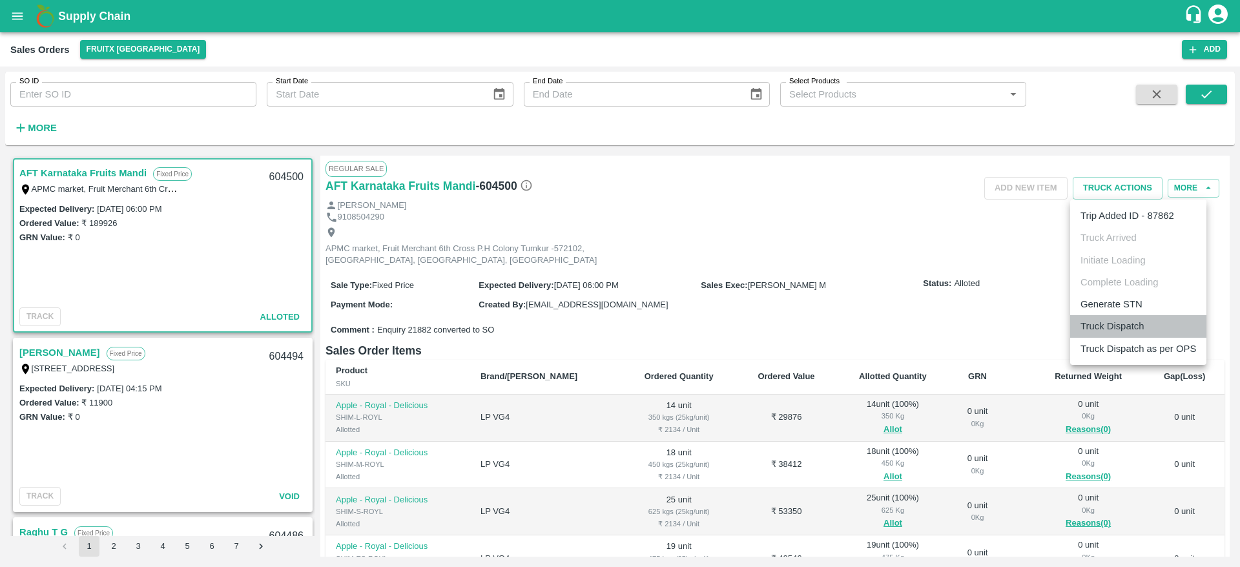
click at [1136, 329] on li "Truck Dispatch" at bounding box center [1138, 326] width 136 height 22
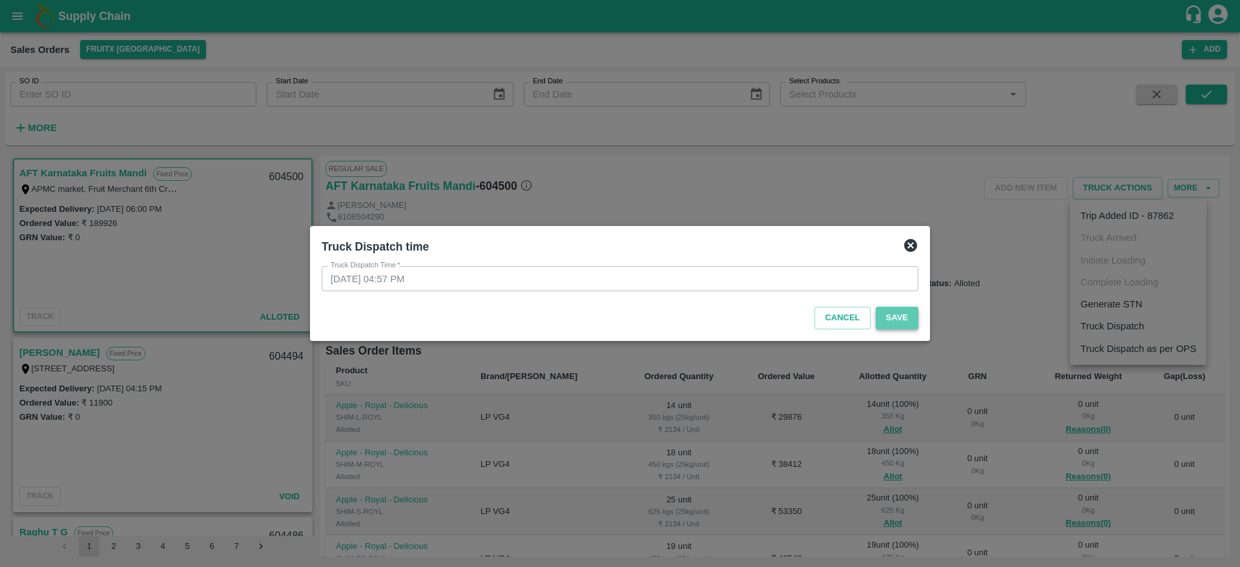
click at [895, 312] on button "Save" at bounding box center [897, 318] width 43 height 23
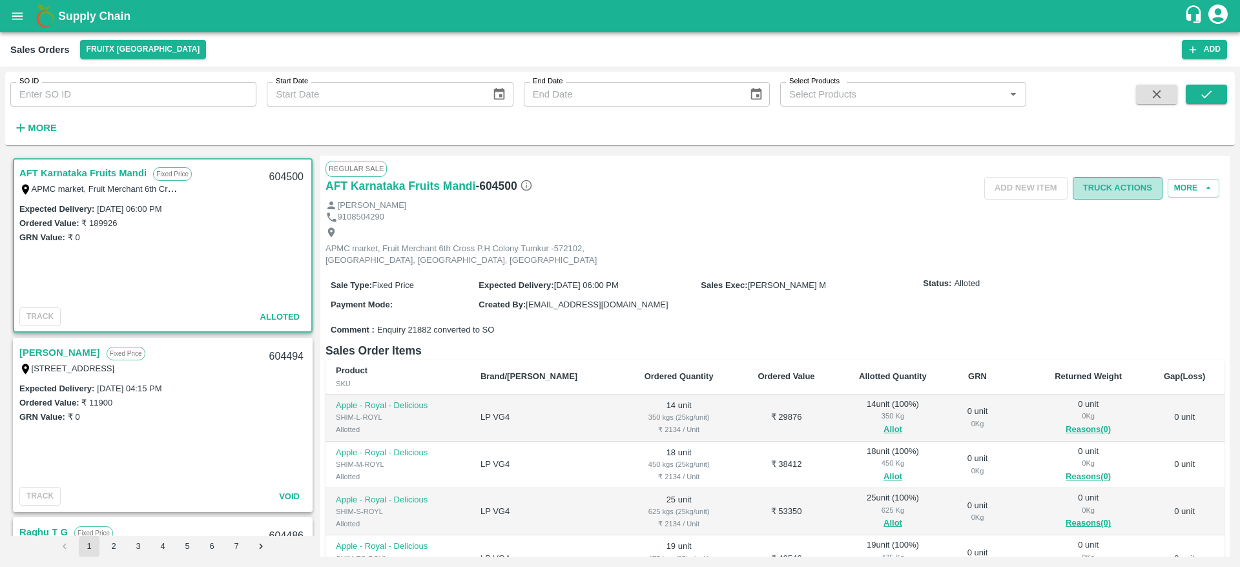
click at [1127, 187] on button "Truck Actions" at bounding box center [1117, 188] width 90 height 23
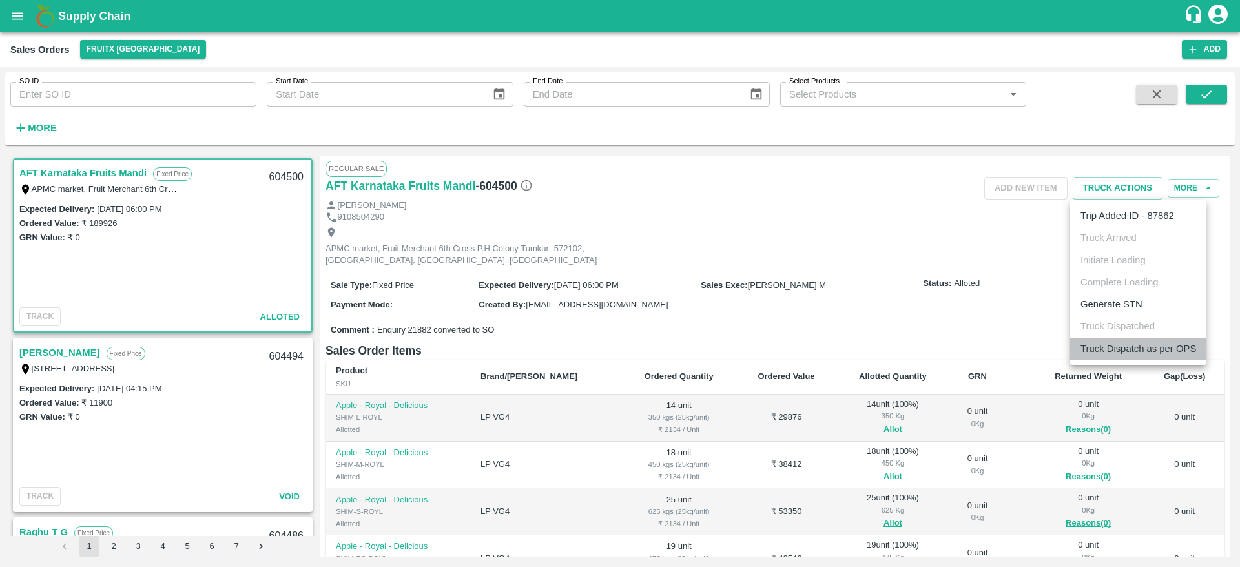
click at [1119, 338] on li "Truck Dispatch as per OPS" at bounding box center [1138, 349] width 136 height 22
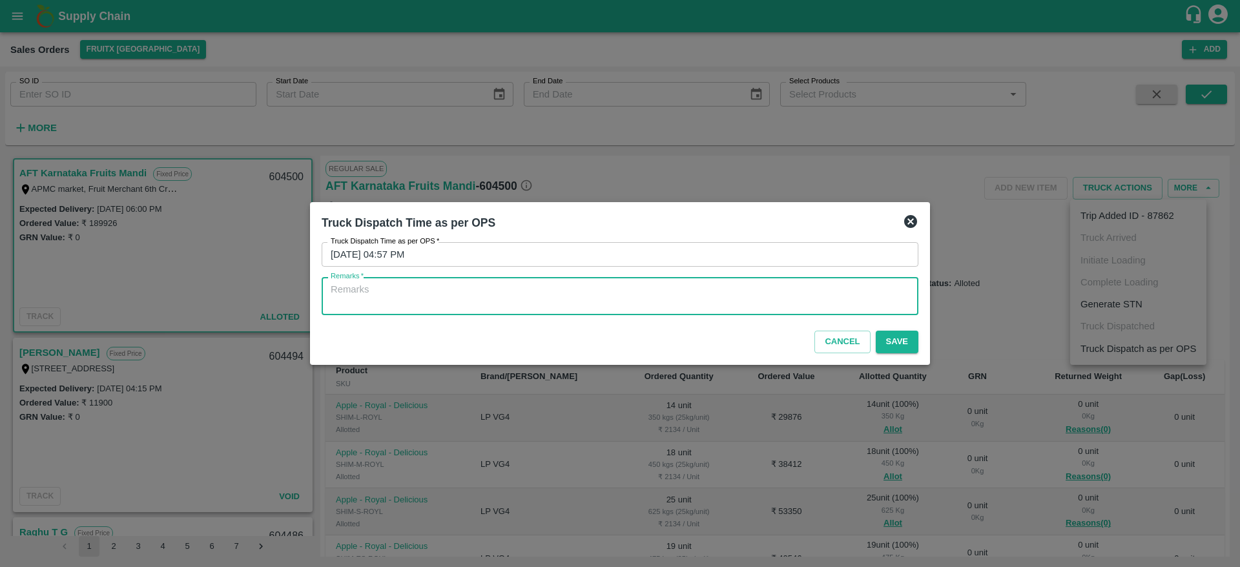
click at [798, 288] on textarea "Remarks   *" at bounding box center [620, 296] width 579 height 27
type textarea "P"
type textarea "OTD"
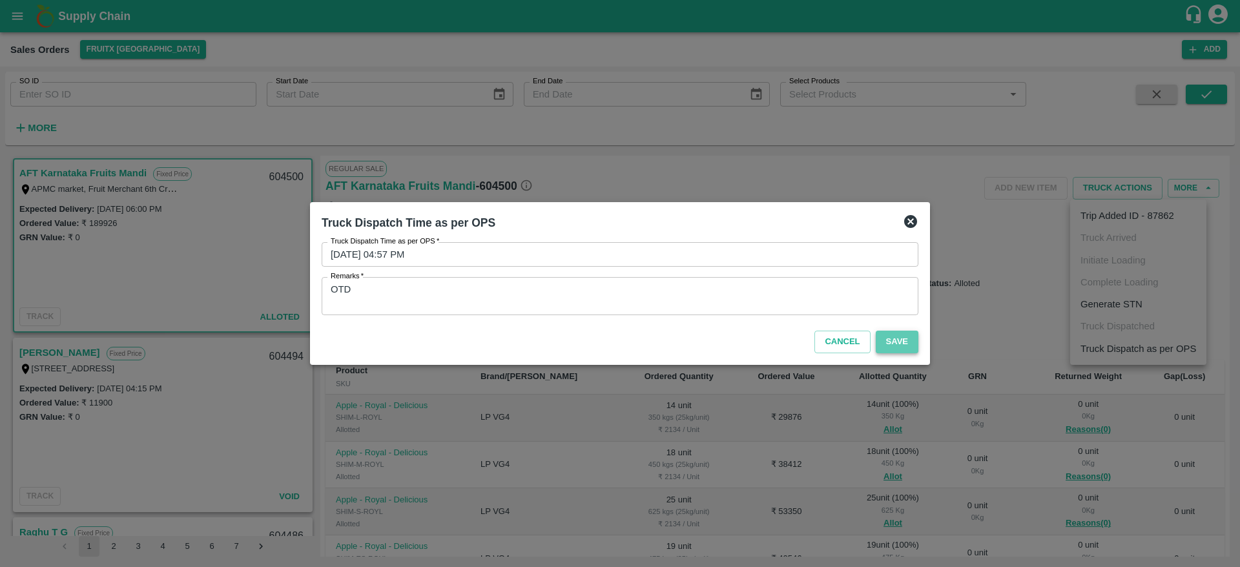
click at [912, 340] on button "Save" at bounding box center [897, 342] width 43 height 23
